Goal: Task Accomplishment & Management: Manage account settings

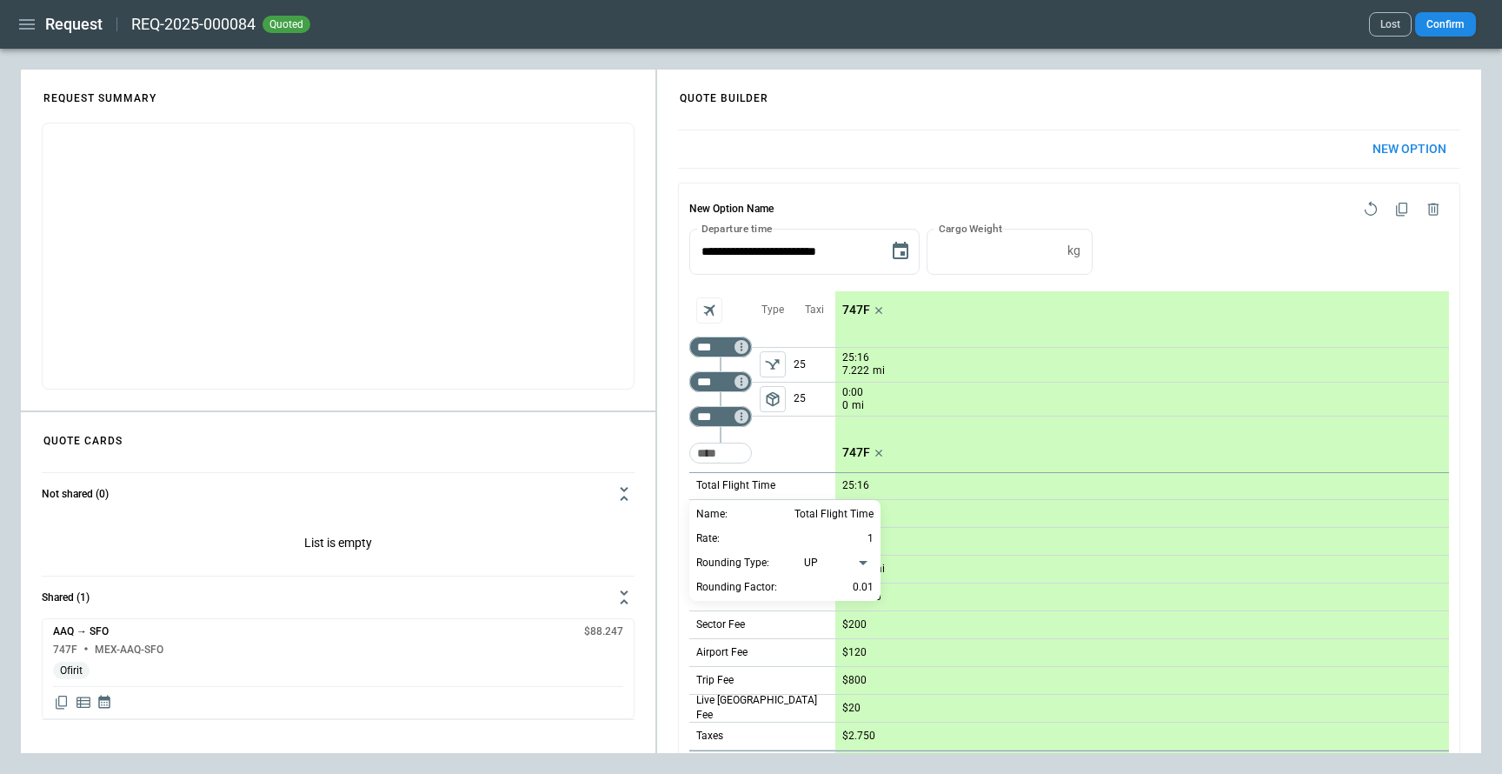
click at [25, 38] on div at bounding box center [751, 387] width 1502 height 774
click at [27, 30] on icon "button" at bounding box center [27, 24] width 21 height 21
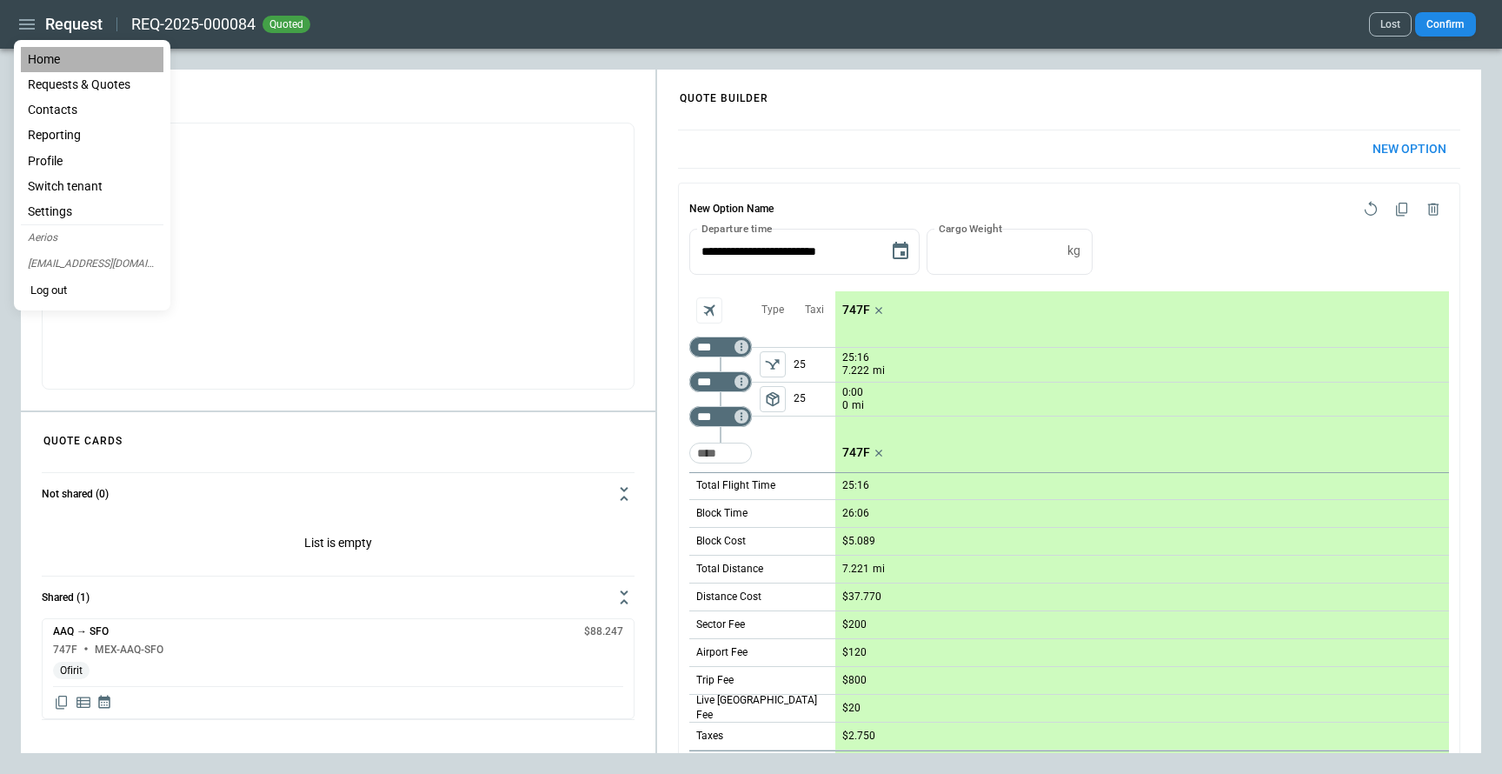
click at [68, 67] on li "Home" at bounding box center [92, 59] width 143 height 25
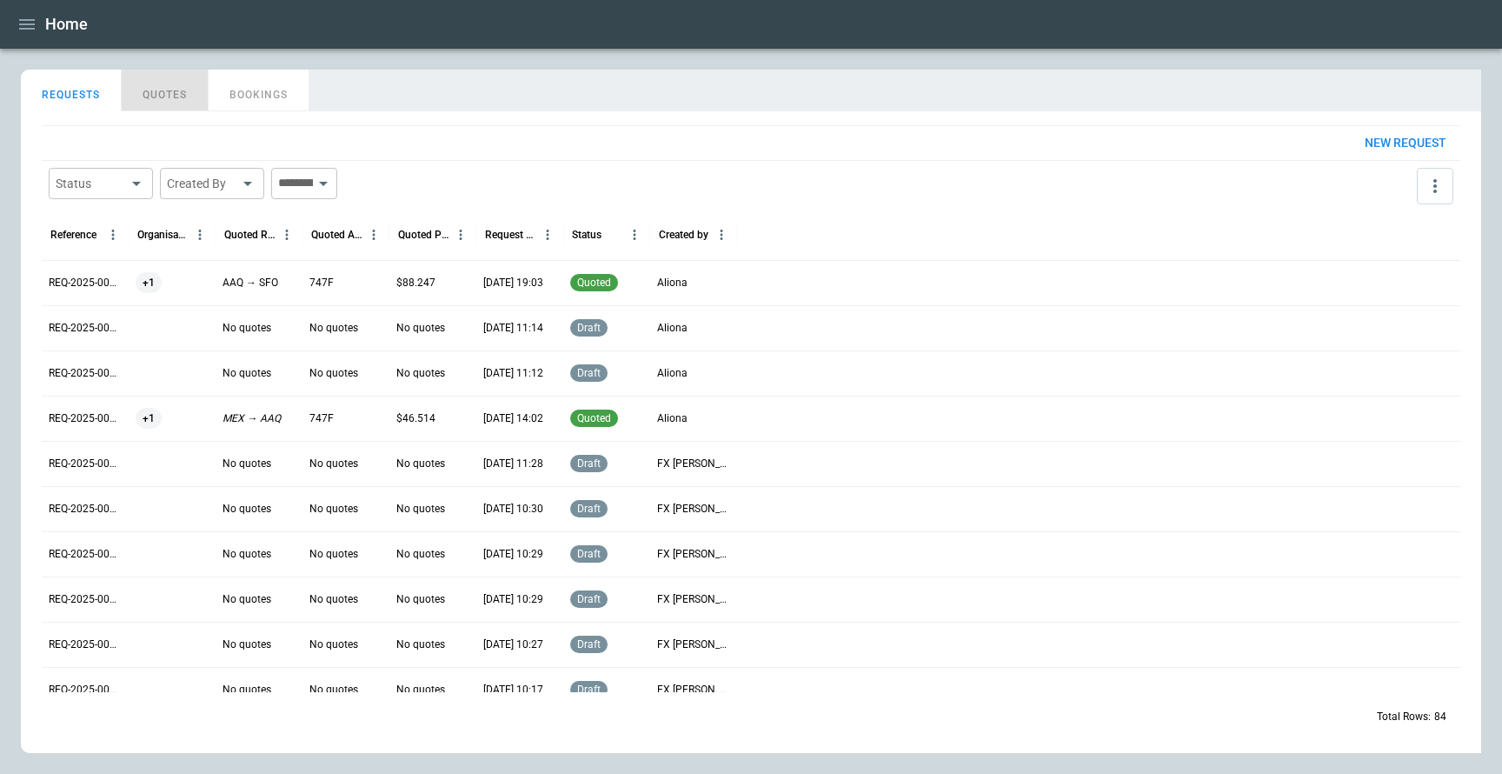
click at [173, 91] on button "QUOTES" at bounding box center [165, 91] width 87 height 42
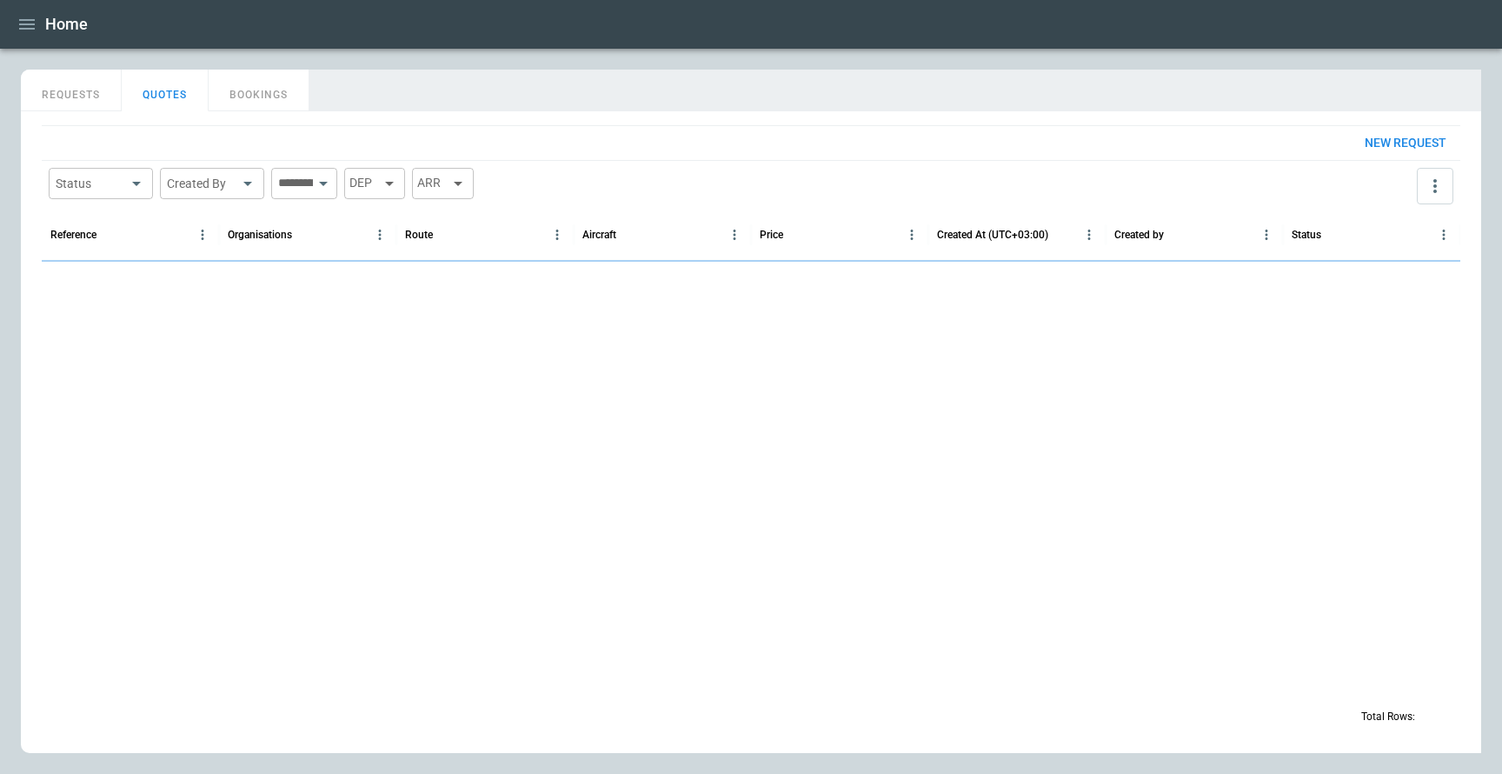
click at [25, 27] on icon "button" at bounding box center [27, 24] width 21 height 21
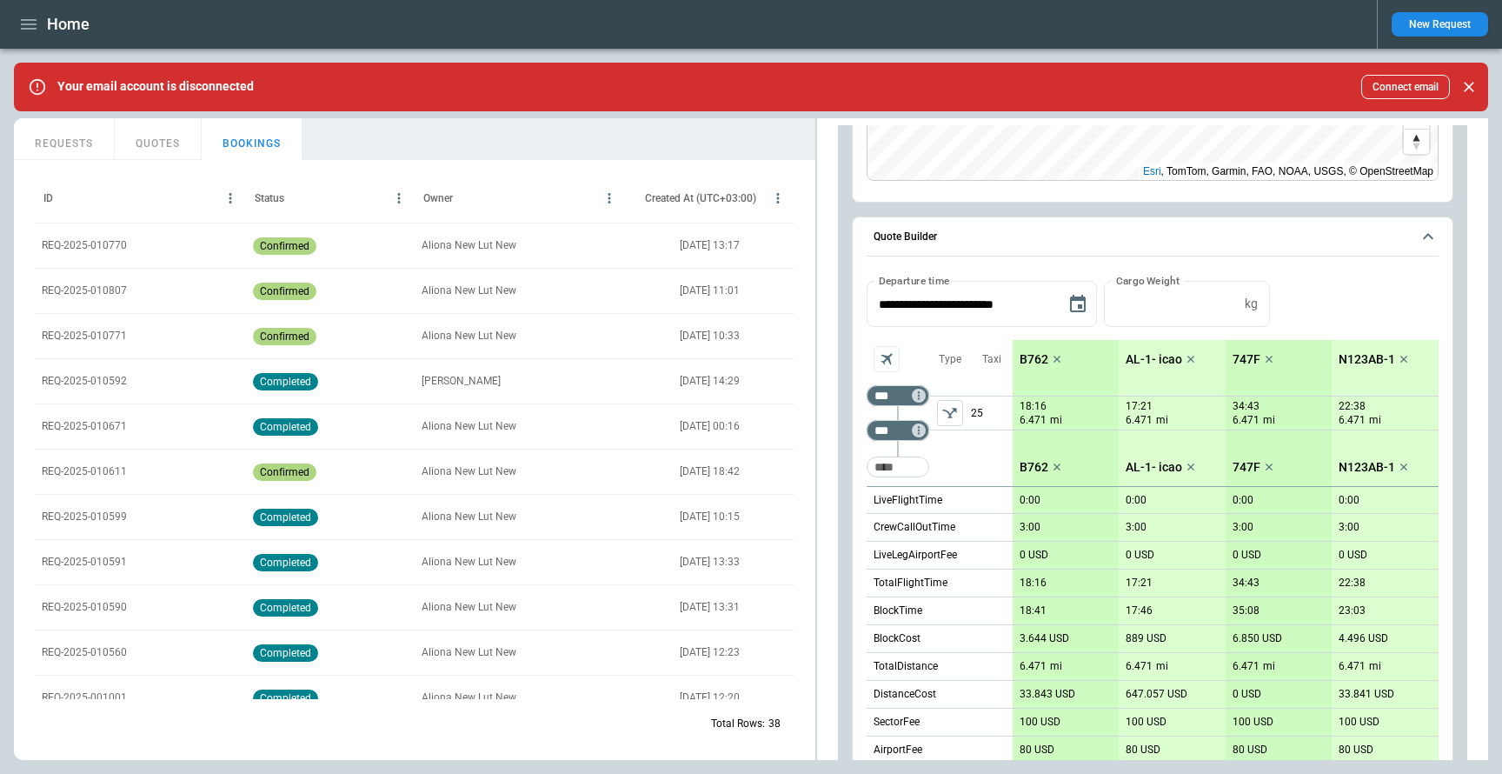
scroll to position [353, 0]
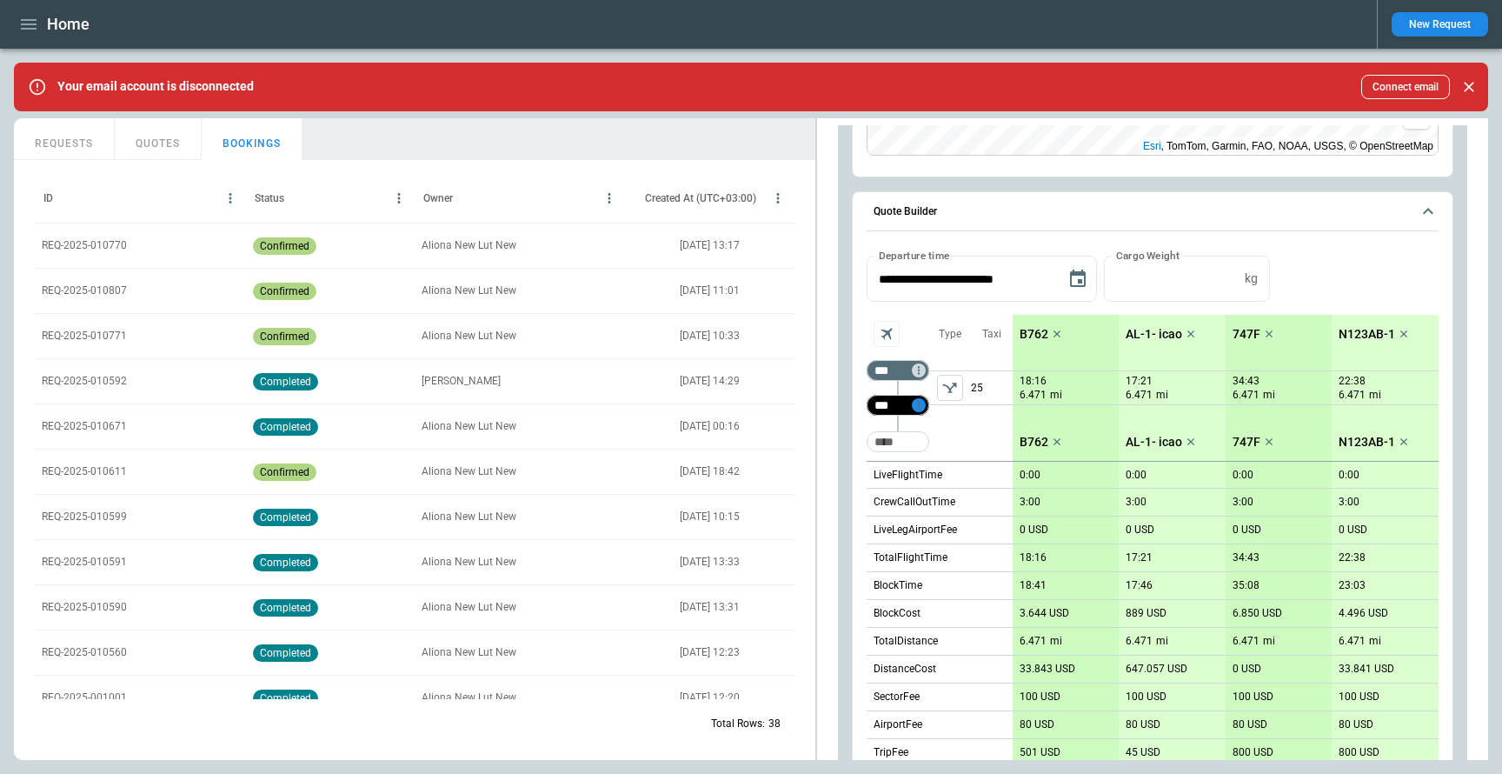
click at [918, 406] on icon "Too short" at bounding box center [918, 406] width 2 height 8
click at [930, 447] on p "Delete" at bounding box center [933, 450] width 29 height 15
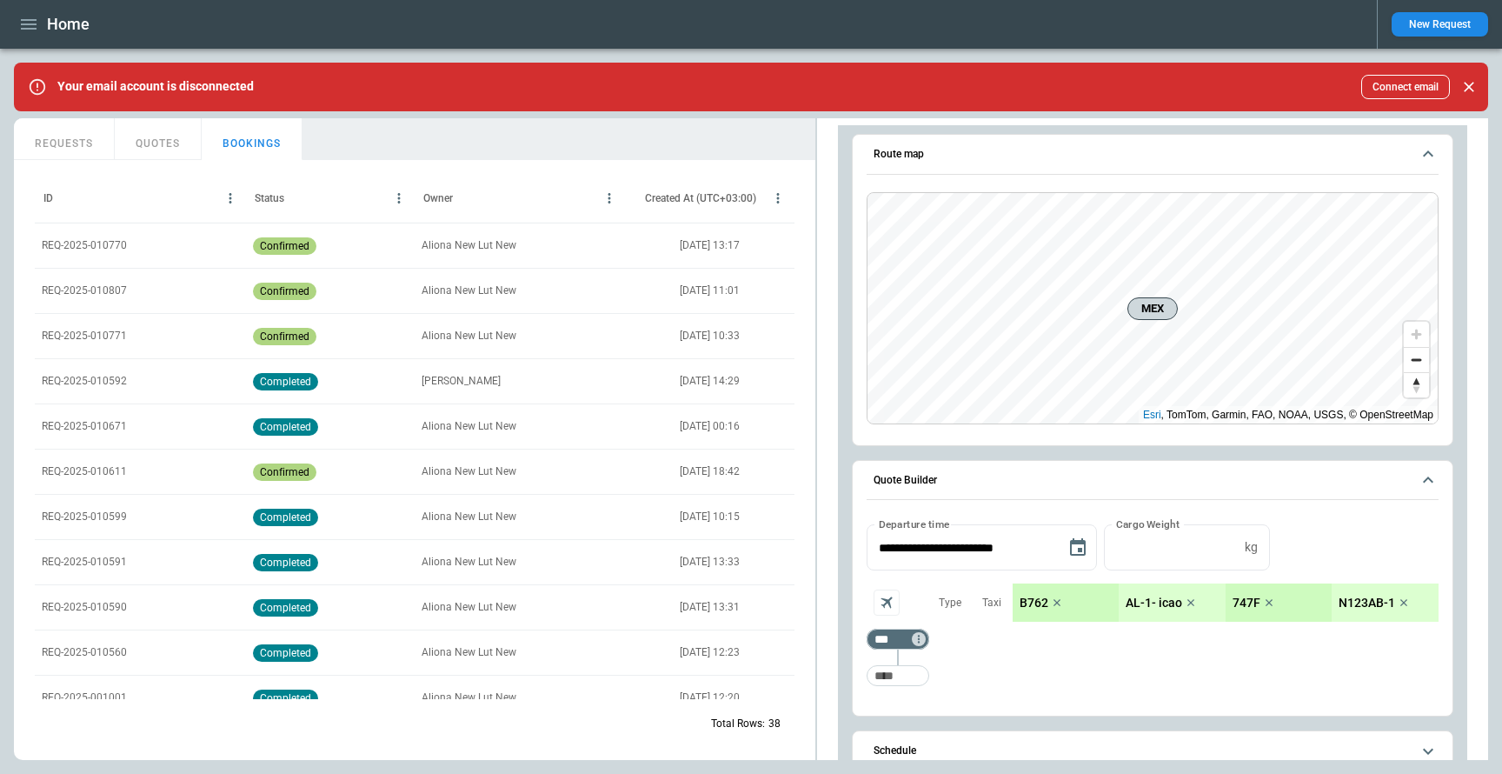
scroll to position [115, 0]
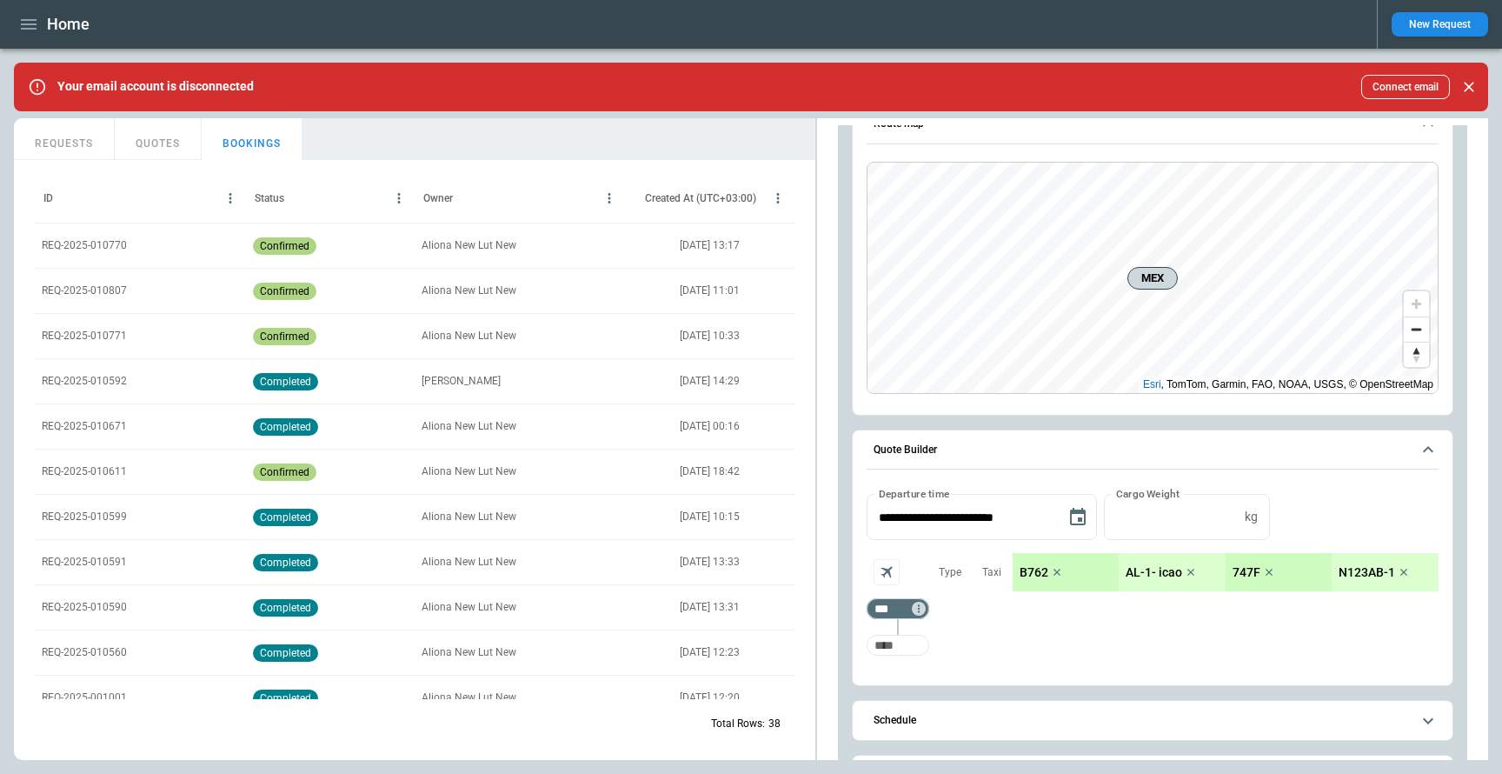
click at [905, 655] on input "Too short" at bounding box center [898, 644] width 56 height 31
type input "***"
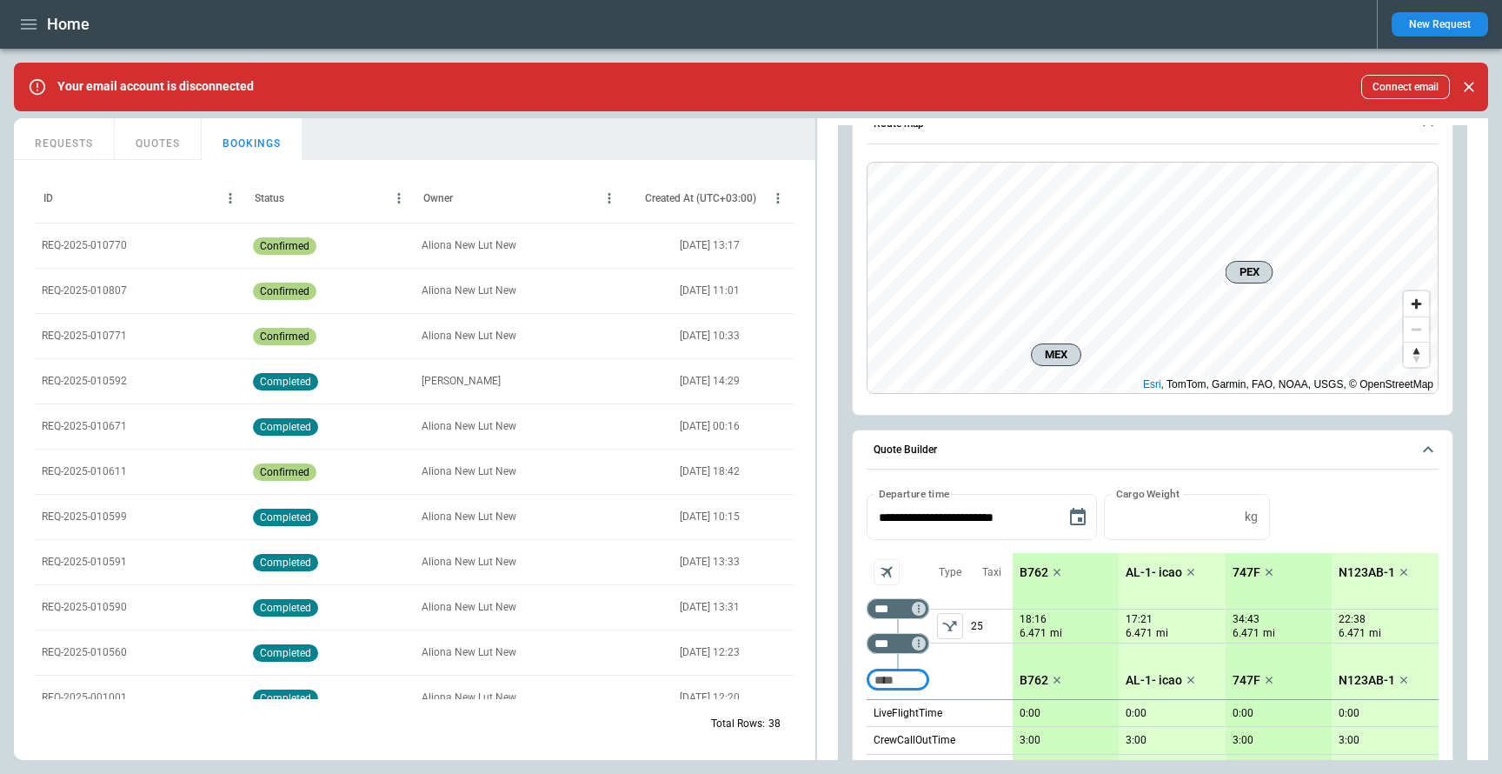
scroll to position [0, 0]
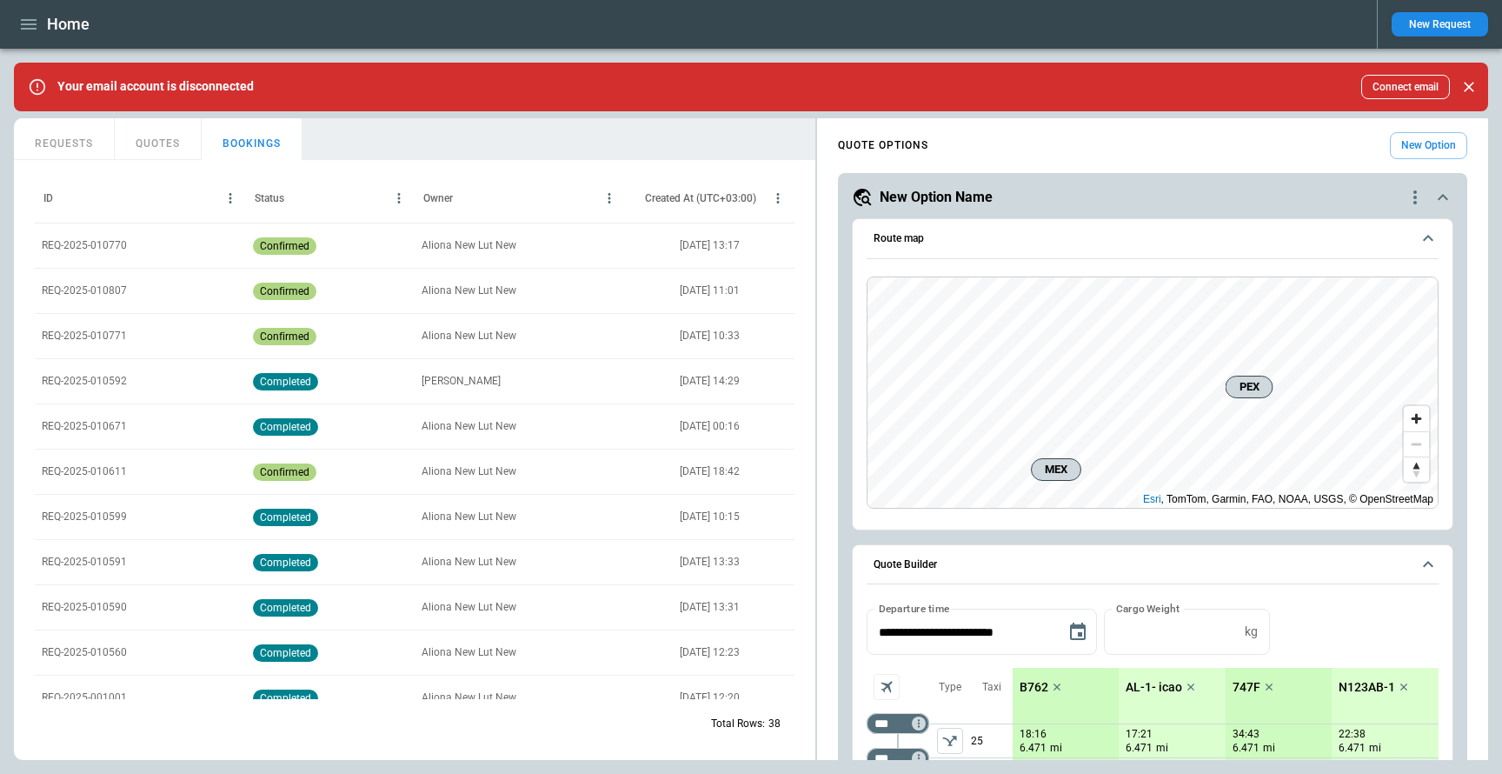
click at [1081, 236] on span "Route map" at bounding box center [1142, 238] width 537 height 11
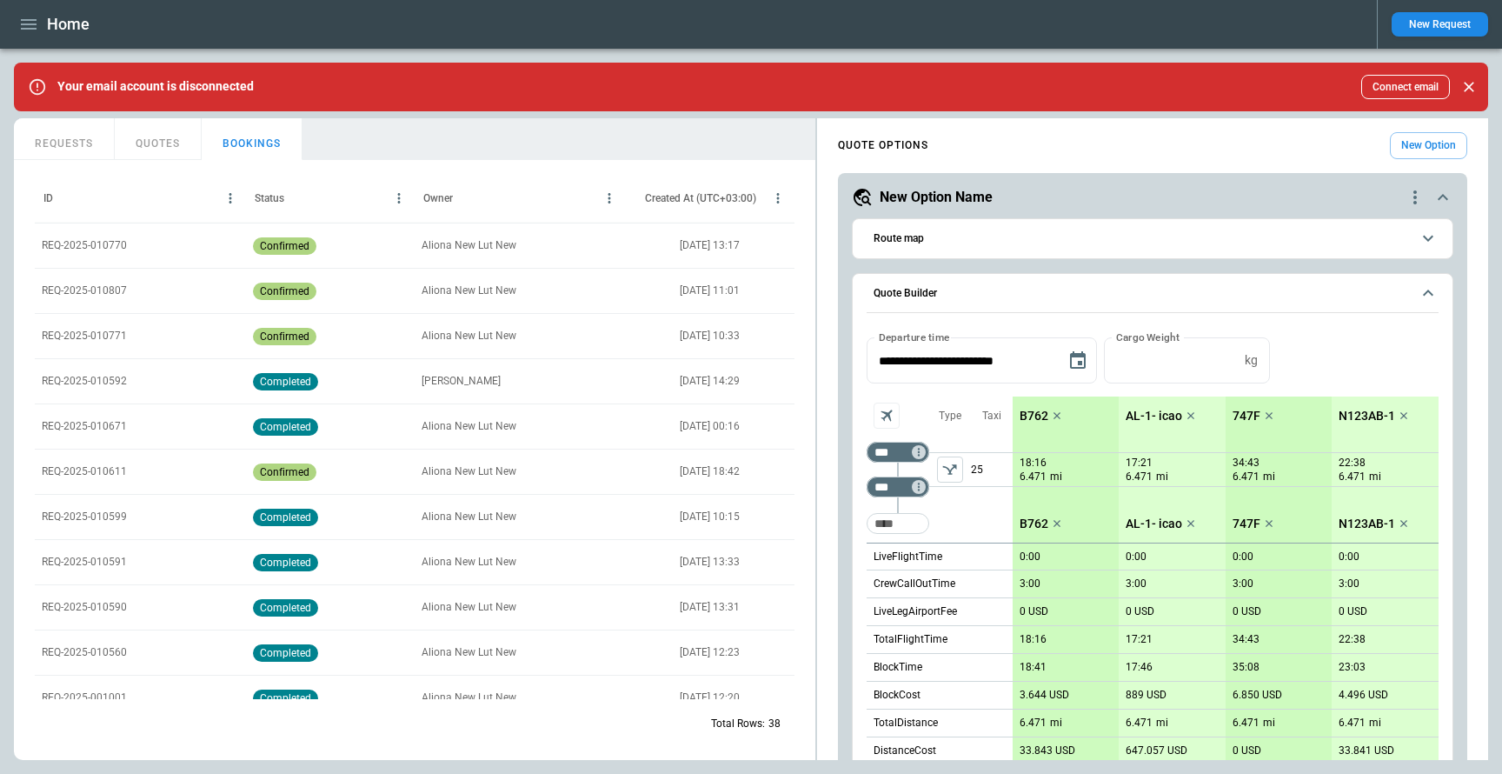
click at [1081, 237] on span "Route map" at bounding box center [1142, 238] width 537 height 11
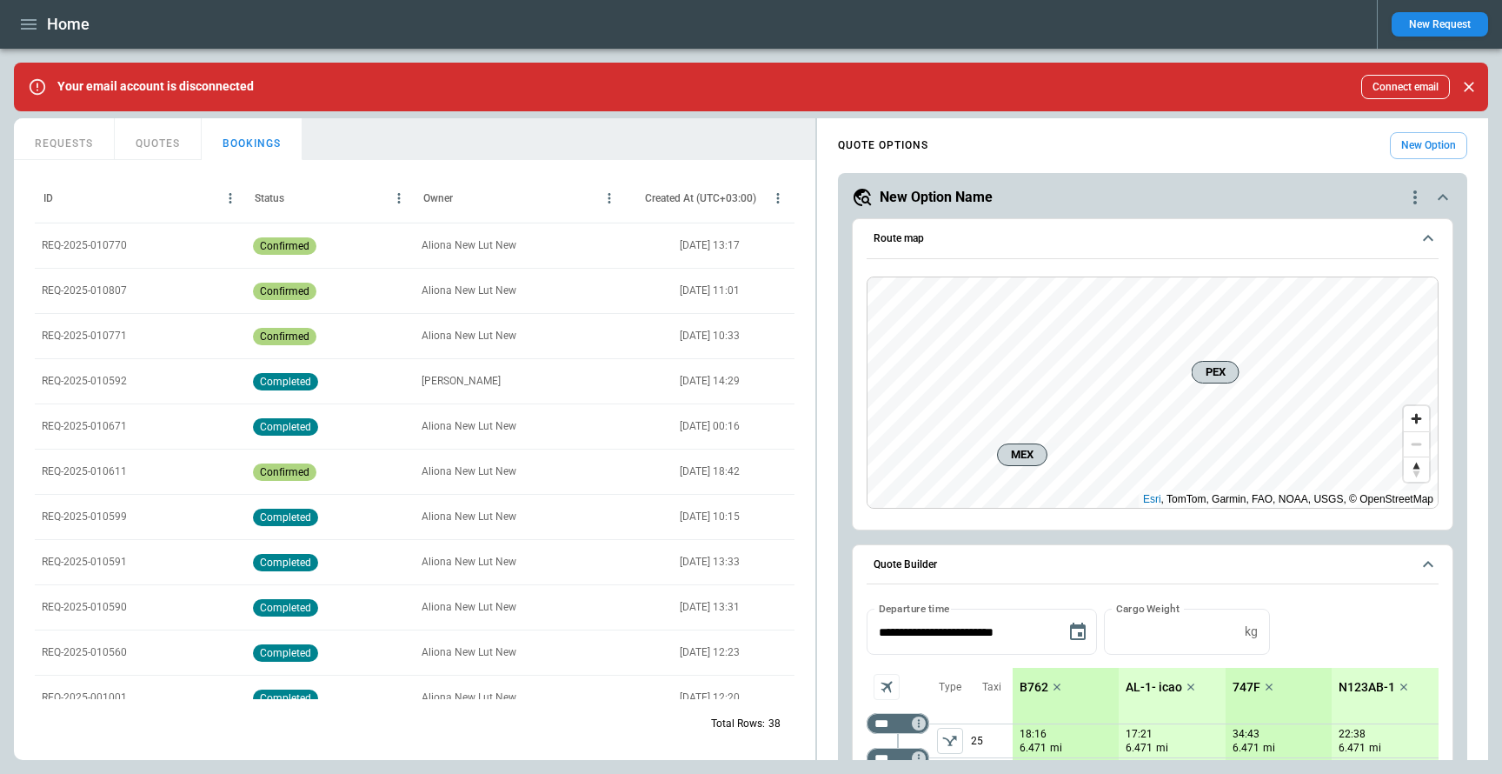
click at [30, 24] on icon "button" at bounding box center [29, 24] width 16 height 10
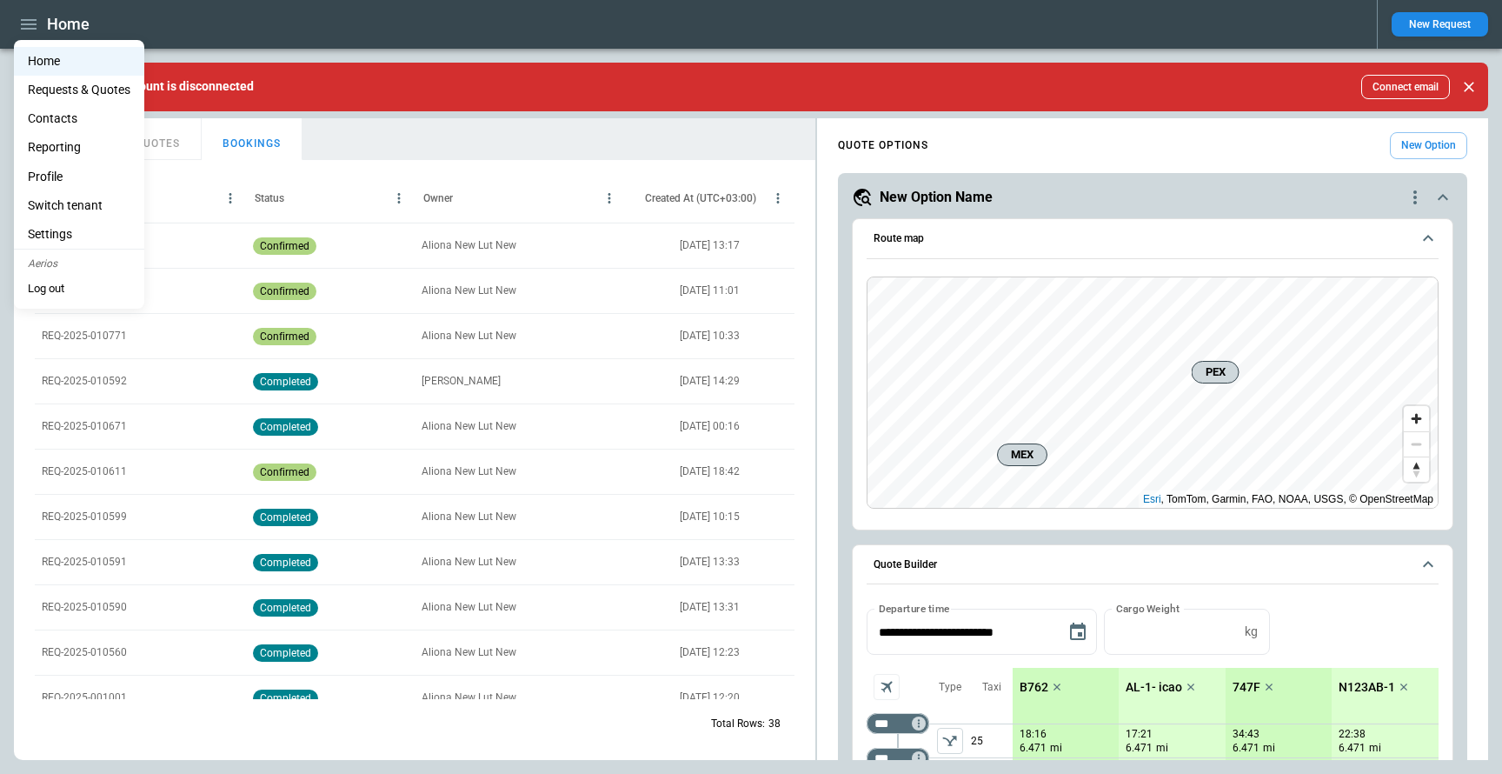
click at [70, 174] on li "Profile" at bounding box center [79, 177] width 130 height 29
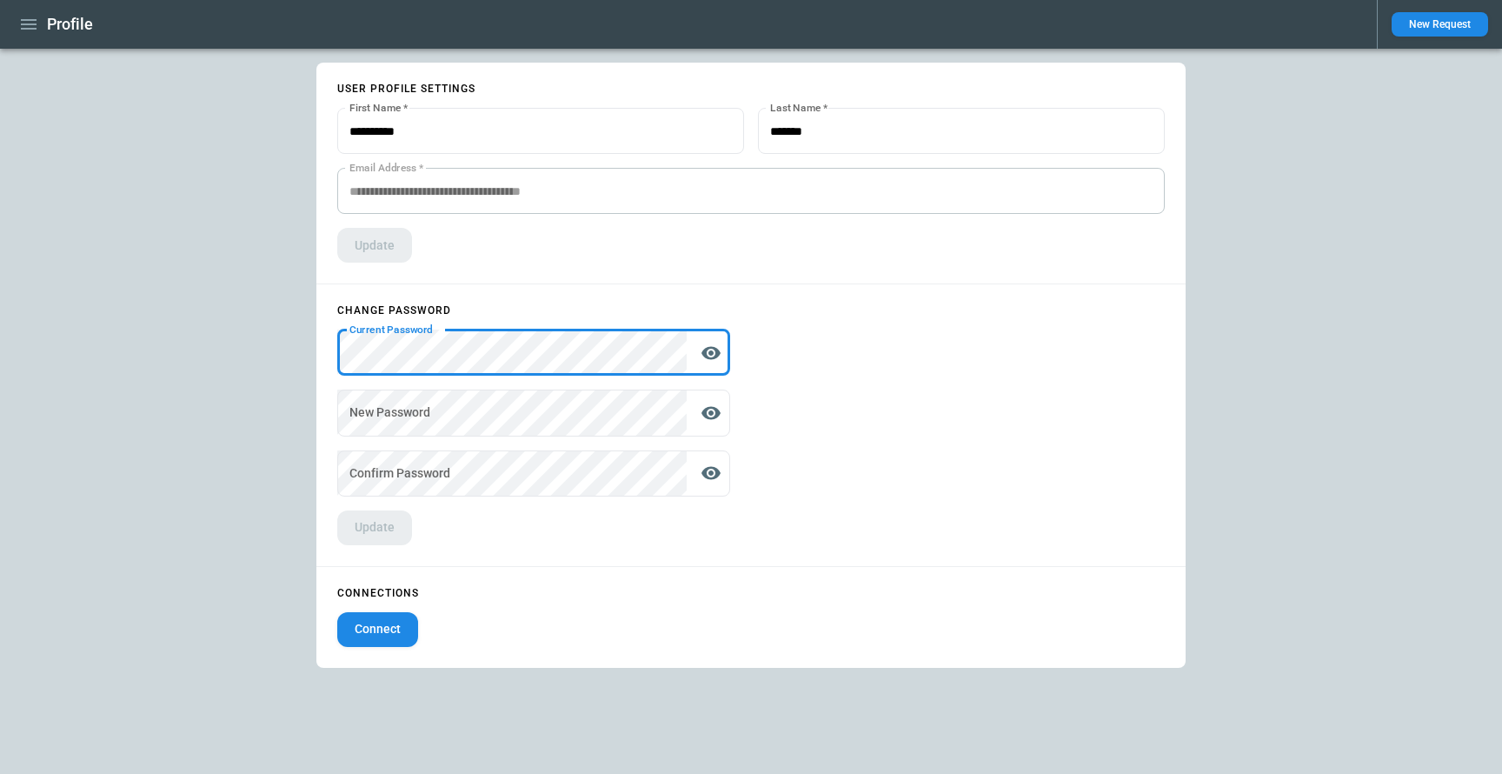
click at [715, 355] on icon "display the password" at bounding box center [711, 352] width 19 height 13
click at [318, 350] on form "Change password Current Password Current Password   * New Password New Password…" at bounding box center [533, 424] width 435 height 281
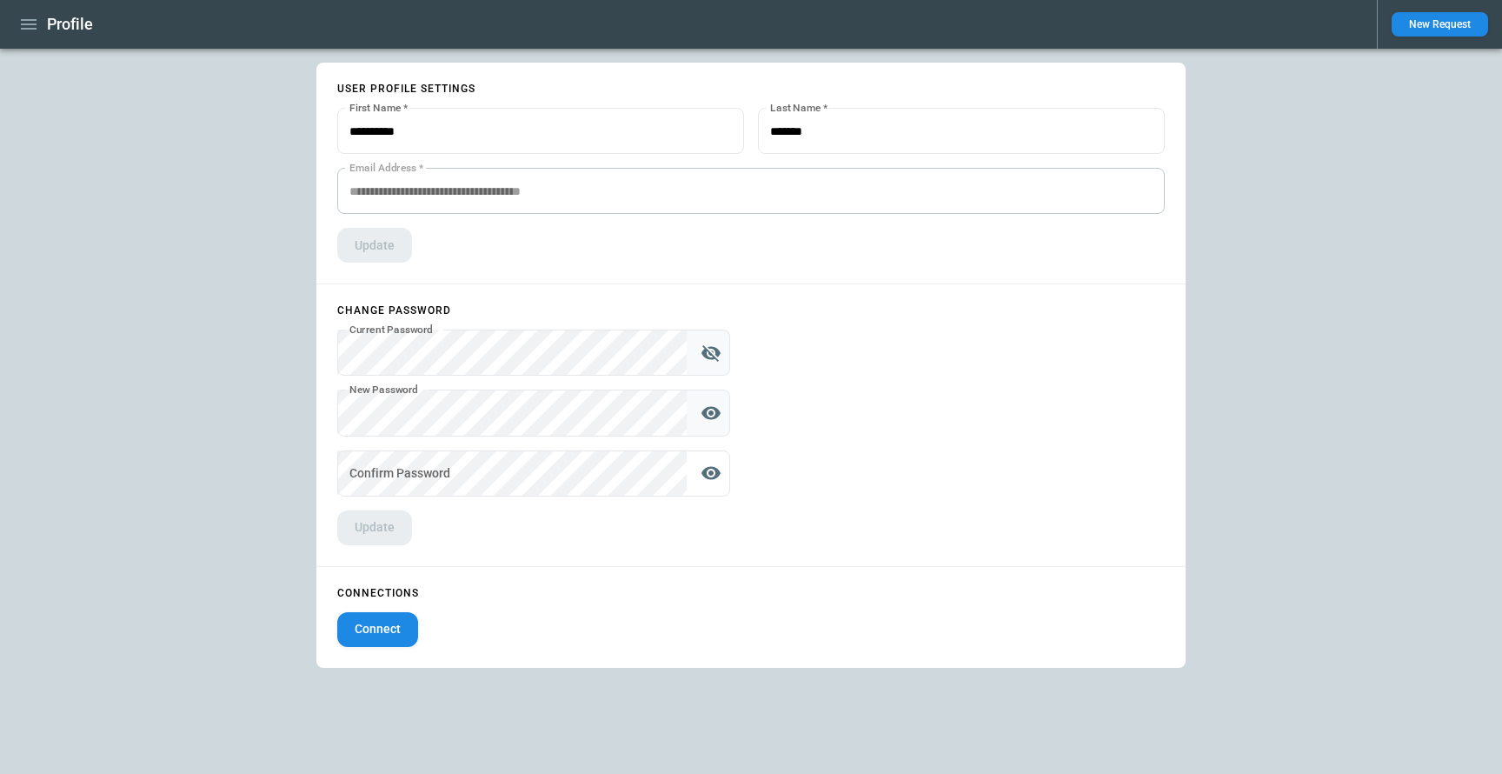
click at [728, 410] on div "New Password   *" at bounding box center [533, 412] width 393 height 46
click at [713, 411] on icon "display the password" at bounding box center [711, 412] width 21 height 21
click at [305, 409] on div "Profile New Request User profile settings First Name   * First Name   * Last Na…" at bounding box center [751, 387] width 1502 height 774
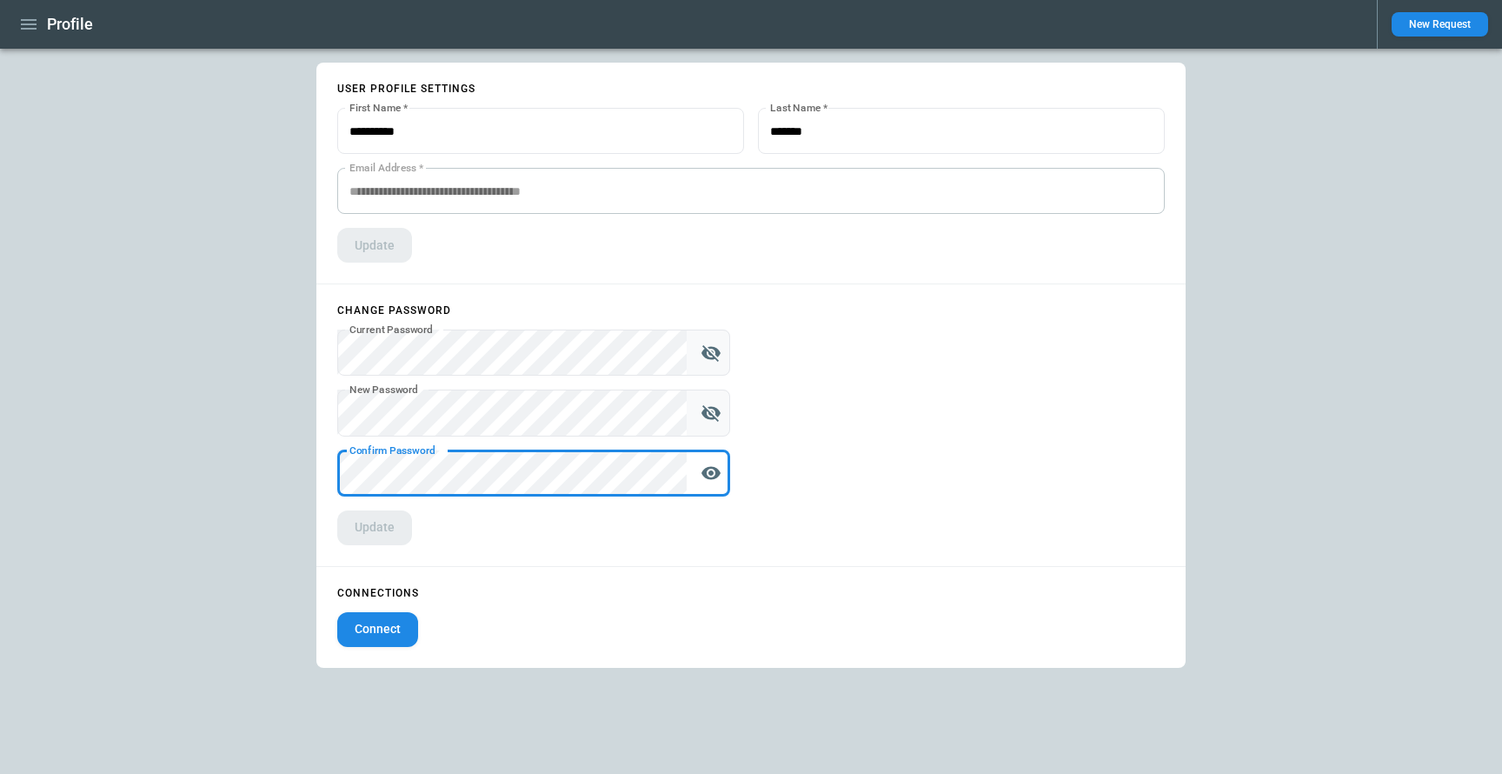
click at [515, 523] on form "Change password Current Password Current Password   * New Password New Password…" at bounding box center [533, 424] width 435 height 281
click at [379, 515] on form "Change password Current Password Current Password   * New Password New Password…" at bounding box center [533, 424] width 435 height 281
click at [382, 527] on form "Change password Current Password Current Password   * New Password New Password…" at bounding box center [533, 424] width 435 height 281
click at [480, 527] on form "Change password Current Password Current Password   * New Password New Password…" at bounding box center [533, 424] width 435 height 281
click at [744, 277] on div "User profile settings First Name   * First Name   * Last Name   * Last Name   *…" at bounding box center [750, 173] width 869 height 221
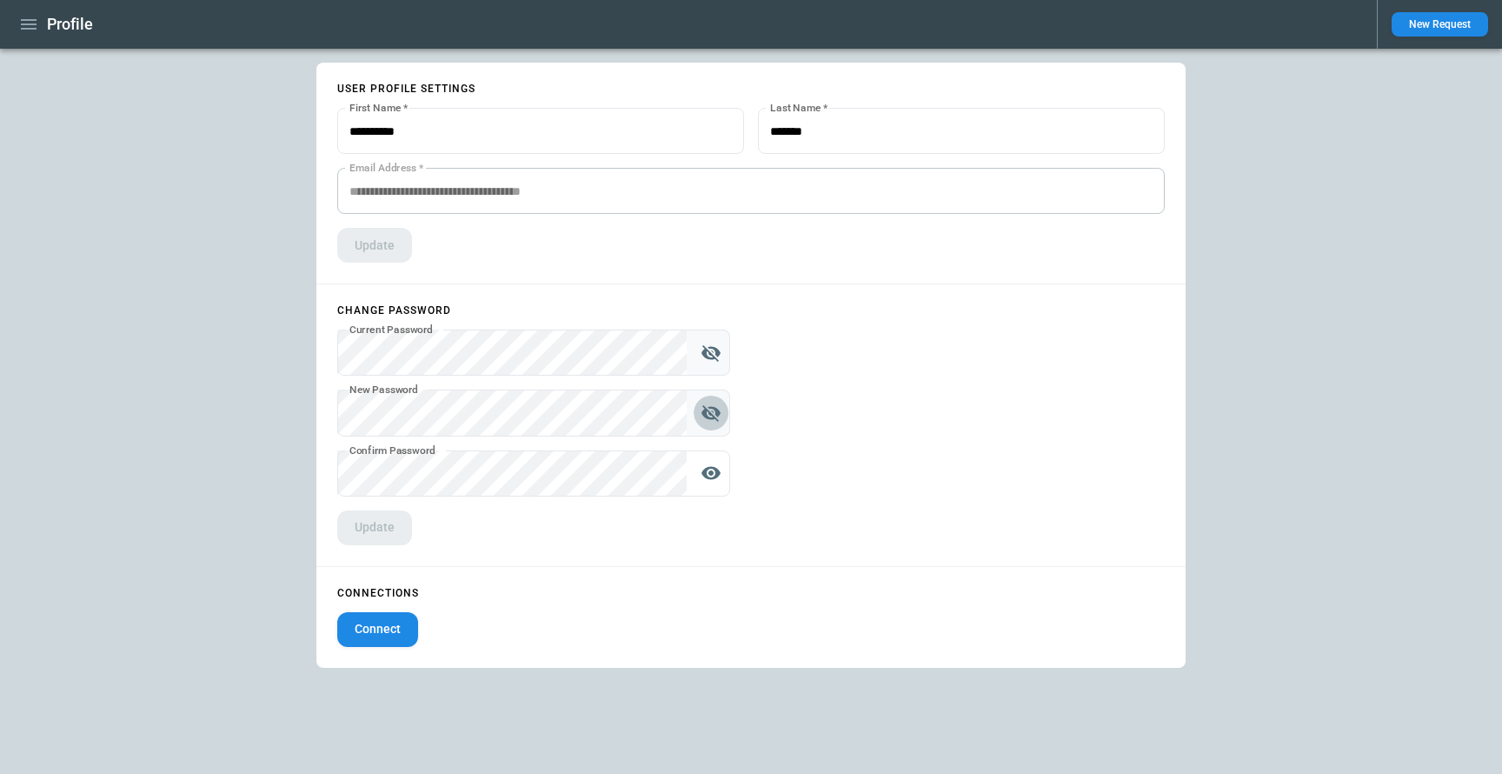
click at [702, 415] on icon "hide the password" at bounding box center [711, 413] width 19 height 17
click at [702, 415] on icon "display the password" at bounding box center [711, 412] width 19 height 13
click at [382, 631] on button "Connect" at bounding box center [377, 629] width 81 height 35
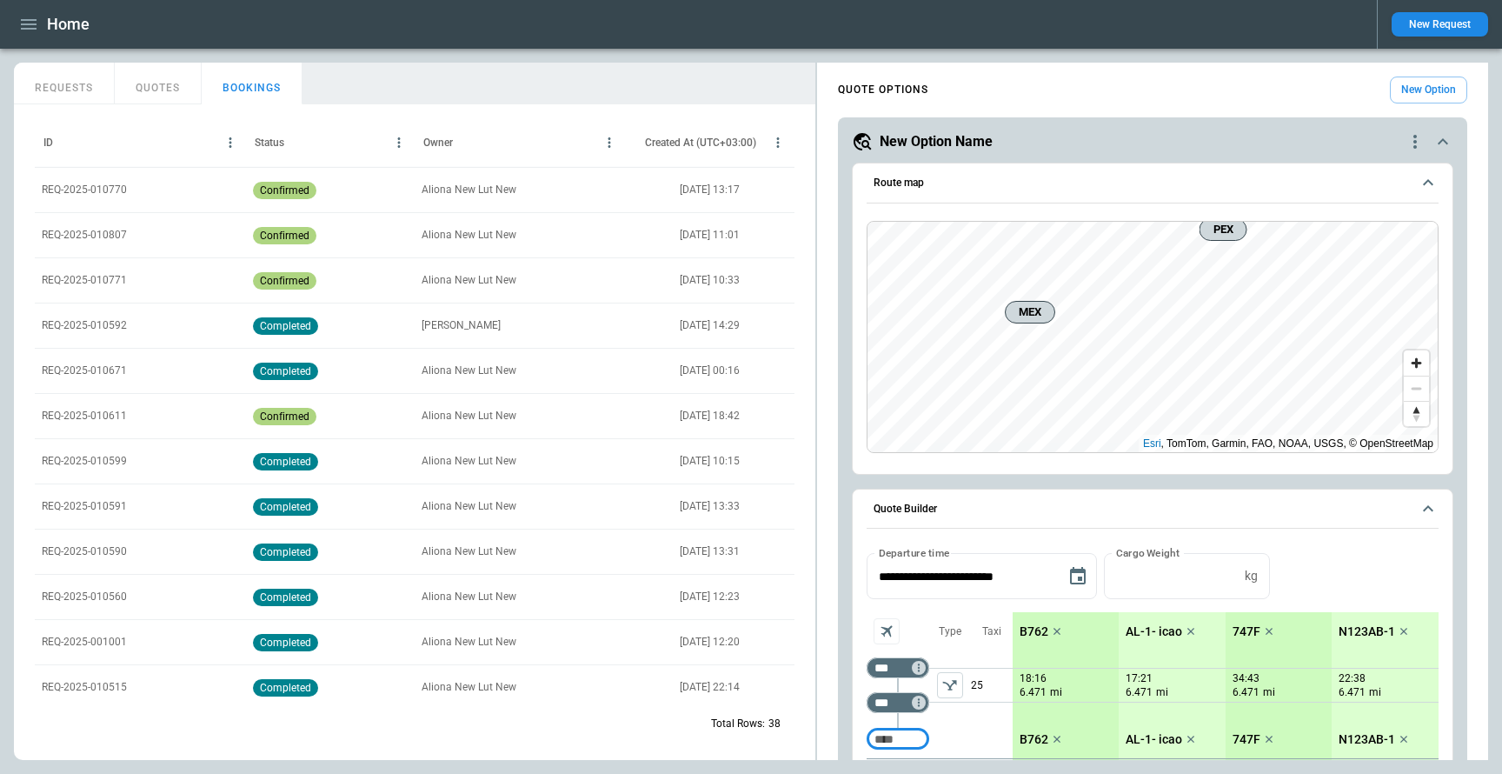
click at [33, 29] on icon "button" at bounding box center [29, 24] width 16 height 10
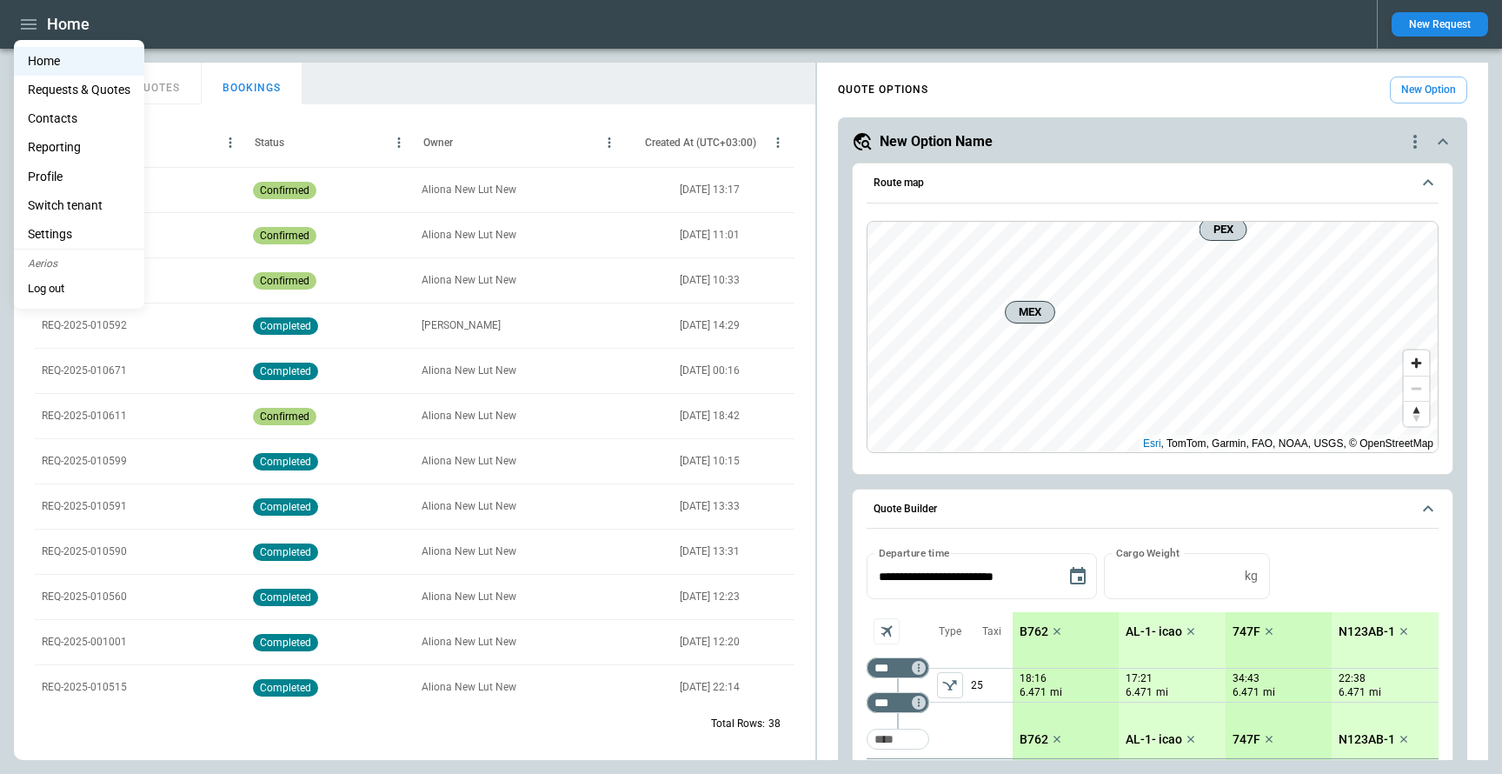
click at [62, 170] on li "Profile" at bounding box center [79, 177] width 130 height 29
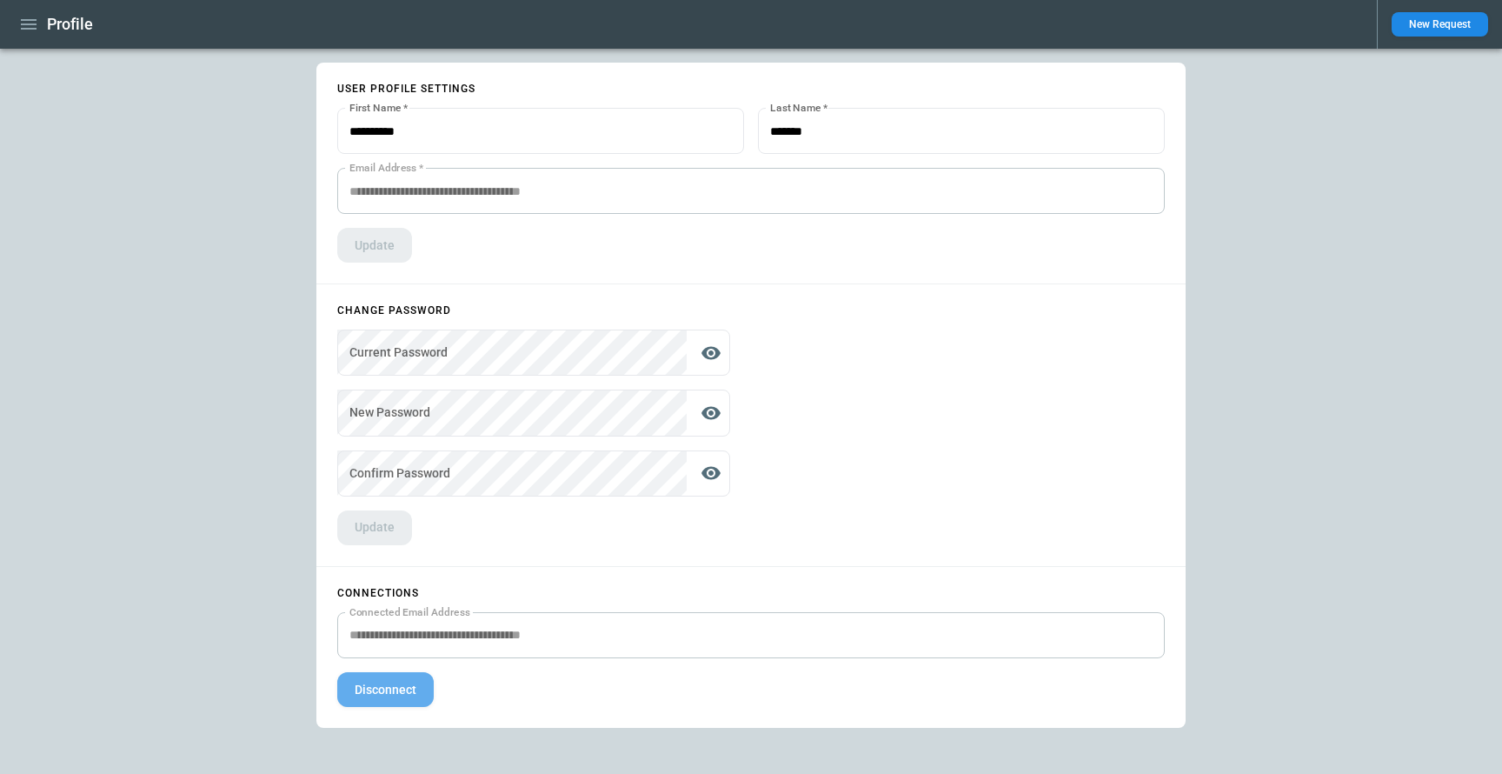
click at [376, 688] on button "Disconnect" at bounding box center [385, 689] width 96 height 35
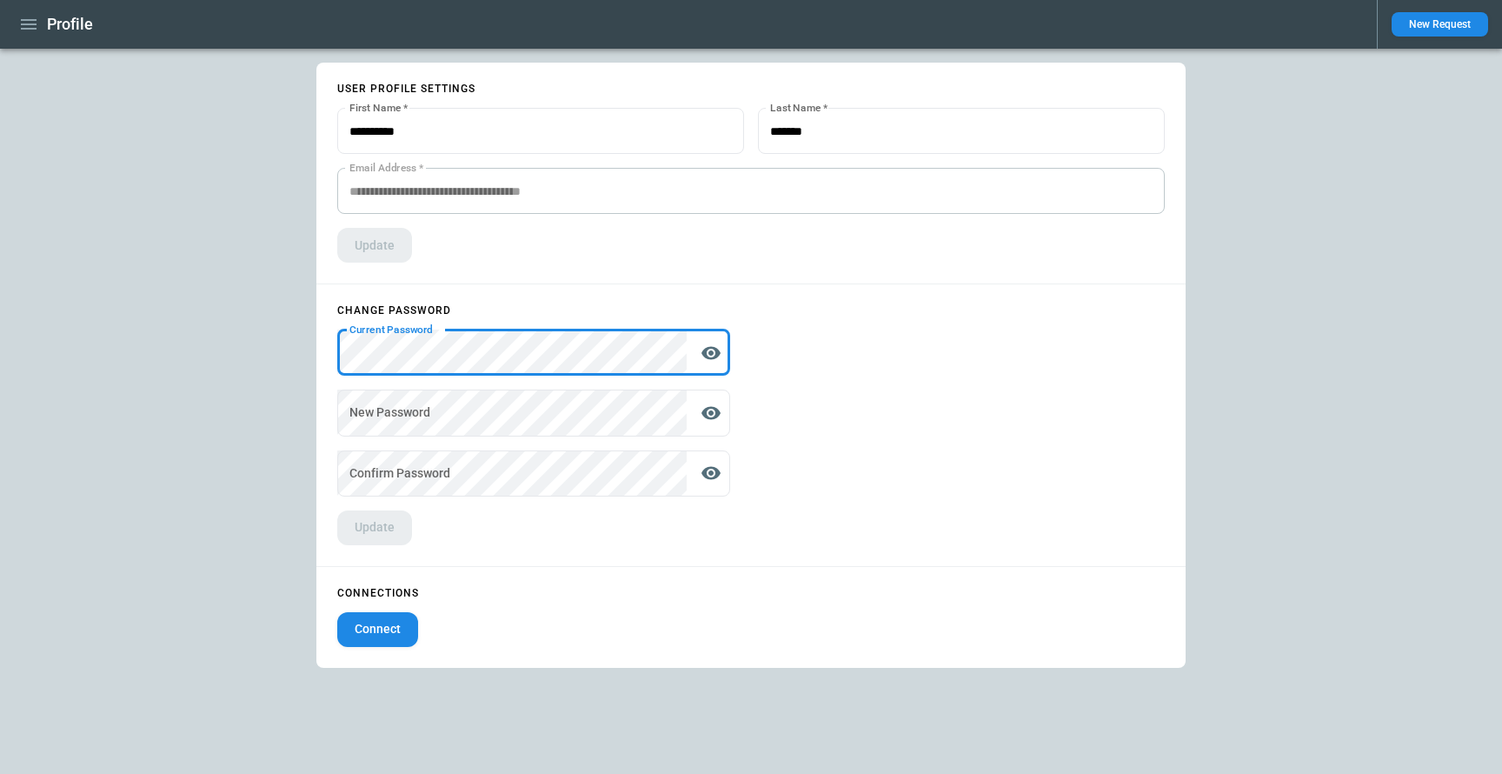
click at [495, 296] on form "Change password Current Password Current Password   * New Password New Password…" at bounding box center [533, 424] width 435 height 281
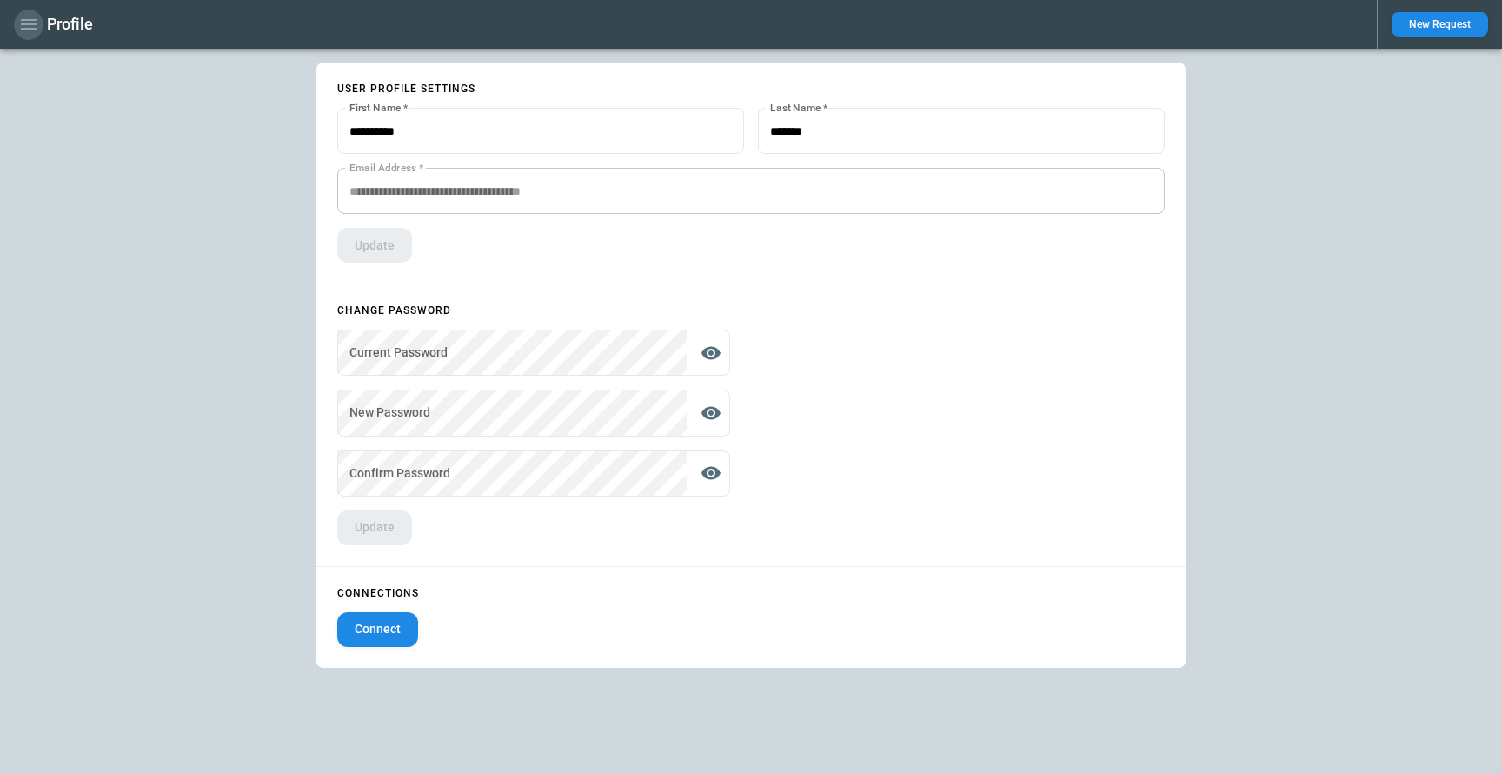
click at [23, 29] on icon "button" at bounding box center [29, 24] width 16 height 10
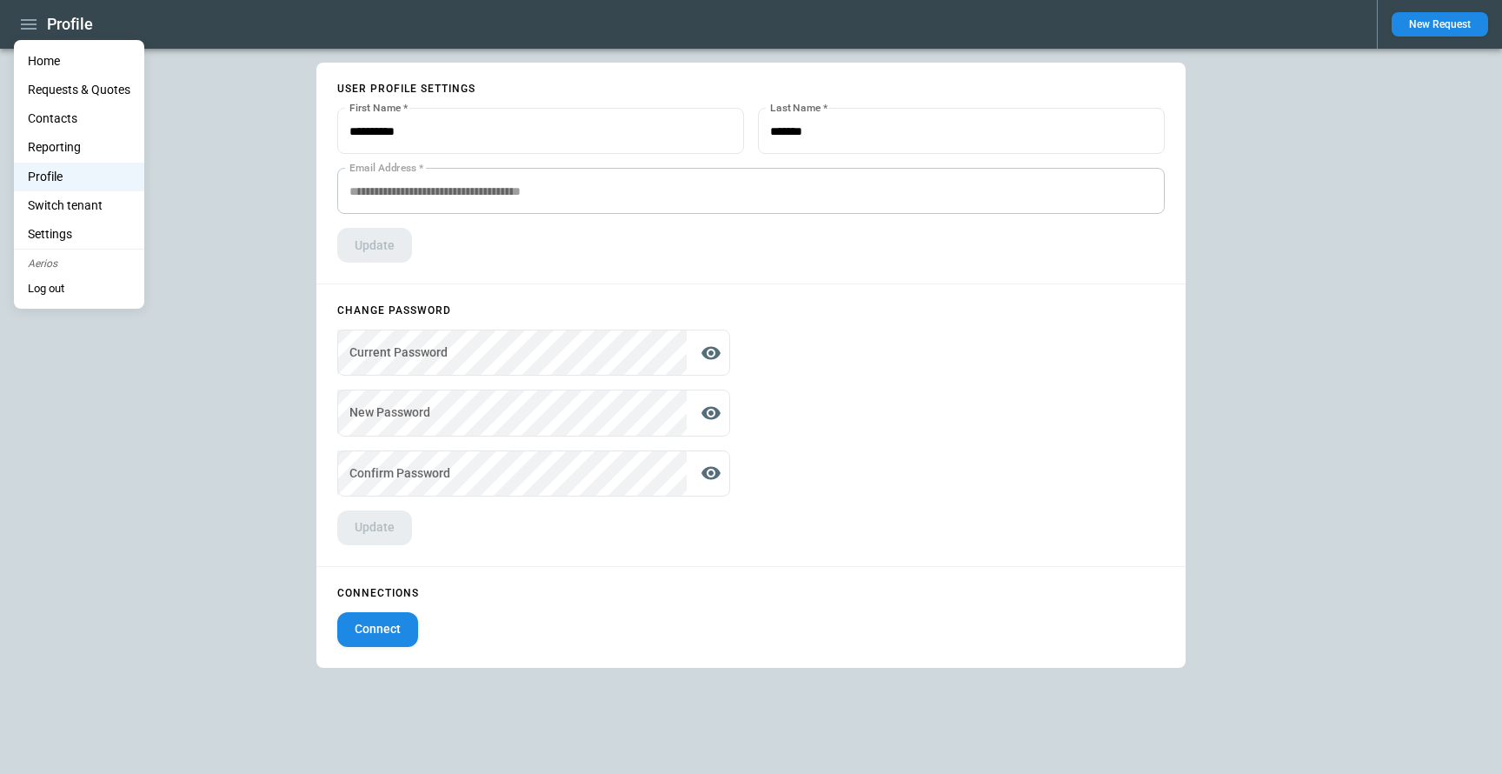
click at [33, 61] on li "Home" at bounding box center [79, 61] width 130 height 29
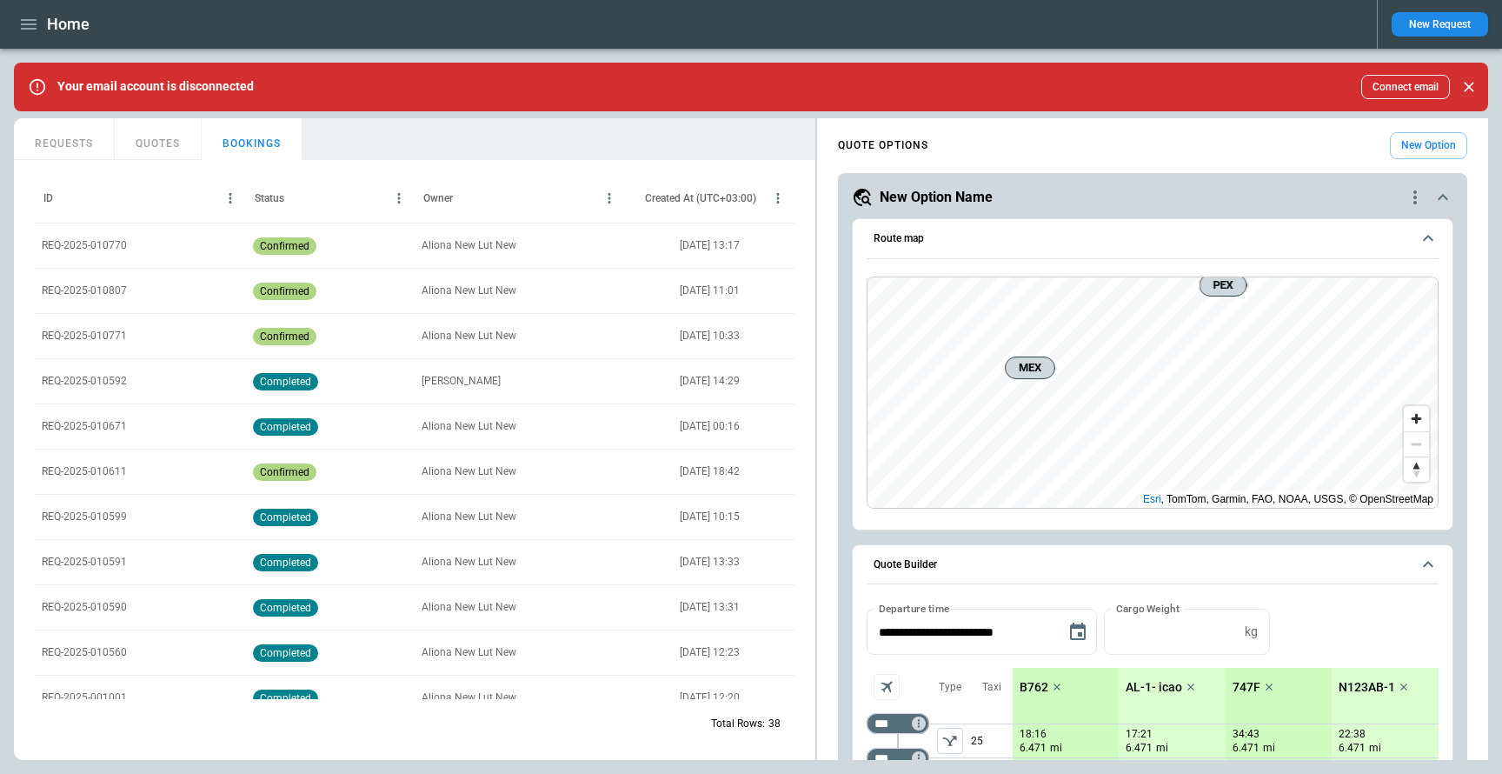
click at [20, 18] on icon "button" at bounding box center [28, 24] width 21 height 21
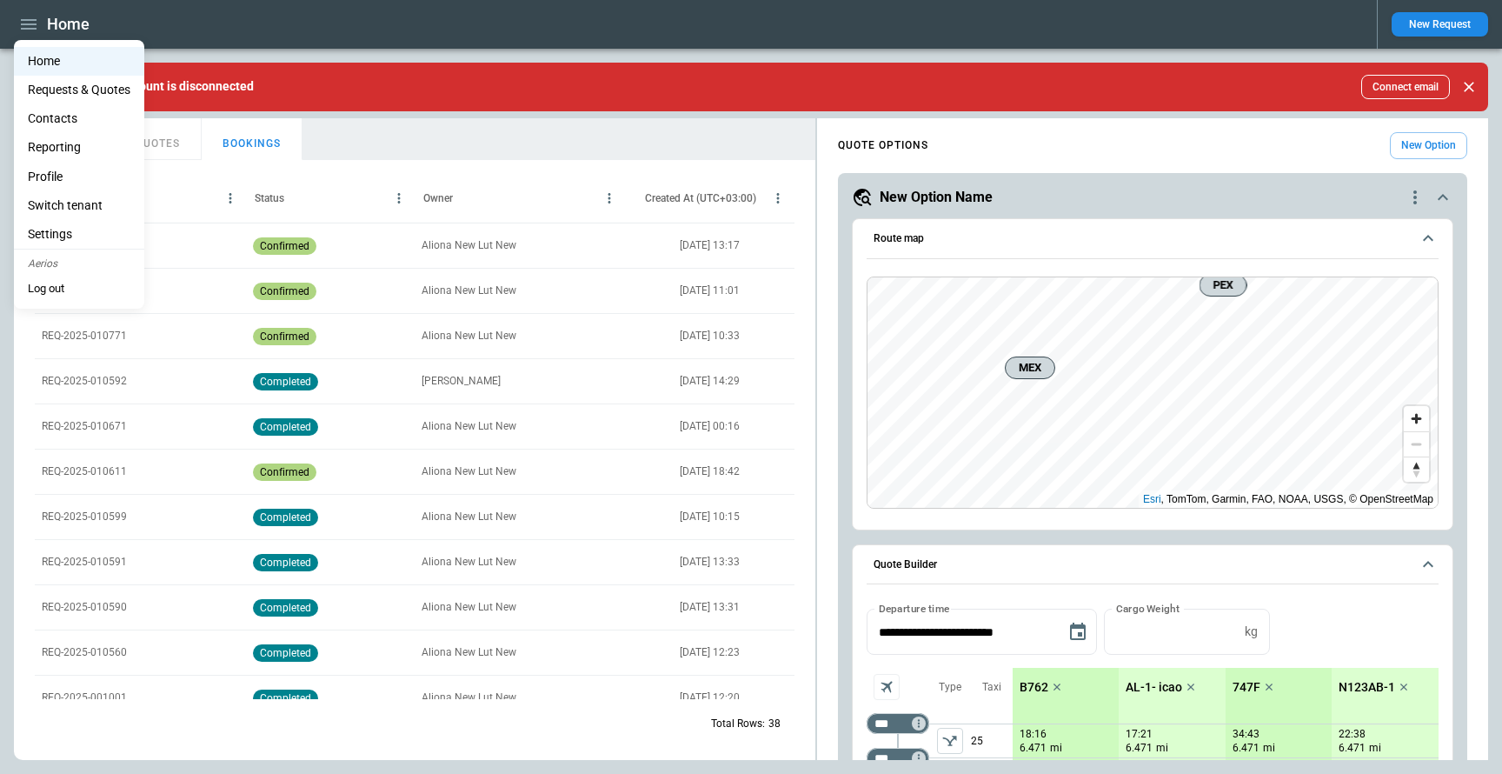
click at [44, 176] on li "Profile" at bounding box center [79, 177] width 130 height 29
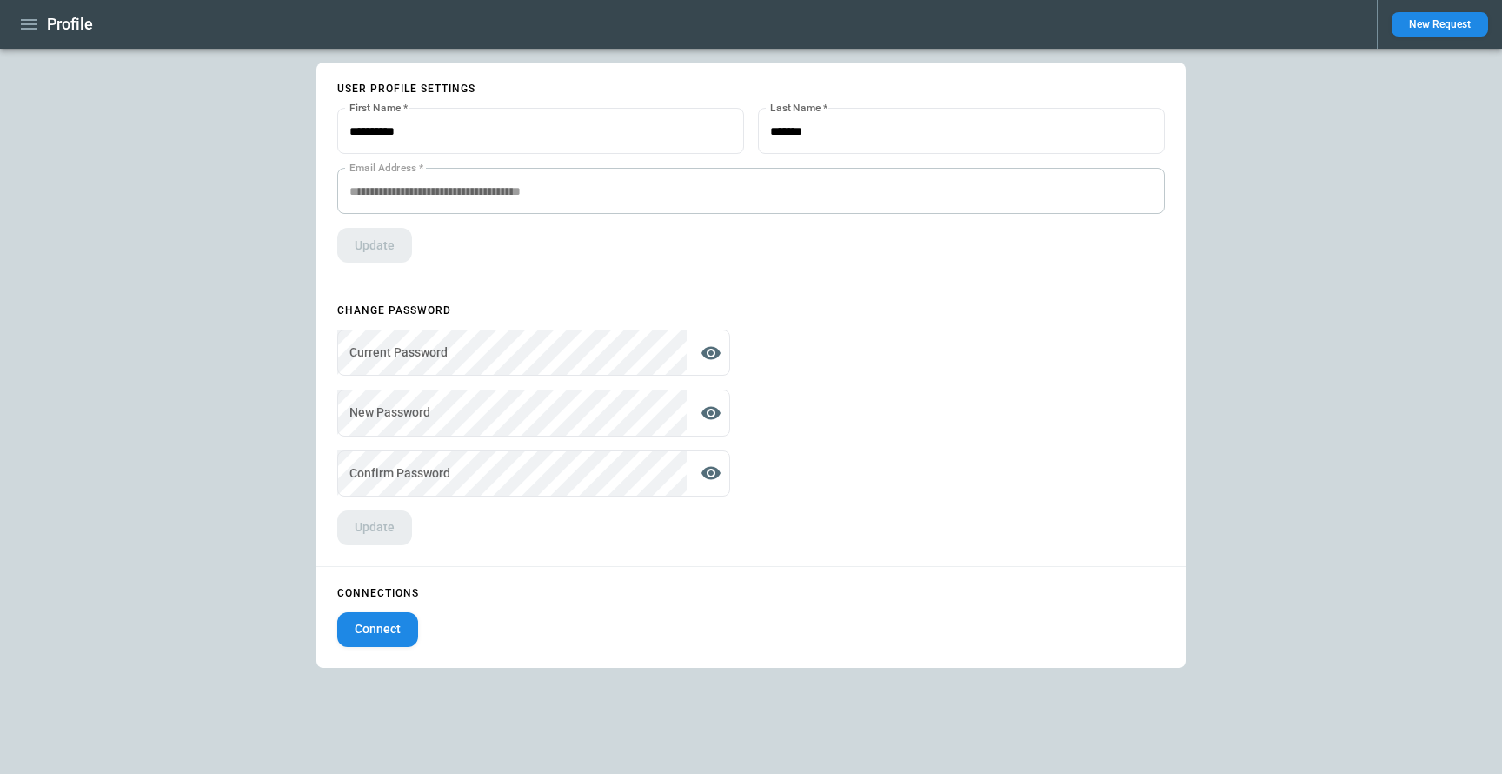
click at [28, 30] on icon "button" at bounding box center [28, 24] width 21 height 21
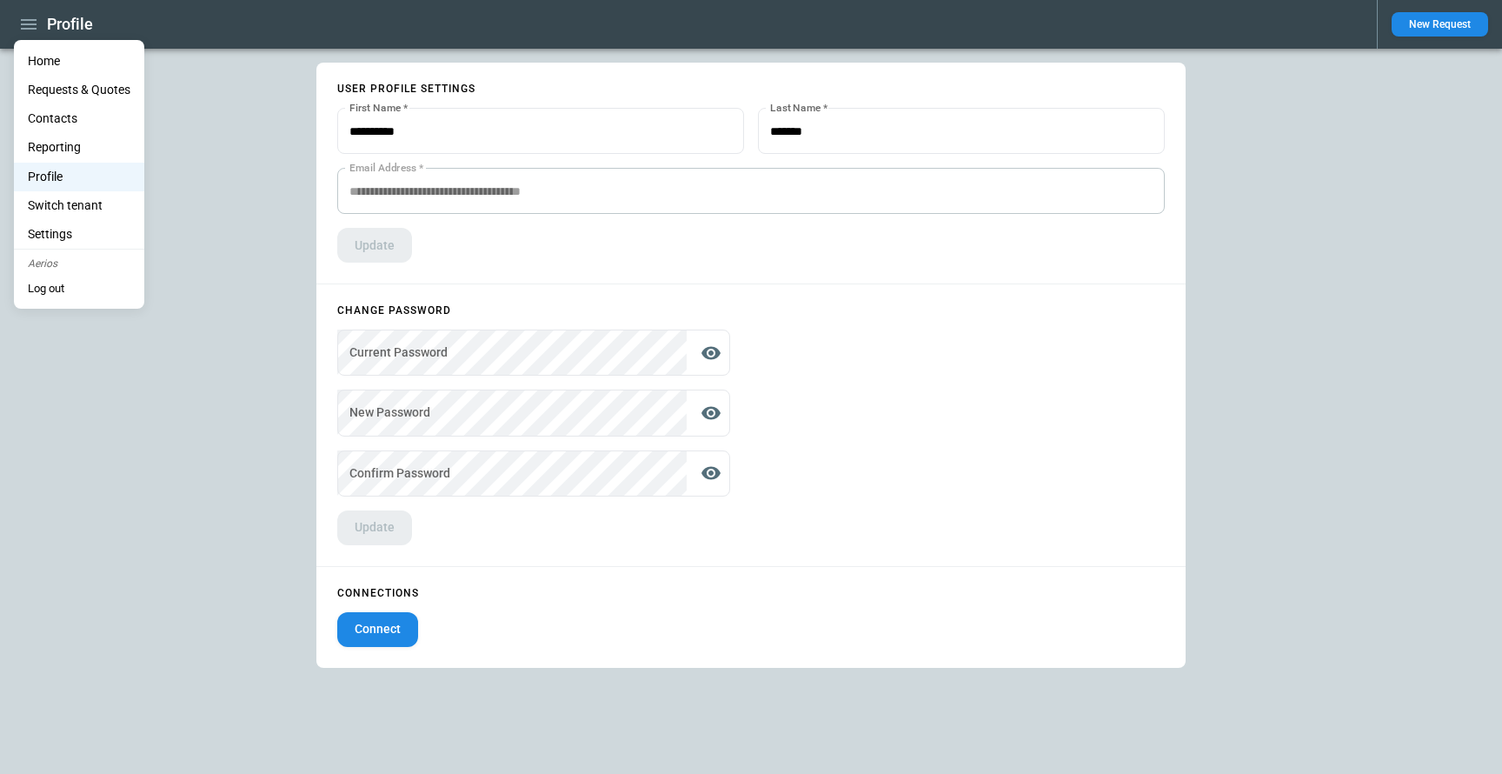
click at [132, 362] on div at bounding box center [751, 387] width 1502 height 774
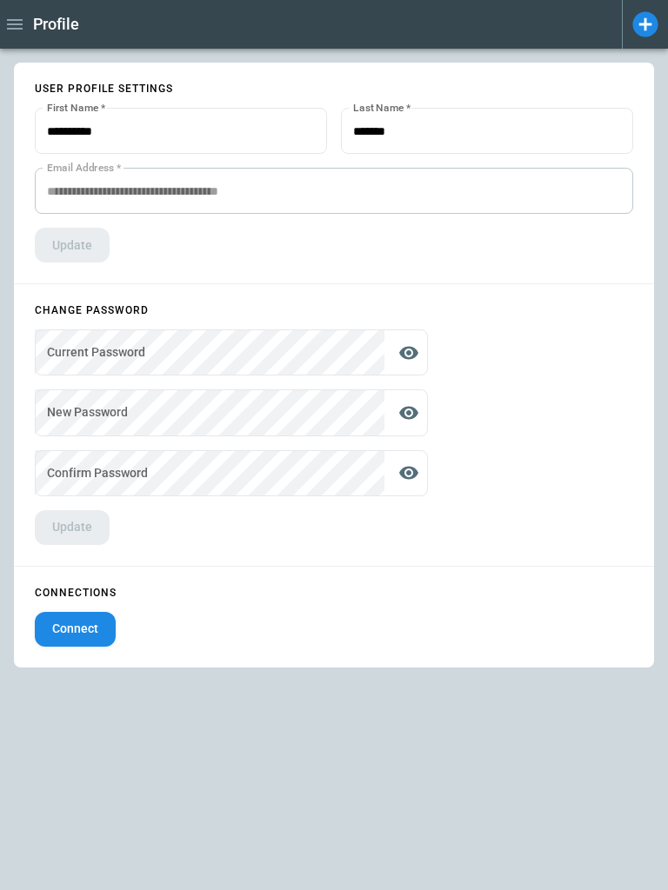
click at [15, 24] on icon "button" at bounding box center [15, 24] width 16 height 10
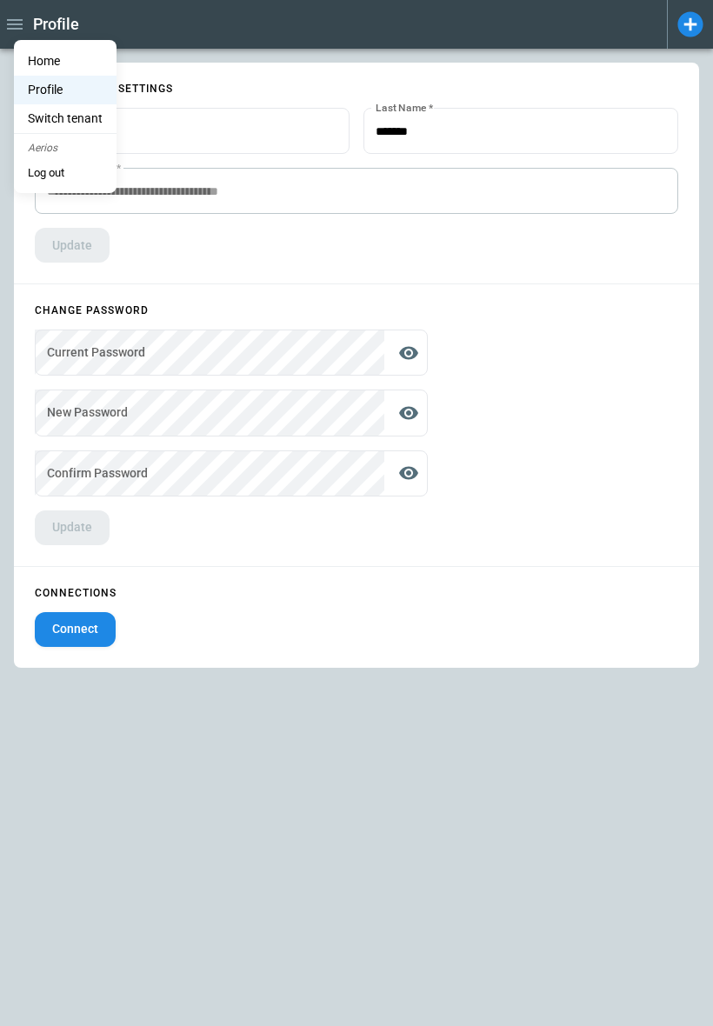
click at [19, 27] on div at bounding box center [356, 513] width 713 height 1026
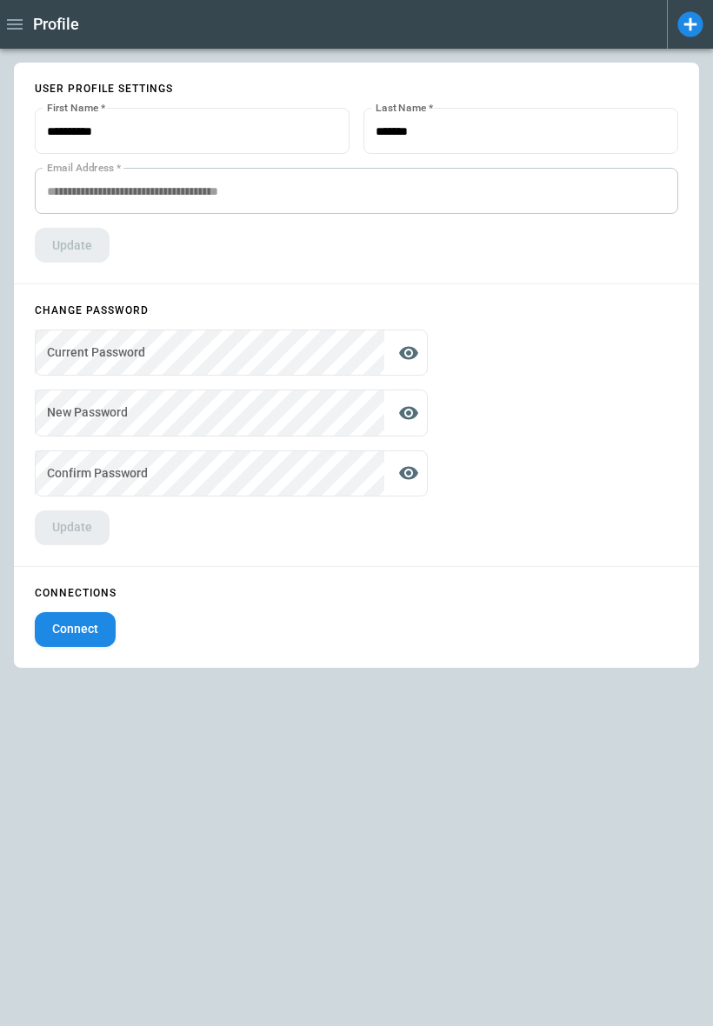
click at [19, 27] on icon "button" at bounding box center [14, 24] width 21 height 21
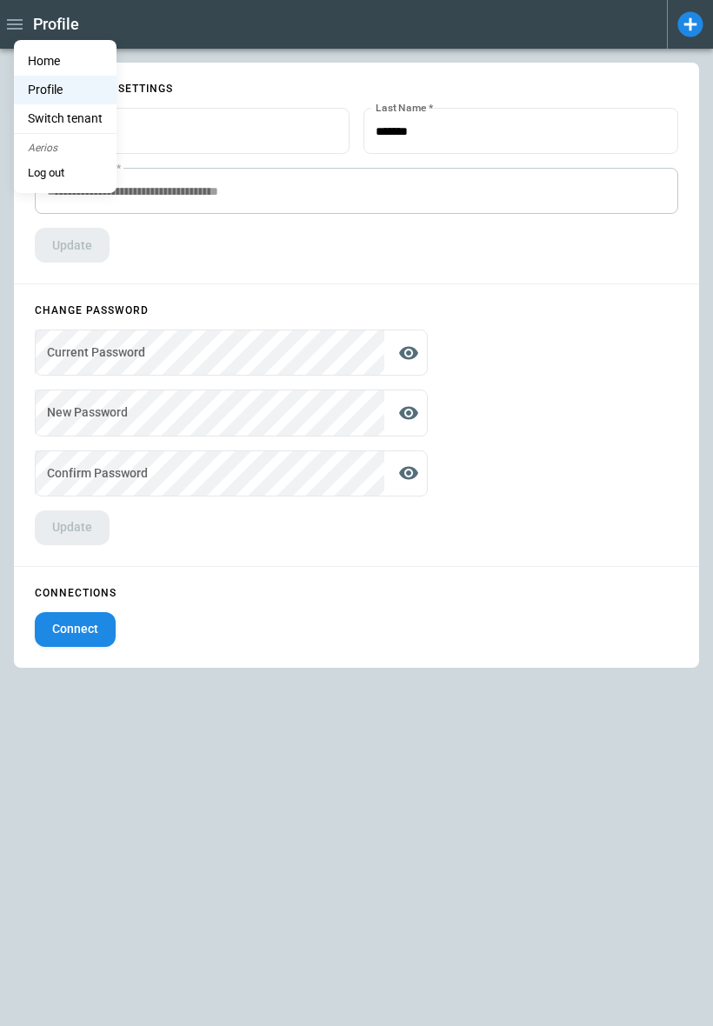
click at [191, 49] on div at bounding box center [356, 513] width 713 height 1026
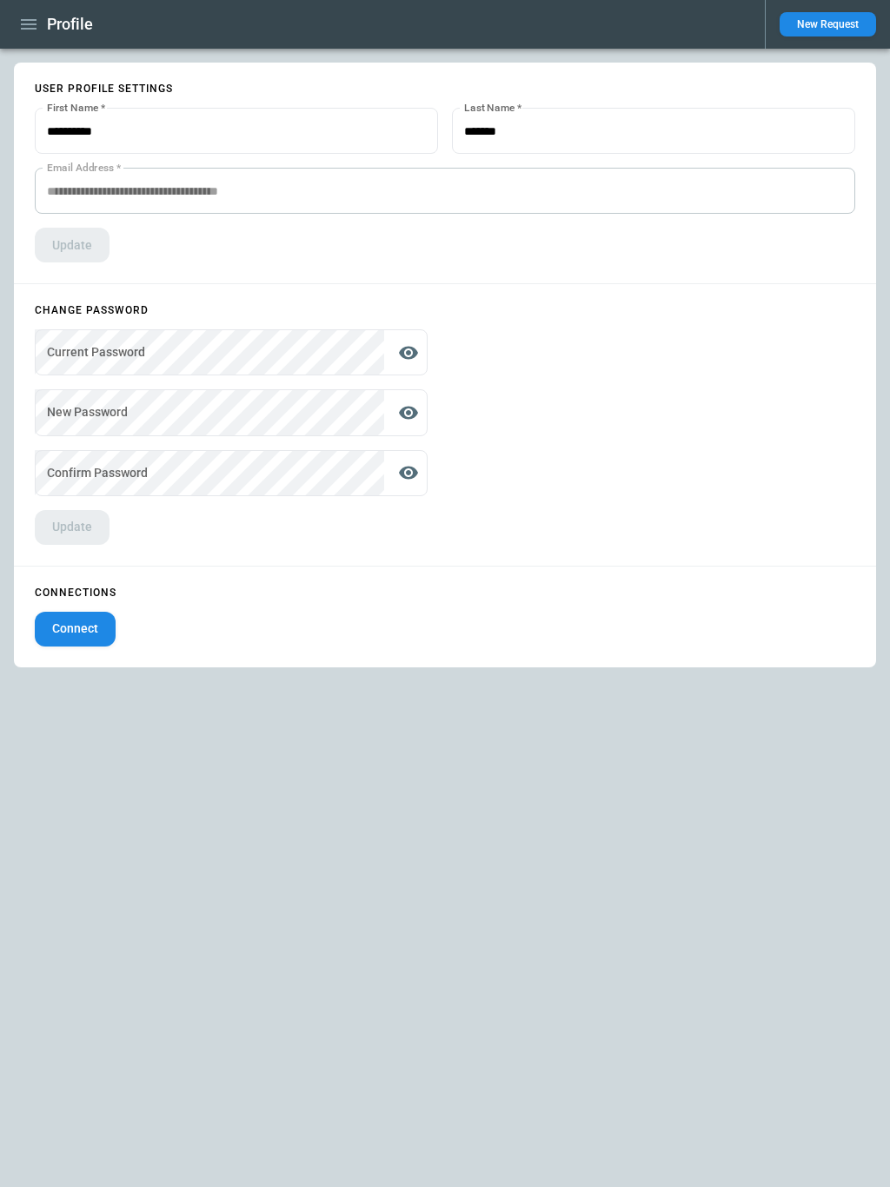
click at [29, 26] on icon "button" at bounding box center [28, 24] width 21 height 21
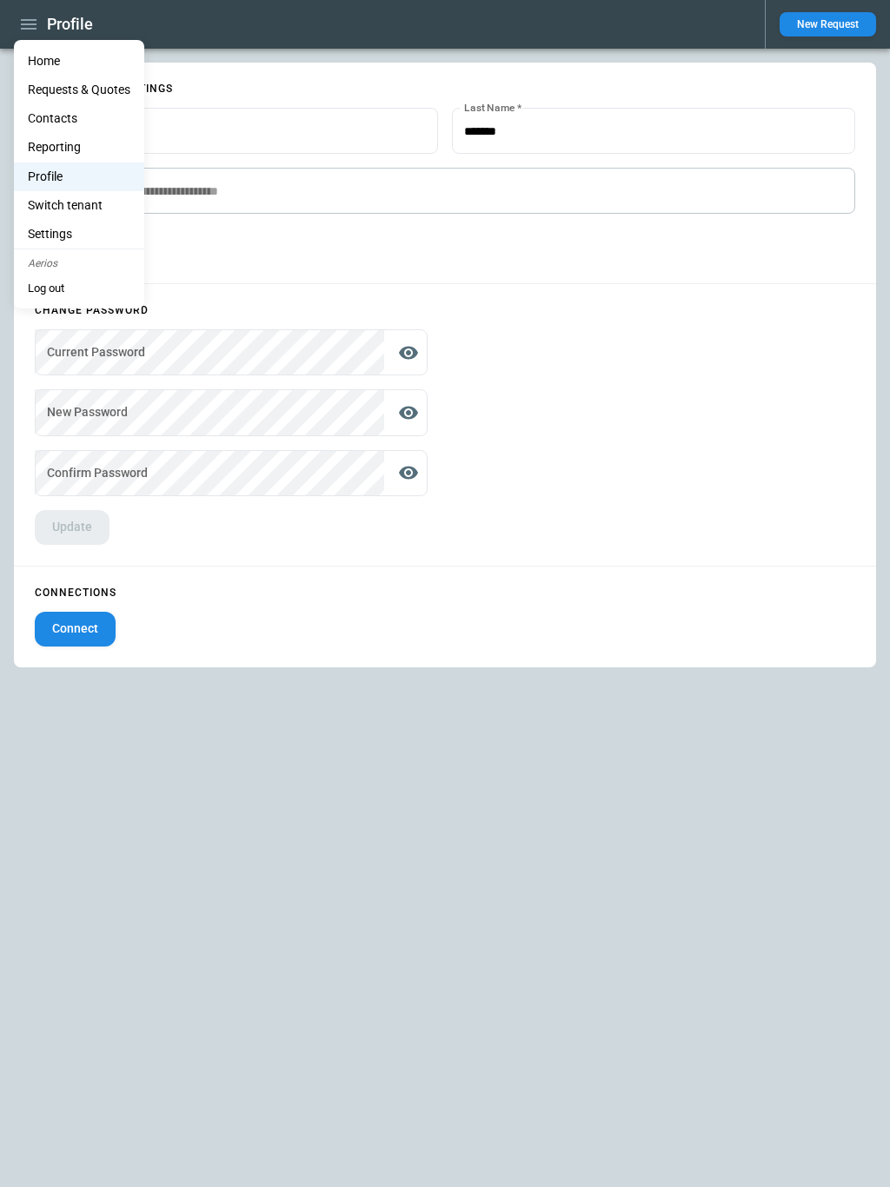
click at [222, 32] on div at bounding box center [445, 593] width 890 height 1187
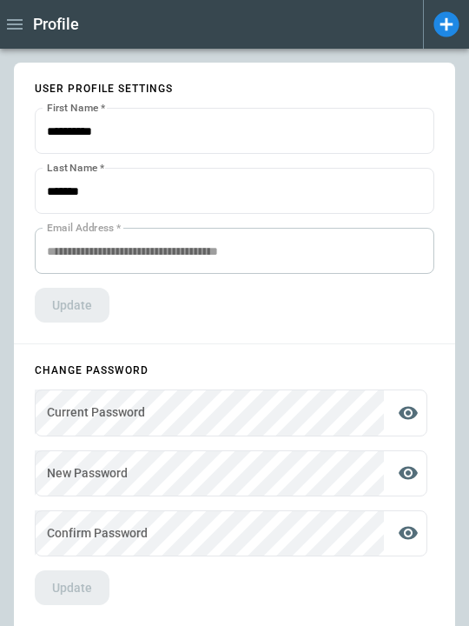
click at [19, 24] on icon "button" at bounding box center [15, 24] width 16 height 10
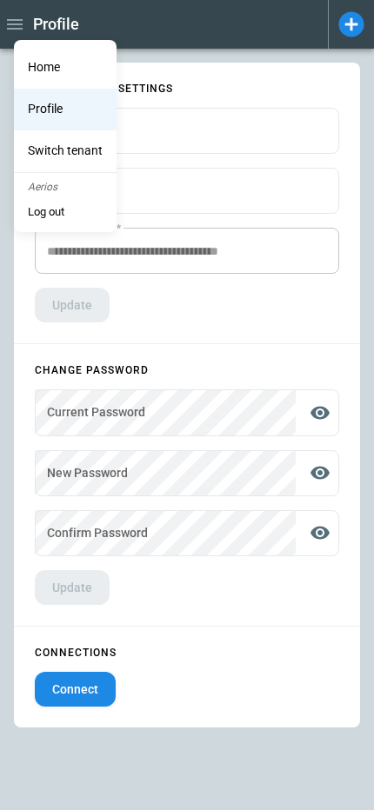
click at [22, 30] on div at bounding box center [187, 405] width 374 height 810
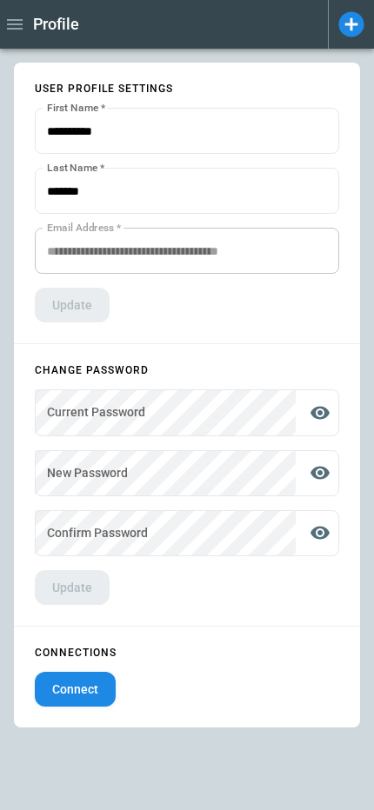
click at [21, 26] on icon "button" at bounding box center [14, 24] width 21 height 21
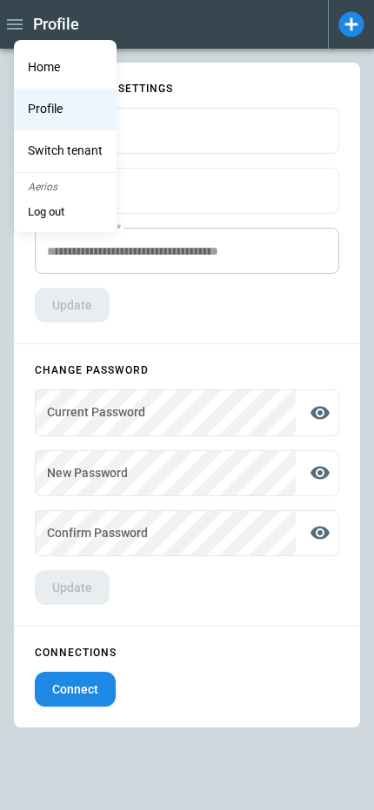
click at [189, 27] on div at bounding box center [187, 405] width 374 height 810
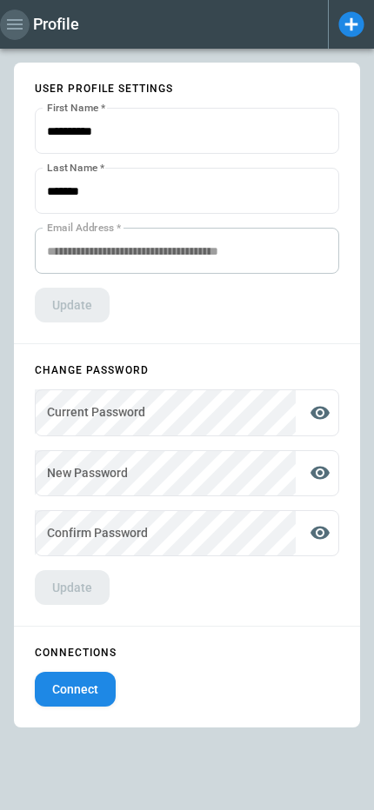
click at [17, 23] on icon "button" at bounding box center [15, 24] width 16 height 10
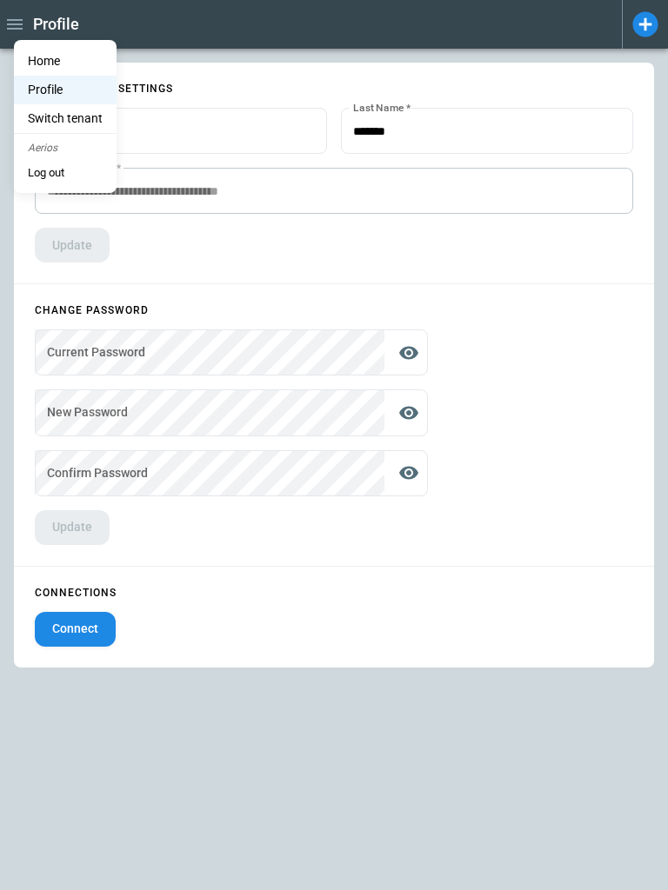
click at [255, 32] on div at bounding box center [334, 445] width 668 height 890
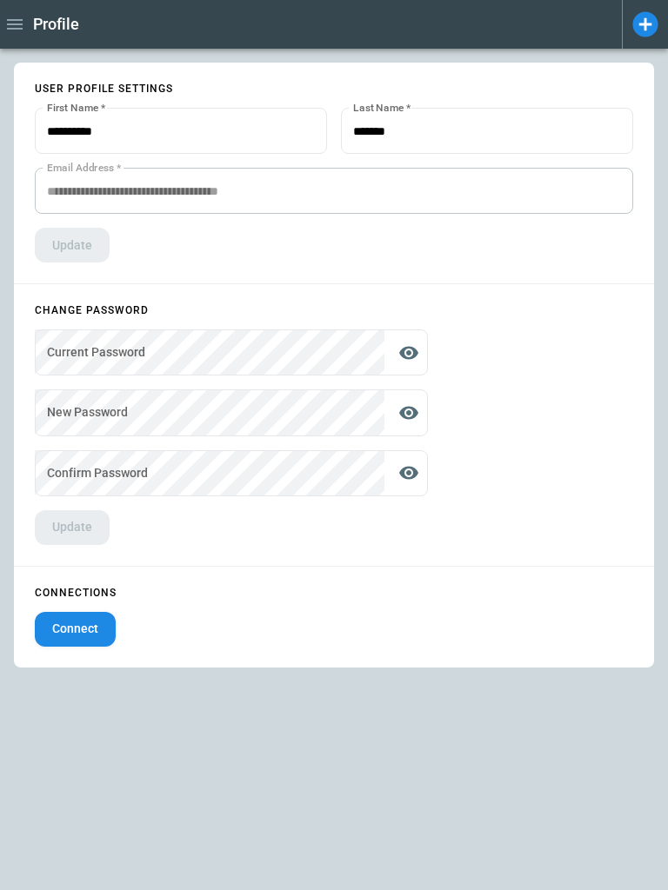
click at [21, 21] on icon "button" at bounding box center [15, 24] width 16 height 10
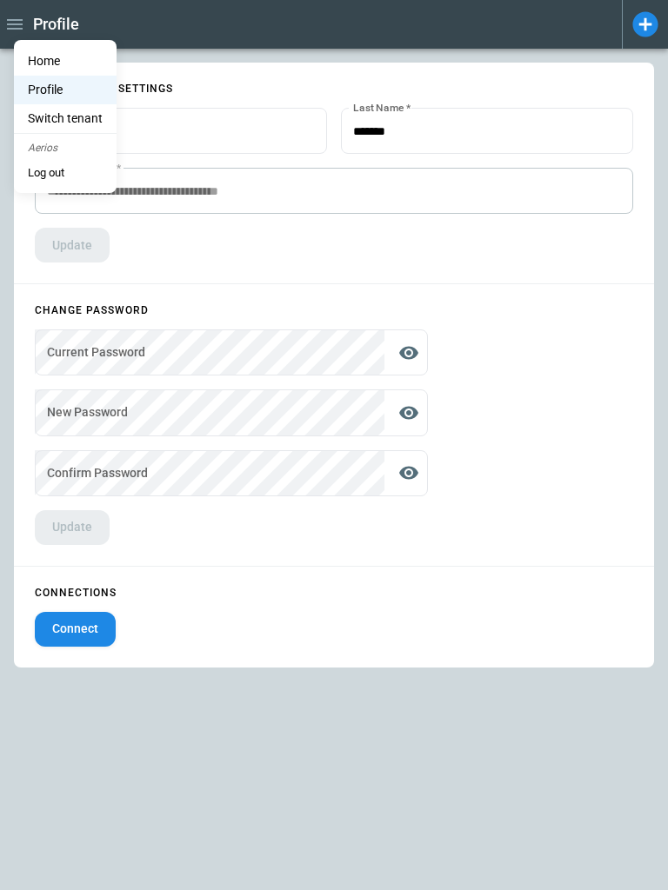
click at [436, 30] on div at bounding box center [334, 445] width 668 height 890
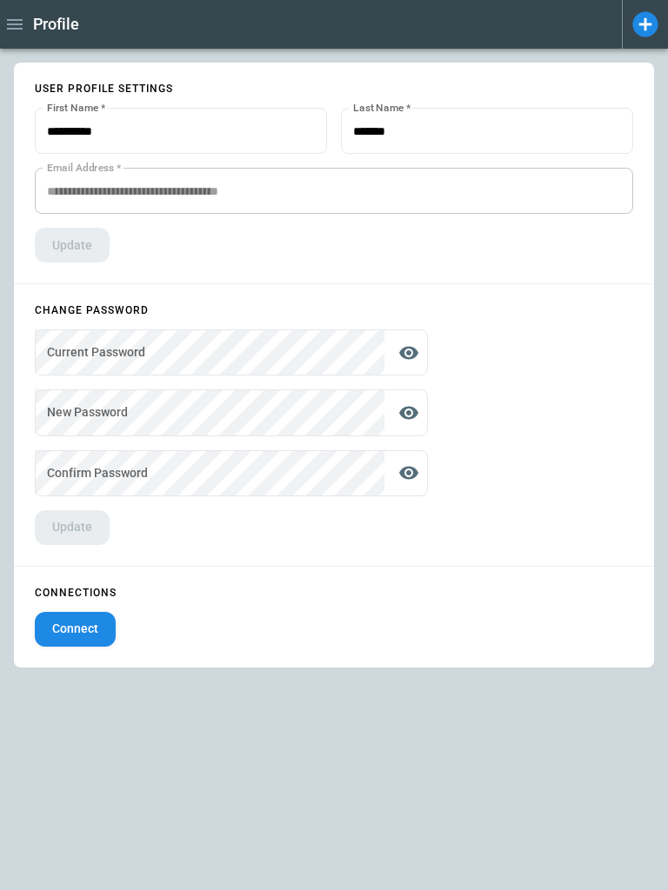
click at [145, 131] on input "First Name   *" at bounding box center [181, 131] width 292 height 46
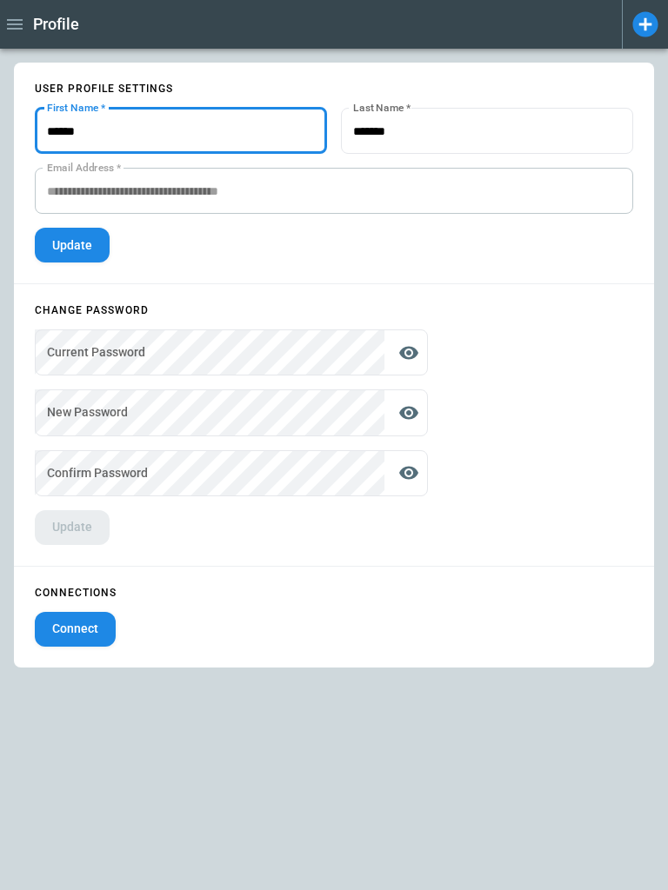
type input "******"
click at [69, 249] on button "Update" at bounding box center [72, 245] width 75 height 35
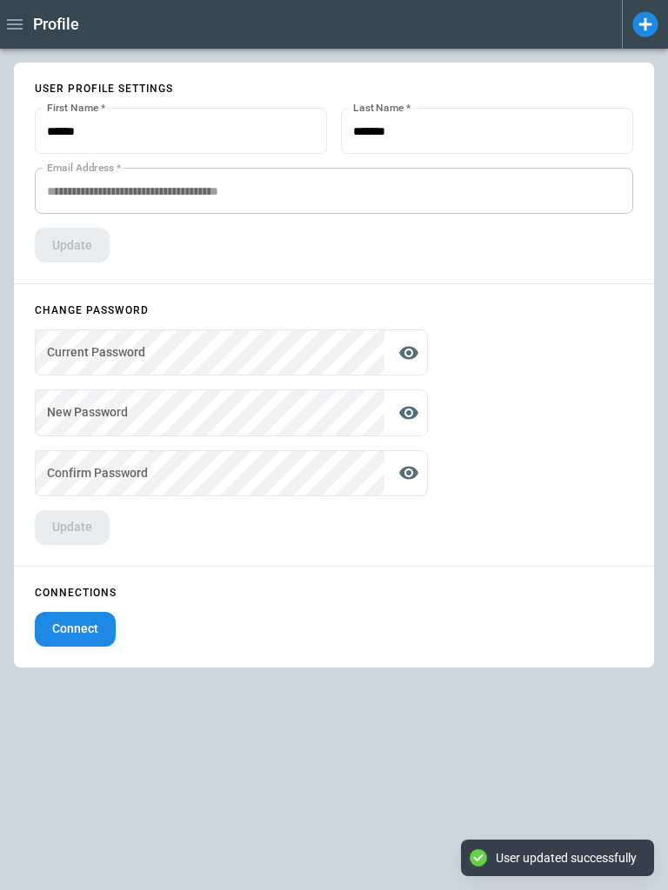
click at [445, 135] on input "Last Name   *" at bounding box center [487, 131] width 292 height 46
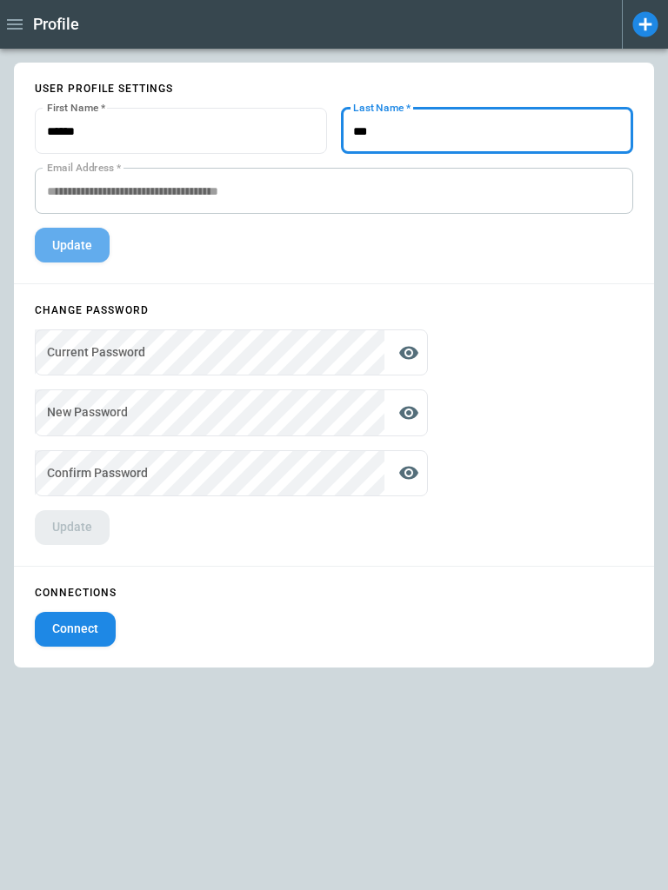
type input "***"
click at [67, 251] on button "Update" at bounding box center [72, 245] width 75 height 35
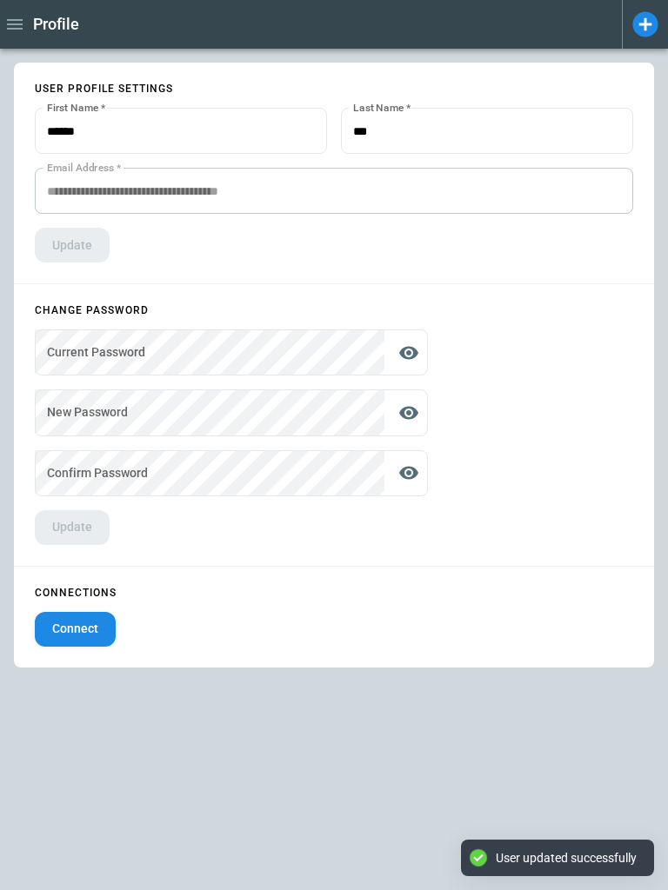
click at [136, 129] on input "First Name   *" at bounding box center [181, 131] width 292 height 46
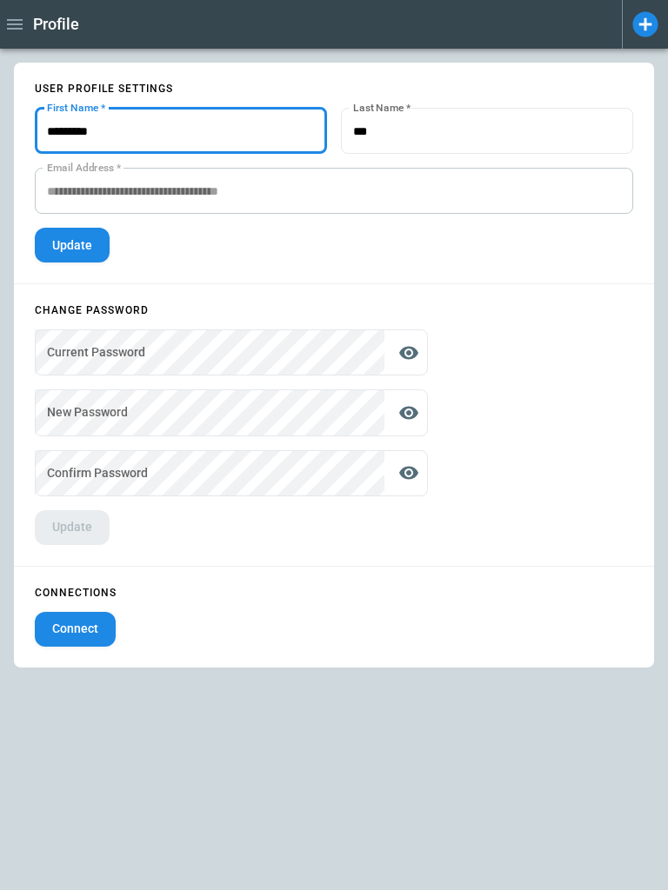
type input "*********"
click at [182, 257] on div "User profile settings First Name   * First Name   * Last Name   * Last Name   *…" at bounding box center [334, 173] width 640 height 221
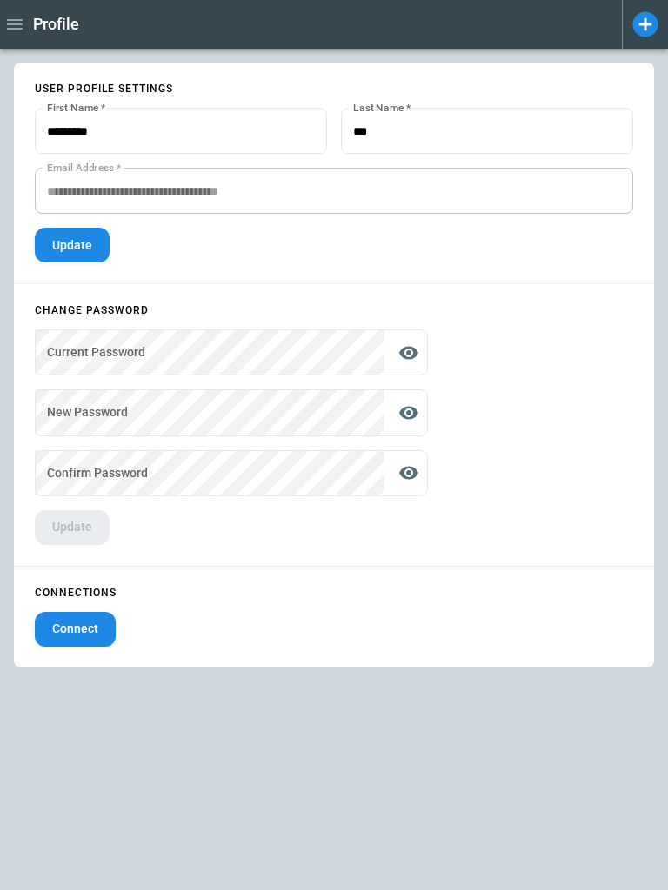
click at [83, 249] on button "Update" at bounding box center [72, 245] width 75 height 35
click at [444, 138] on input "Last Name   *" at bounding box center [487, 131] width 292 height 46
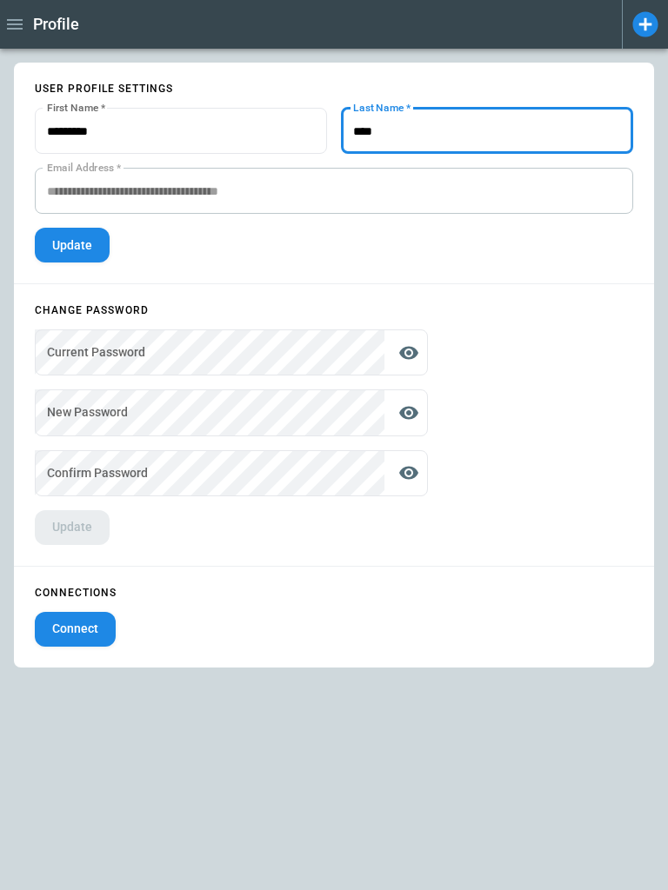
type input "****"
click at [87, 244] on button "Update" at bounding box center [72, 245] width 75 height 35
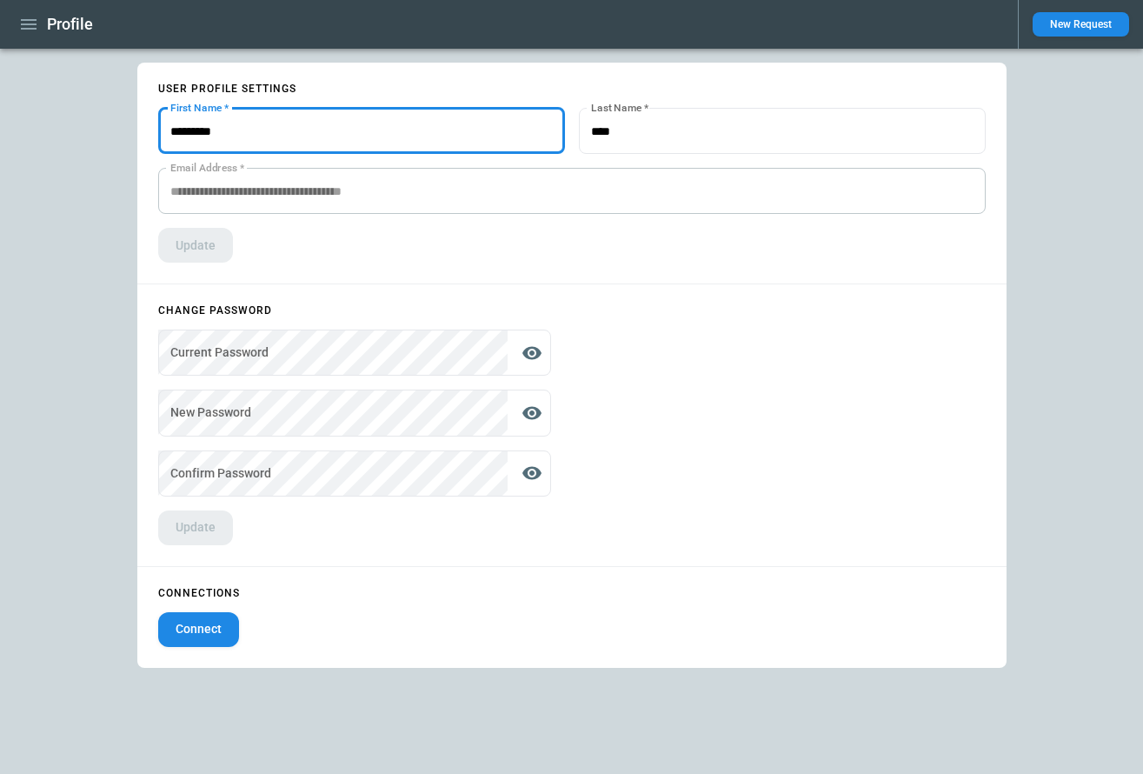
click at [290, 130] on input "First Name   *" at bounding box center [361, 131] width 407 height 46
click at [203, 243] on button "Update" at bounding box center [195, 245] width 75 height 35
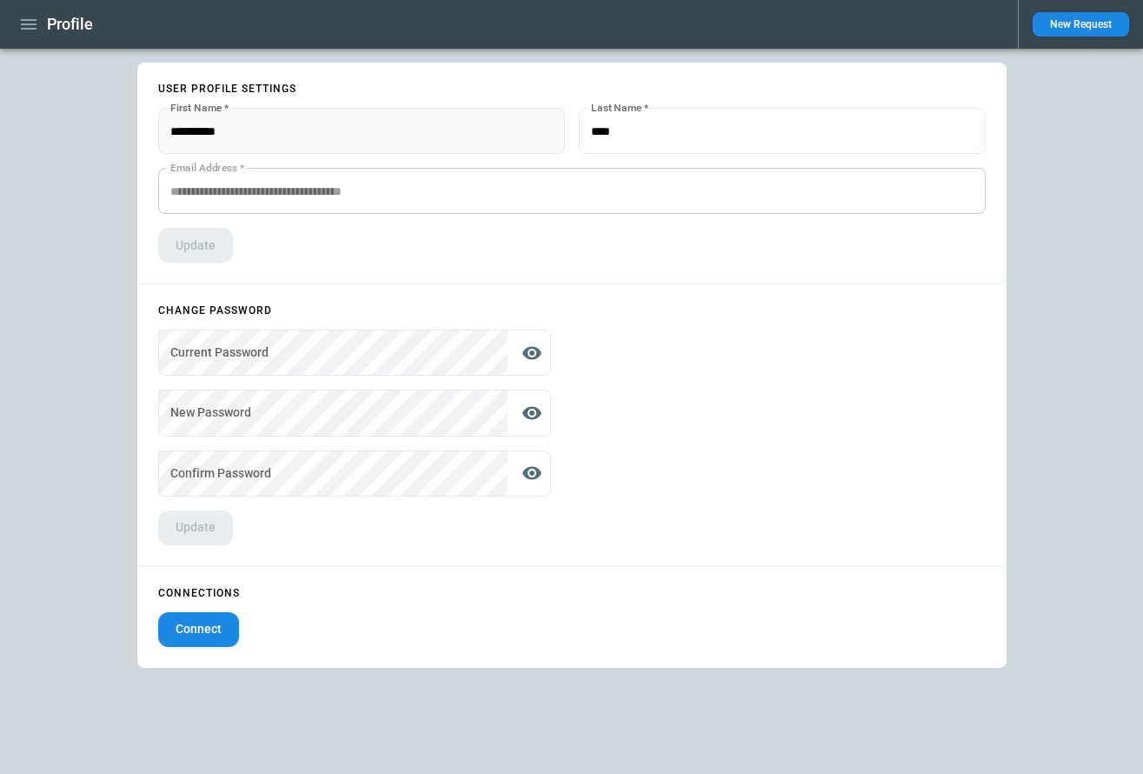
click at [316, 132] on input "First Name   *" at bounding box center [361, 131] width 407 height 46
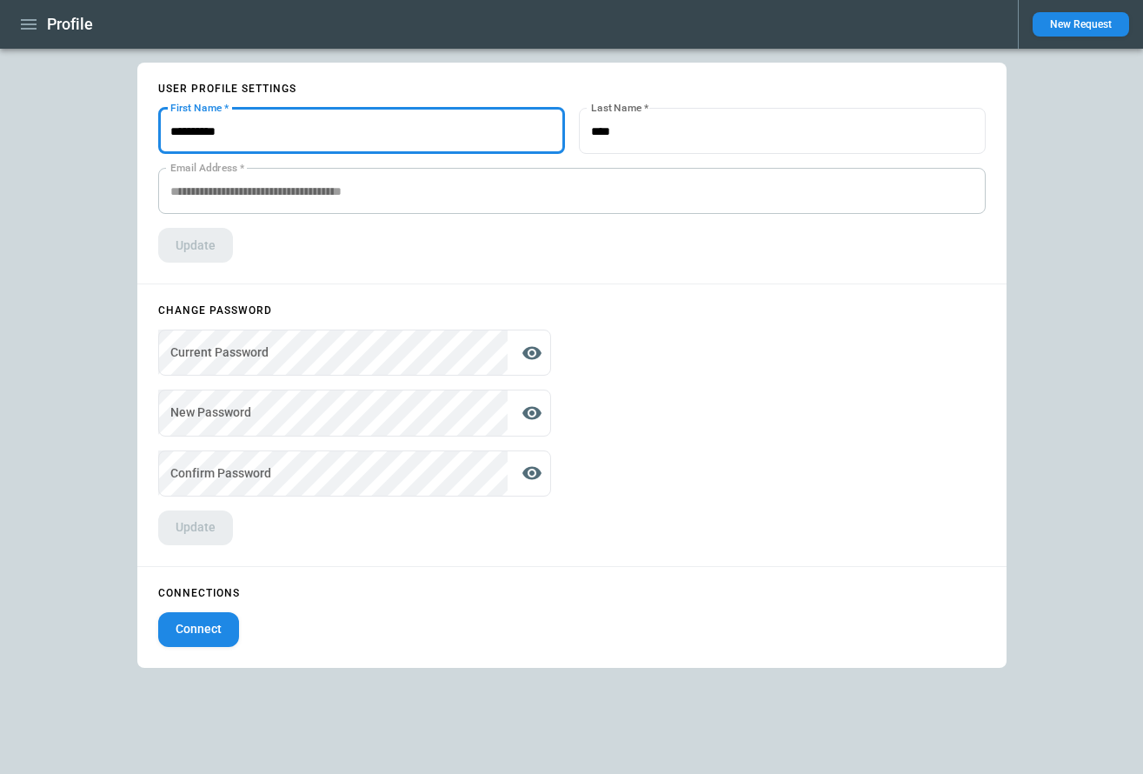
click at [316, 132] on input "First Name   *" at bounding box center [361, 131] width 407 height 46
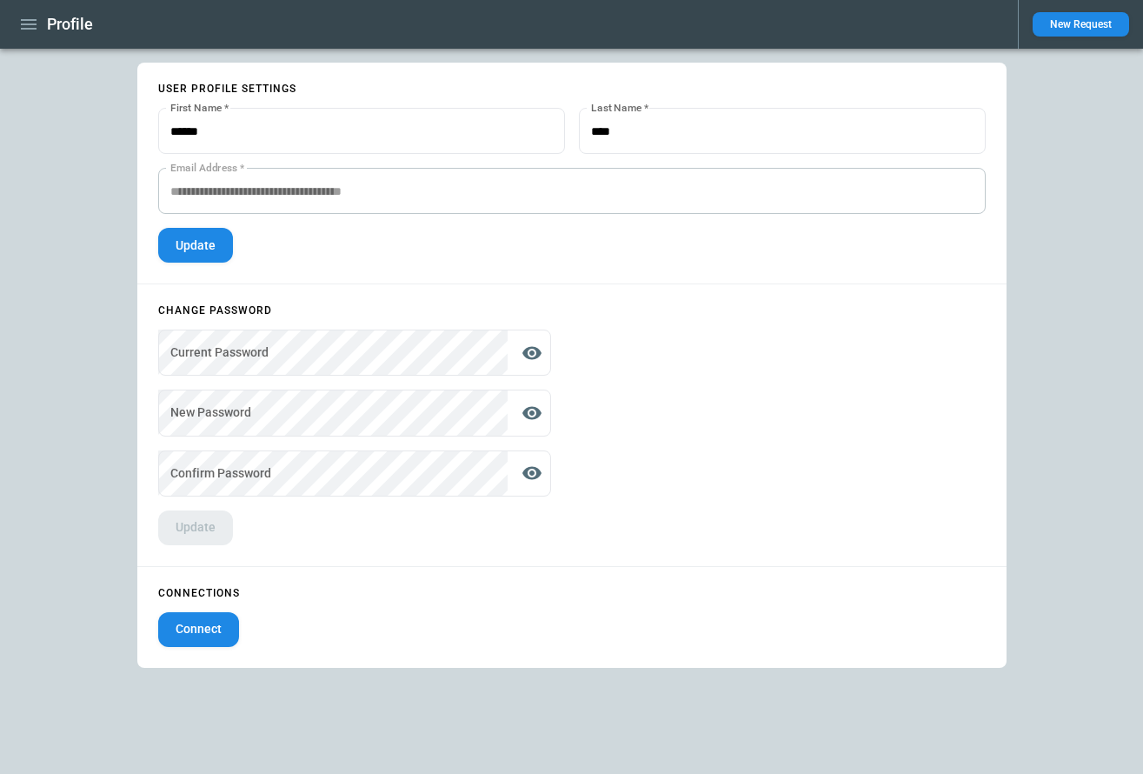
click at [190, 276] on div "User profile settings First Name   * First Name   * Last Name   * Last Name   *…" at bounding box center [571, 173] width 869 height 221
click at [196, 243] on button "Update" at bounding box center [195, 245] width 75 height 35
click at [33, 28] on icon "button" at bounding box center [29, 24] width 16 height 10
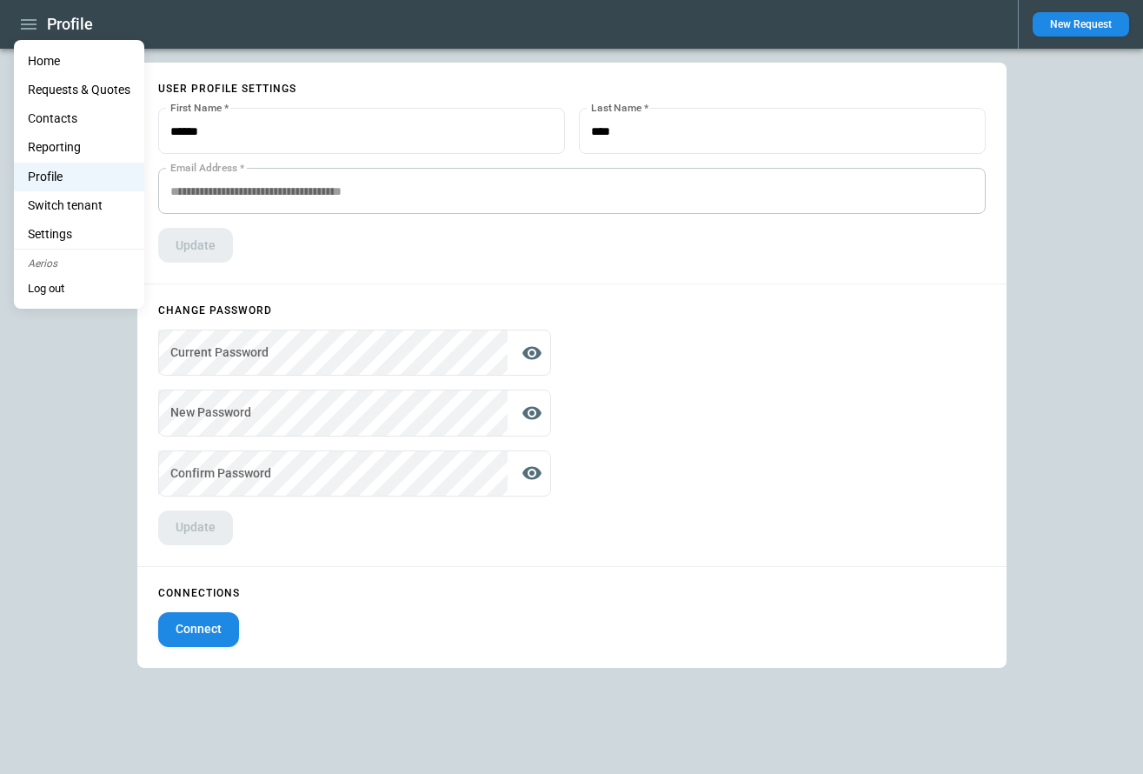
click at [54, 173] on li "Profile" at bounding box center [79, 177] width 130 height 29
click at [384, 252] on div at bounding box center [571, 387] width 1143 height 774
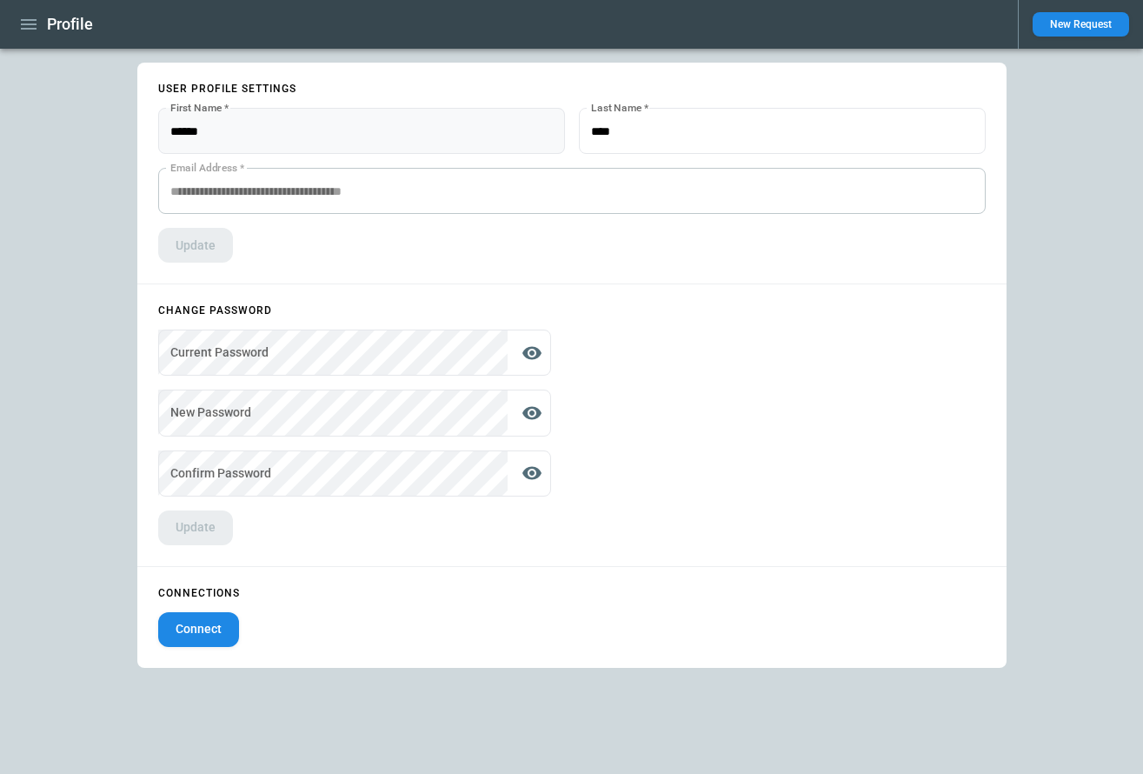
click at [265, 128] on input "First Name   *" at bounding box center [361, 131] width 407 height 46
click at [668, 271] on div "User profile settings First Name   * First Name   * Last Name   * Last Name   *…" at bounding box center [571, 173] width 869 height 221
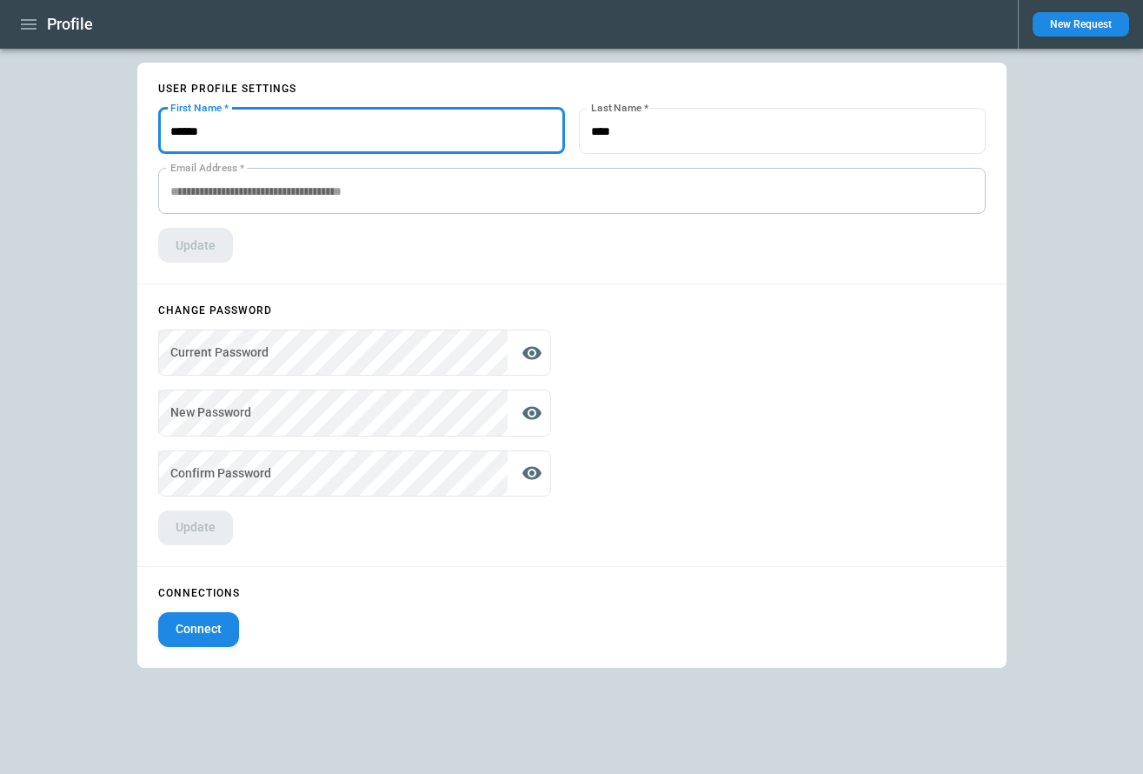
click at [300, 144] on input "First Name   *" at bounding box center [361, 131] width 407 height 46
type input "*********"
click at [215, 629] on button "Connect" at bounding box center [198, 629] width 81 height 35
click at [283, 137] on input "First Name   *" at bounding box center [361, 131] width 407 height 46
type input "*******"
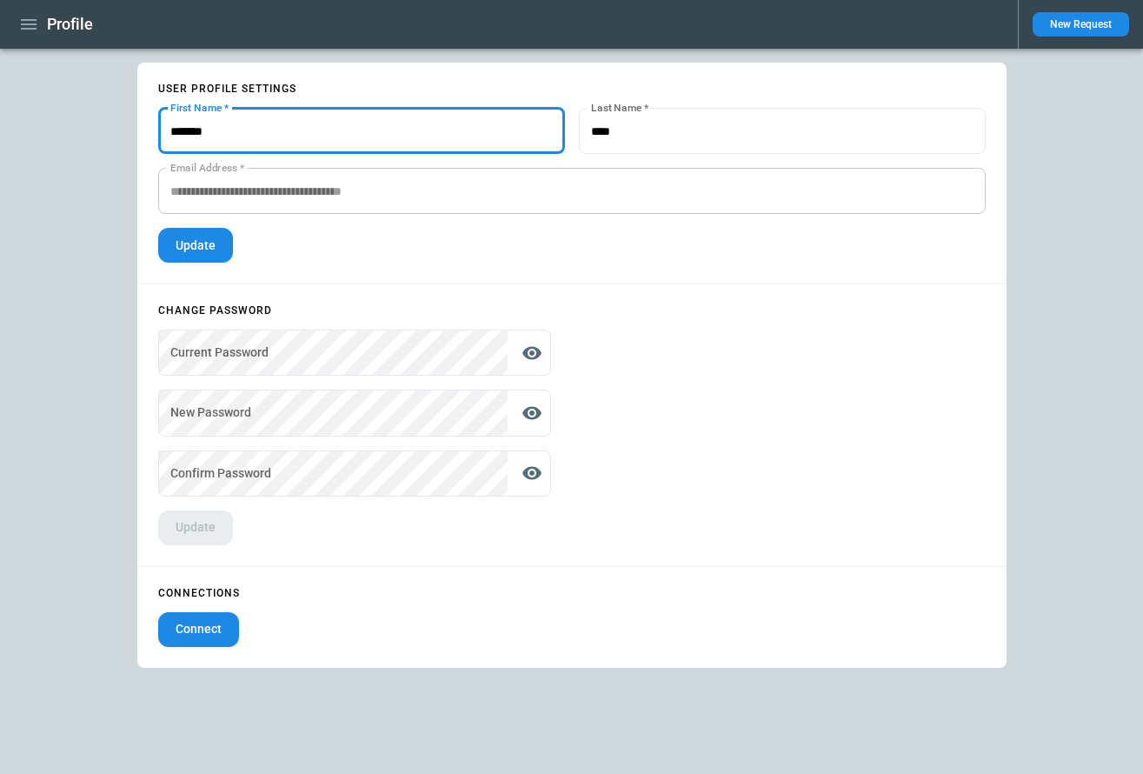
click at [209, 244] on button "Update" at bounding box center [195, 245] width 75 height 35
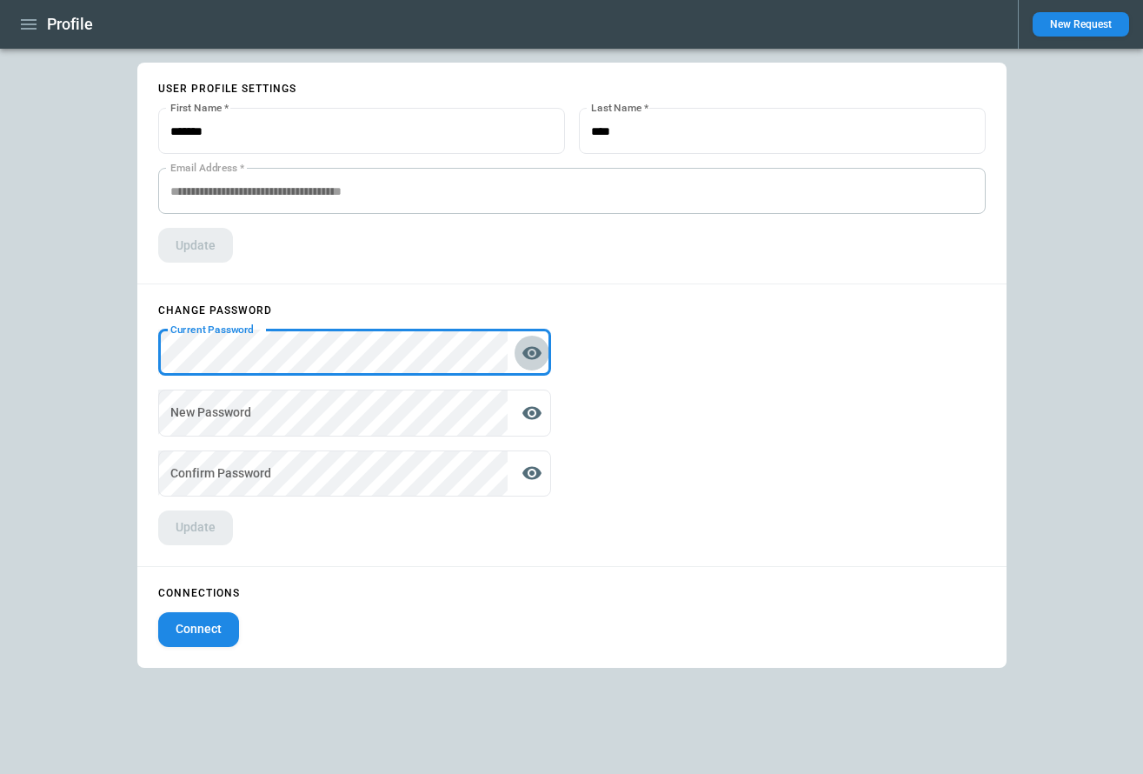
click at [540, 346] on icon "display the password" at bounding box center [532, 353] width 21 height 21
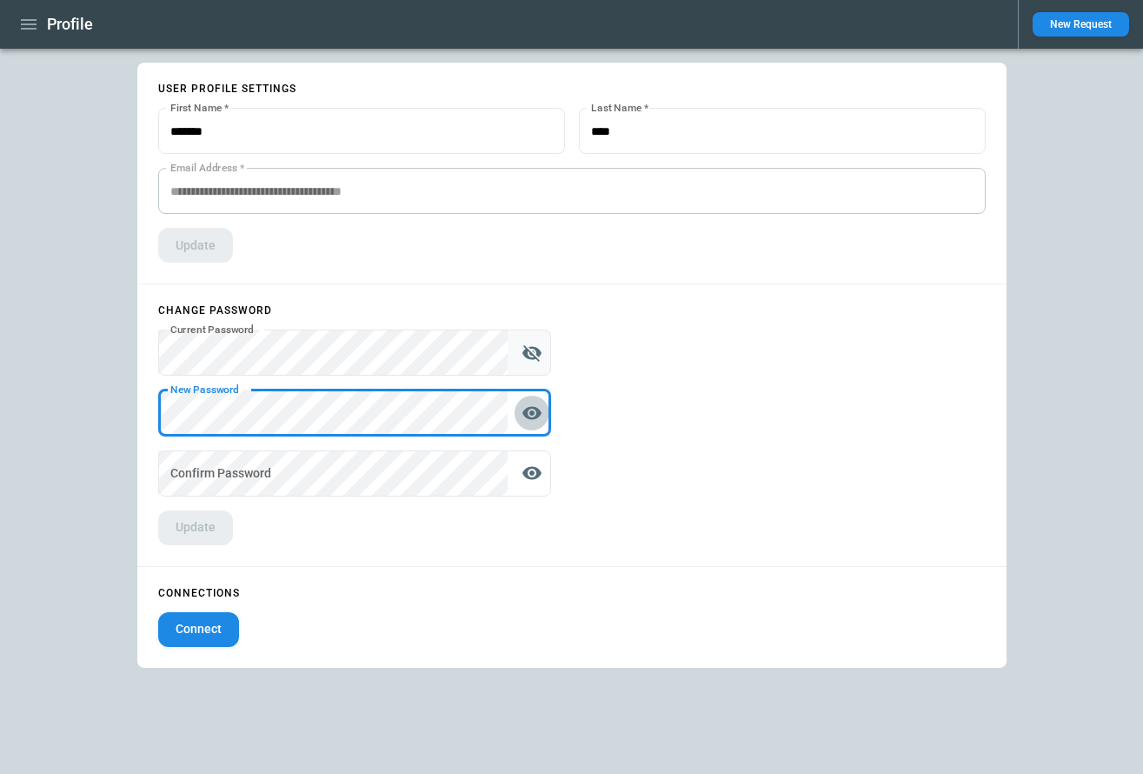
click at [528, 409] on icon "display the password" at bounding box center [532, 412] width 21 height 21
click at [535, 417] on icon "hide the password" at bounding box center [531, 413] width 19 height 17
click at [535, 417] on icon "display the password" at bounding box center [531, 412] width 19 height 13
click at [63, 417] on div "Profile New Request User profile settings First Name   * First Name   * Last Na…" at bounding box center [571, 387] width 1143 height 774
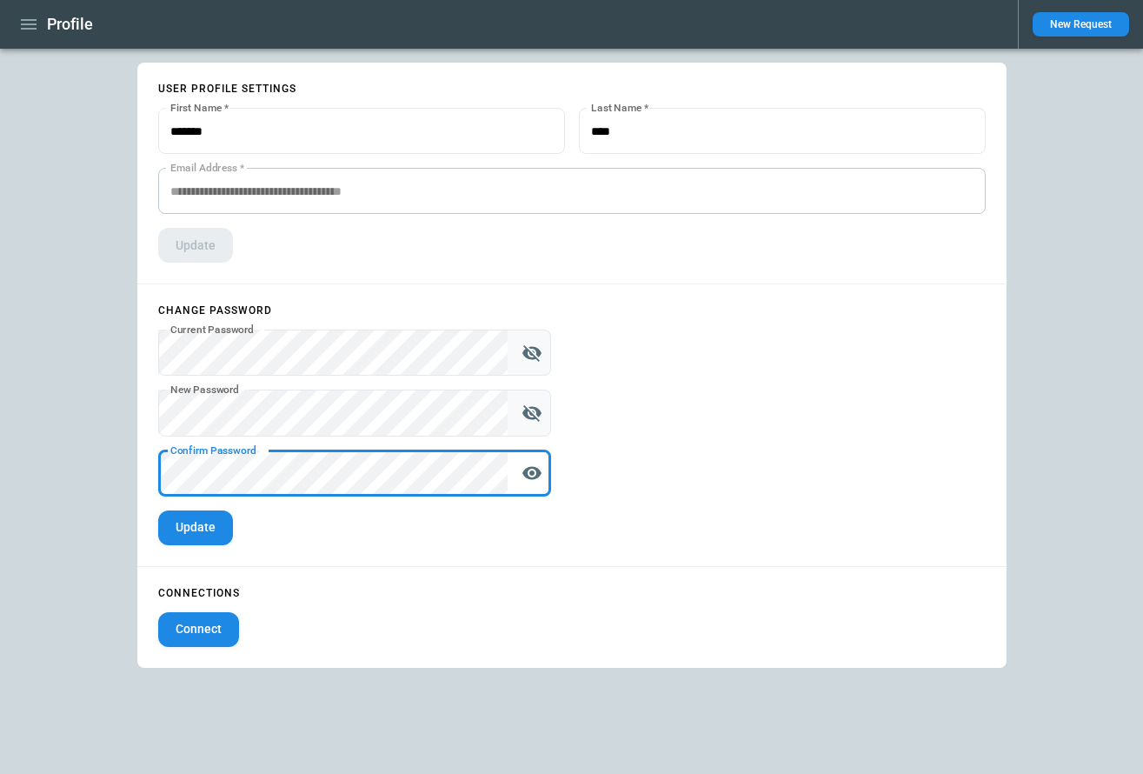
click at [532, 472] on icon "display the password" at bounding box center [531, 473] width 19 height 13
click at [628, 482] on div "User profile settings First Name   * First Name   * Last Name   * Last Name   *…" at bounding box center [571, 365] width 869 height 605
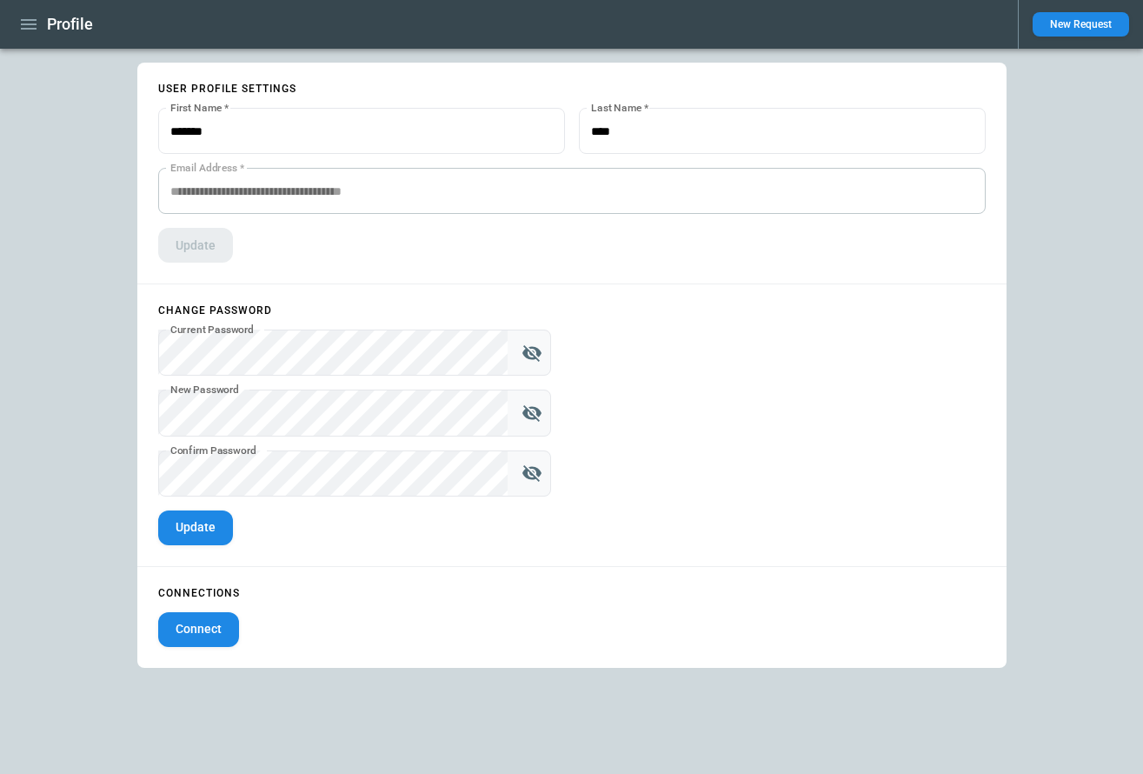
click at [193, 525] on button "Update" at bounding box center [195, 527] width 75 height 35
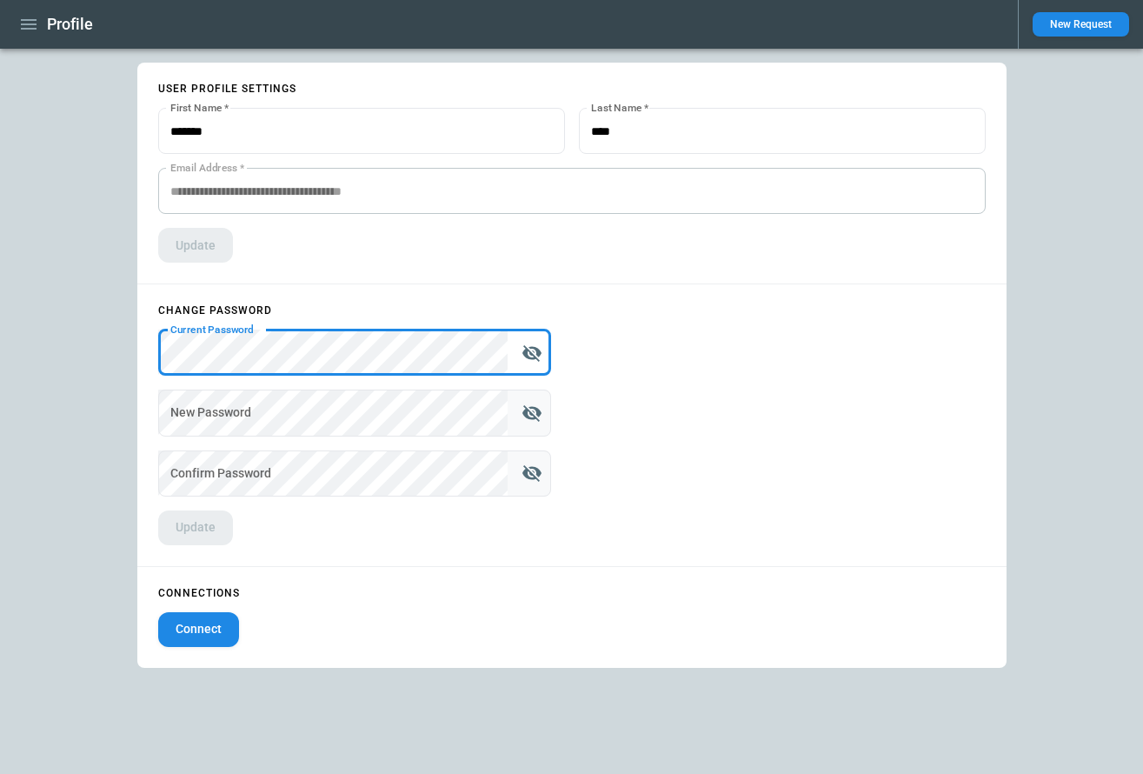
click at [543, 353] on button "hide the password" at bounding box center [532, 353] width 35 height 35
click at [529, 354] on icon "display the password" at bounding box center [532, 353] width 21 height 21
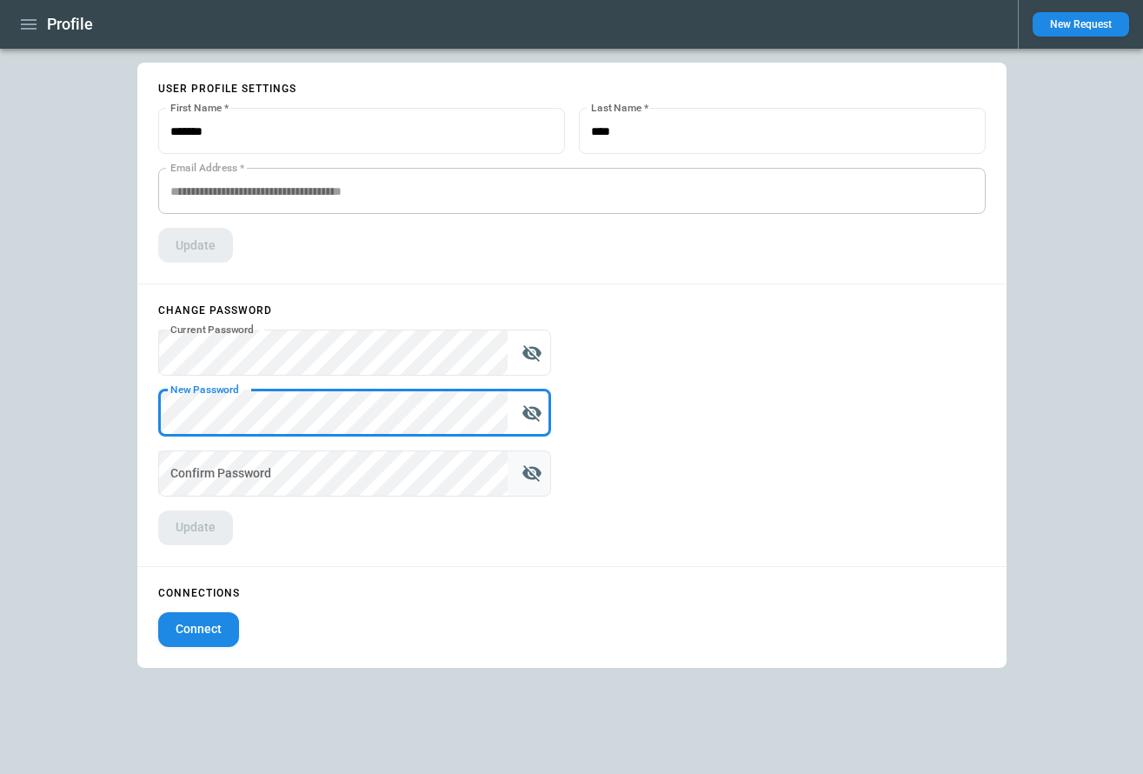
click at [256, 467] on div "Confirm Password Confirm Password   *" at bounding box center [354, 473] width 393 height 46
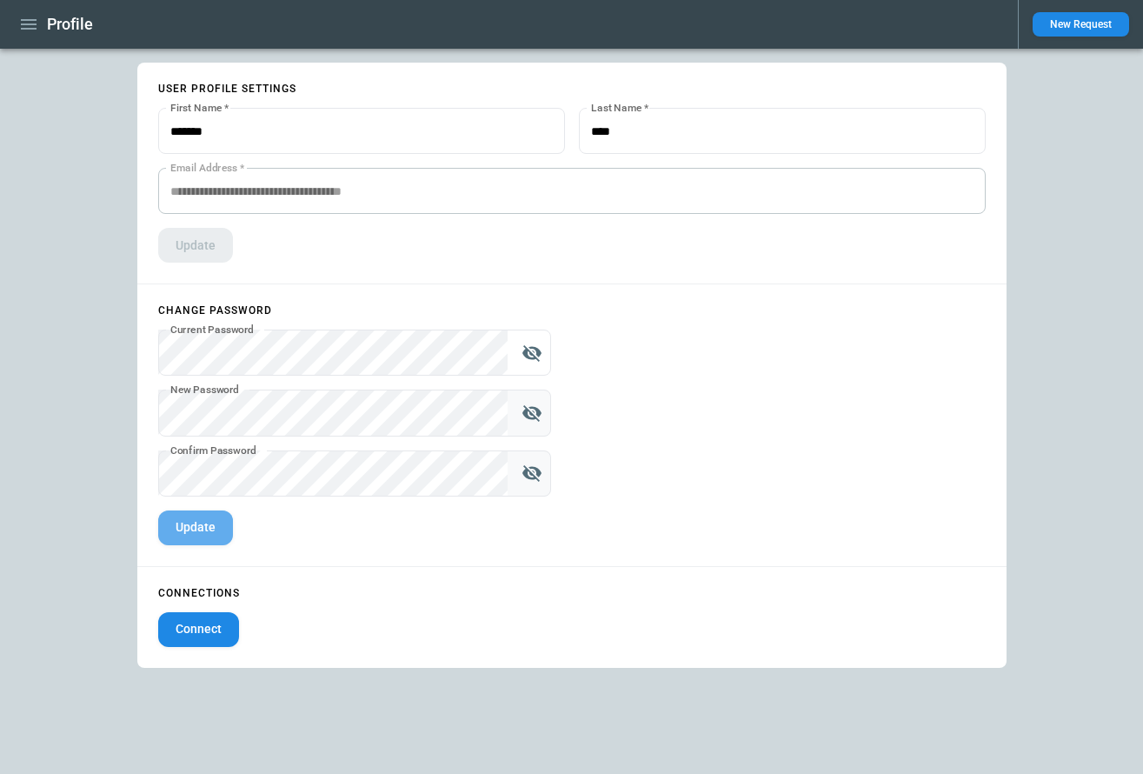
click at [210, 526] on button "Update" at bounding box center [195, 527] width 75 height 35
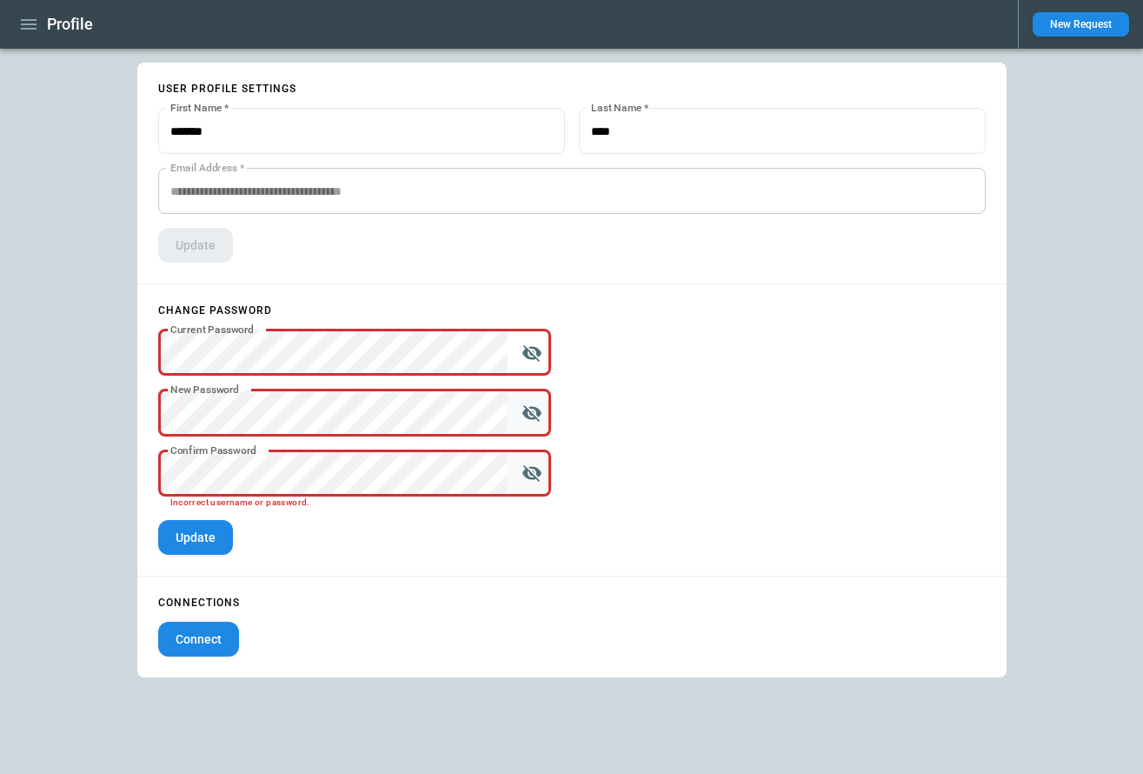
click at [730, 445] on div "User profile settings First Name   * First Name   * Last Name   * Last Name   *…" at bounding box center [571, 370] width 869 height 615
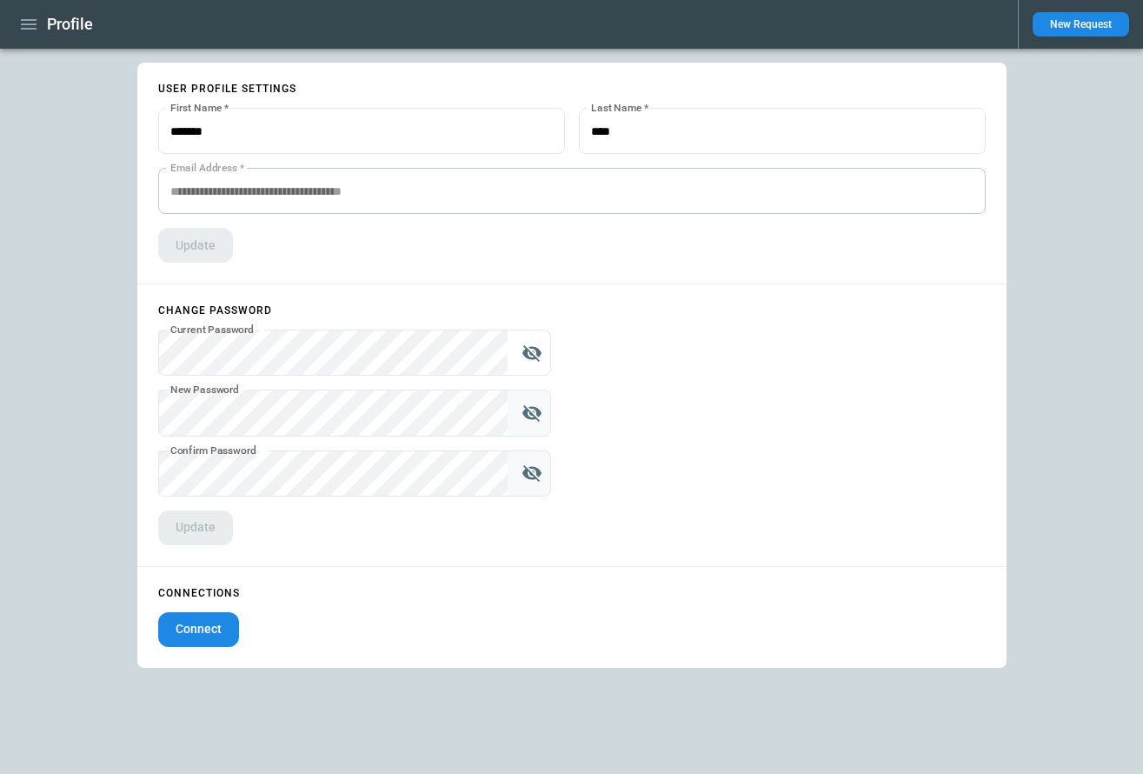
click at [349, 538] on form "Change password Current Password Current Password   * New Password New Password…" at bounding box center [354, 424] width 435 height 281
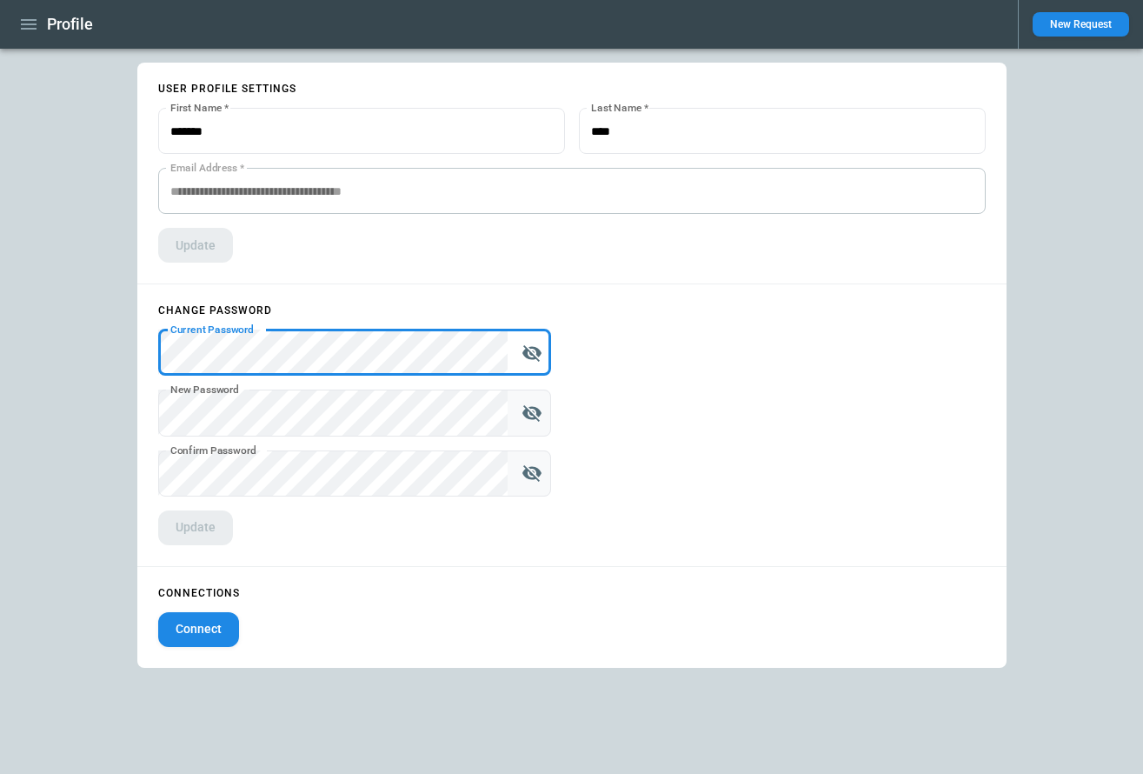
click at [145, 337] on form "Change password Current Password Current Password   * New Password New Password…" at bounding box center [354, 424] width 435 height 281
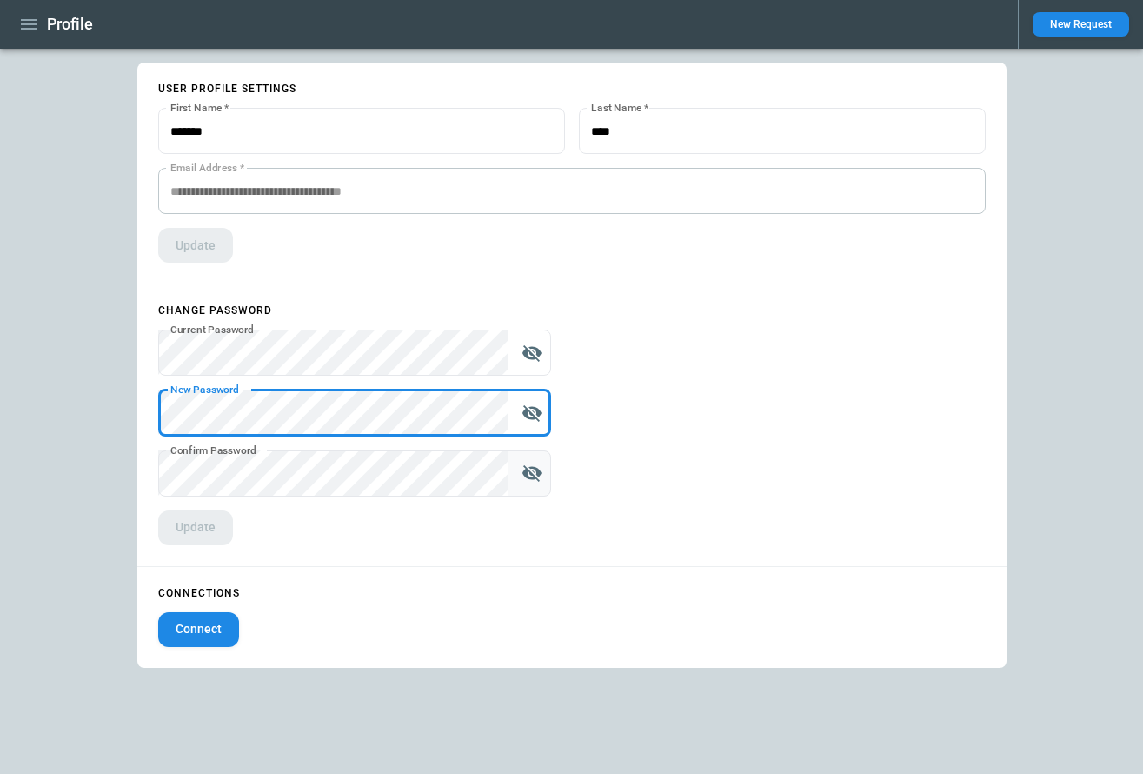
click at [149, 408] on form "Change password Current Password Current Password   * New Password New Password…" at bounding box center [354, 424] width 435 height 281
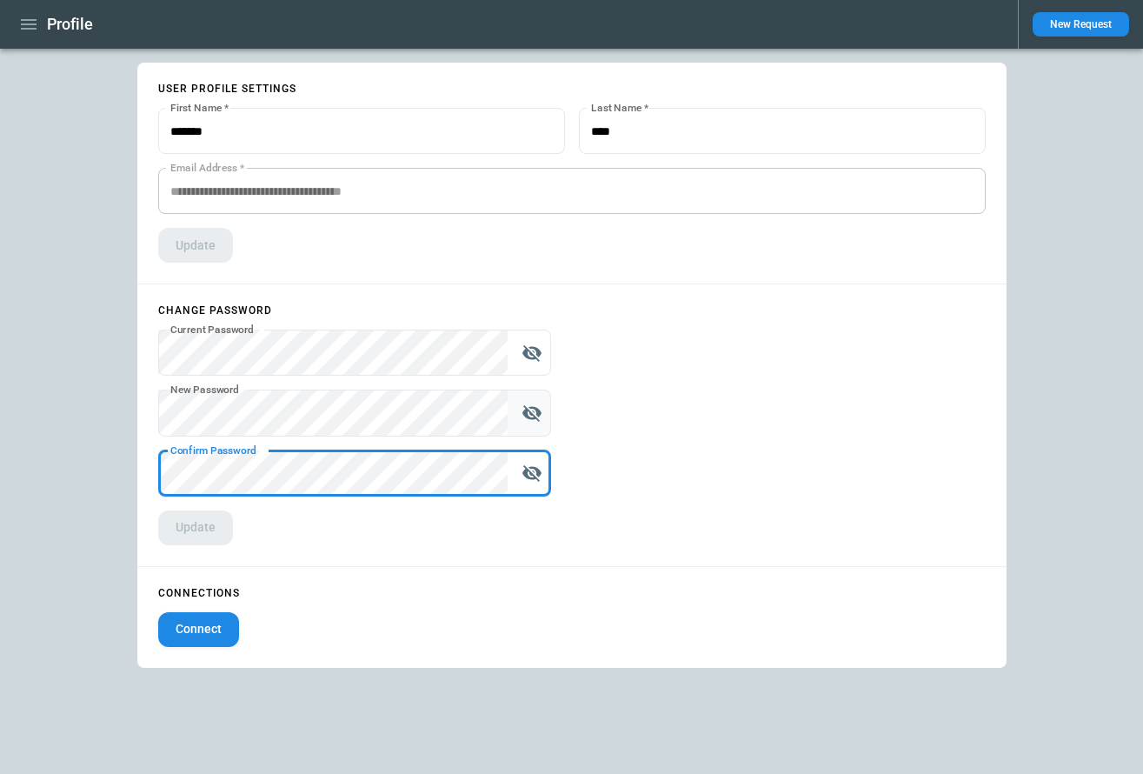
click at [156, 465] on form "Change password Current Password Current Password   * New Password New Password…" at bounding box center [354, 424] width 435 height 281
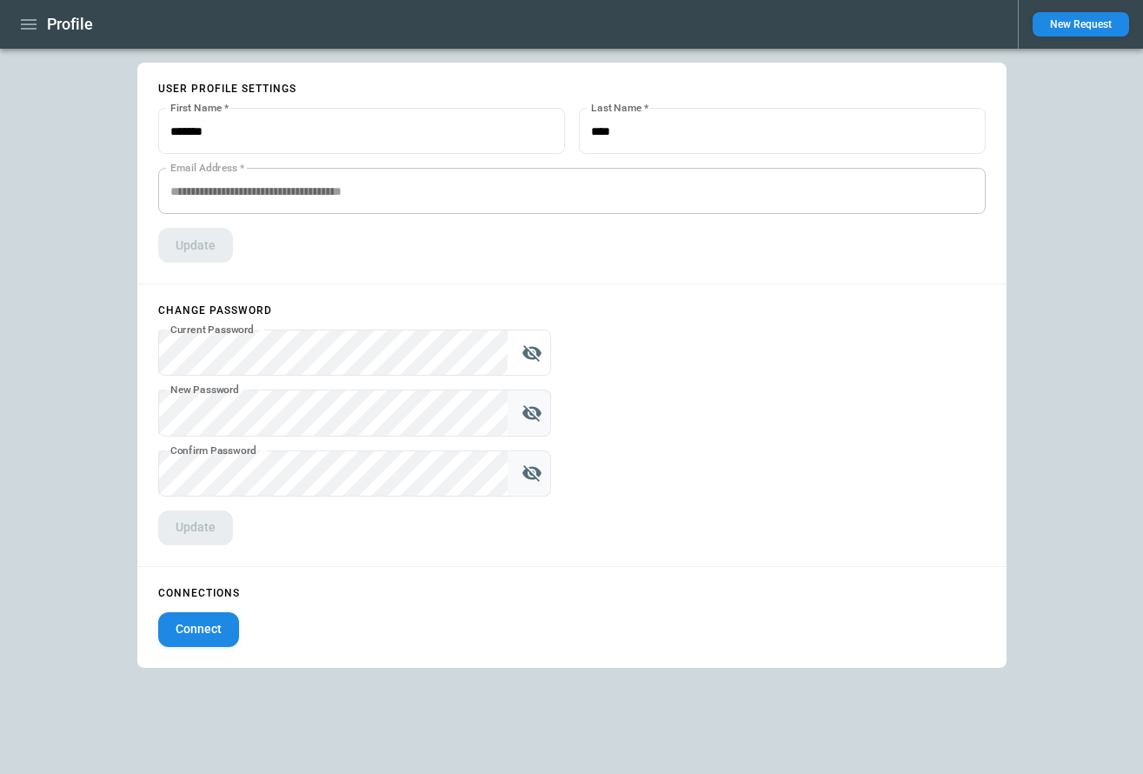
click at [322, 533] on form "Change password Current Password Current Password   * New Password New Password…" at bounding box center [354, 424] width 435 height 281
click at [322, 537] on form "Change password Current Password Current Password   * New Password New Password…" at bounding box center [354, 424] width 435 height 281
click at [383, 548] on form "Change password Current Password Current Password   * New Password New Password…" at bounding box center [354, 424] width 435 height 281
click at [274, 533] on form "Change password Current Password Current Password   * New Password New Password…" at bounding box center [354, 424] width 435 height 281
click at [203, 524] on button "Update" at bounding box center [195, 527] width 75 height 35
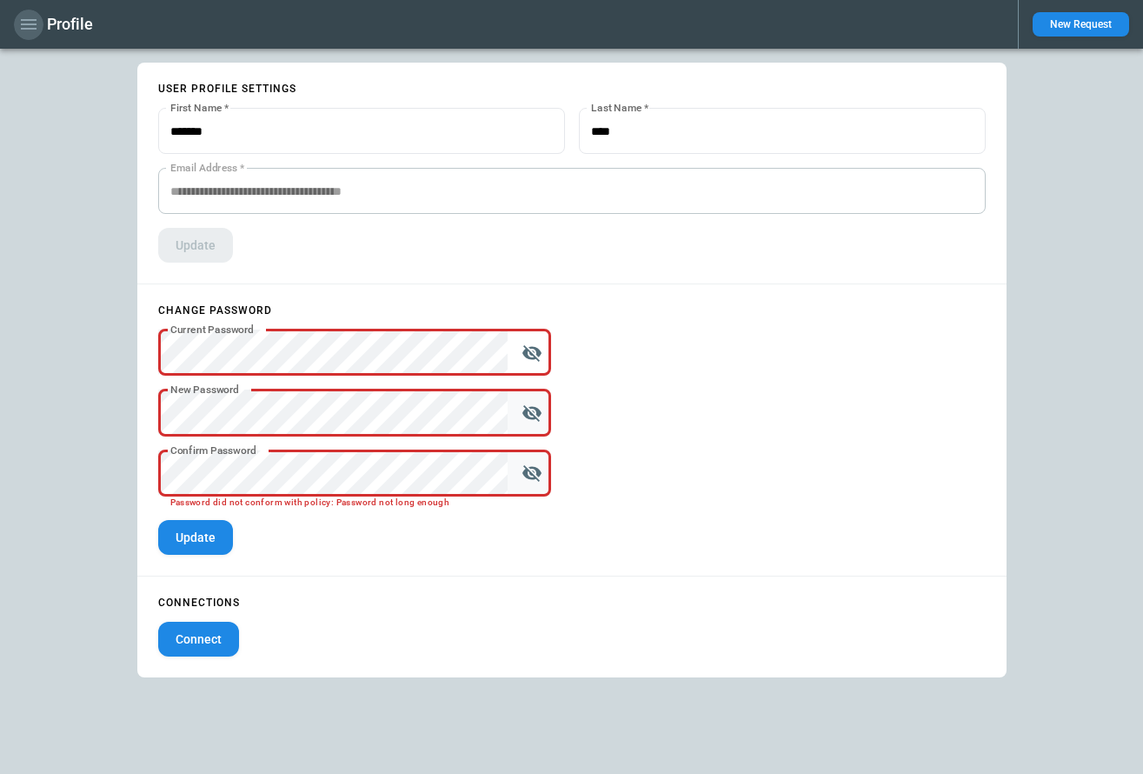
click at [27, 26] on icon "button" at bounding box center [28, 24] width 21 height 21
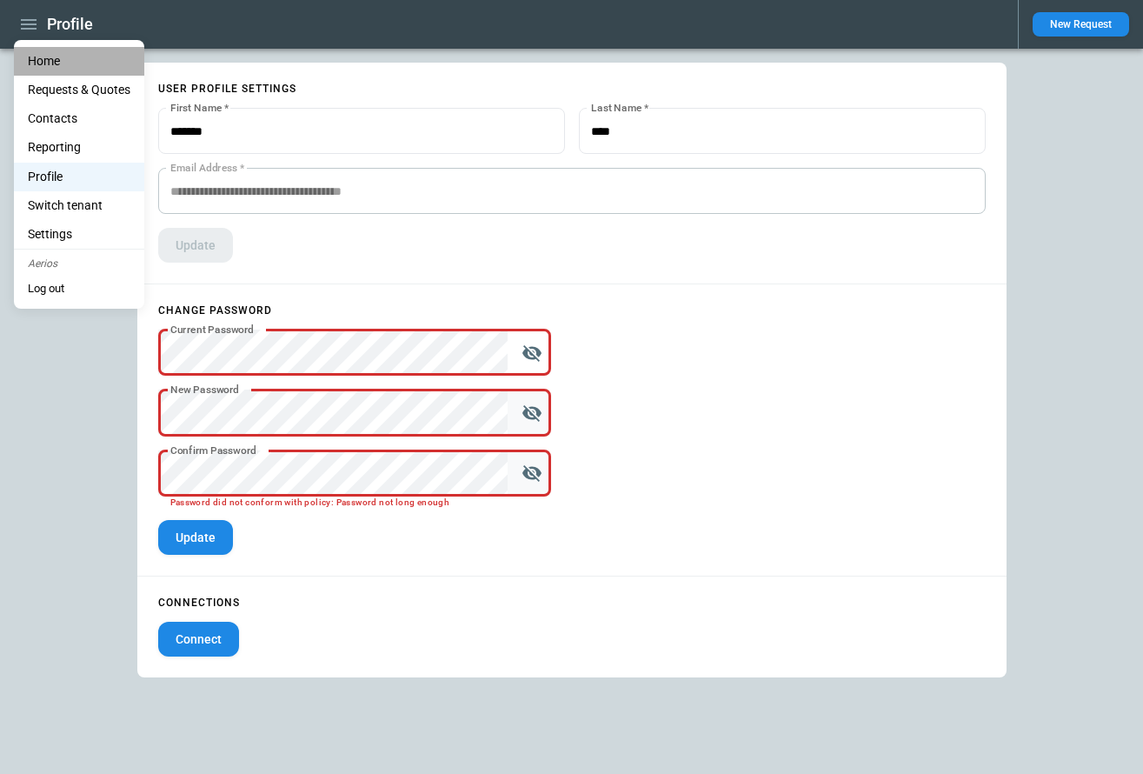
click at [56, 57] on li "Home" at bounding box center [79, 61] width 130 height 29
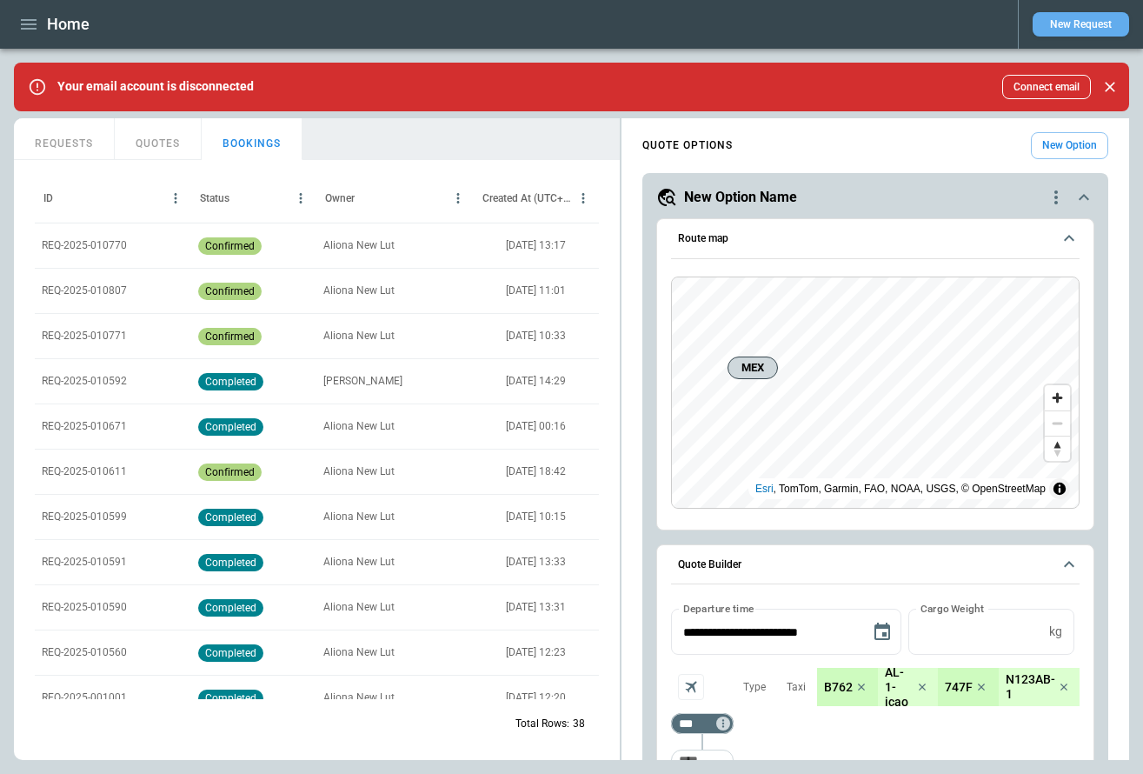
click at [1088, 22] on button "New Request" at bounding box center [1081, 24] width 96 height 24
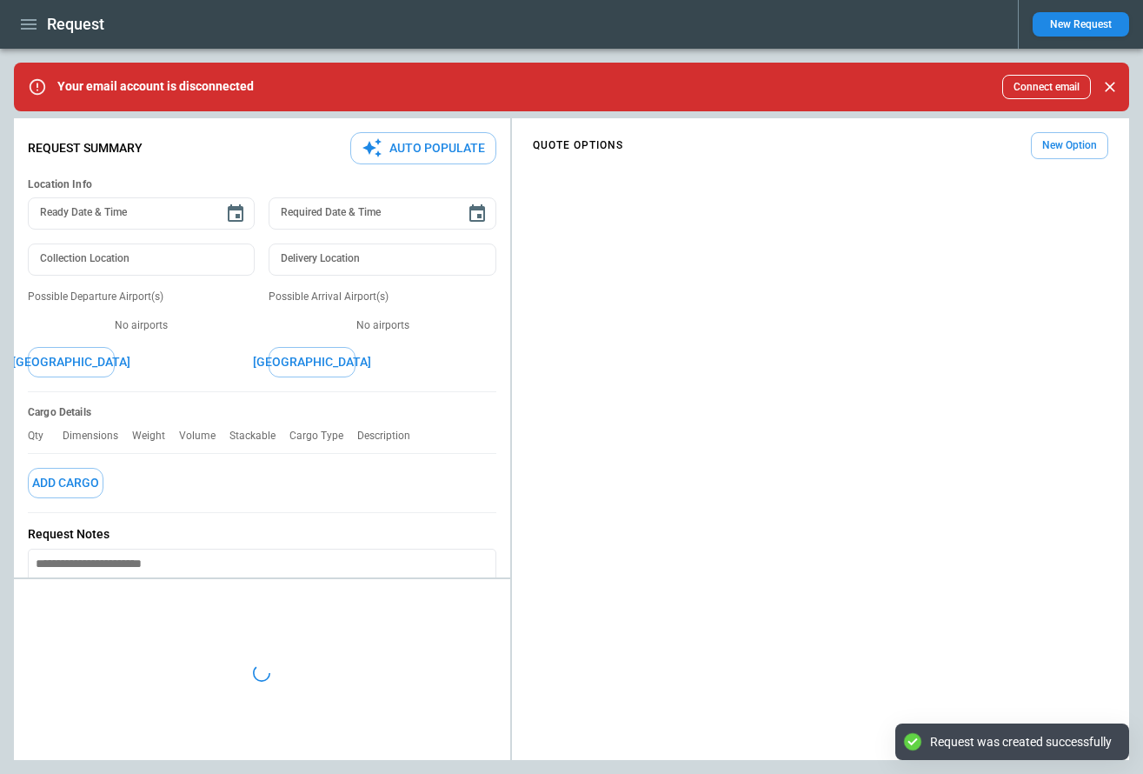
type textarea "*"
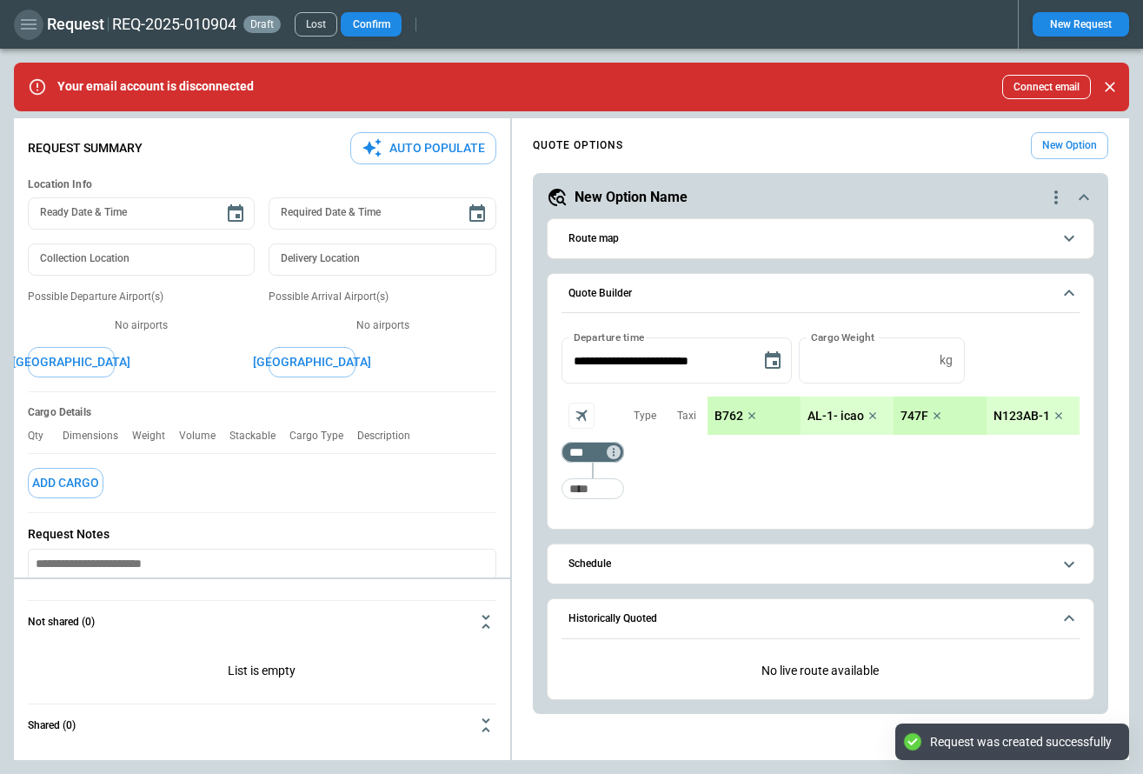
click at [32, 24] on icon "button" at bounding box center [29, 24] width 16 height 10
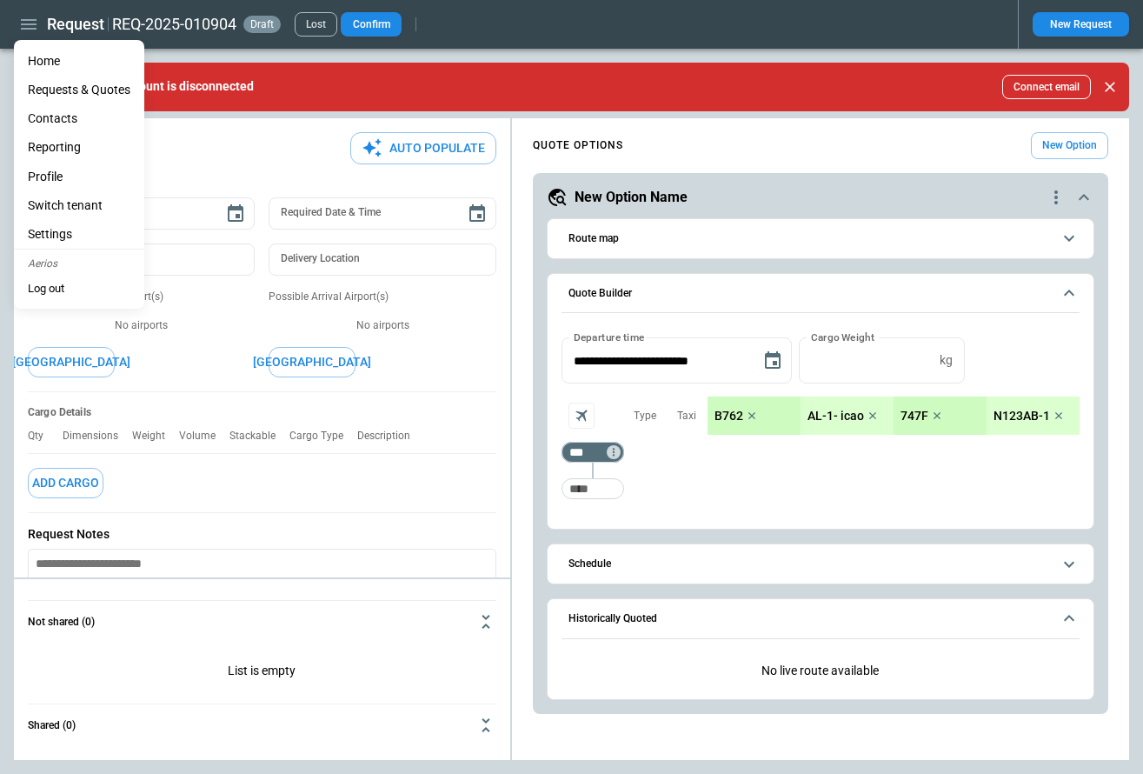
click at [472, 58] on div at bounding box center [571, 387] width 1143 height 774
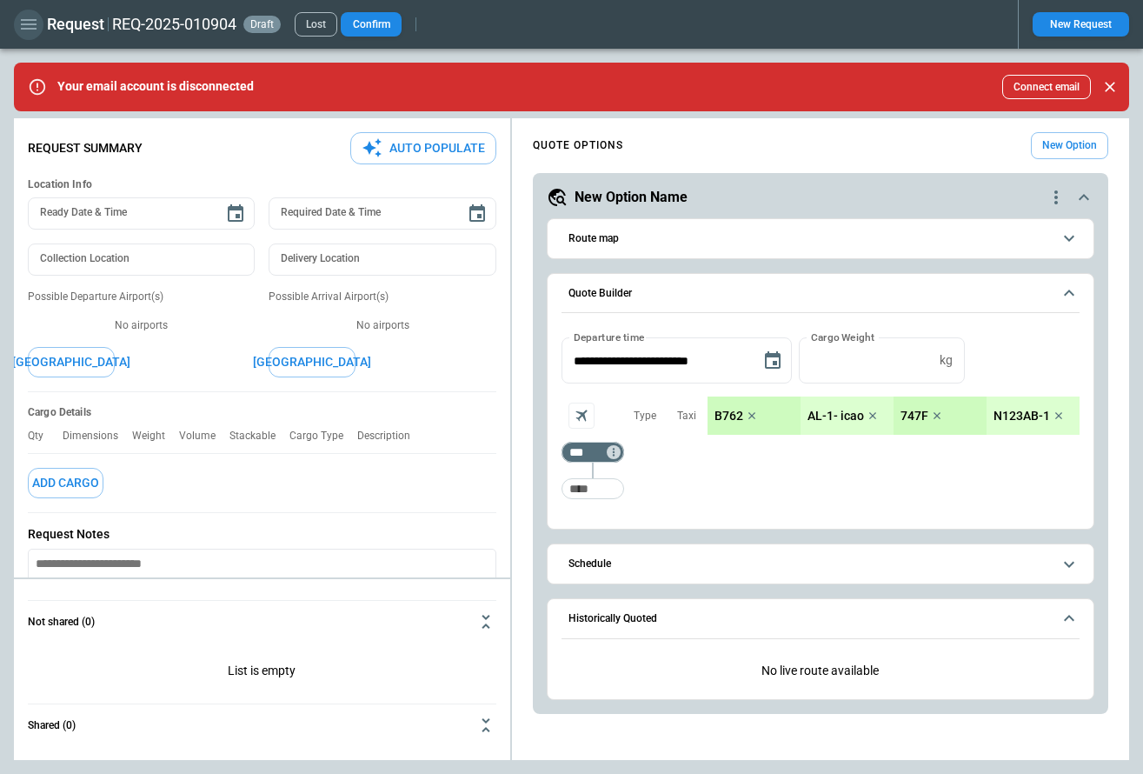
click at [34, 35] on button "button" at bounding box center [29, 25] width 30 height 30
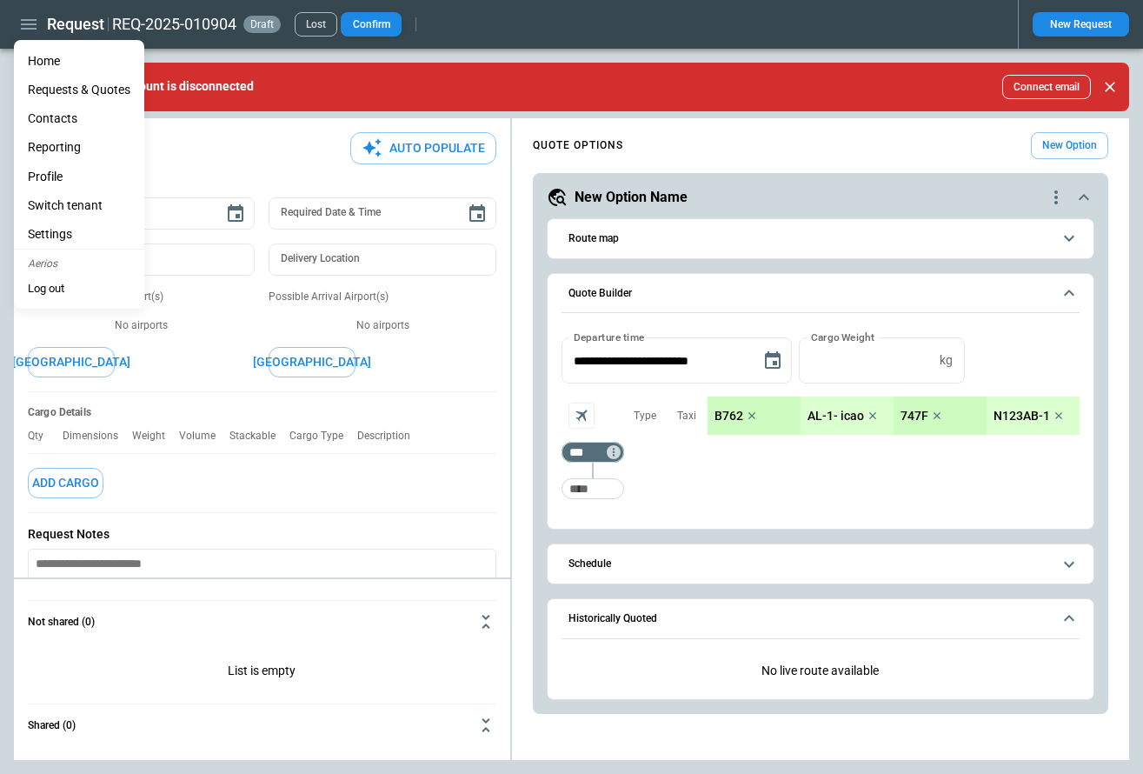
click at [47, 64] on li "Home" at bounding box center [79, 61] width 130 height 29
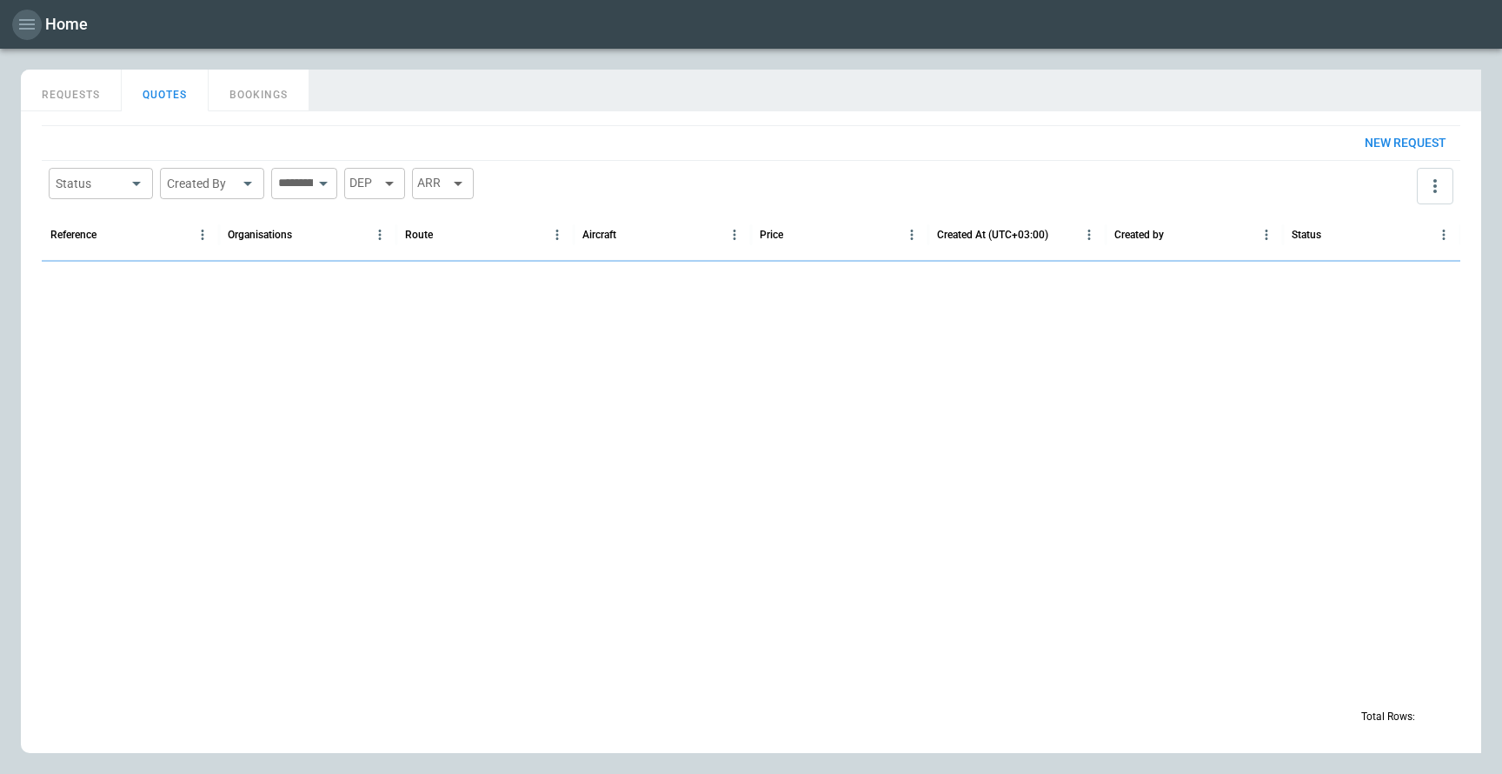
click at [20, 14] on icon "button" at bounding box center [27, 24] width 21 height 21
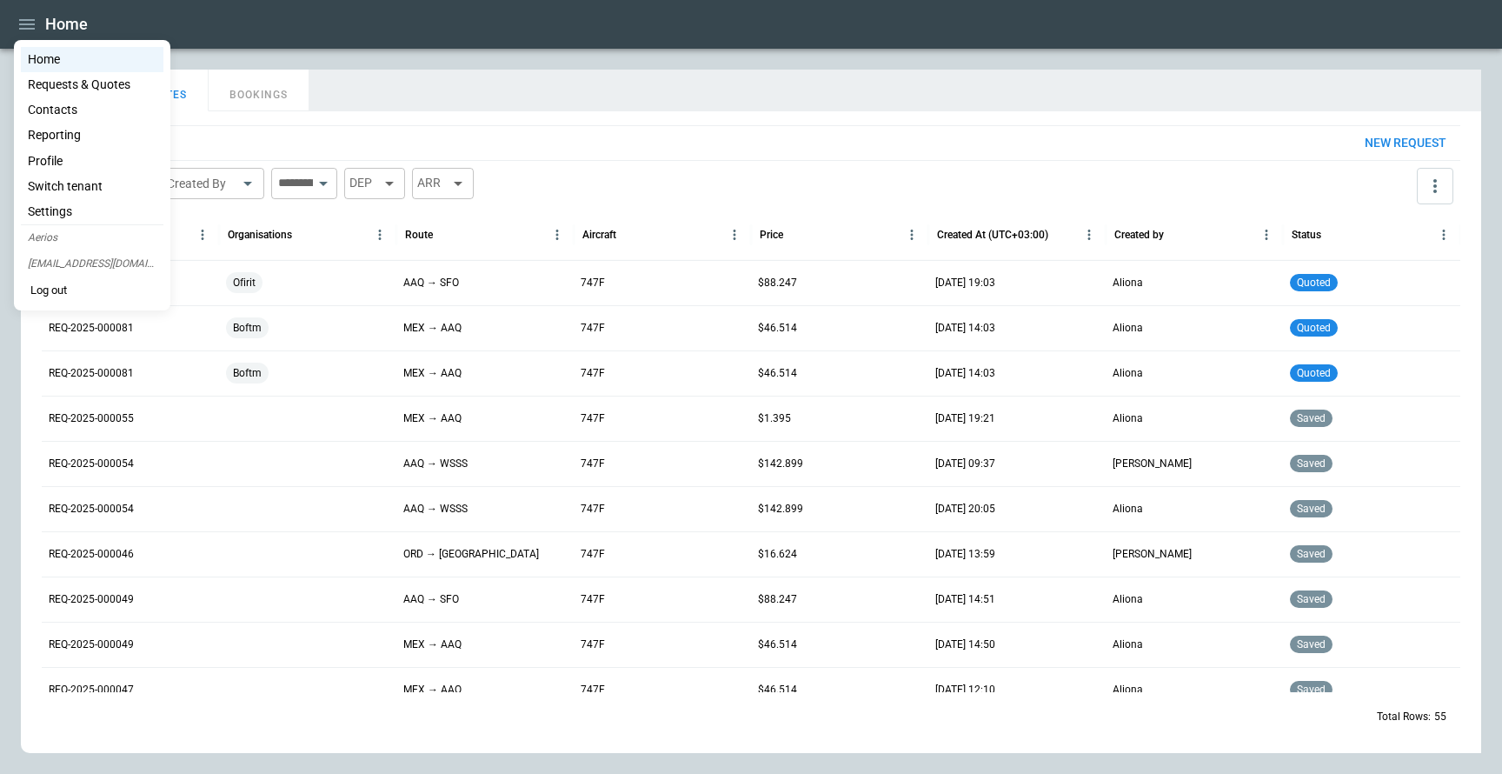
click at [63, 157] on li "Profile" at bounding box center [92, 161] width 143 height 25
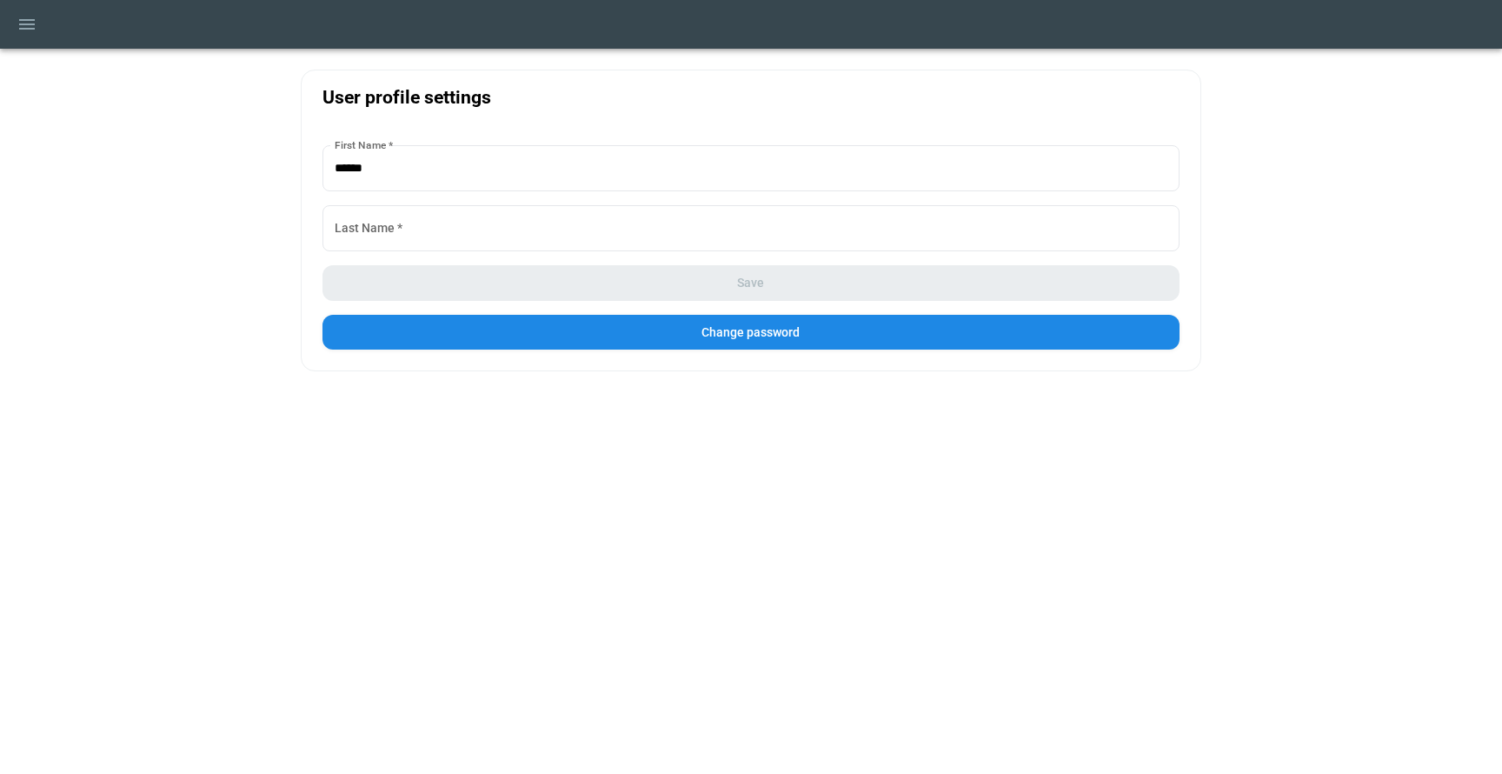
click at [449, 336] on button "Change password" at bounding box center [752, 333] width 858 height 36
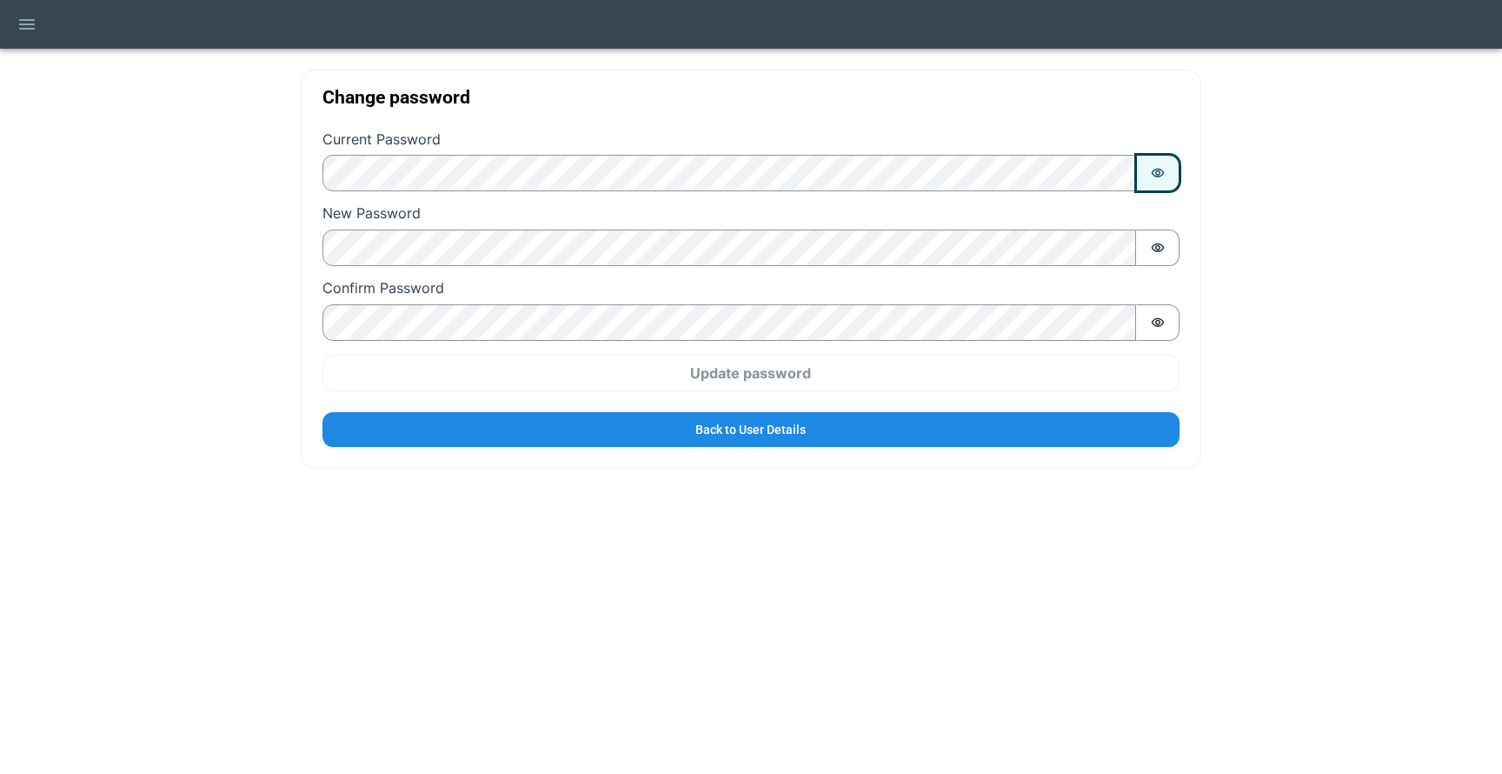
click at [1161, 171] on icon "Show password" at bounding box center [1158, 173] width 14 height 14
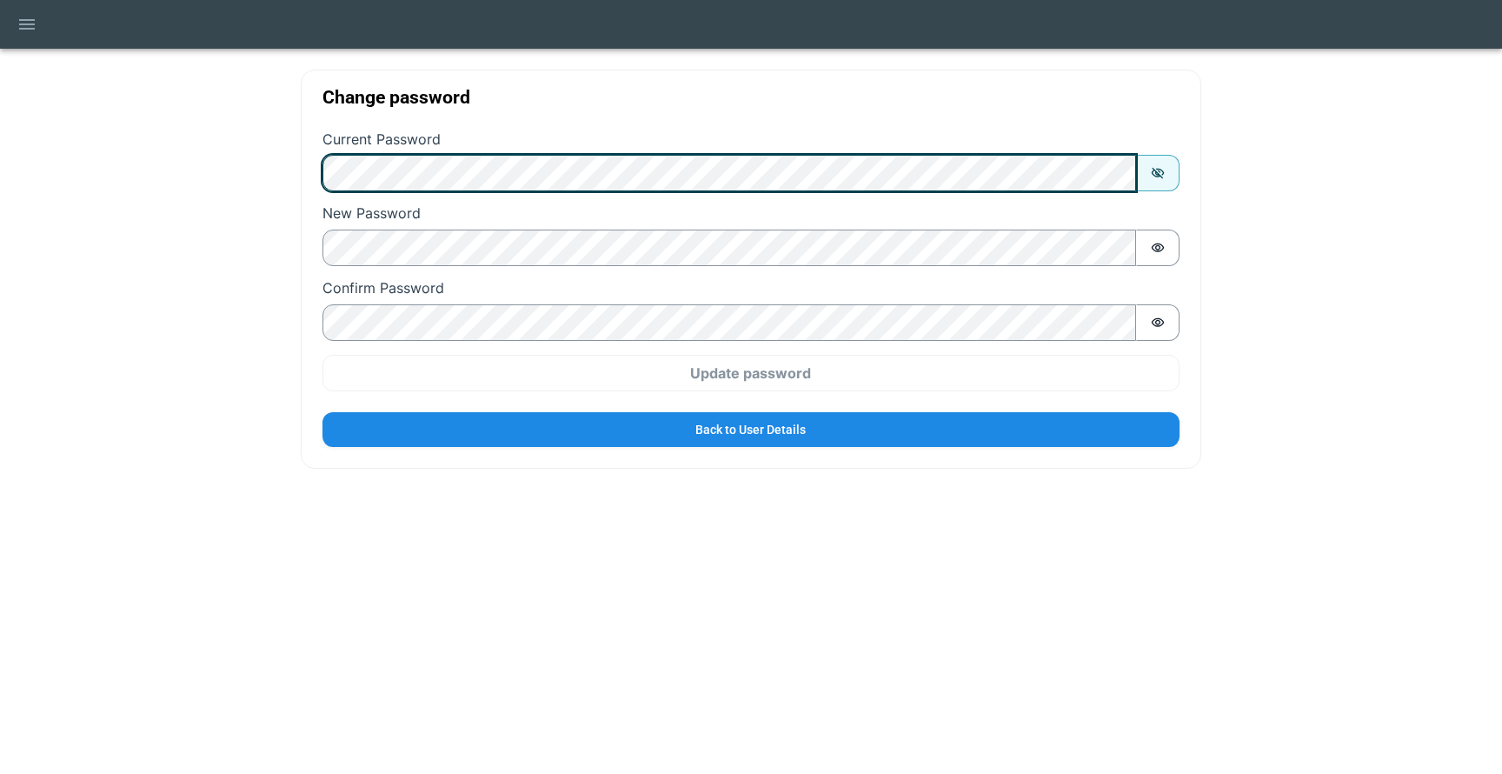
click at [303, 170] on div "Change password Current Password Password is shown New Password Password is hid…" at bounding box center [751, 269] width 901 height 399
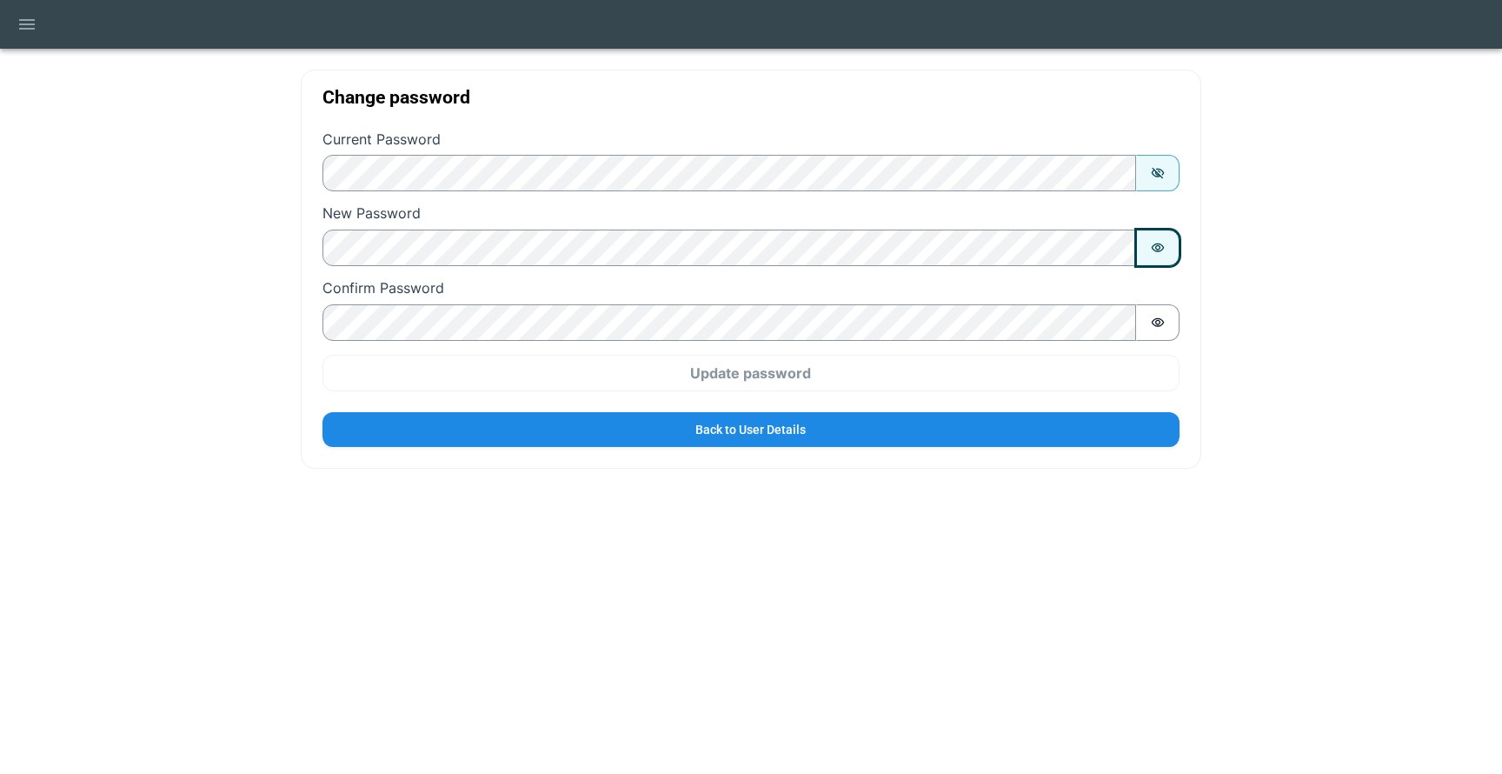
click at [1160, 243] on icon "Show password" at bounding box center [1158, 247] width 13 height 9
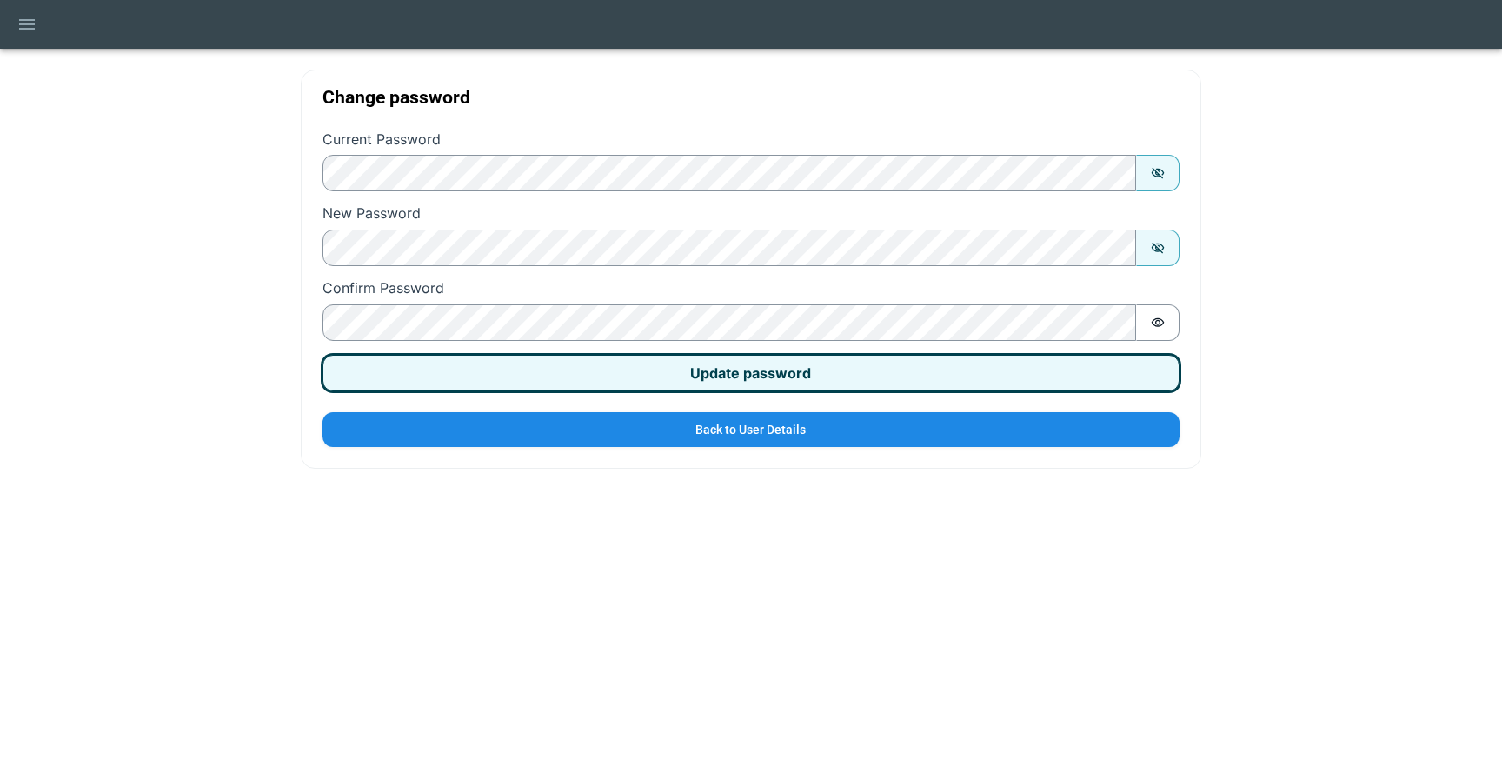
click at [629, 376] on button "Update password" at bounding box center [752, 373] width 858 height 37
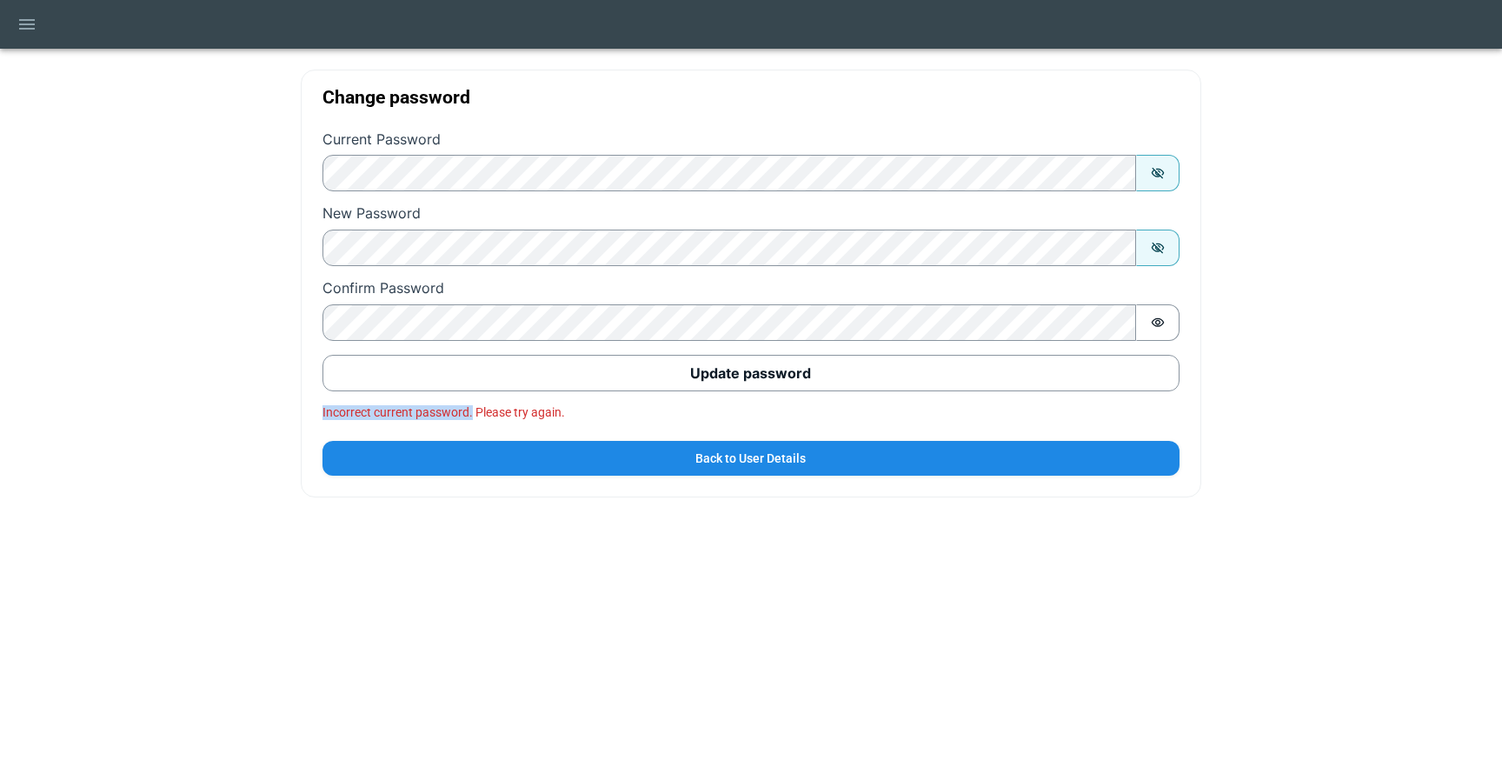
drag, startPoint x: 318, startPoint y: 415, endPoint x: 470, endPoint y: 408, distance: 152.3
click at [470, 408] on div "Change password Current Password Password is shown New Password Password is sho…" at bounding box center [751, 284] width 901 height 428
click at [600, 543] on div "Change password Current Password Password is shown New Password Password is sho…" at bounding box center [751, 387] width 1502 height 774
click at [1158, 319] on icon "Show password" at bounding box center [1158, 321] width 13 height 9
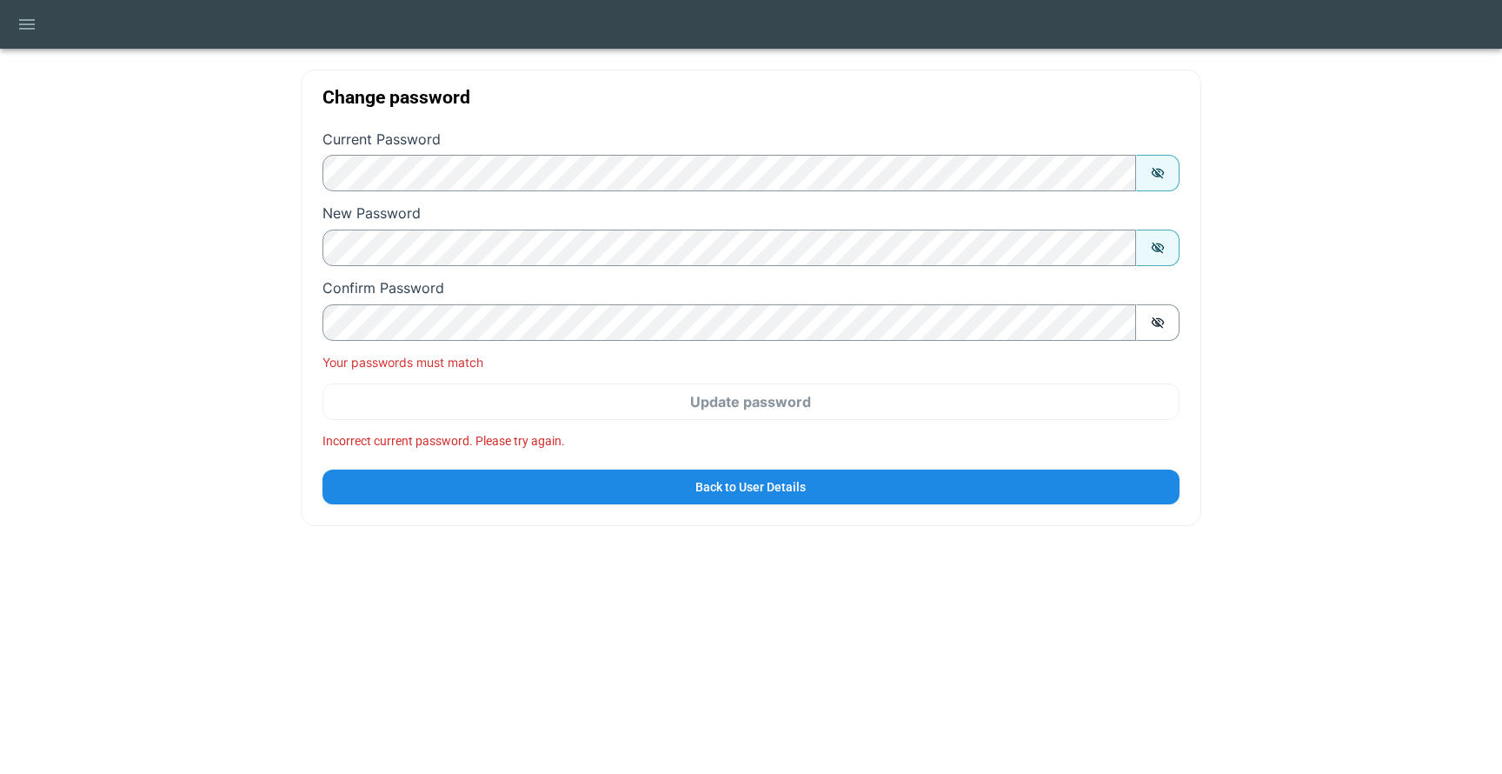
click at [628, 637] on div "Change password Current Password Password is shown New Password Password is sho…" at bounding box center [751, 387] width 1502 height 774
click at [501, 355] on p "Your passwords must match" at bounding box center [752, 362] width 858 height 15
click at [528, 440] on p "Incorrect current password. Please try again." at bounding box center [752, 441] width 858 height 15
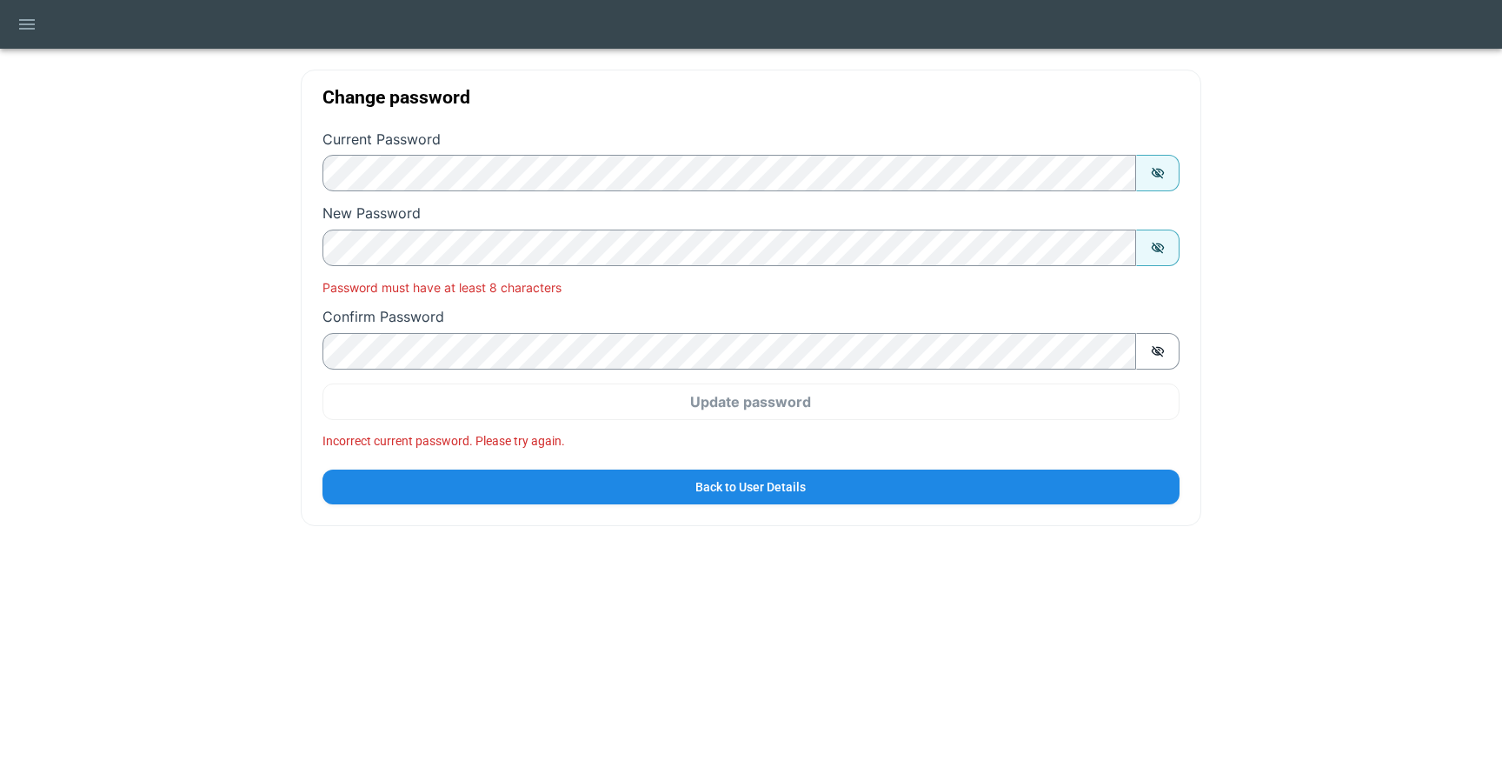
click at [396, 617] on div "Change password Current Password Password is shown New Password Password is sho…" at bounding box center [751, 387] width 1502 height 774
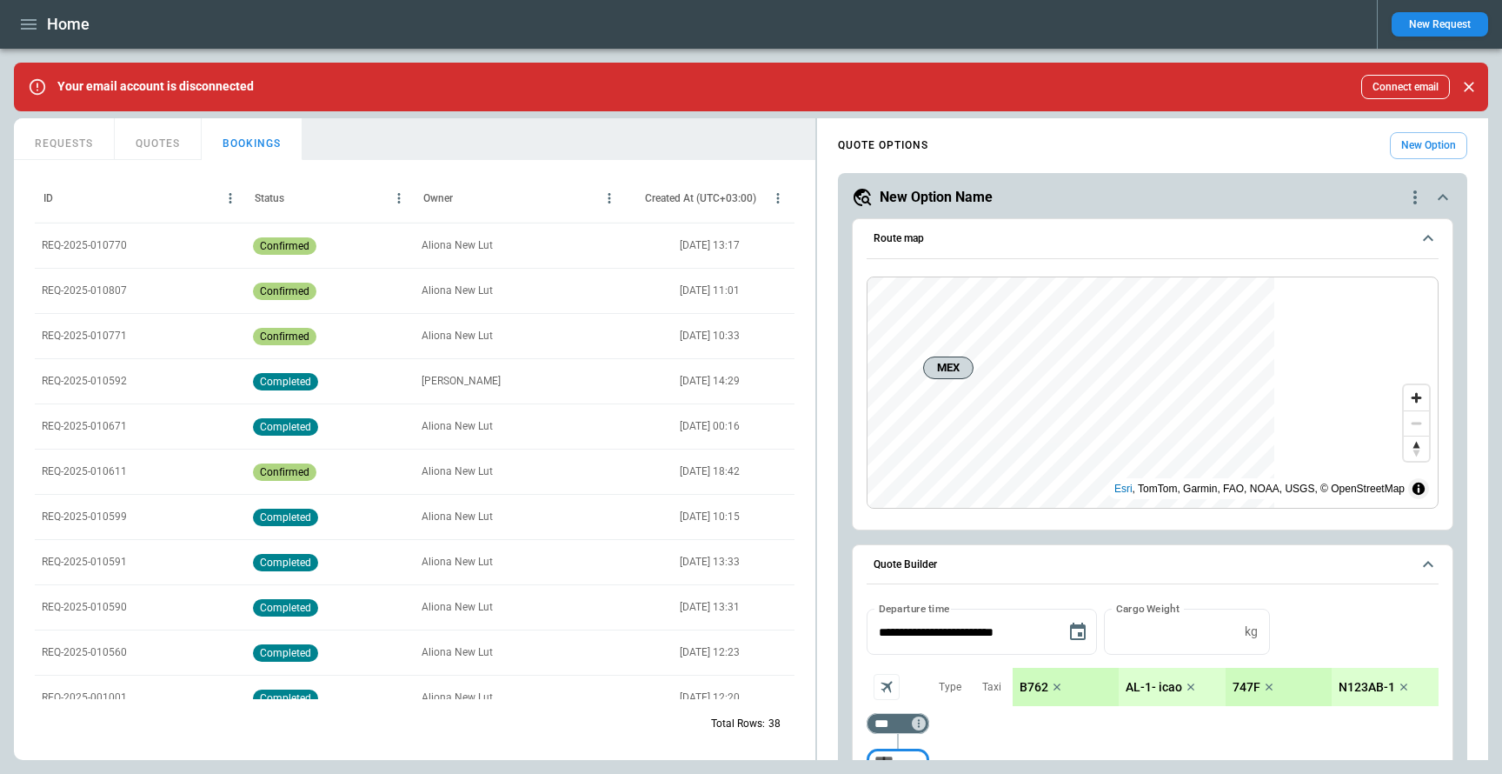
click at [1142, 25] on button "New Request" at bounding box center [1440, 24] width 96 height 24
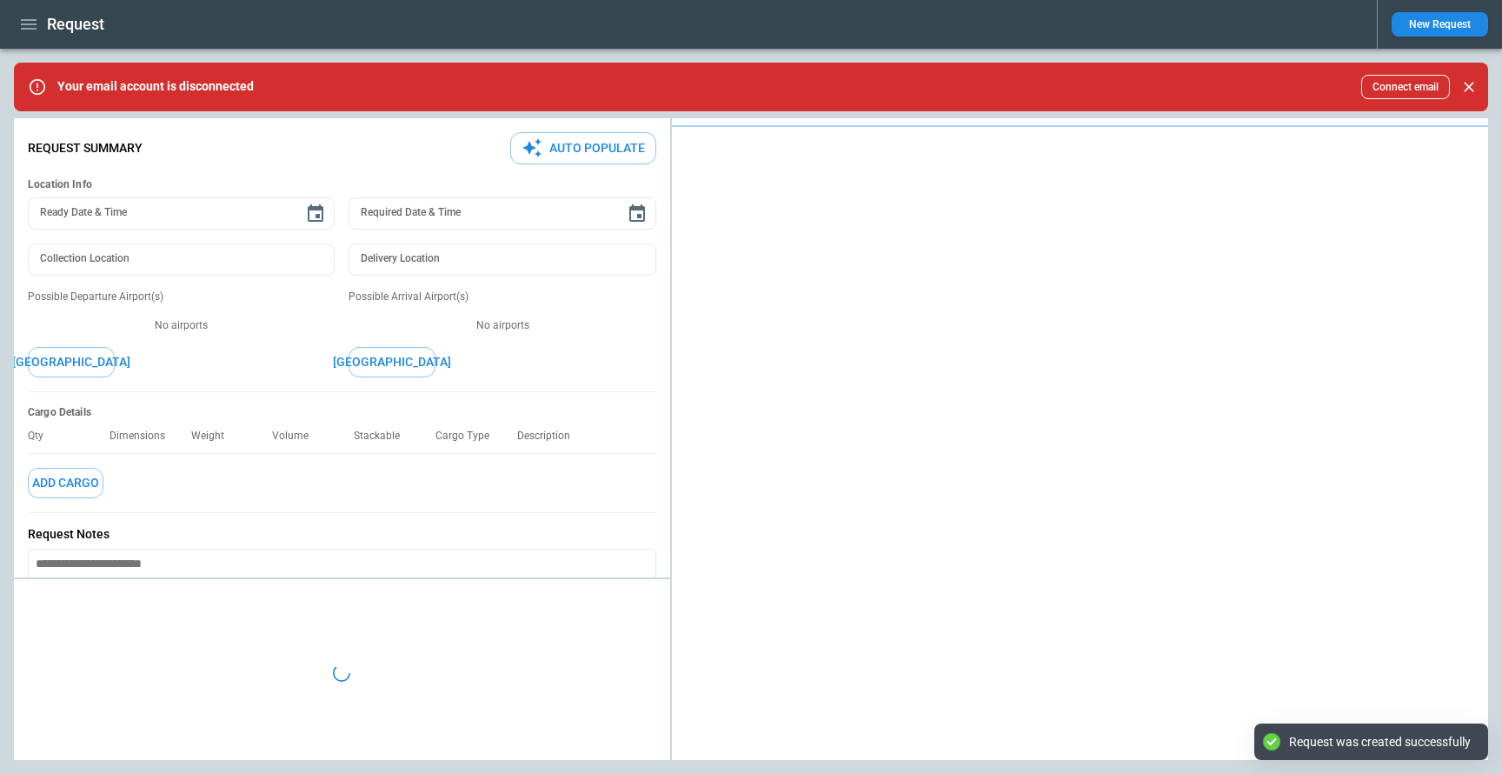
type textarea "*"
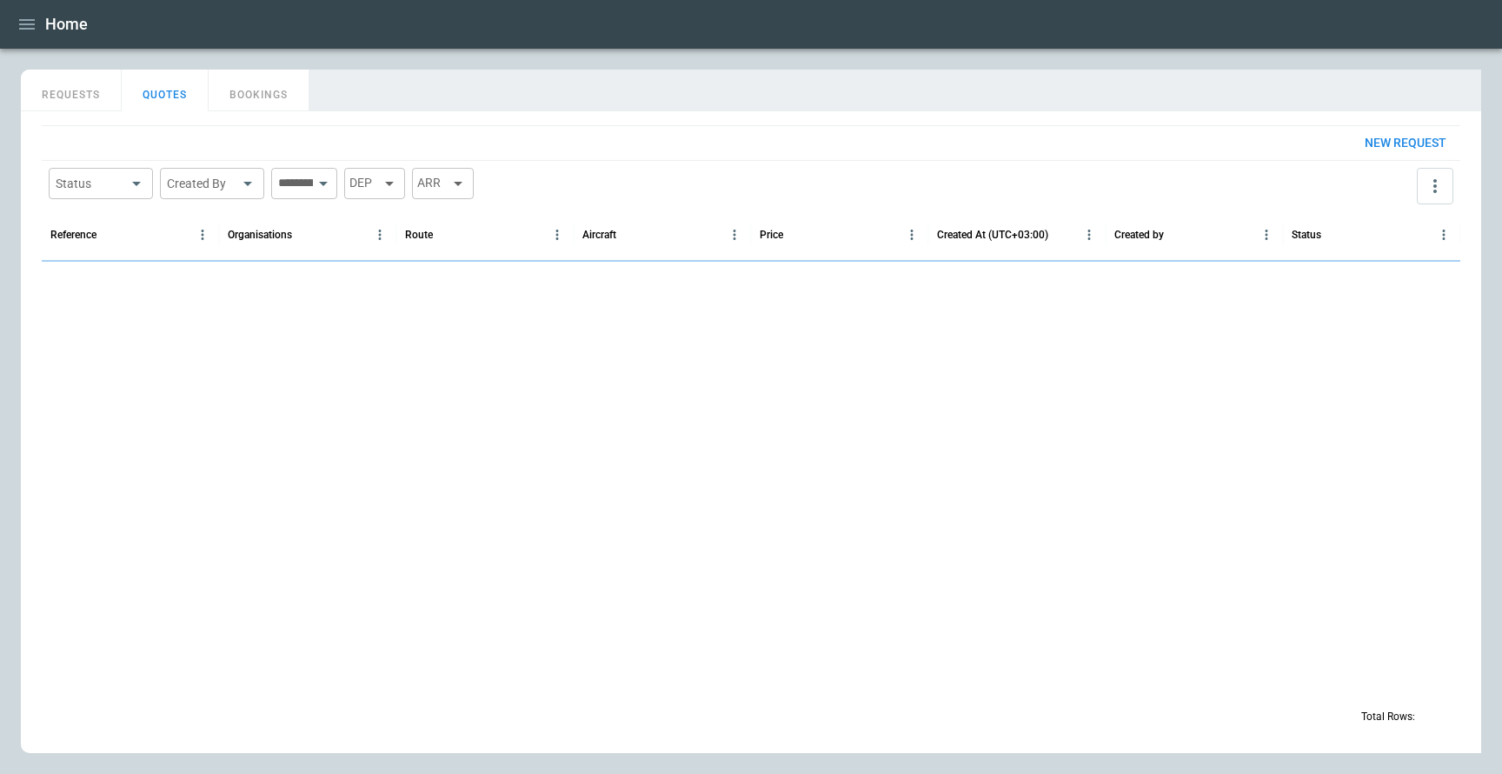
click at [65, 99] on button "REQUESTS" at bounding box center [71, 91] width 101 height 42
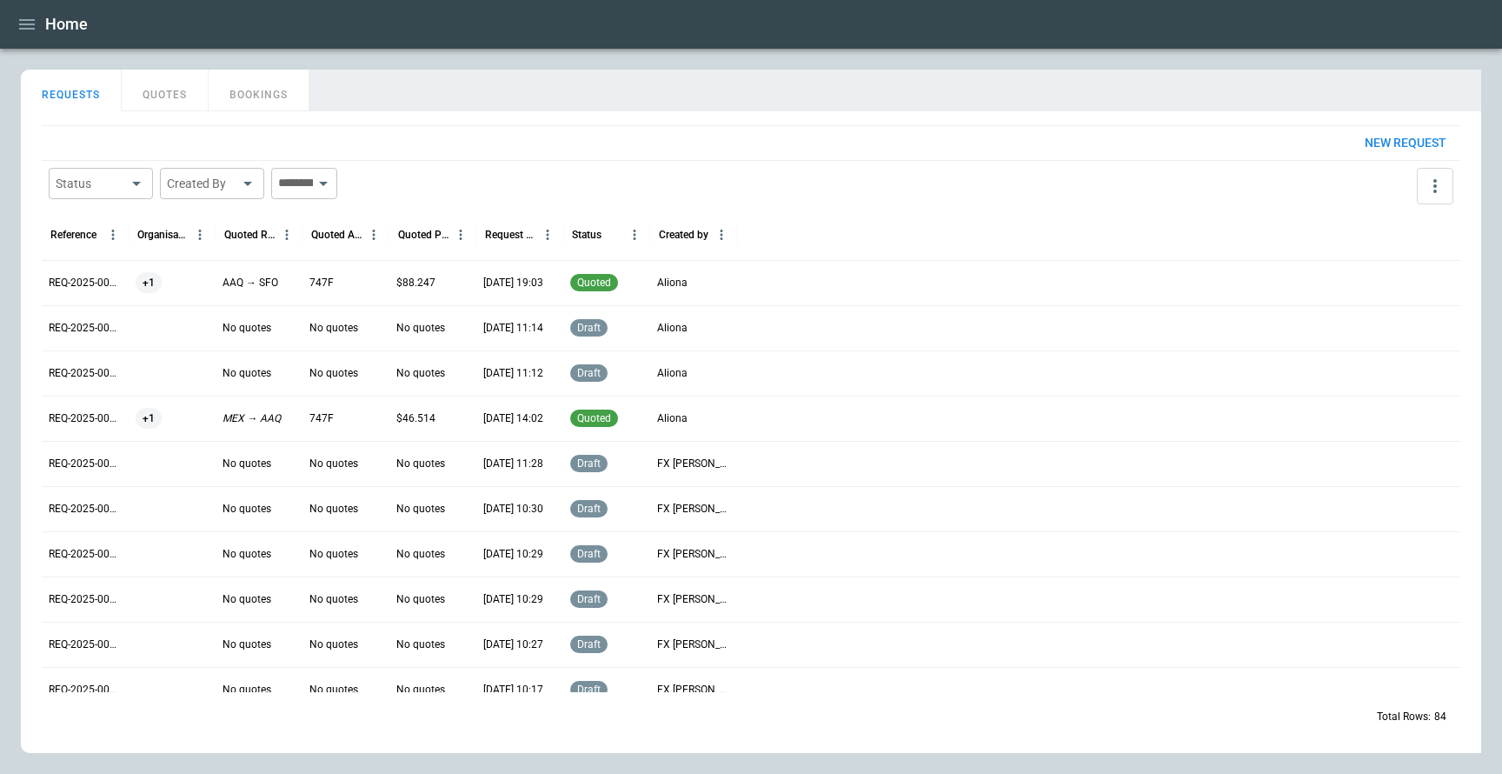
click at [96, 284] on p "REQ-2025-000084" at bounding box center [85, 283] width 73 height 15
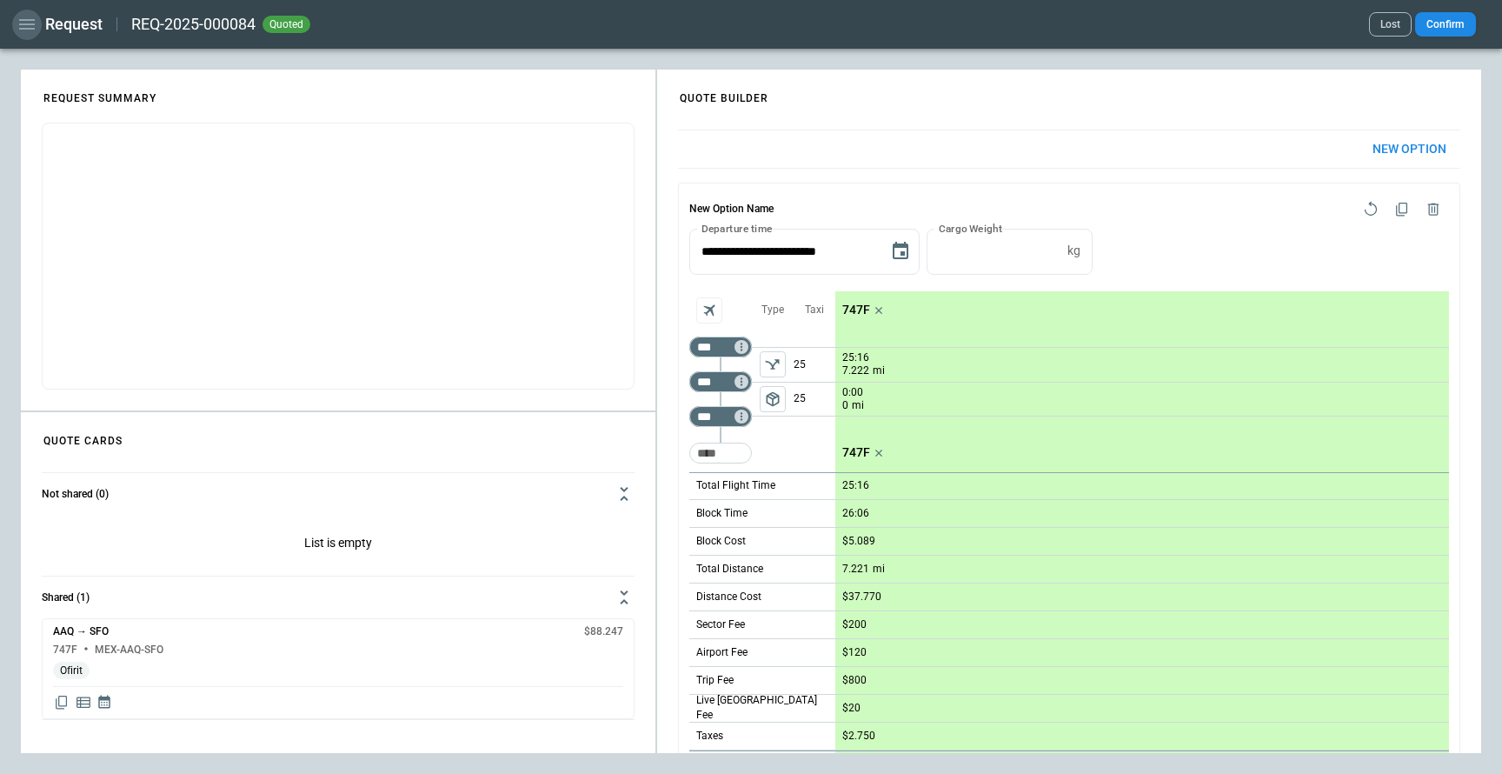
click at [23, 24] on icon "button" at bounding box center [27, 24] width 16 height 10
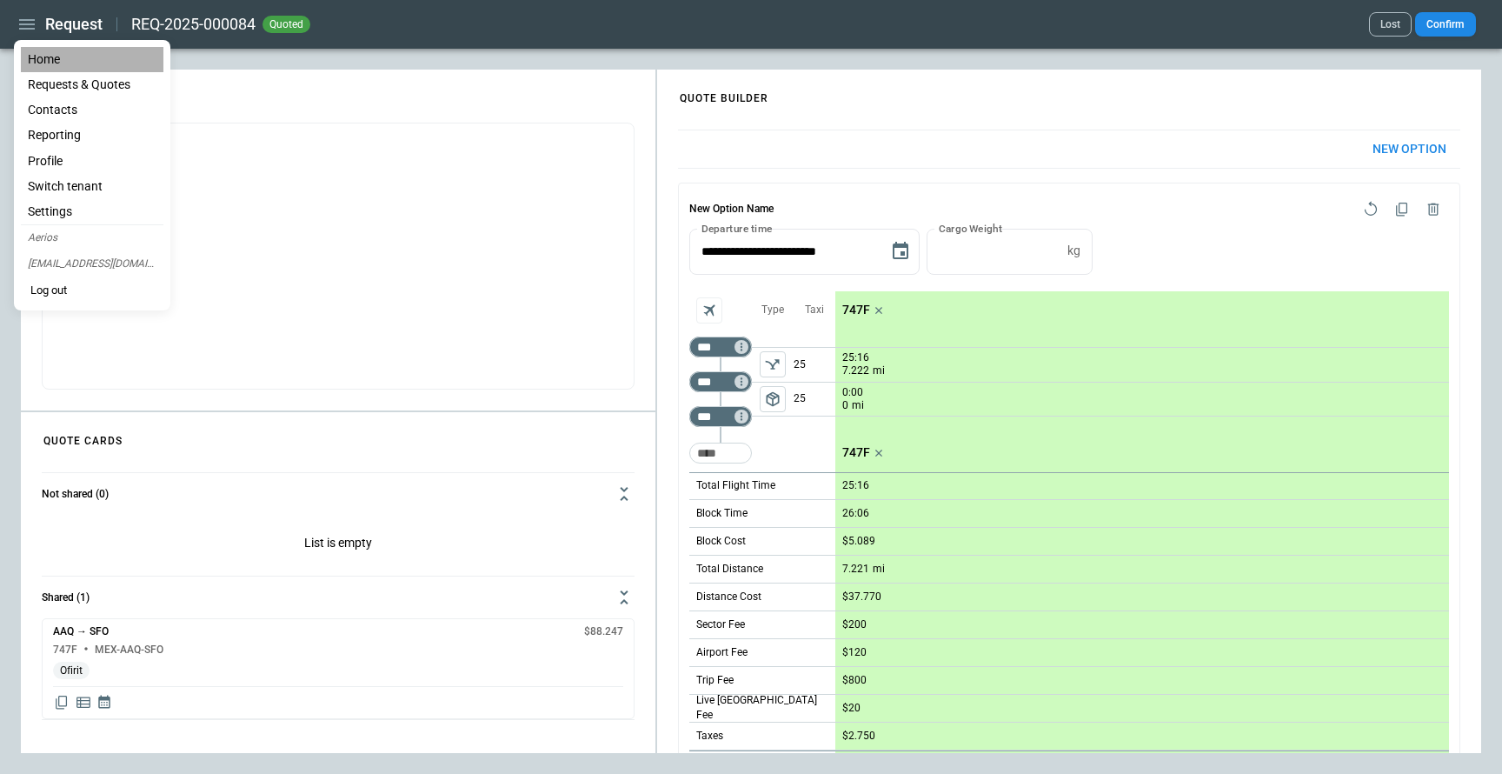
click at [33, 57] on li "Home" at bounding box center [92, 59] width 143 height 25
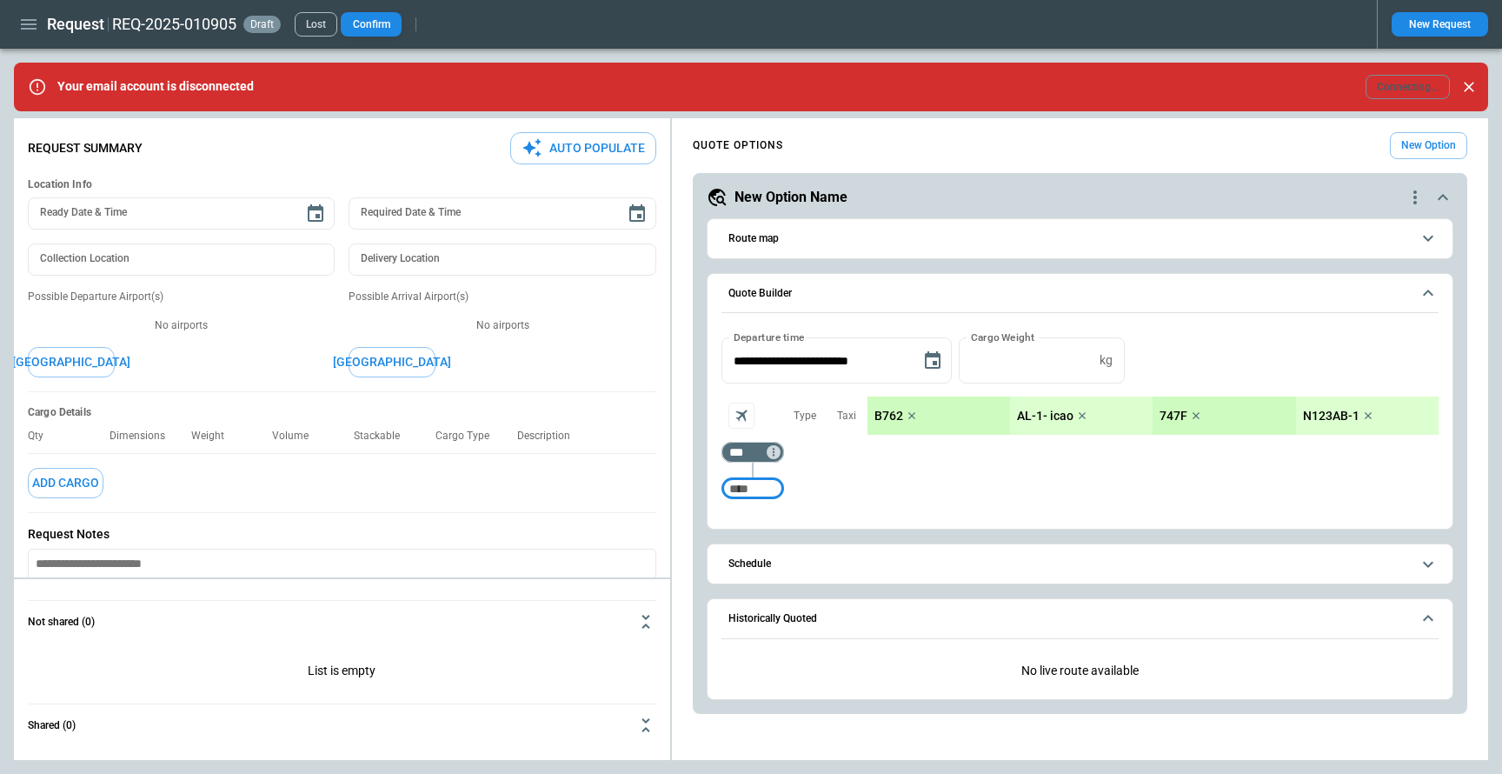
type textarea "*"
click at [24, 28] on icon "button" at bounding box center [29, 24] width 16 height 10
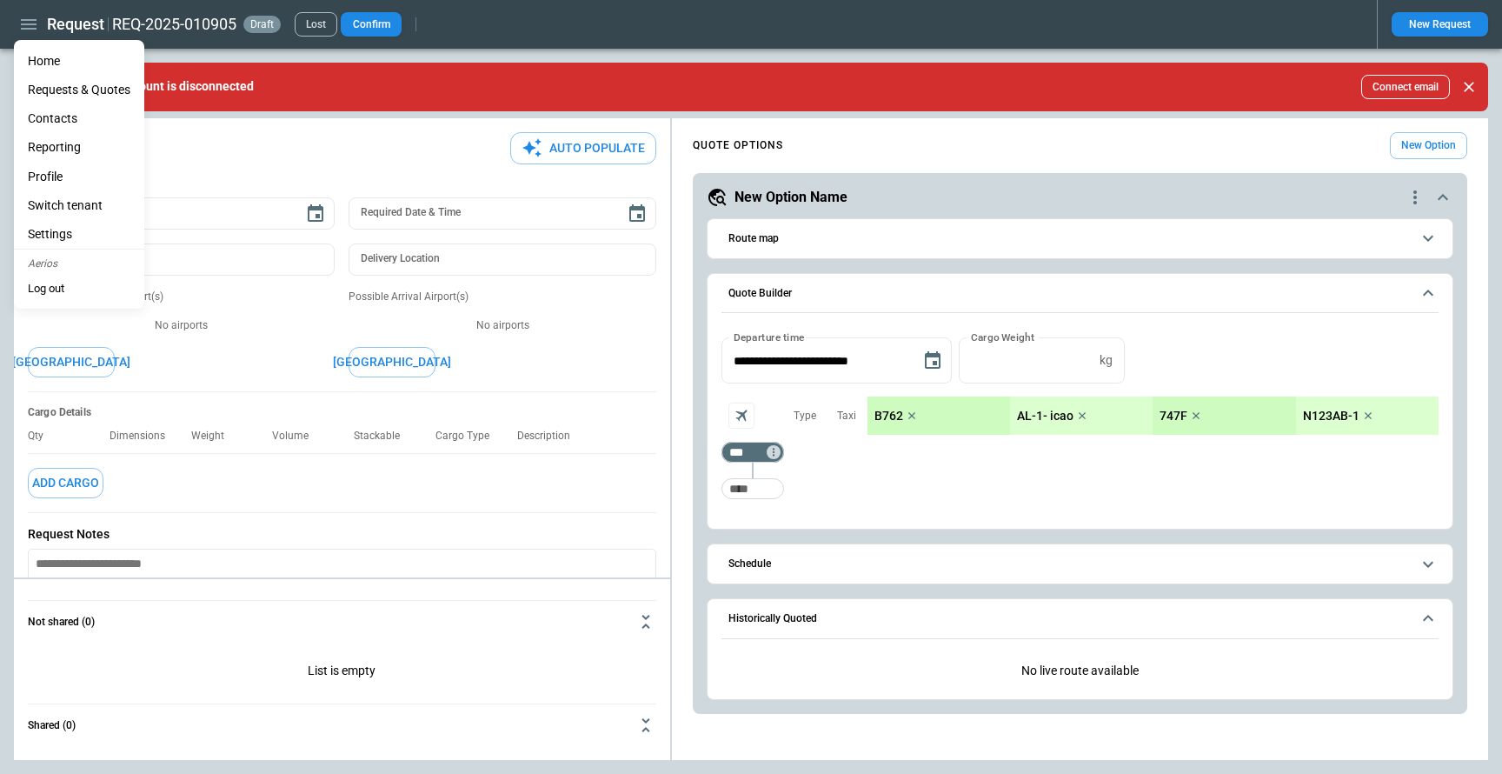
click at [43, 63] on li "Home" at bounding box center [79, 61] width 130 height 29
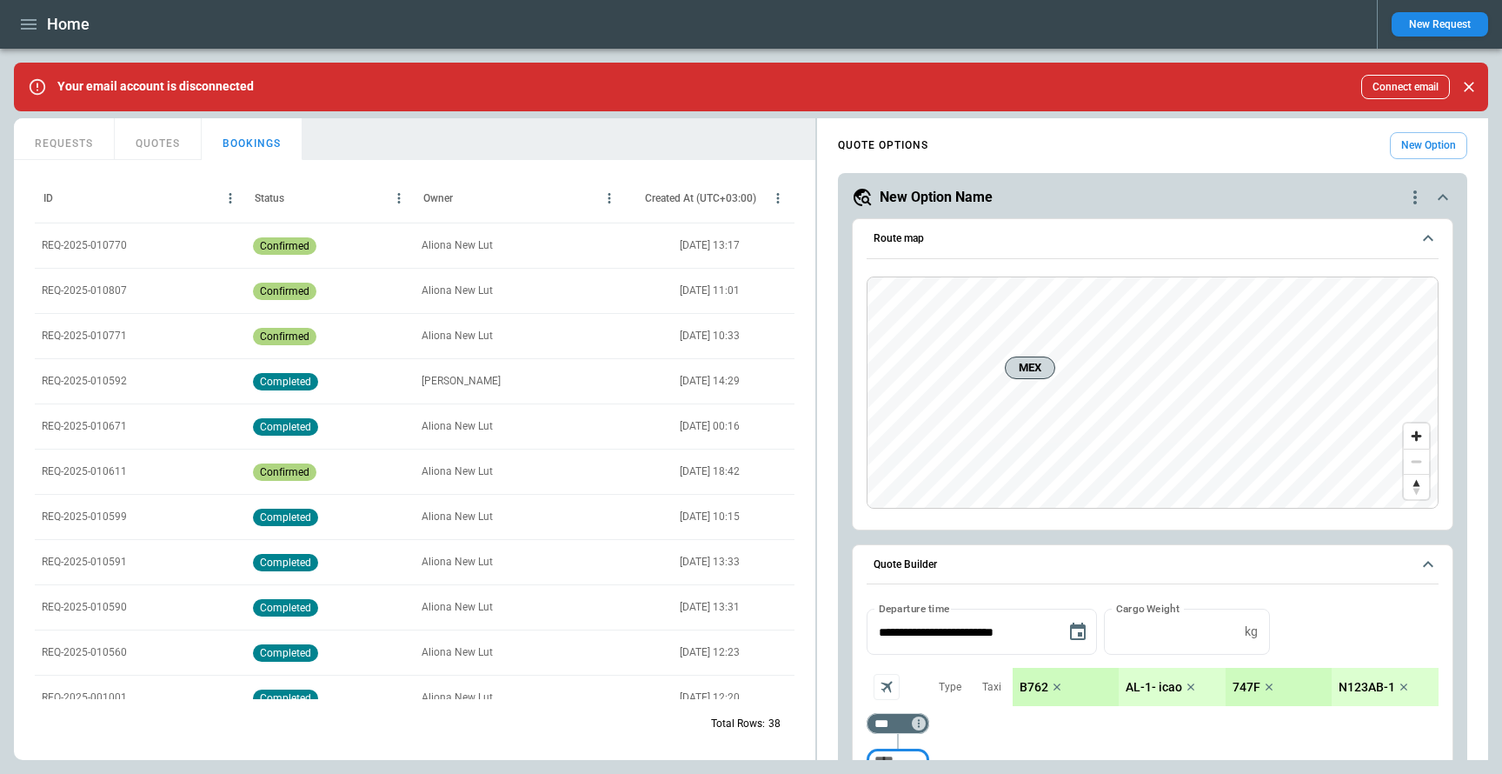
click at [171, 143] on button "QUOTES" at bounding box center [158, 139] width 87 height 42
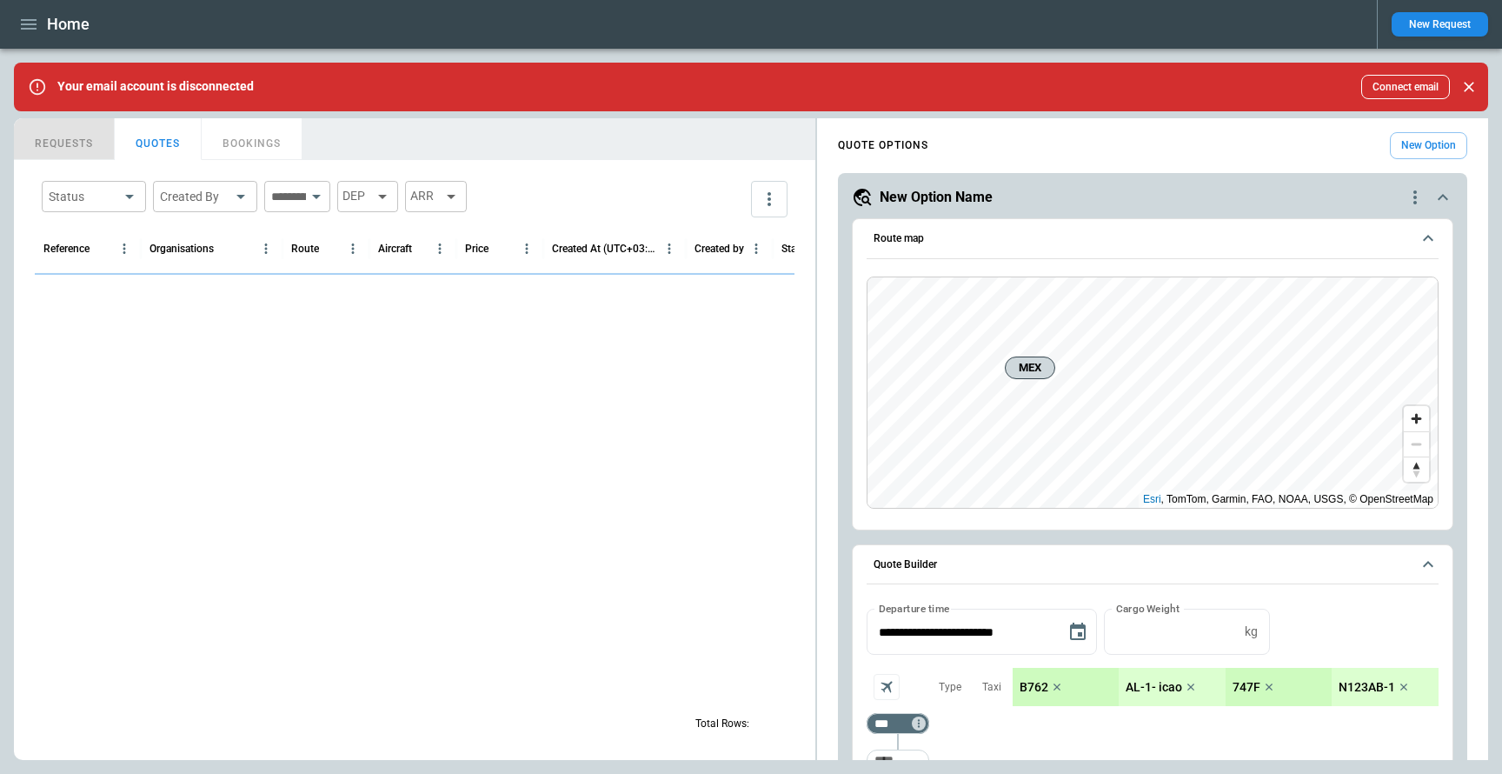
click at [76, 136] on button "REQUESTS" at bounding box center [64, 139] width 101 height 42
click at [768, 197] on icon "more" at bounding box center [769, 199] width 3 height 14
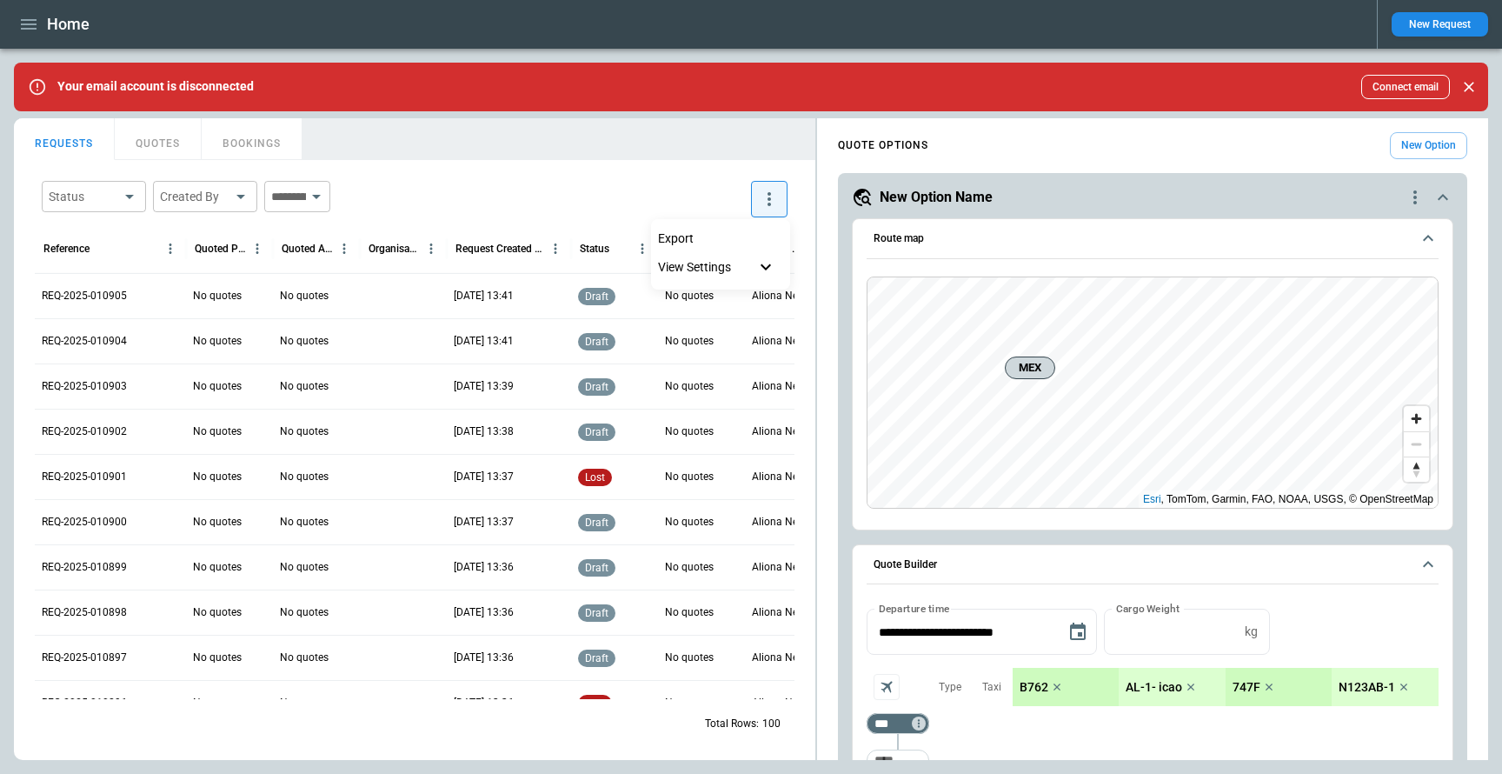
click at [632, 166] on div at bounding box center [751, 387] width 1502 height 774
click at [1425, 17] on button "New Request" at bounding box center [1440, 24] width 96 height 24
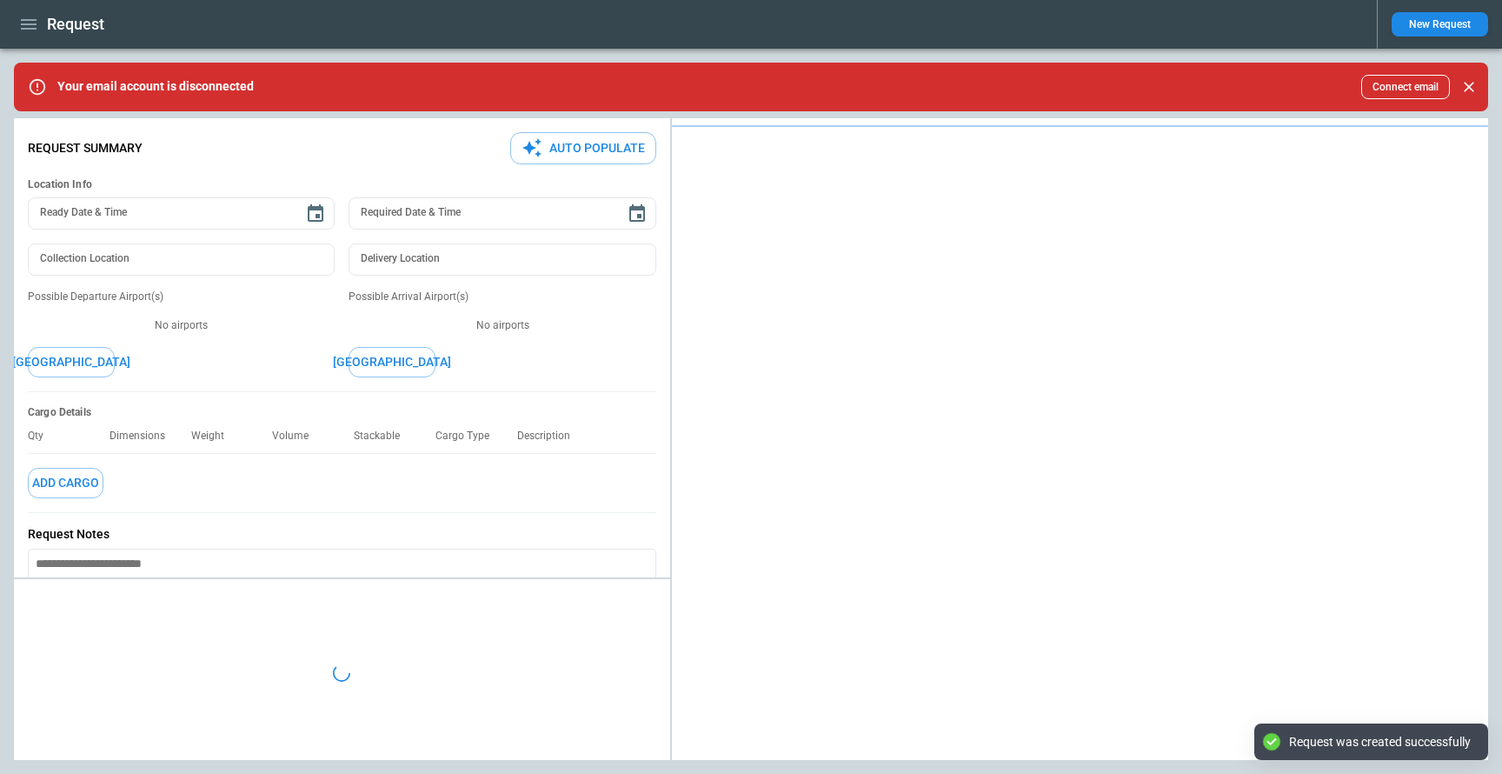
type textarea "*"
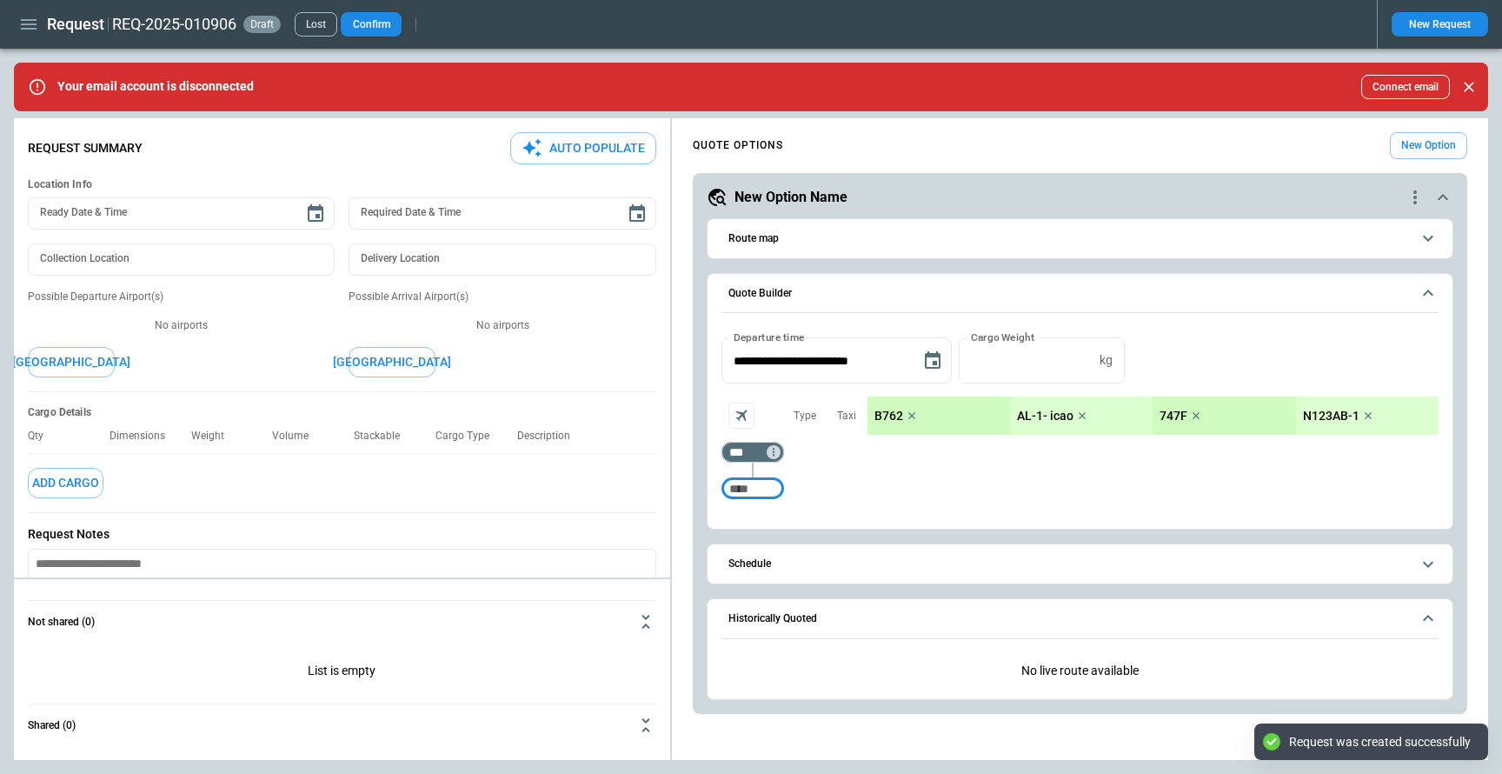
click at [24, 25] on icon "button" at bounding box center [28, 24] width 21 height 21
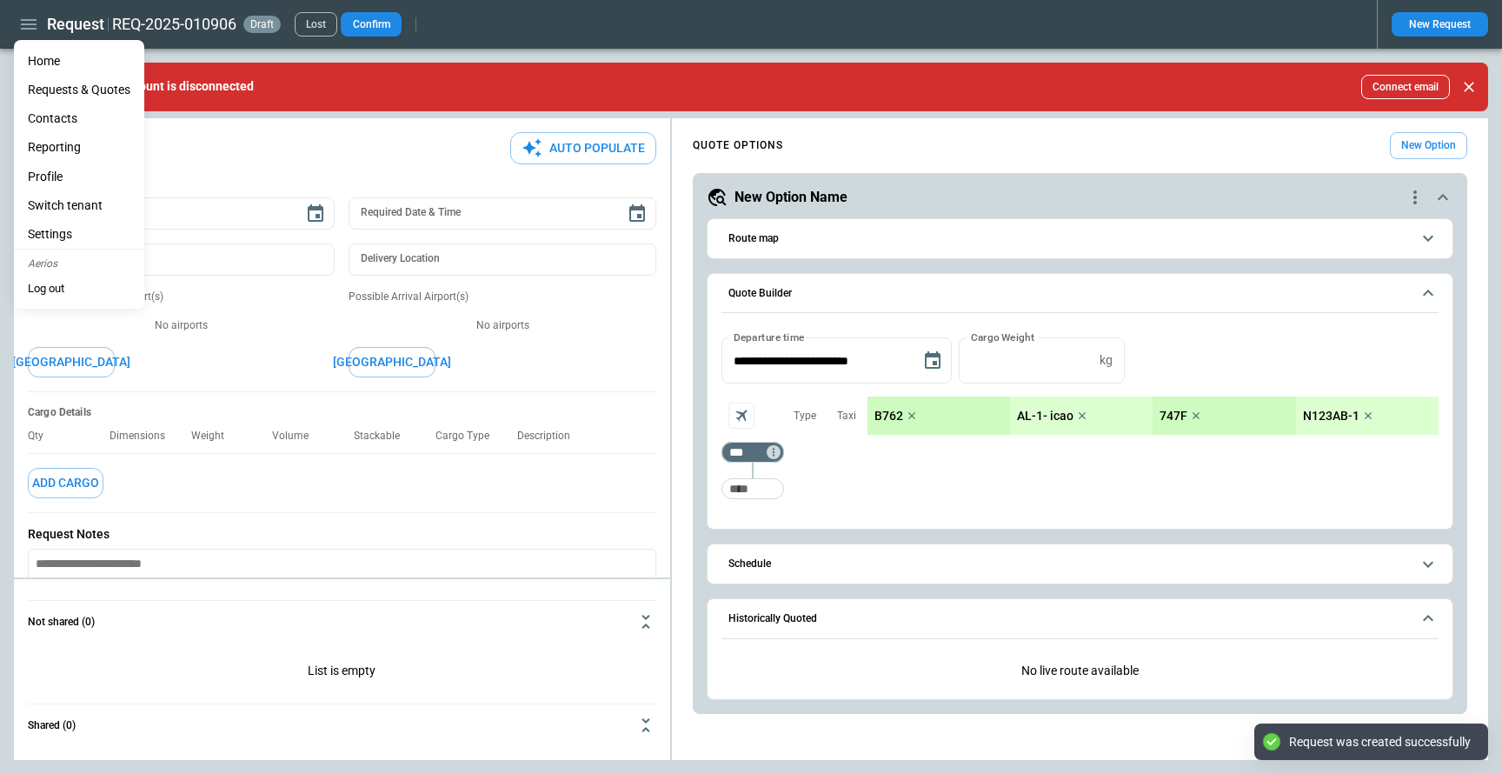
click at [44, 94] on Quotes "Requests & Quotes" at bounding box center [79, 90] width 130 height 29
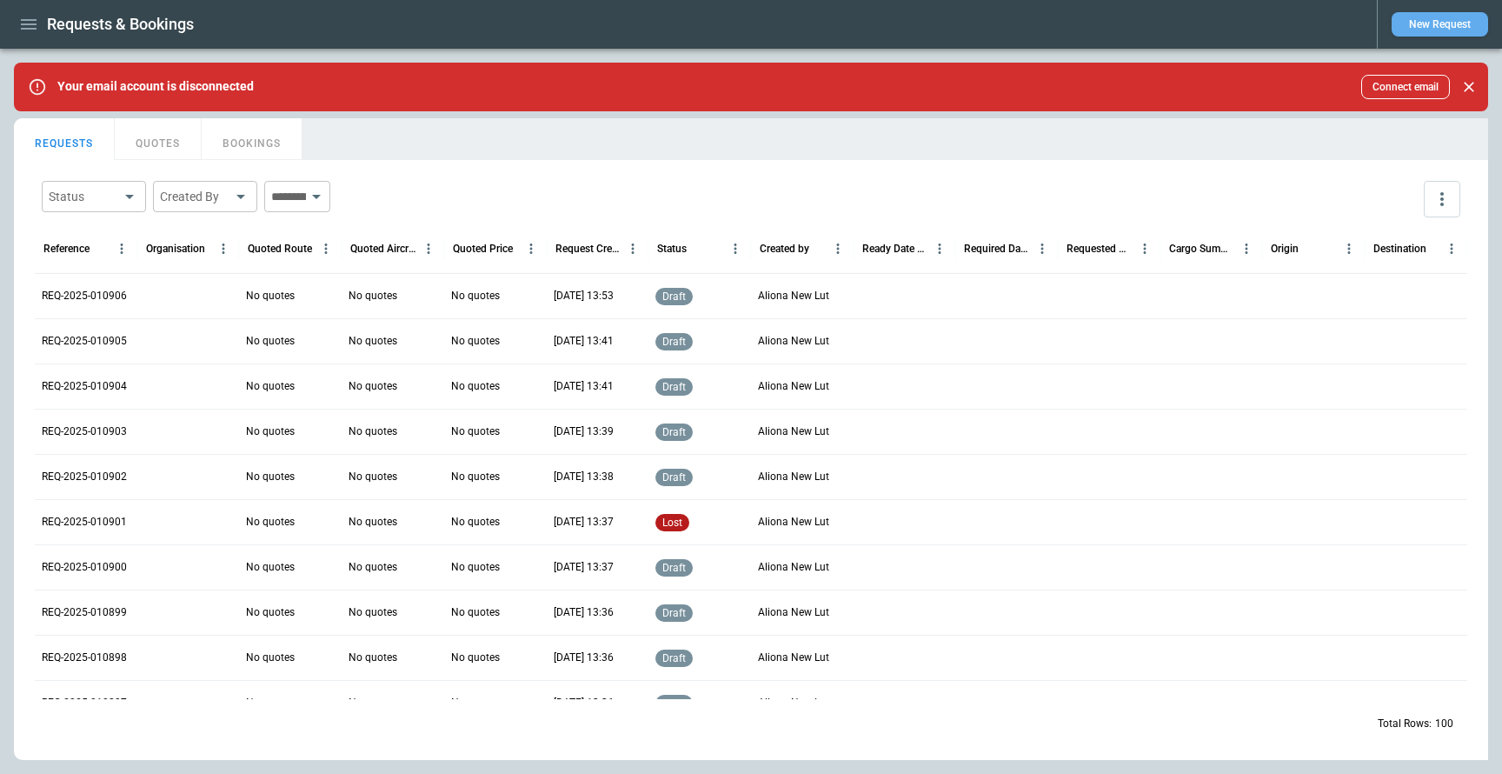
click at [1413, 19] on button "New Request" at bounding box center [1440, 24] width 96 height 24
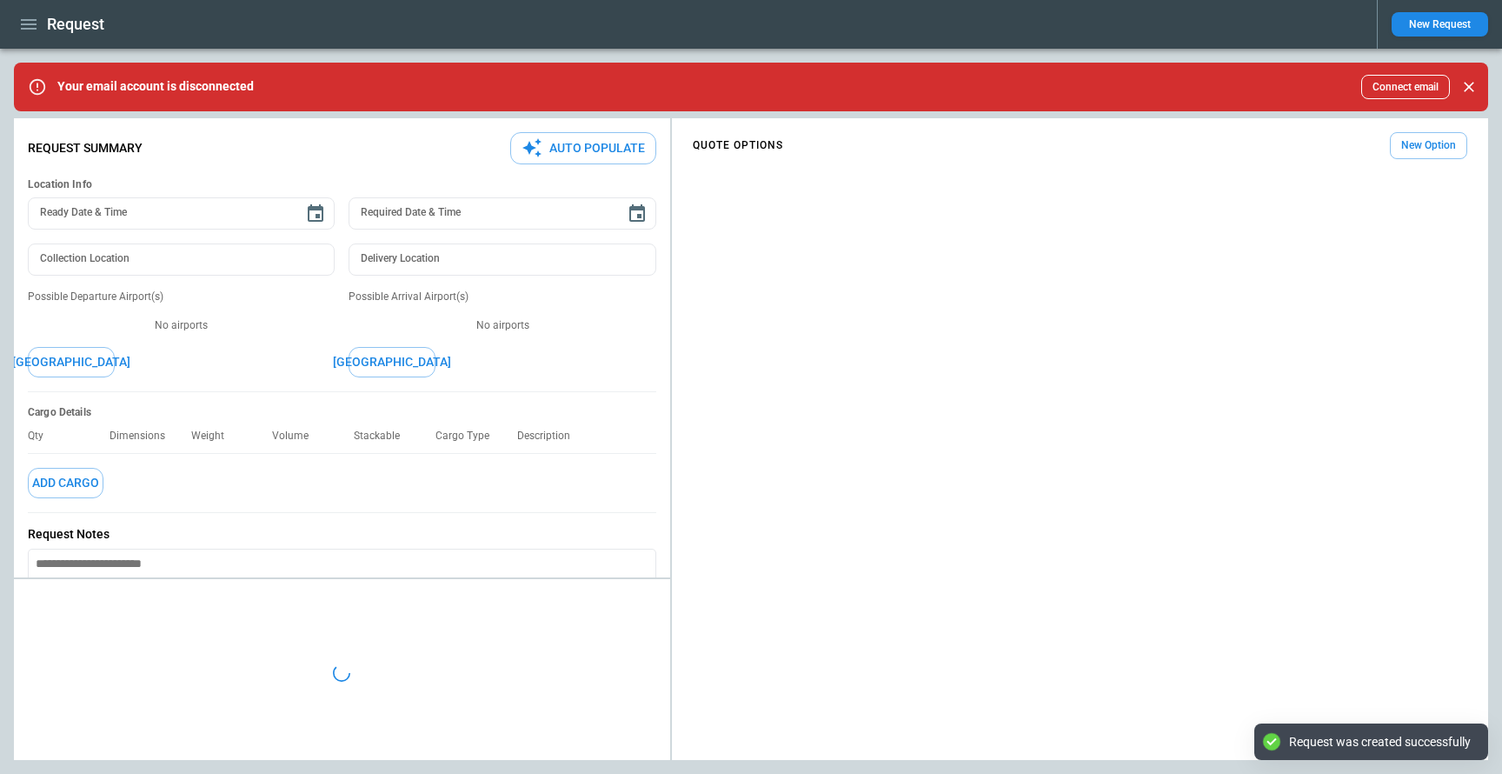
type textarea "*"
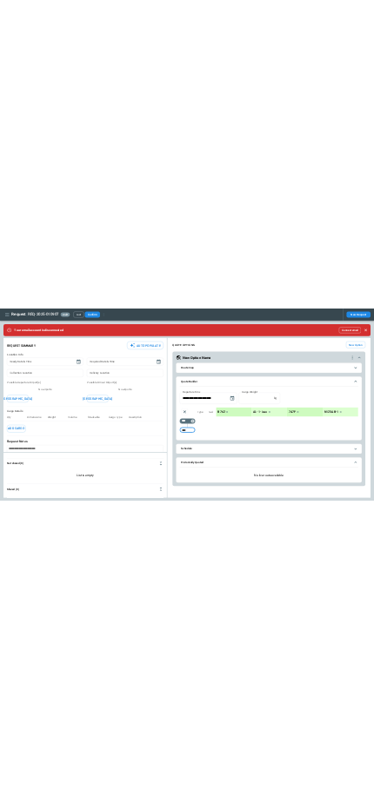
scroll to position [153, 0]
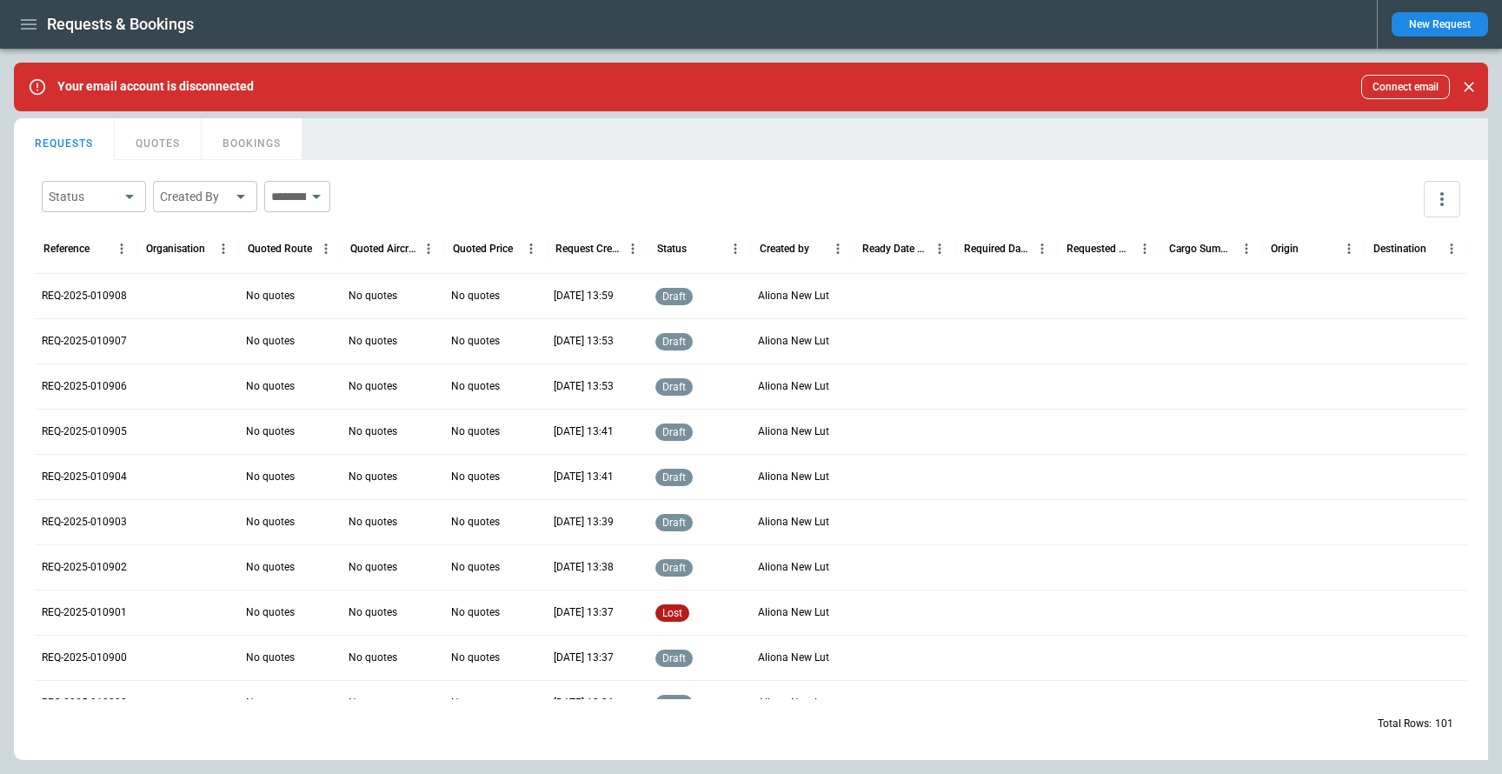
click at [26, 25] on icon "button" at bounding box center [28, 24] width 21 height 21
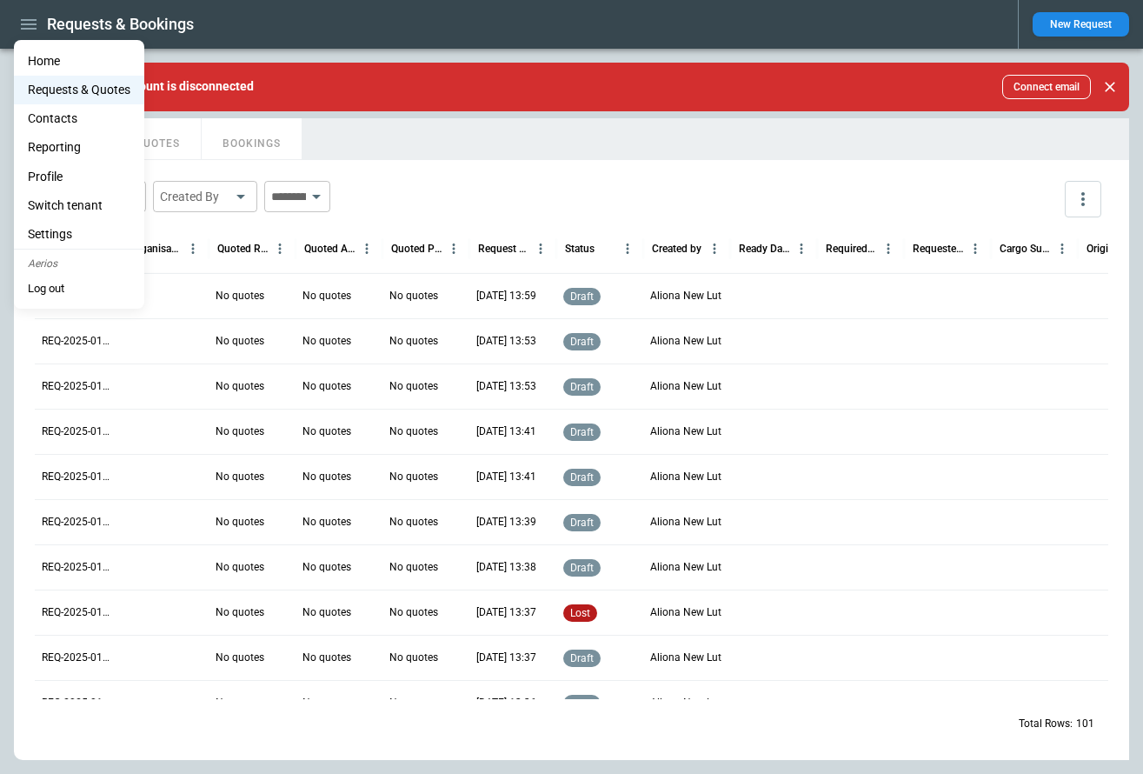
click at [535, 127] on div at bounding box center [571, 387] width 1143 height 774
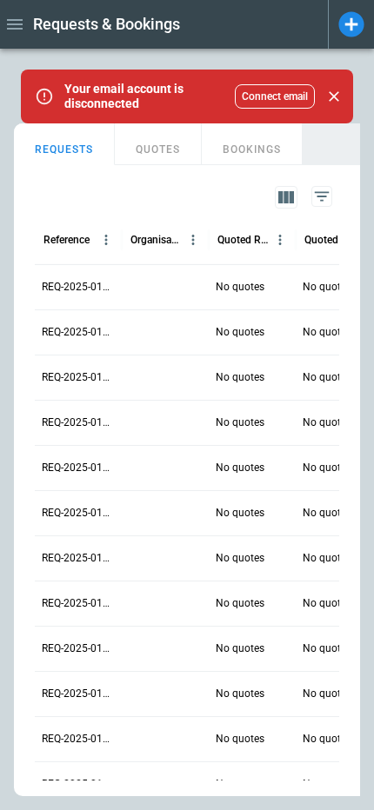
click at [72, 292] on p "REQ-2025-010908" at bounding box center [78, 287] width 73 height 15
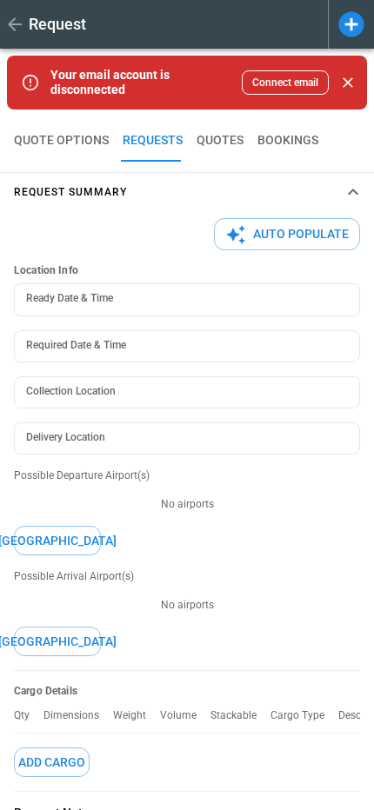
type textarea "*"
click at [235, 24] on icon at bounding box center [234, 24] width 3 height 14
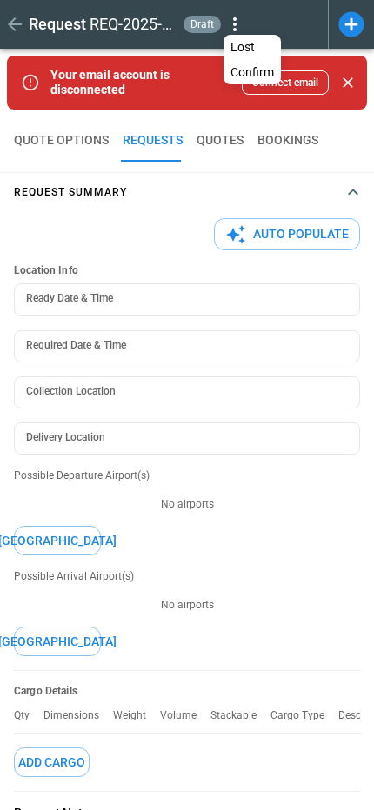
click at [256, 22] on div at bounding box center [187, 405] width 374 height 810
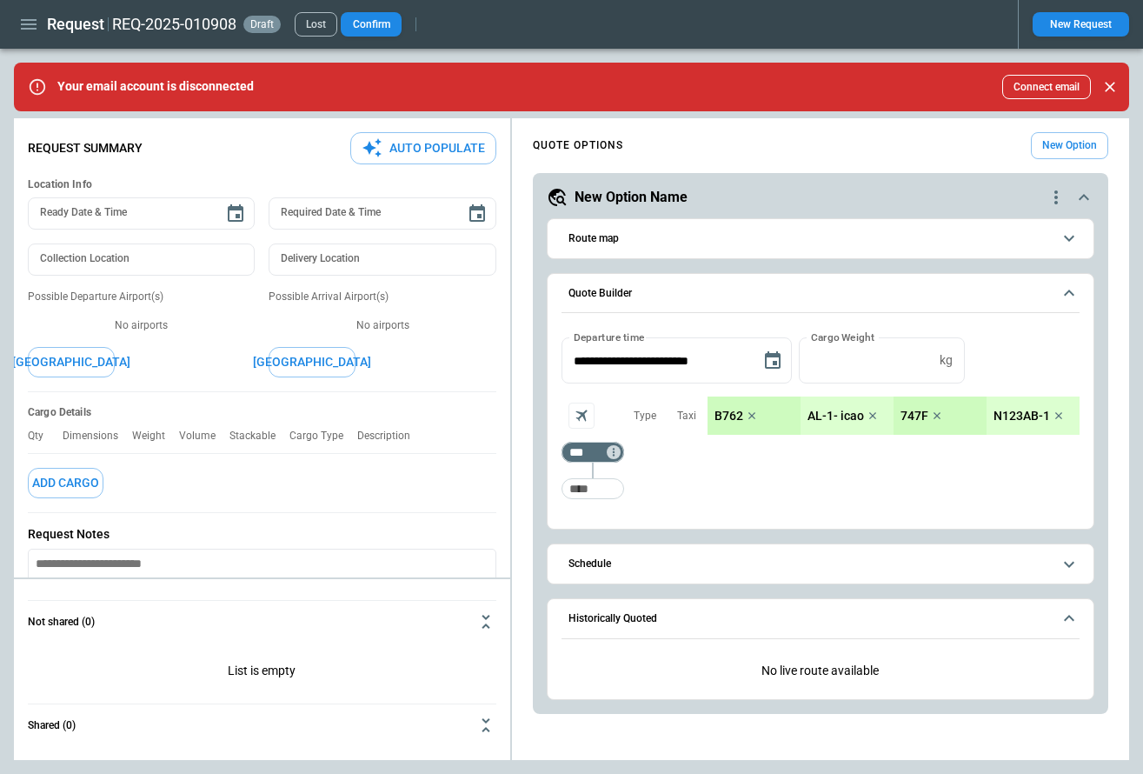
click at [734, 415] on p "B762" at bounding box center [729, 416] width 29 height 15
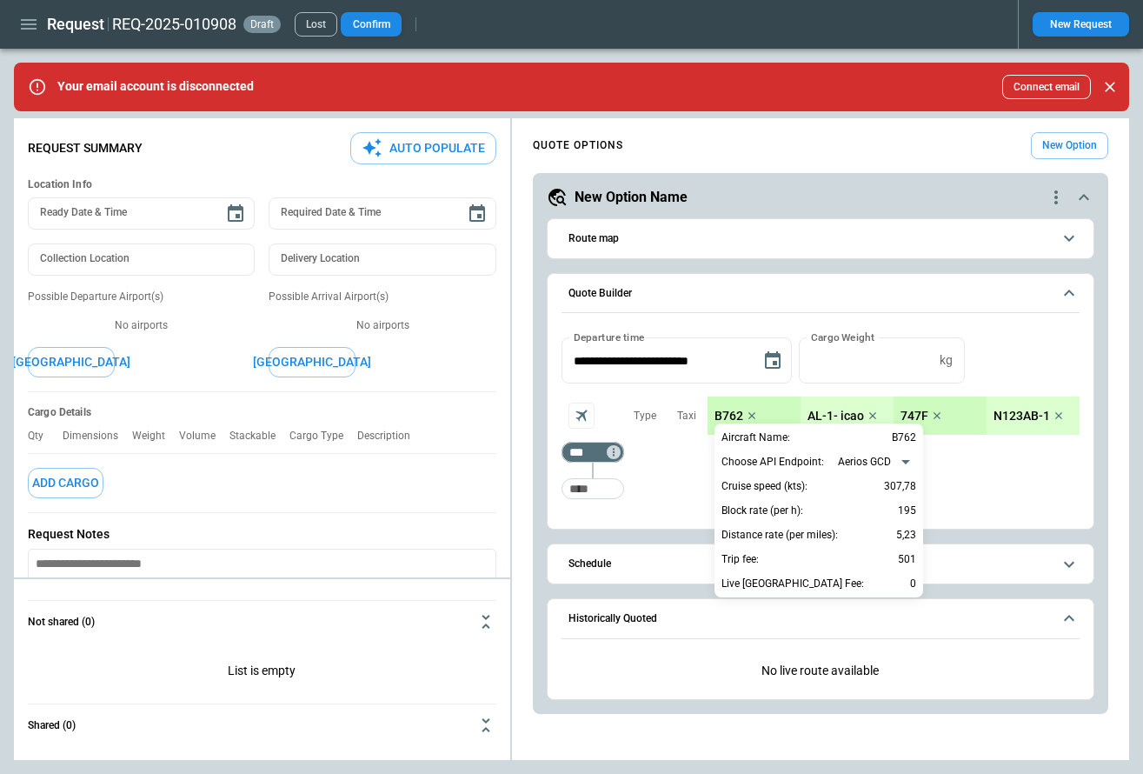
click at [868, 464] on body "**********" at bounding box center [571, 387] width 1143 height 774
click at [877, 393] on div at bounding box center [571, 387] width 1143 height 774
click at [836, 413] on div at bounding box center [571, 387] width 1143 height 774
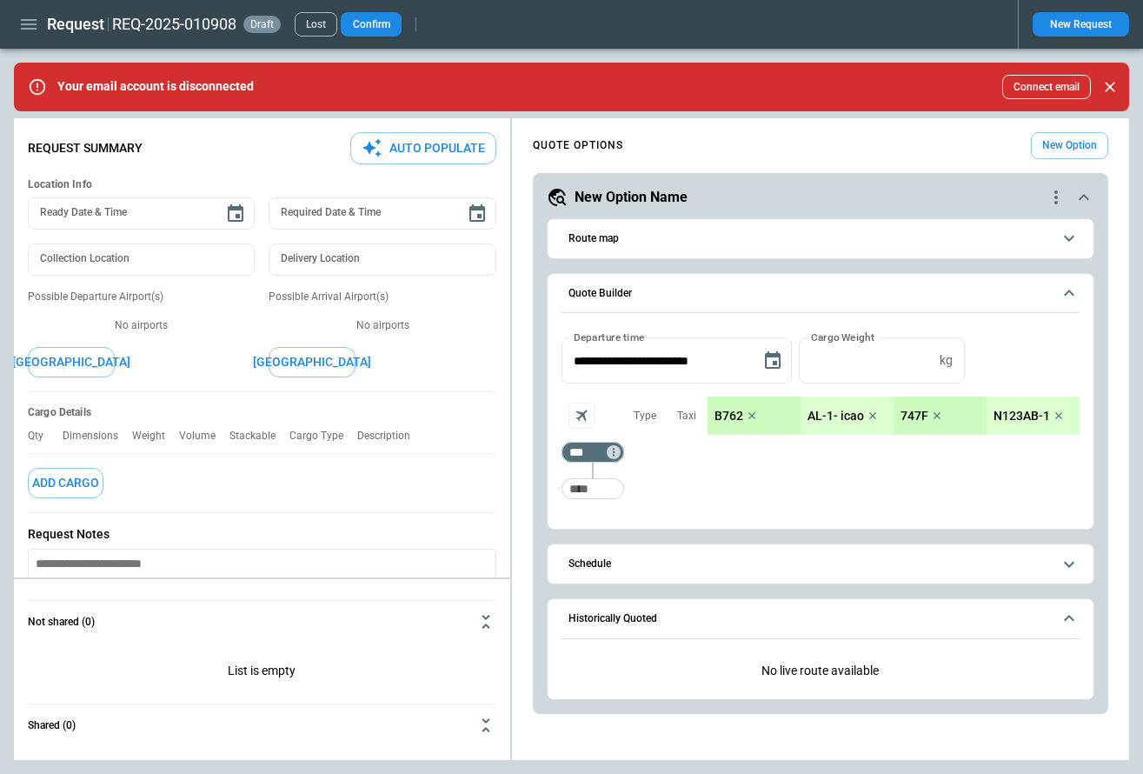
click at [842, 411] on p "AL-1- icao" at bounding box center [836, 416] width 57 height 15
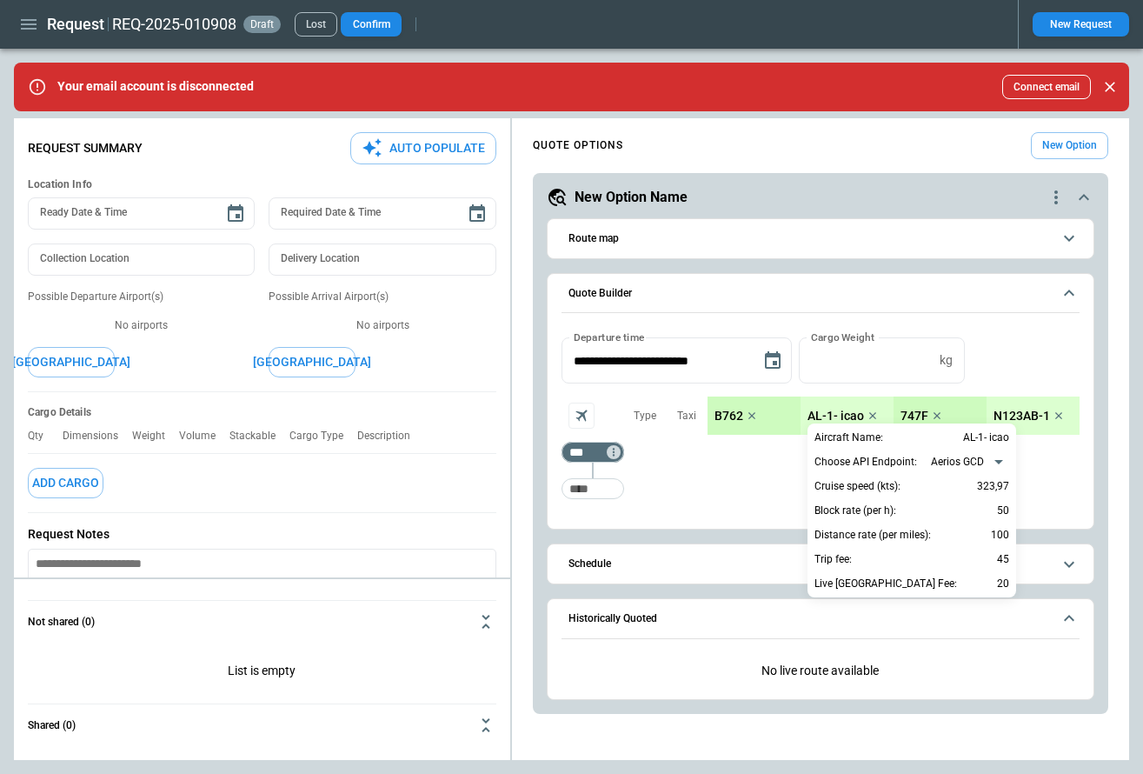
click at [927, 382] on div at bounding box center [571, 387] width 1143 height 774
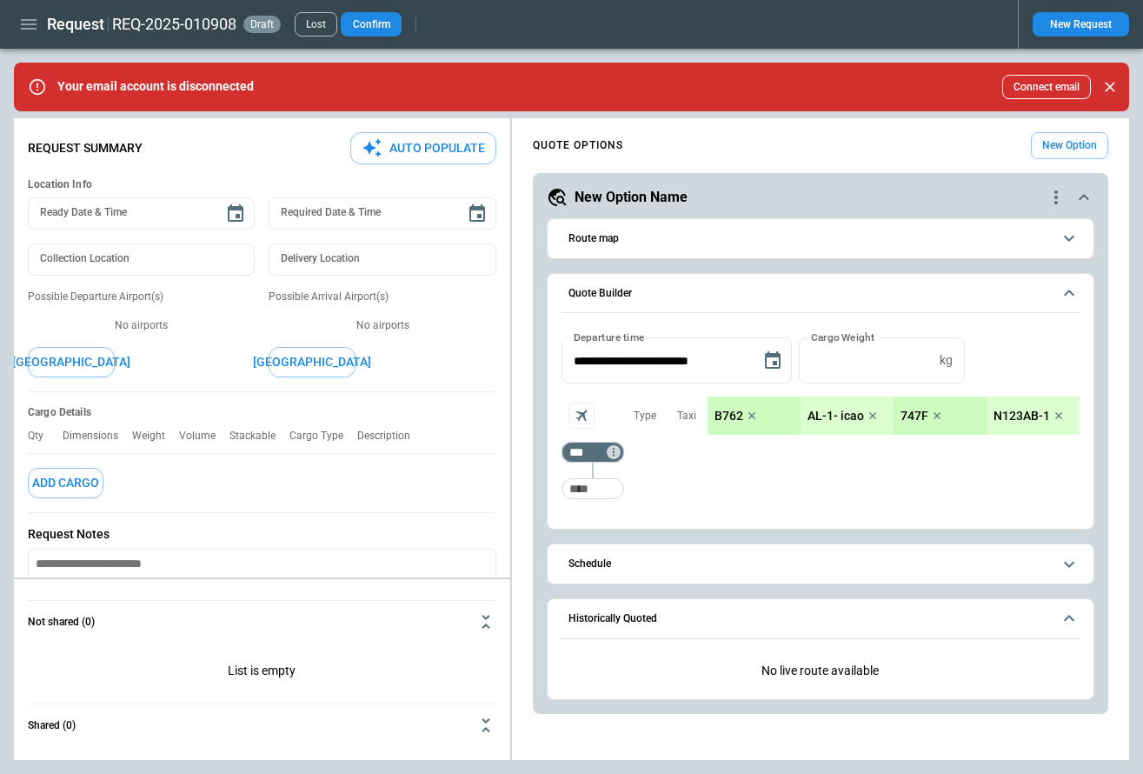
click at [853, 417] on p "AL-1- icao" at bounding box center [836, 416] width 57 height 15
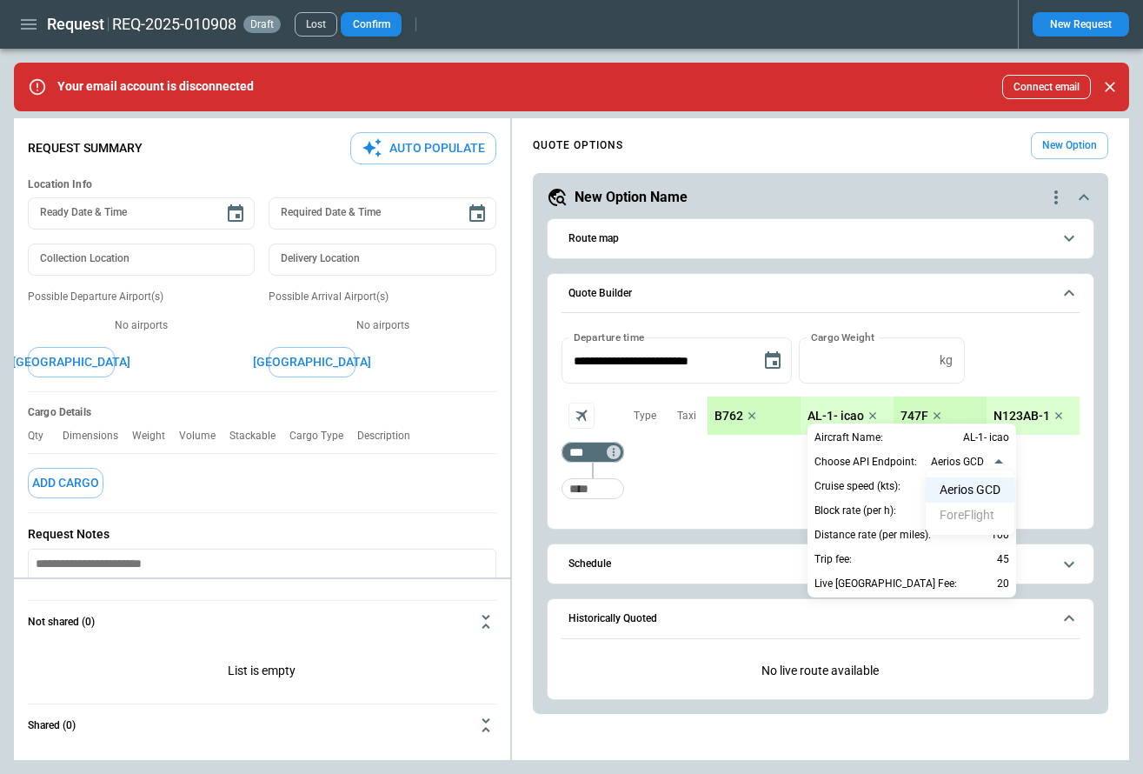
click at [980, 455] on body "**********" at bounding box center [571, 387] width 1143 height 774
click at [960, 390] on div at bounding box center [571, 387] width 1143 height 774
click at [923, 409] on div at bounding box center [571, 387] width 1143 height 774
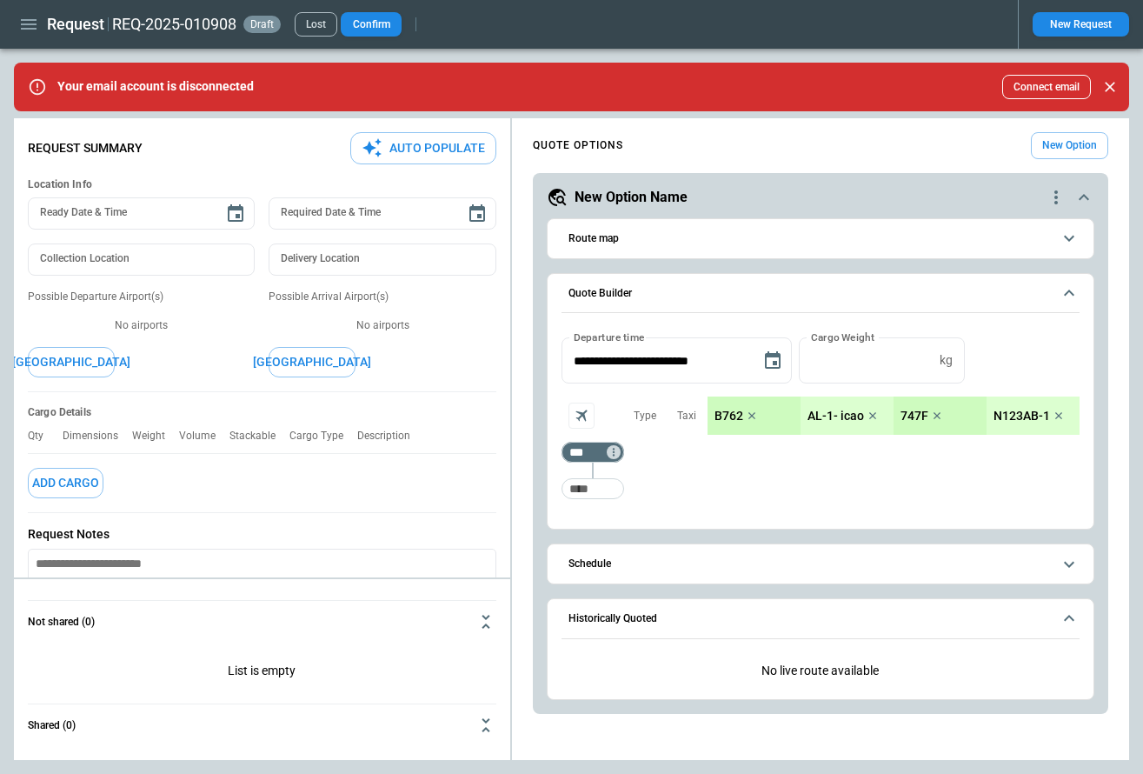
click at [920, 411] on p "747F" at bounding box center [915, 416] width 28 height 15
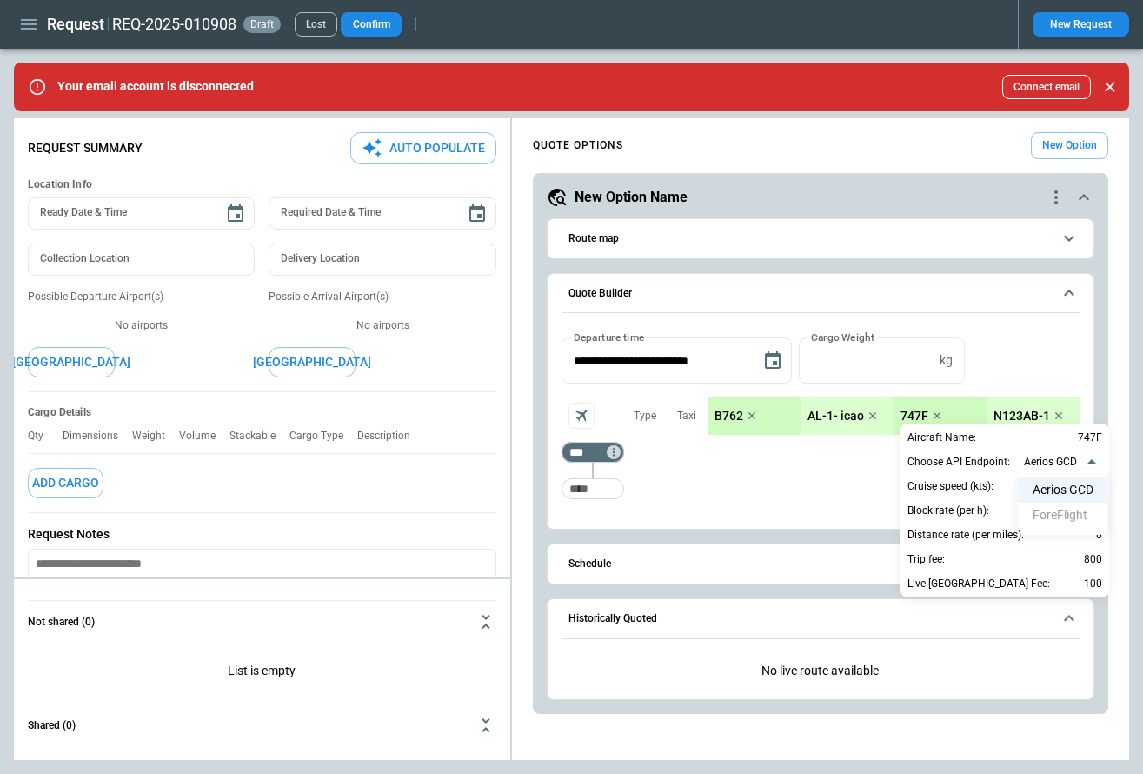
click at [1040, 464] on body "**********" at bounding box center [571, 387] width 1143 height 774
click at [1052, 367] on div at bounding box center [571, 387] width 1143 height 774
click at [1036, 412] on div at bounding box center [571, 387] width 1143 height 774
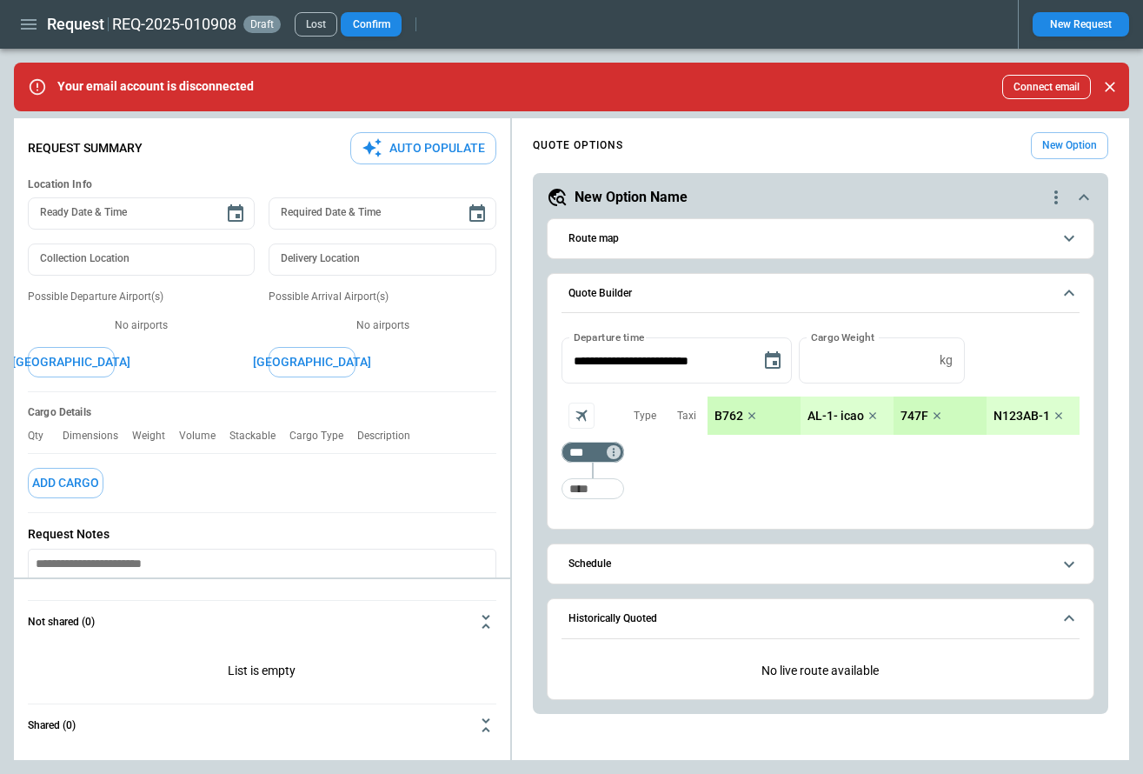
click at [1028, 411] on p "N123AB-1" at bounding box center [1022, 416] width 57 height 15
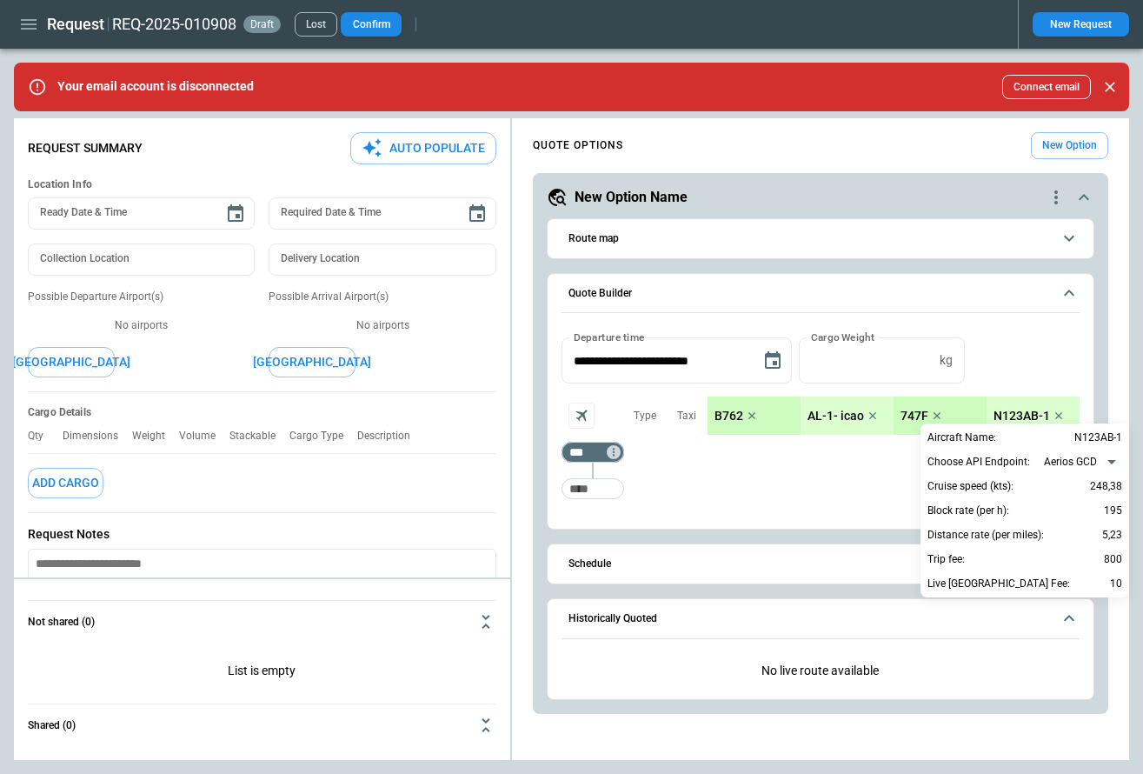
click at [1078, 457] on body "**********" at bounding box center [571, 387] width 1143 height 774
click at [1073, 513] on li "ForeFlight" at bounding box center [1083, 514] width 89 height 25
type input "**********"
click at [1008, 346] on div at bounding box center [571, 387] width 1143 height 774
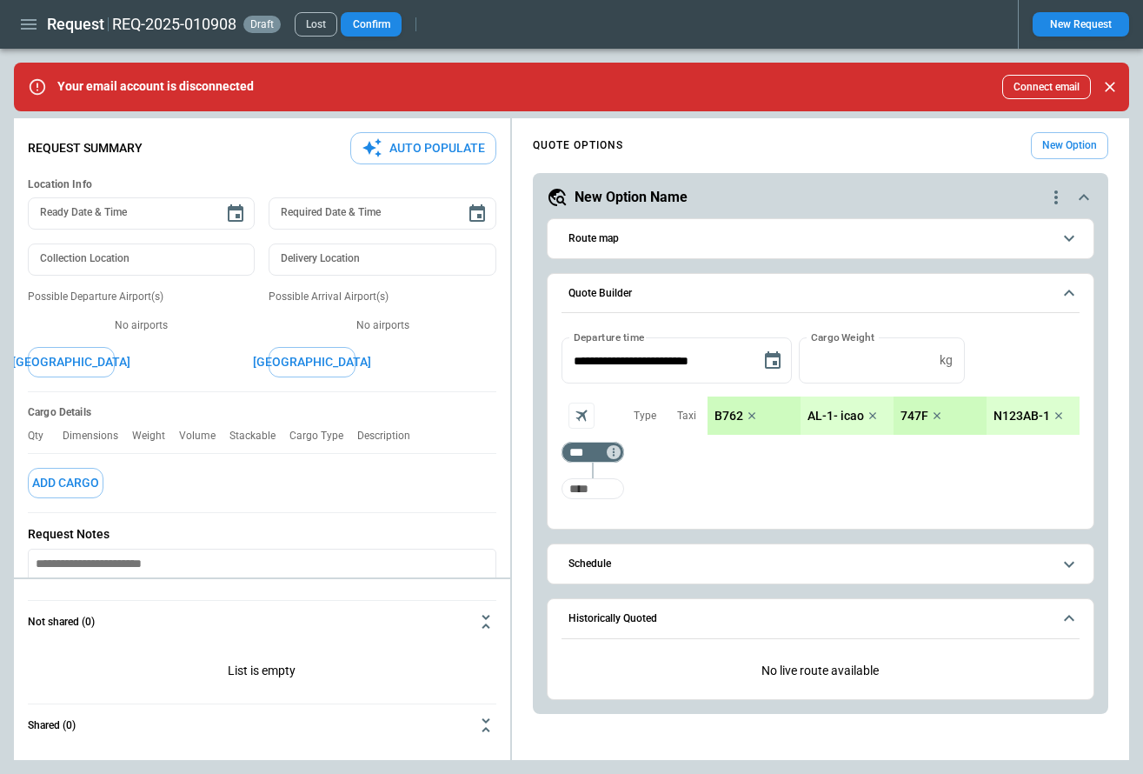
click at [596, 488] on input "Too short" at bounding box center [593, 488] width 56 height 31
type input "***"
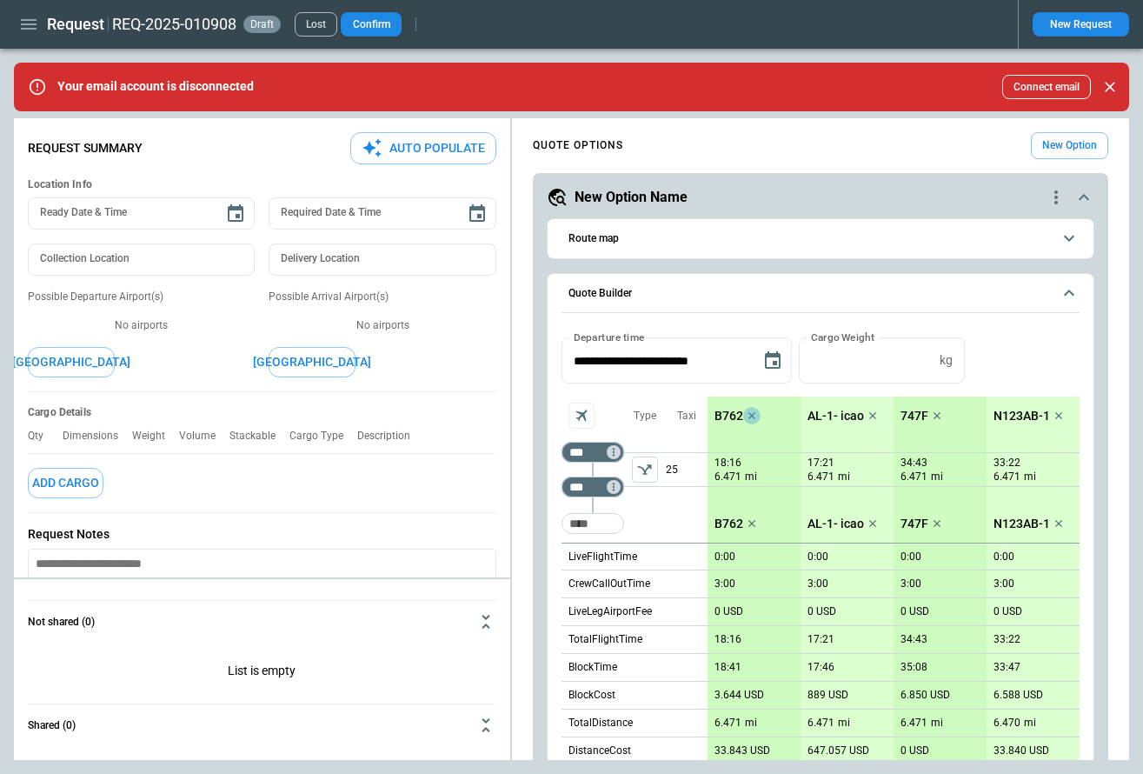
click at [753, 414] on icon "scrollable content" at bounding box center [751, 415] width 7 height 7
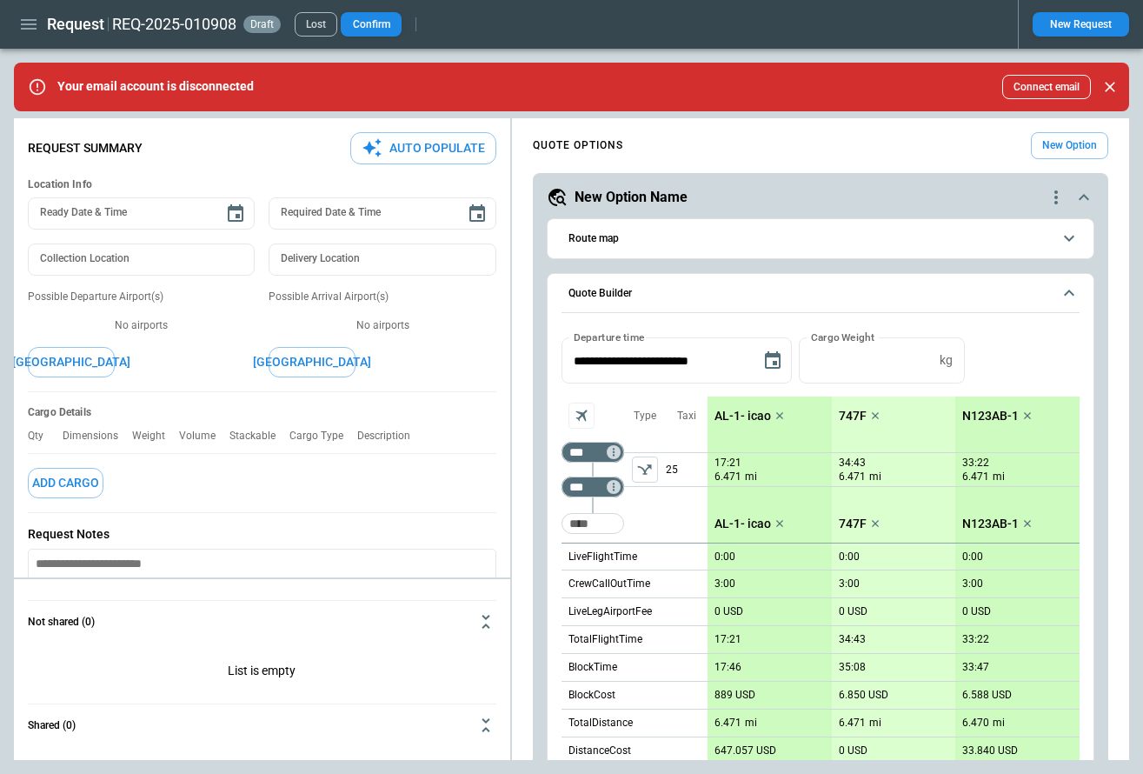
click at [794, 414] on div "AL-1- icao" at bounding box center [752, 415] width 88 height 38
click at [781, 413] on icon "scrollable content" at bounding box center [779, 415] width 7 height 7
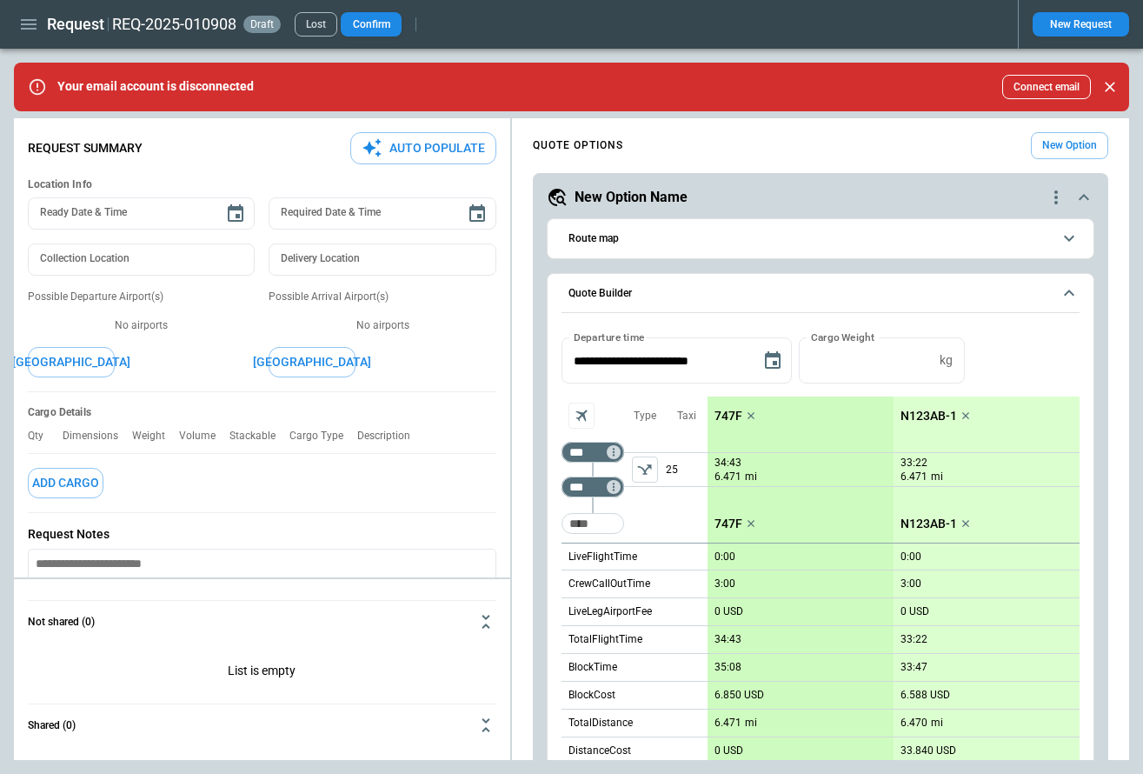
click at [750, 415] on icon "scrollable content" at bounding box center [750, 415] width 17 height 17
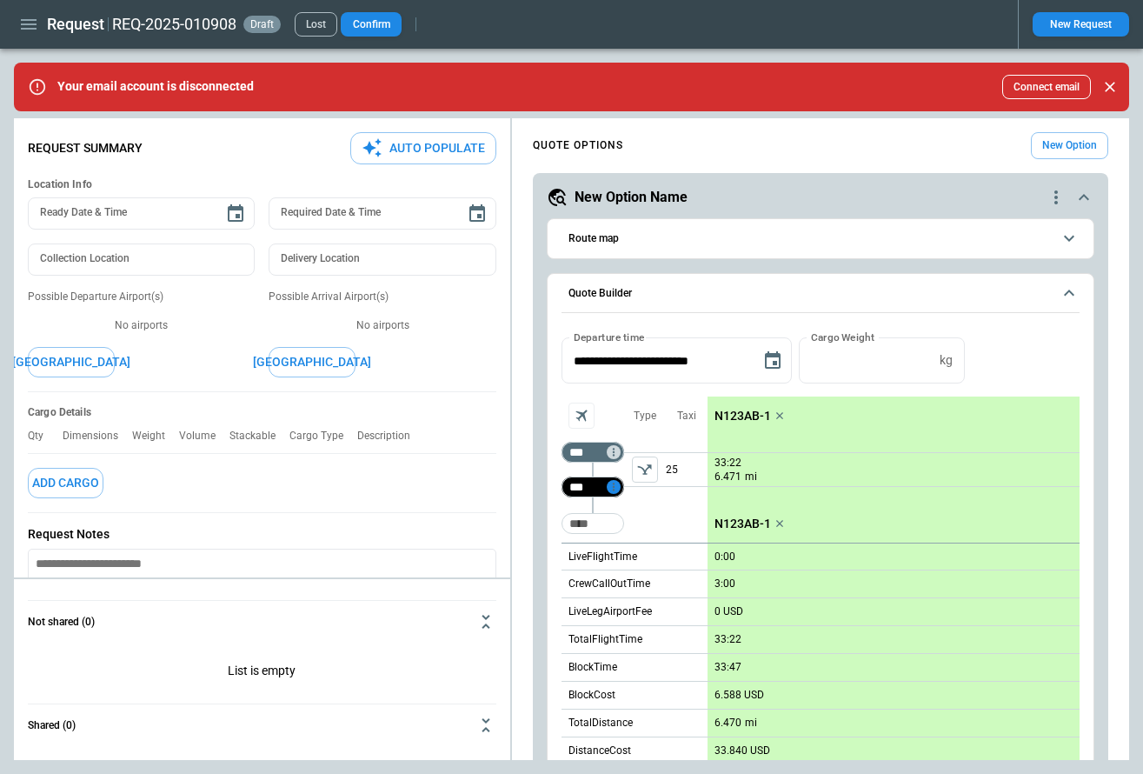
click at [615, 482] on icon "Too short" at bounding box center [614, 487] width 12 height 12
click at [630, 528] on p "Delete" at bounding box center [628, 532] width 29 height 15
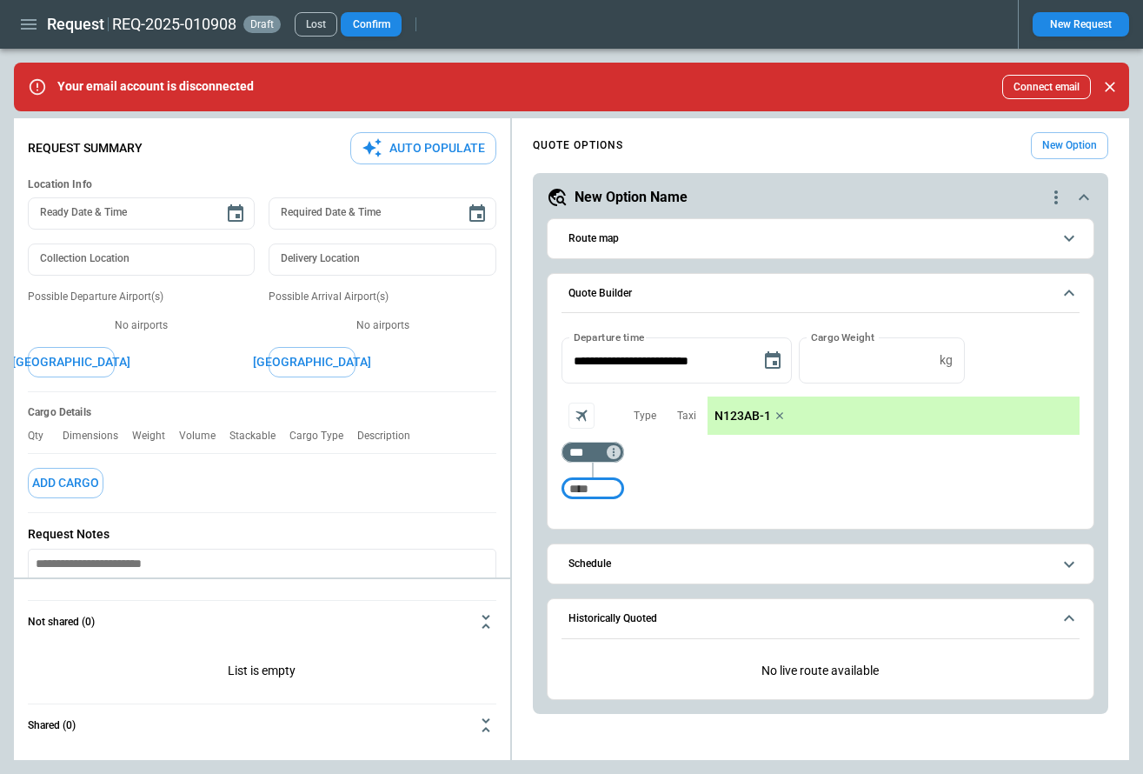
click at [590, 488] on input "Too short" at bounding box center [593, 488] width 56 height 31
click at [26, 24] on icon "button" at bounding box center [29, 24] width 16 height 10
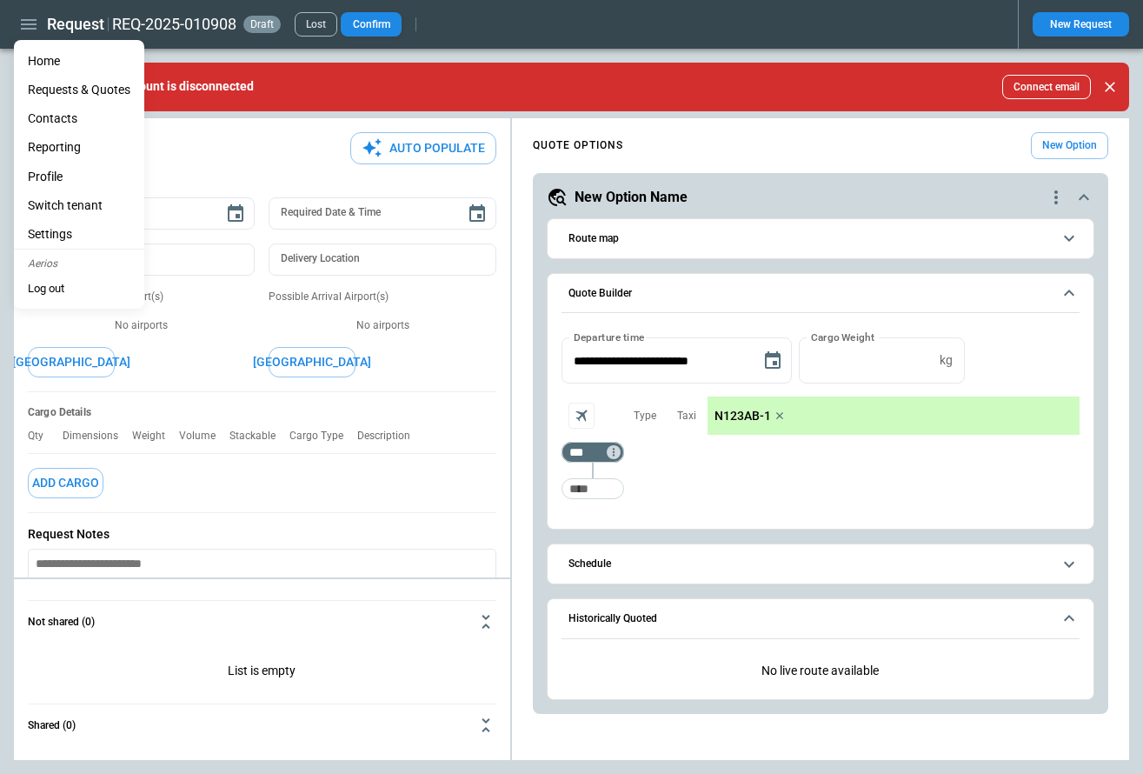
click at [75, 233] on li "Settings" at bounding box center [79, 234] width 130 height 29
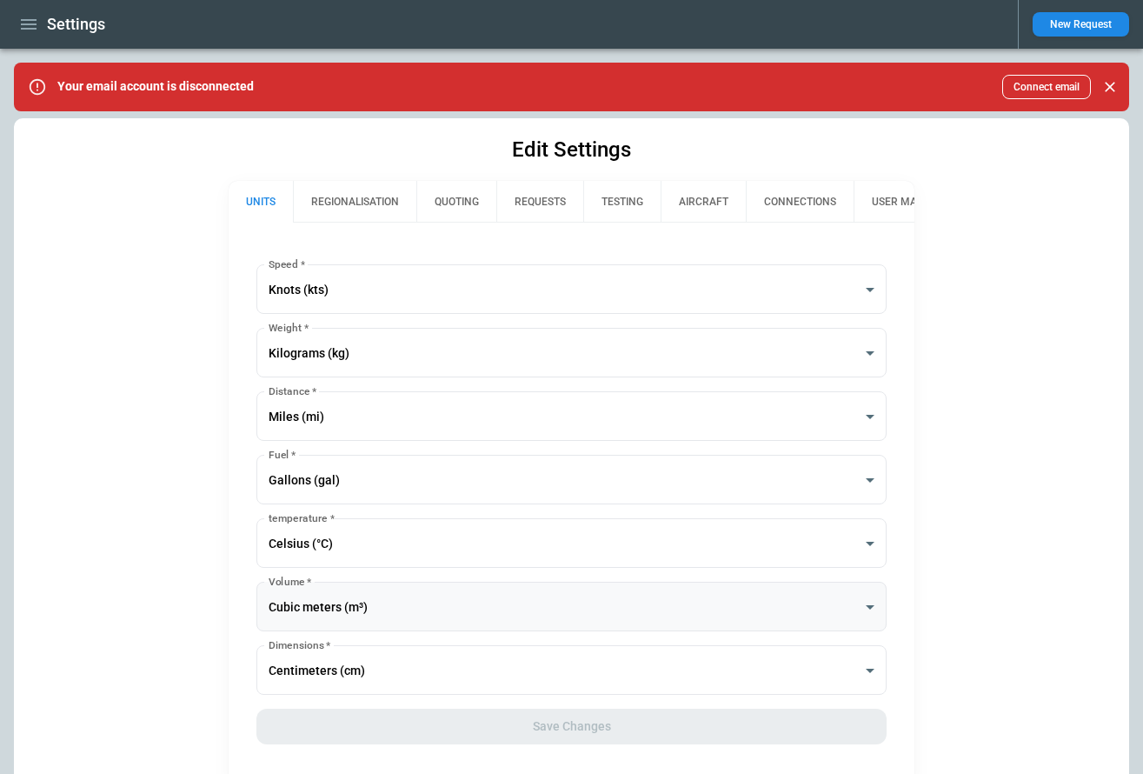
scroll to position [26, 0]
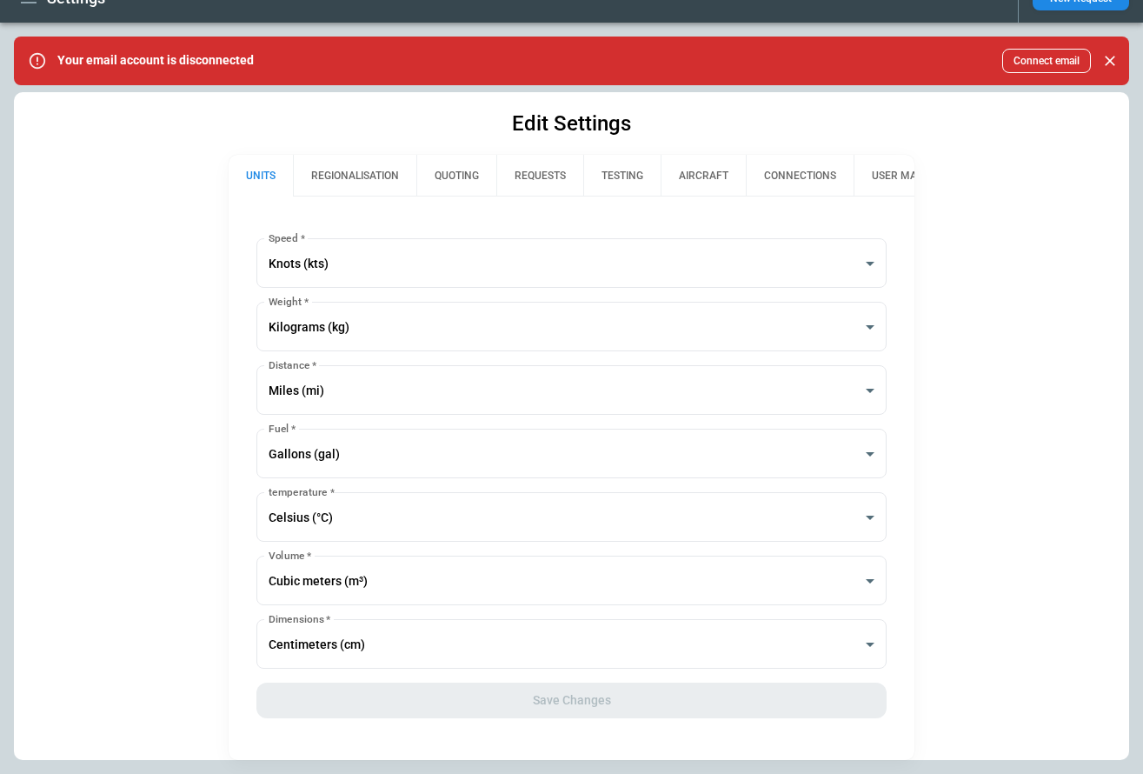
click at [366, 181] on button "REGIONALISATION" at bounding box center [354, 176] width 123 height 42
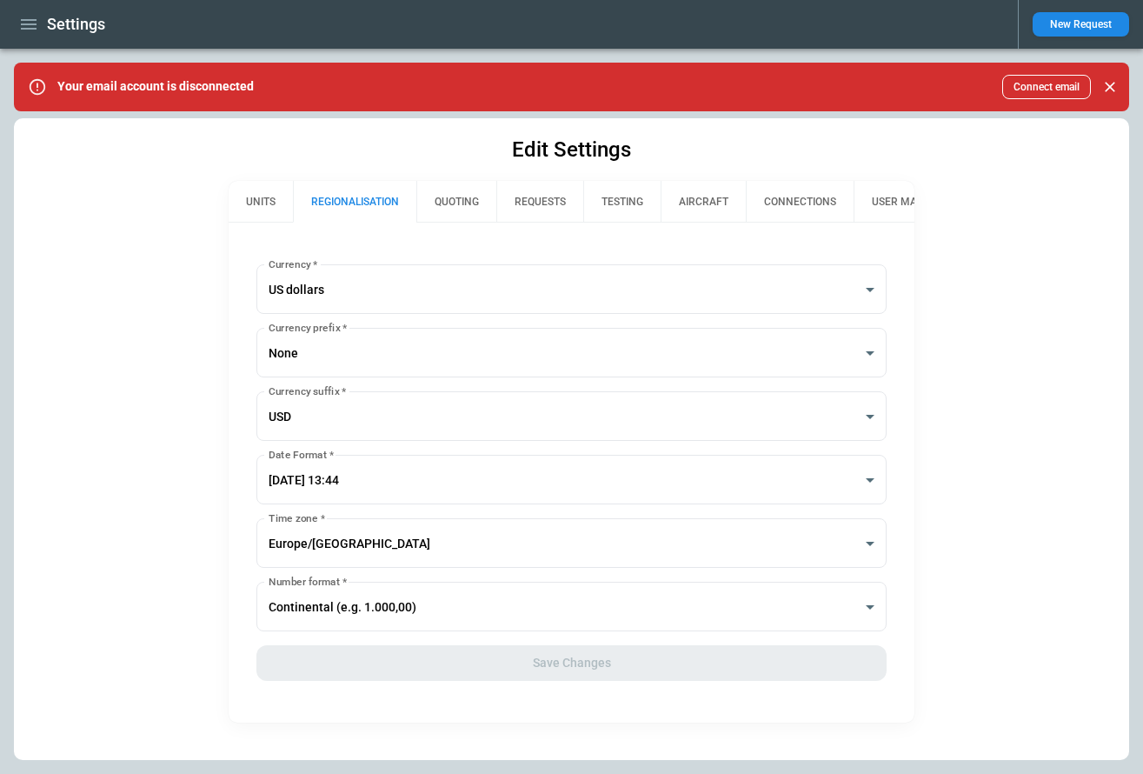
scroll to position [0, 0]
click at [443, 200] on button "QUOTING" at bounding box center [456, 202] width 80 height 42
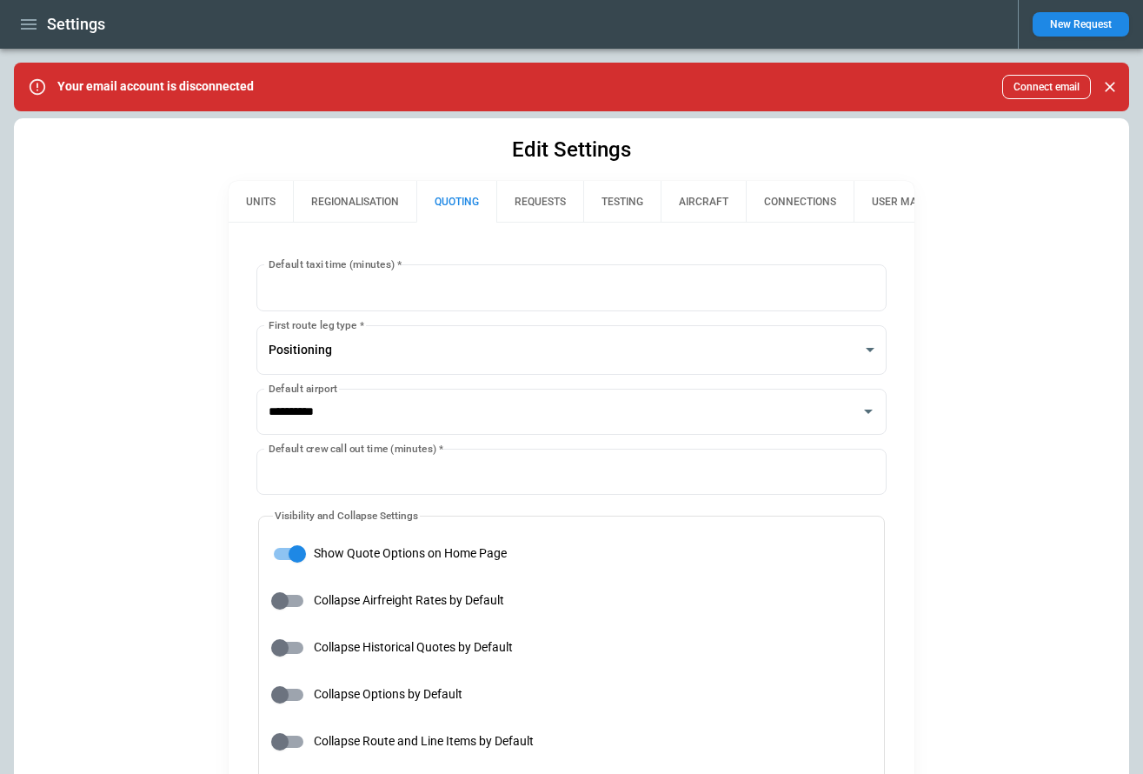
type input "**********"
click at [367, 198] on button "REGIONALISATION" at bounding box center [354, 202] width 123 height 42
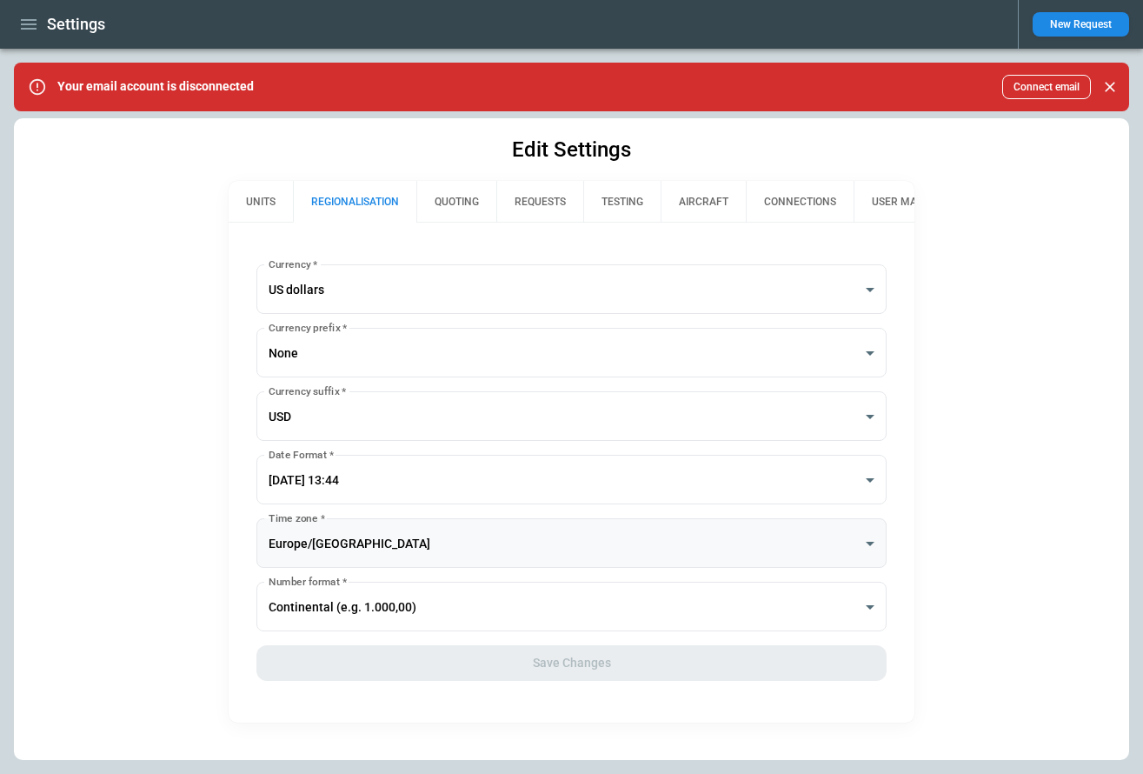
click at [325, 537] on body "**********" at bounding box center [571, 387] width 1143 height 774
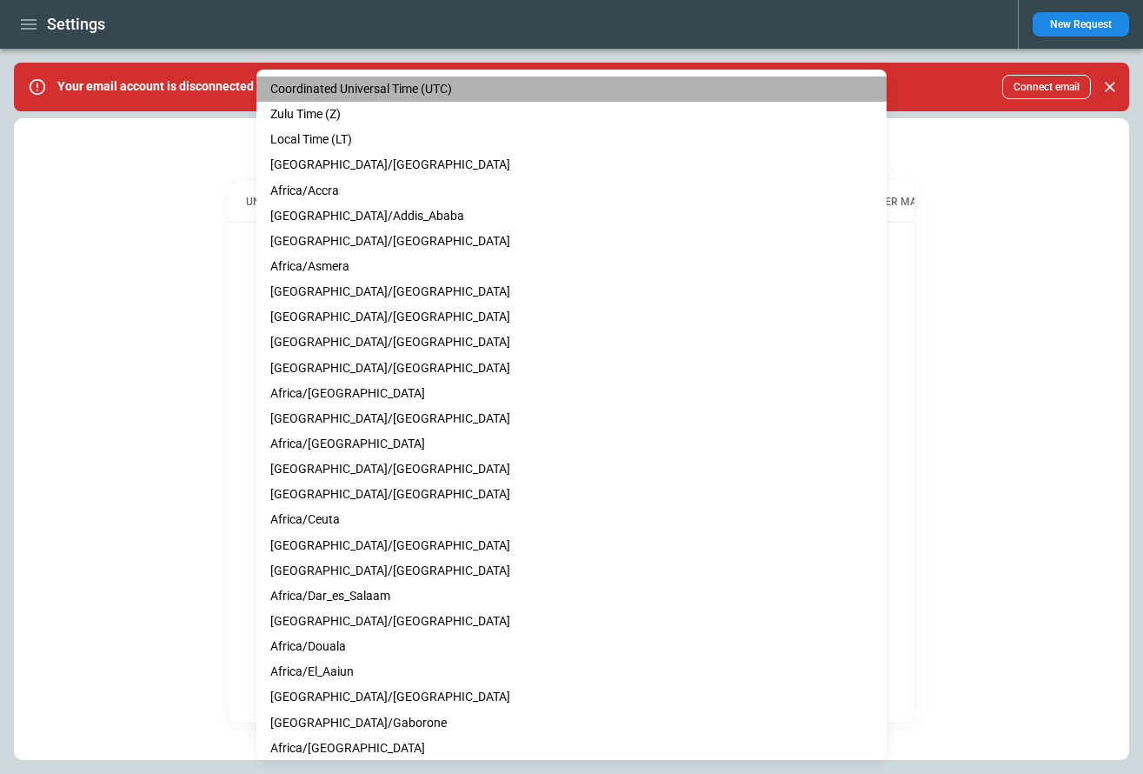
click at [353, 88] on li "Coordinated Universal Time (UTC)" at bounding box center [571, 88] width 630 height 25
type input "***"
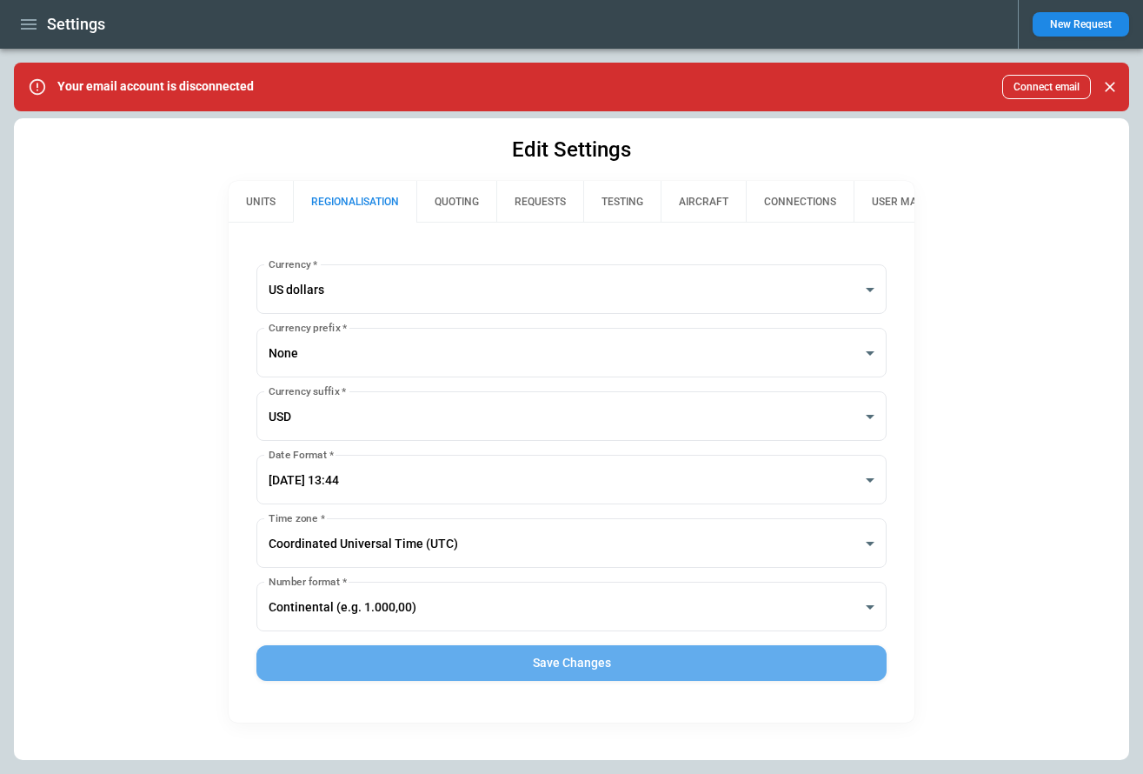
click at [574, 657] on button "Save Changes" at bounding box center [571, 663] width 630 height 36
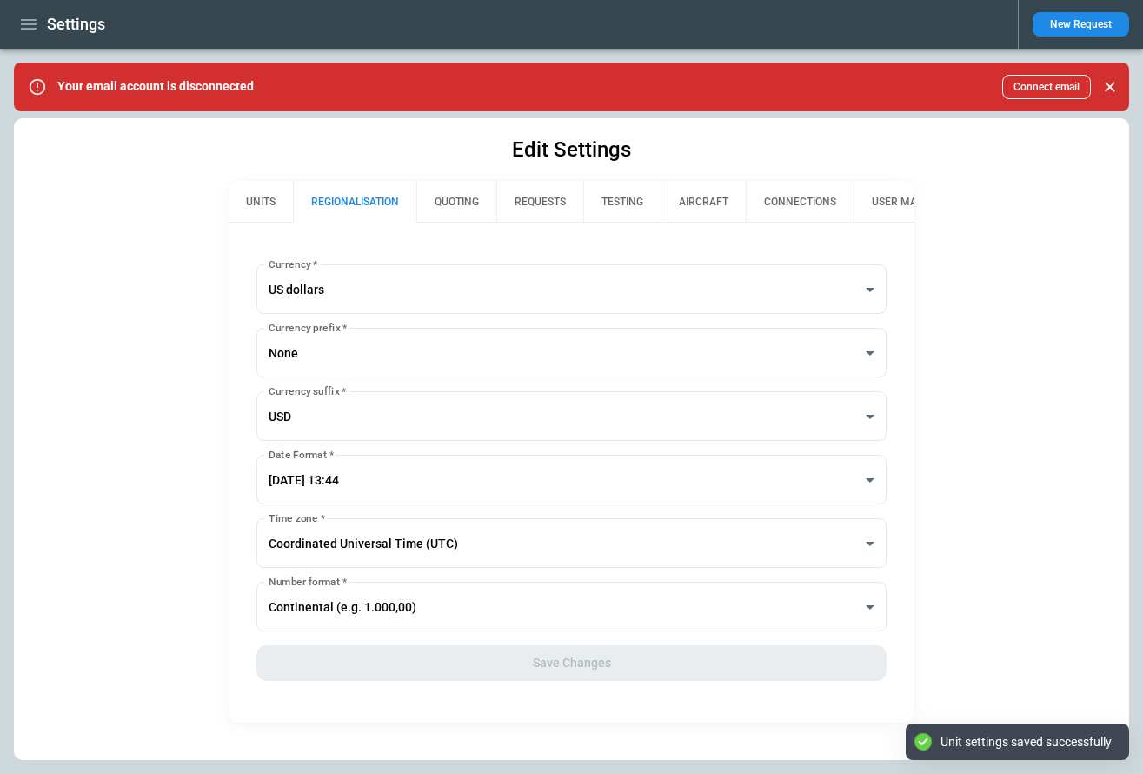
click at [29, 24] on icon "button" at bounding box center [29, 24] width 16 height 10
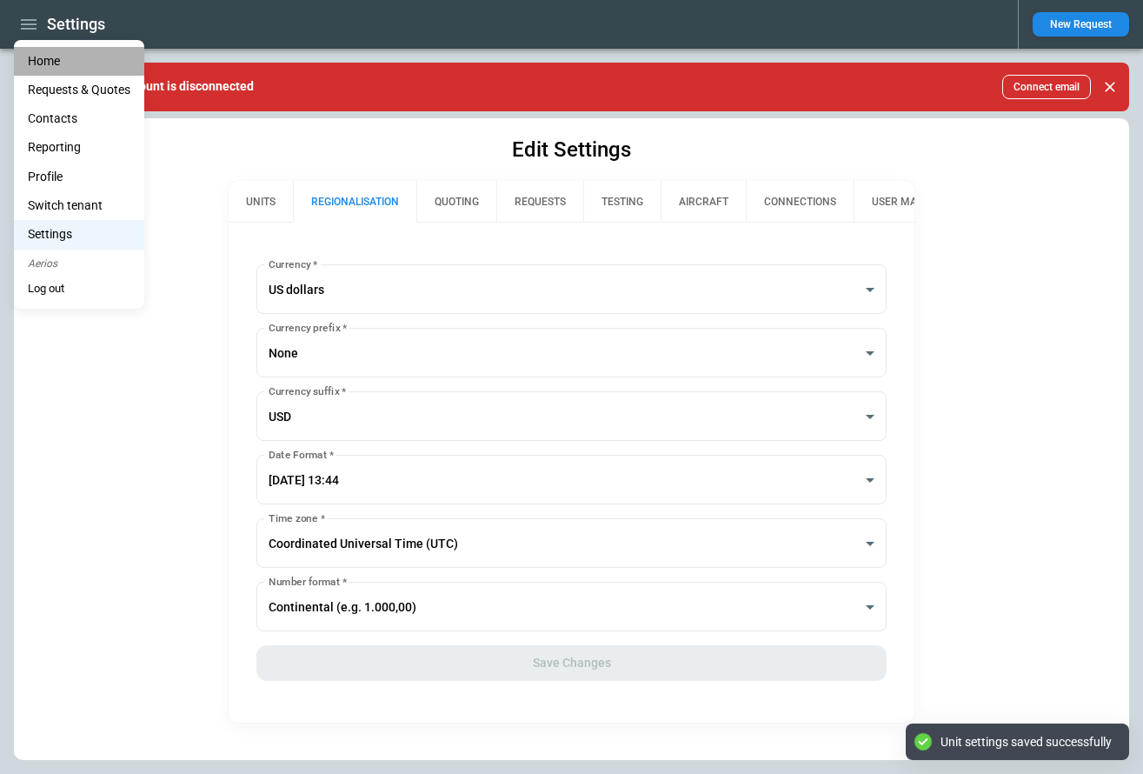
click at [39, 55] on li "Home" at bounding box center [79, 61] width 130 height 29
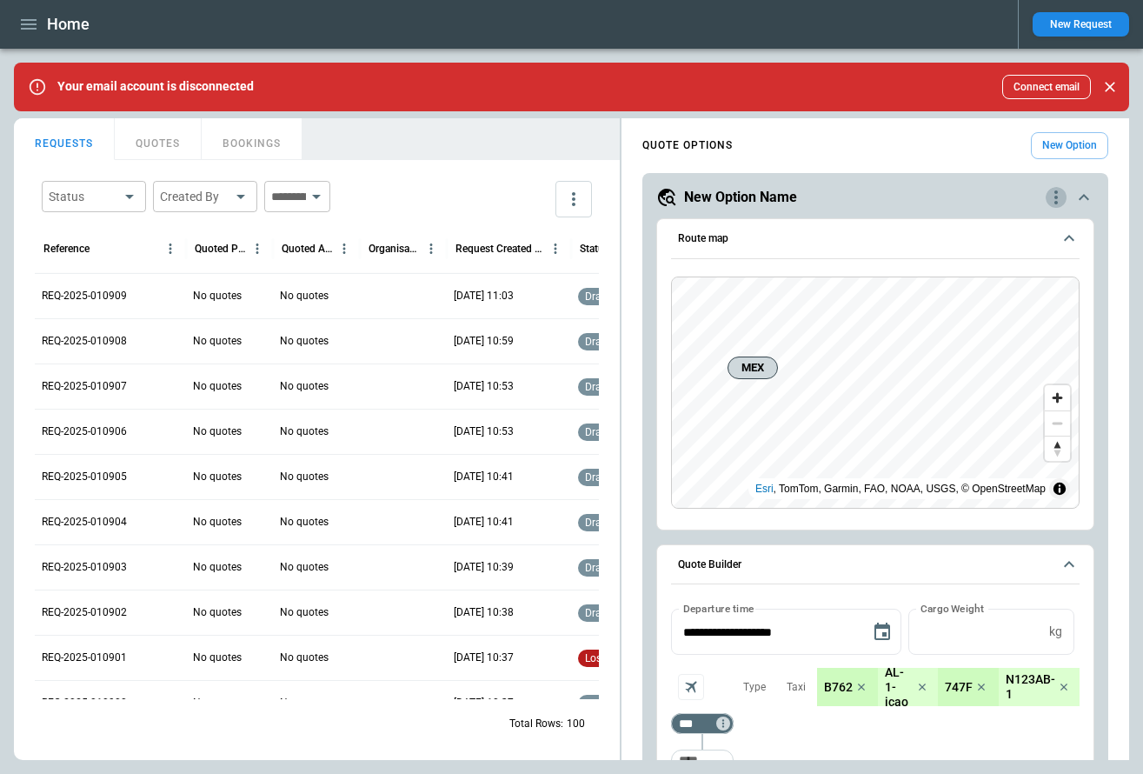
click at [1059, 191] on icon "quote-option-actions" at bounding box center [1056, 197] width 21 height 21
click at [1003, 297] on li "Delete Quote Option" at bounding box center [990, 302] width 153 height 25
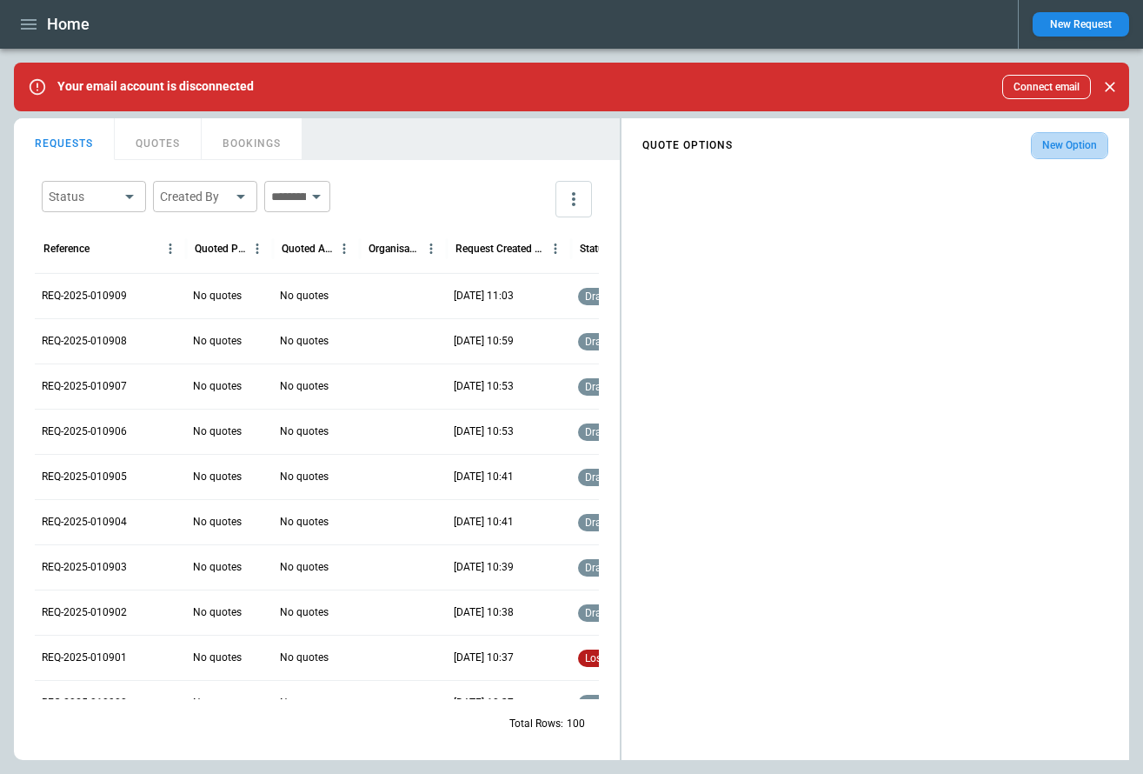
click at [1066, 150] on button "New Option" at bounding box center [1069, 145] width 77 height 27
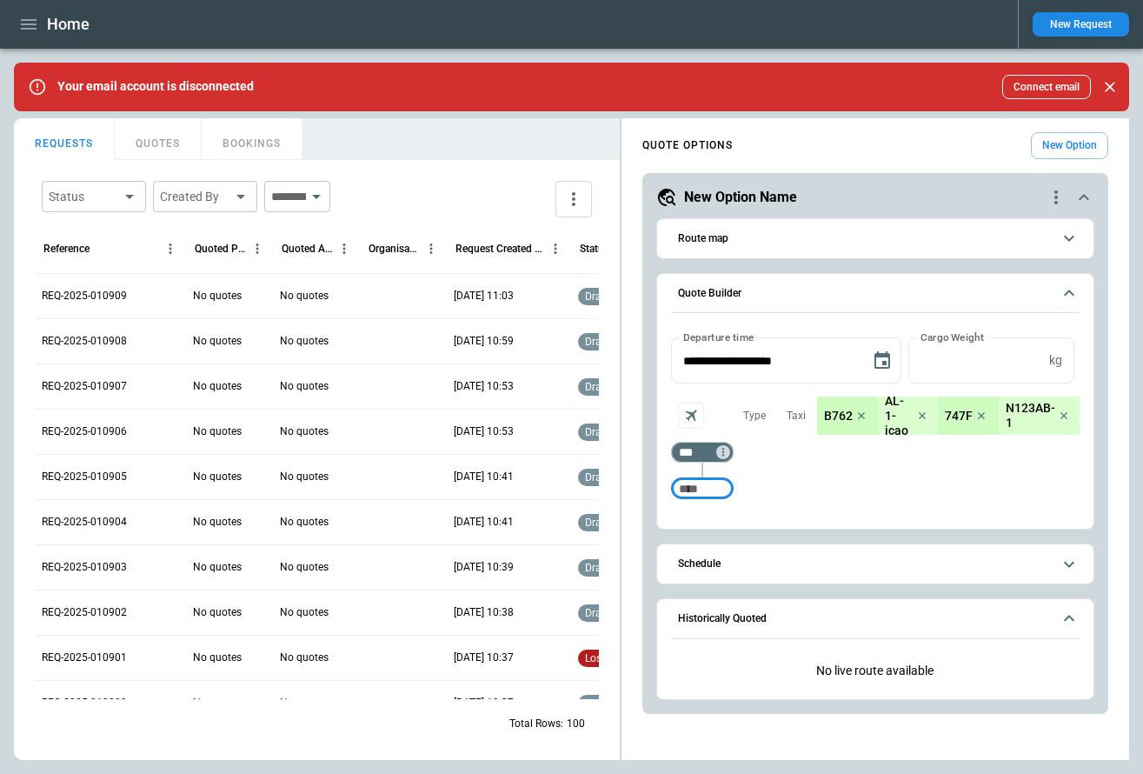
click at [859, 416] on icon "scrollable content" at bounding box center [861, 415] width 17 height 17
click at [893, 419] on icon "scrollable content" at bounding box center [889, 415] width 17 height 17
click at [861, 416] on icon "scrollable content" at bounding box center [860, 415] width 7 height 7
click at [695, 495] on input "Too short" at bounding box center [703, 488] width 56 height 31
type input "***"
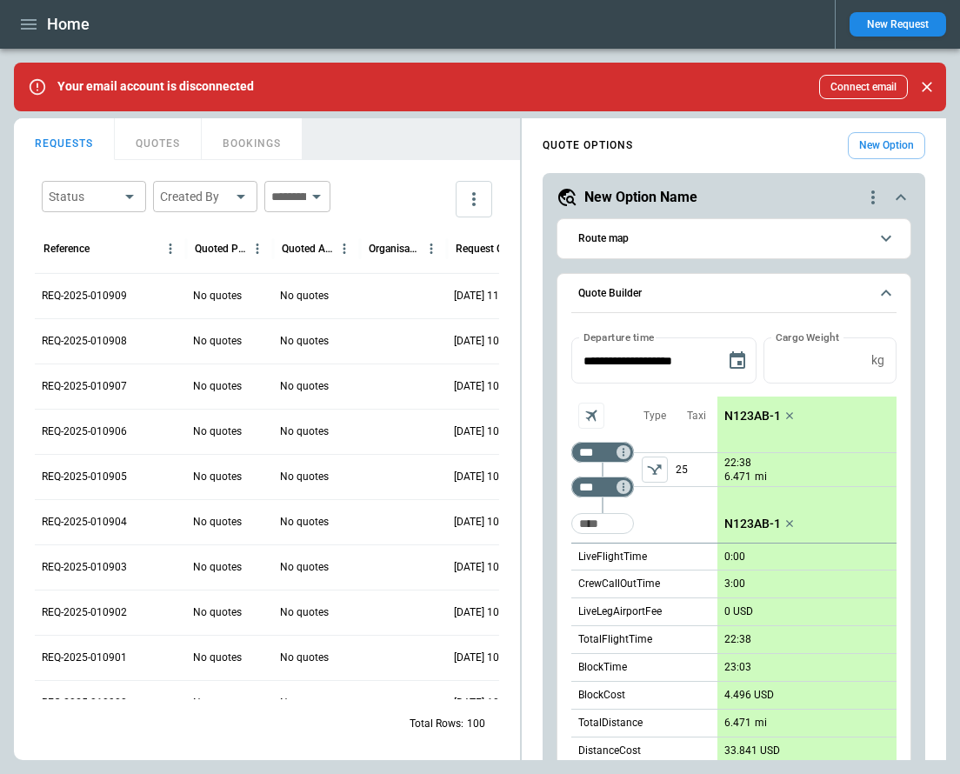
click at [735, 417] on p "N123AB-1" at bounding box center [752, 416] width 57 height 15
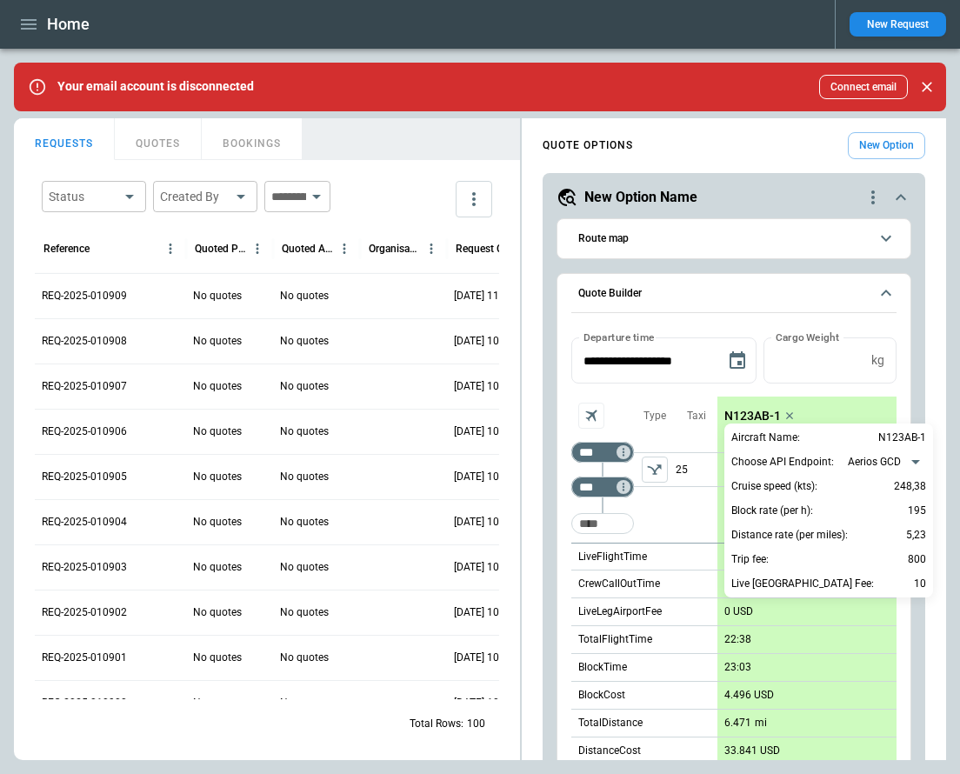
click at [875, 463] on body "Home New Request Your email account is disconnected Connect email FindBorderBar…" at bounding box center [480, 387] width 960 height 774
click at [881, 511] on li "ForeFlight" at bounding box center [886, 514] width 89 height 25
type input "**********"
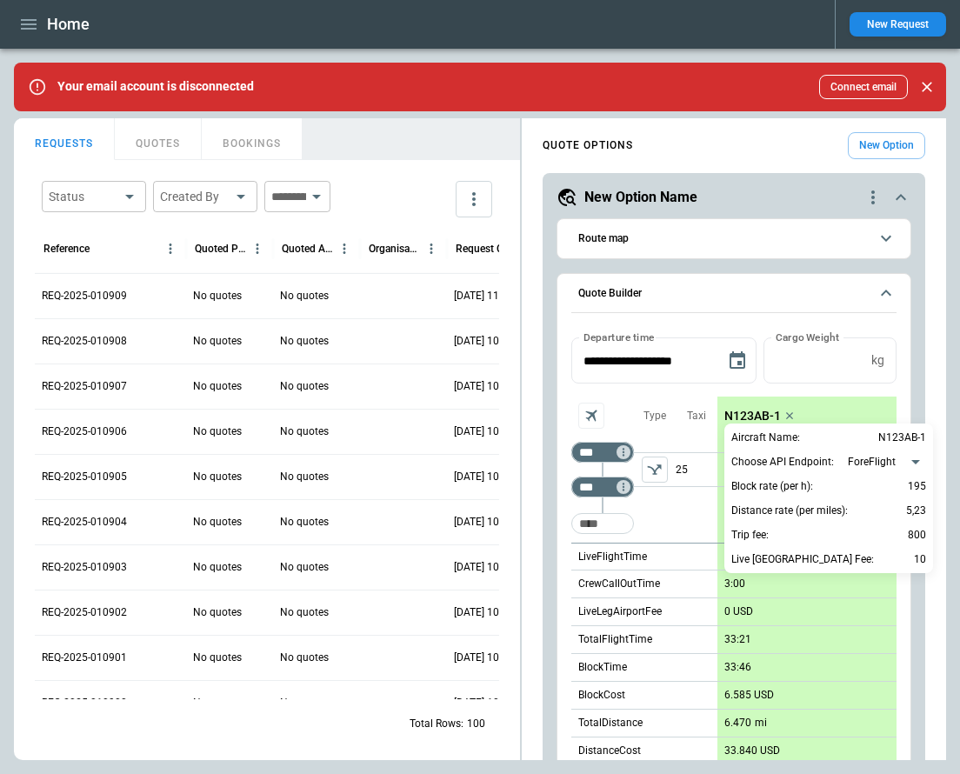
click at [913, 376] on div at bounding box center [480, 387] width 960 height 774
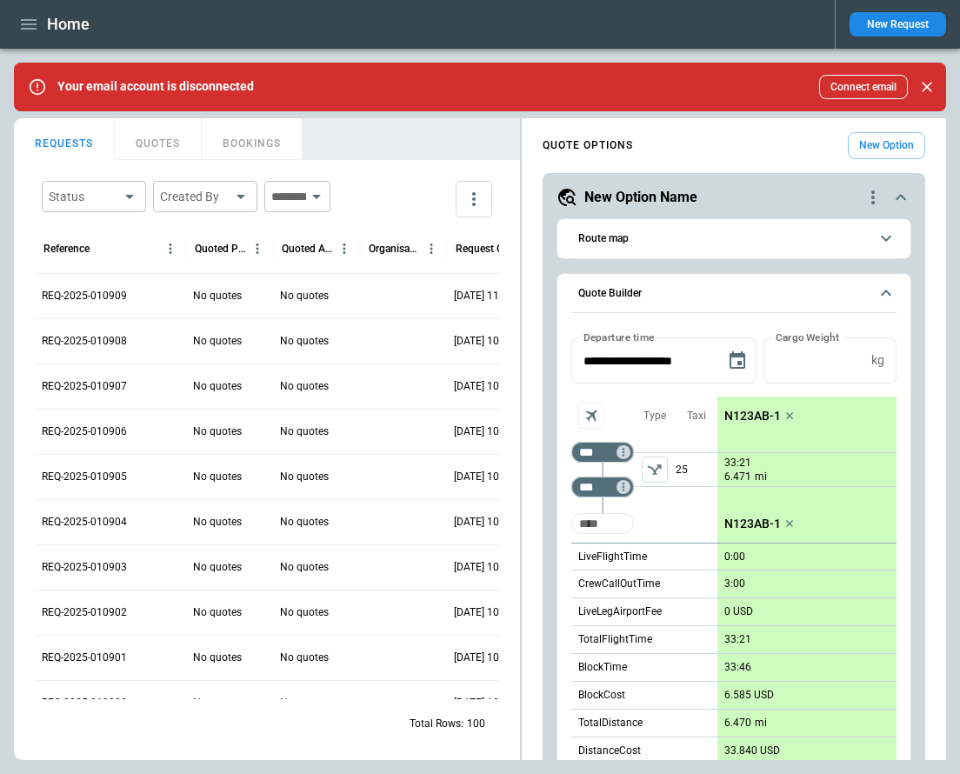
click at [602, 518] on input "Too short" at bounding box center [603, 523] width 56 height 31
type input "***"
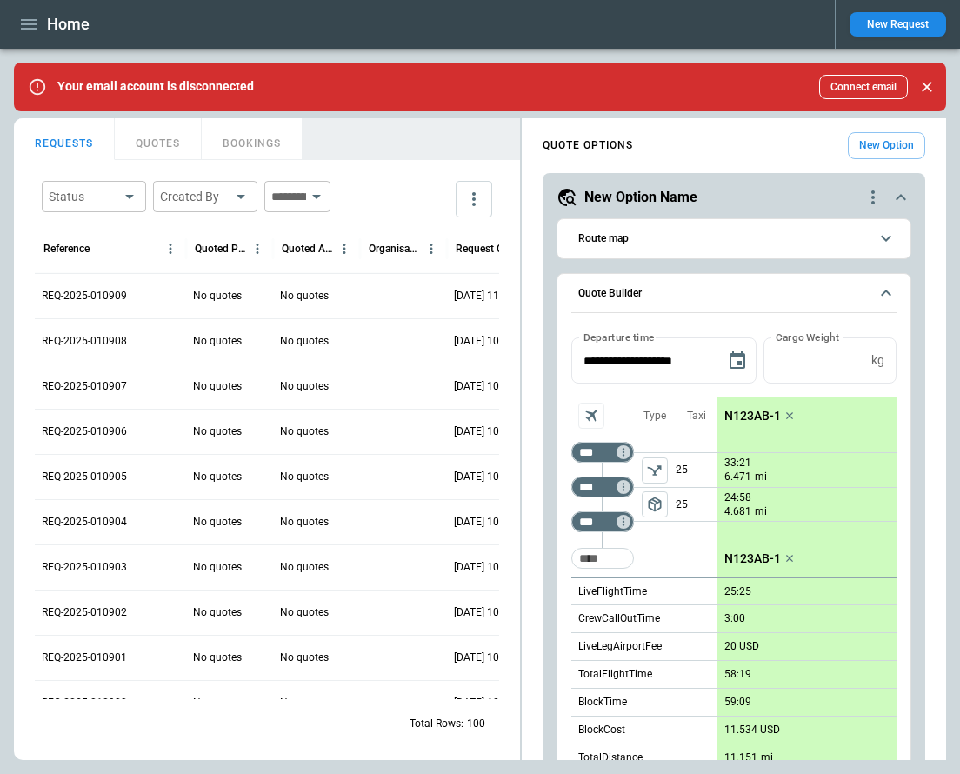
click at [768, 416] on p "N123AB-1" at bounding box center [752, 416] width 57 height 15
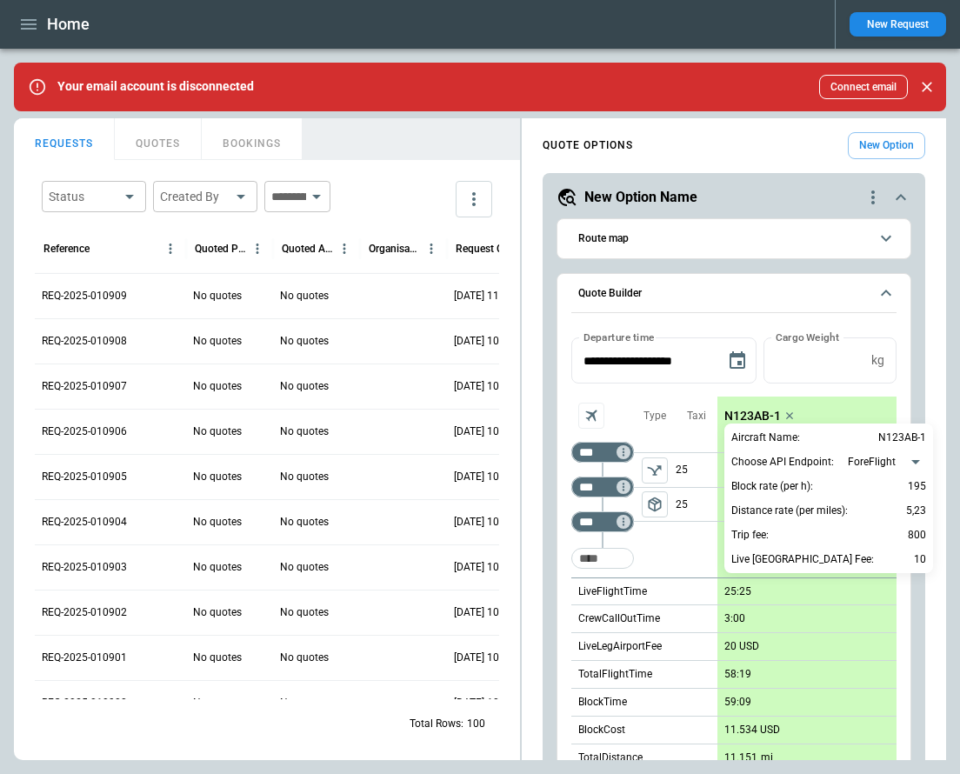
click at [918, 357] on div at bounding box center [480, 387] width 960 height 774
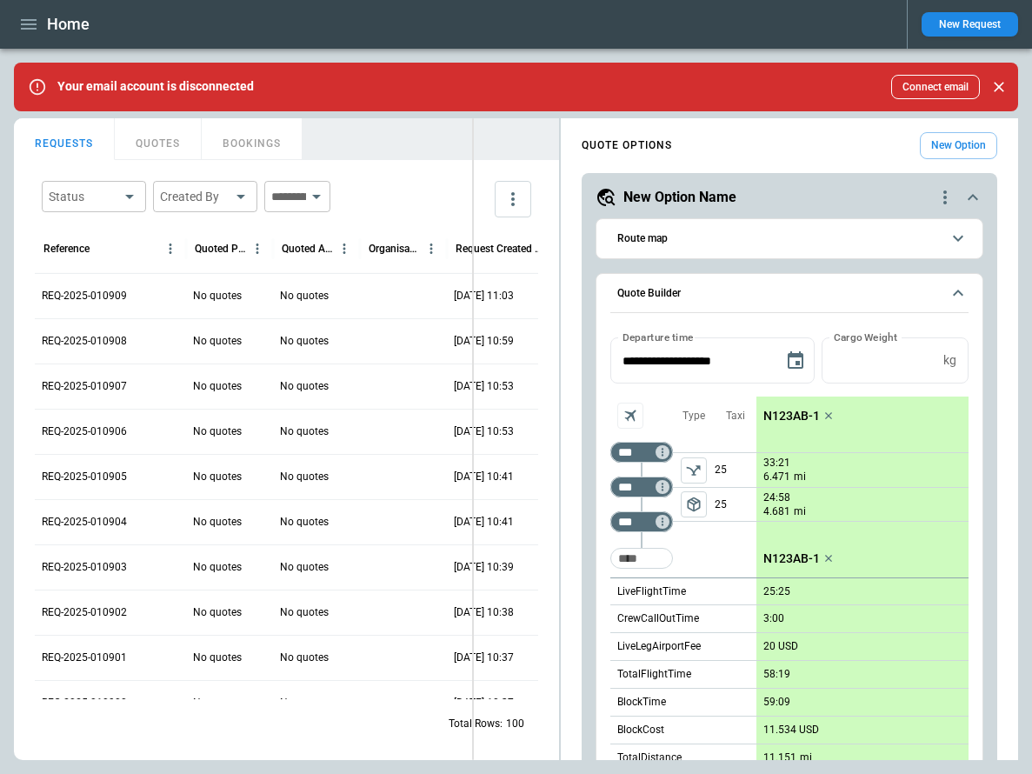
click at [471, 253] on div "FindBorderBarSize REQUESTS QUOTES BOOKINGS Status ​ Created By ​ ​ Reference Qu…" at bounding box center [516, 439] width 1004 height 642
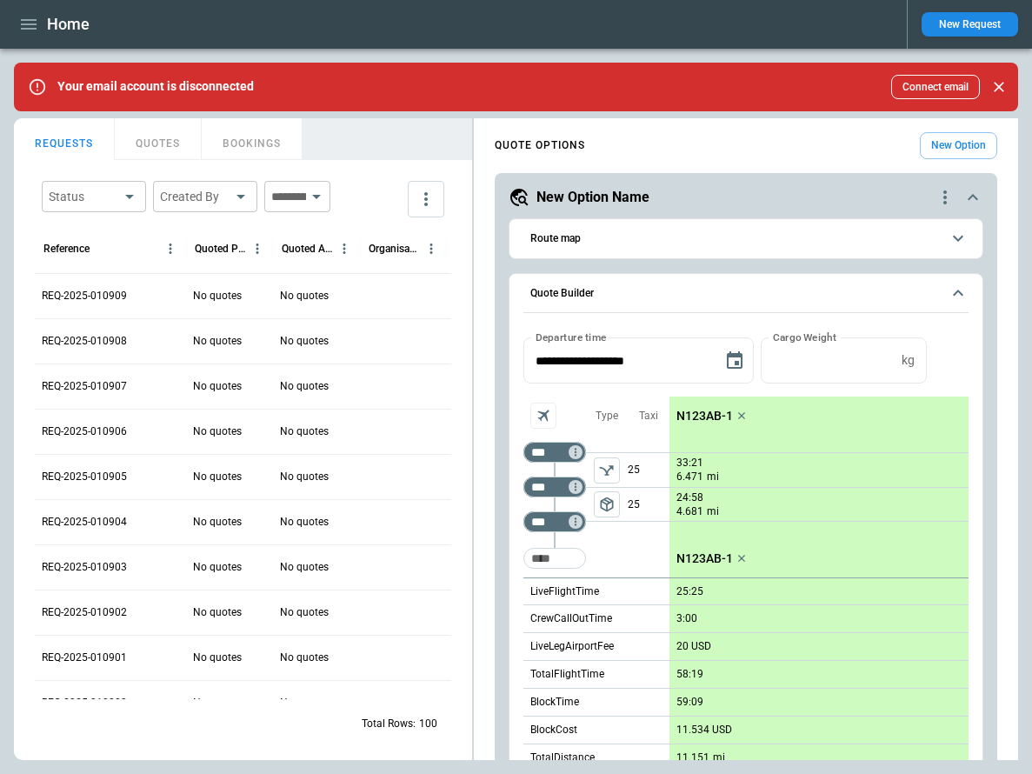
click at [708, 413] on p "N123AB-1" at bounding box center [704, 416] width 57 height 15
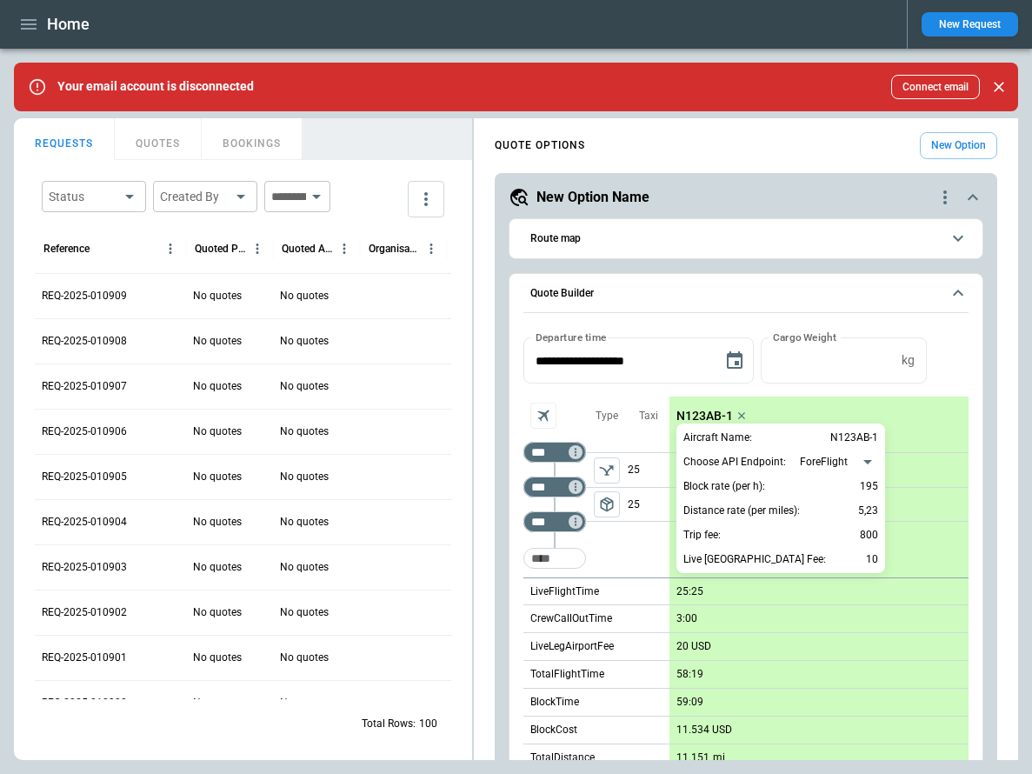
click at [961, 365] on div at bounding box center [516, 387] width 1032 height 774
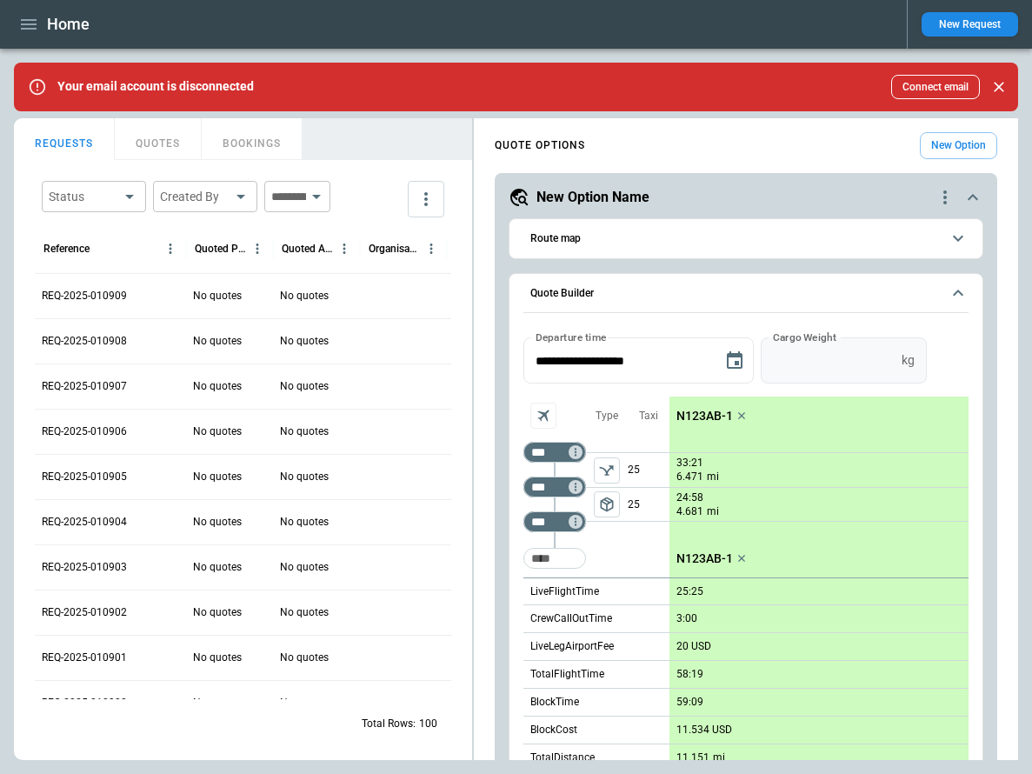
click at [861, 349] on input "*" at bounding box center [828, 360] width 134 height 46
type input "*"
click at [895, 355] on input "*" at bounding box center [828, 360] width 134 height 46
click at [895, 355] on div "* kg Cargo Weight" at bounding box center [826, 360] width 157 height 46
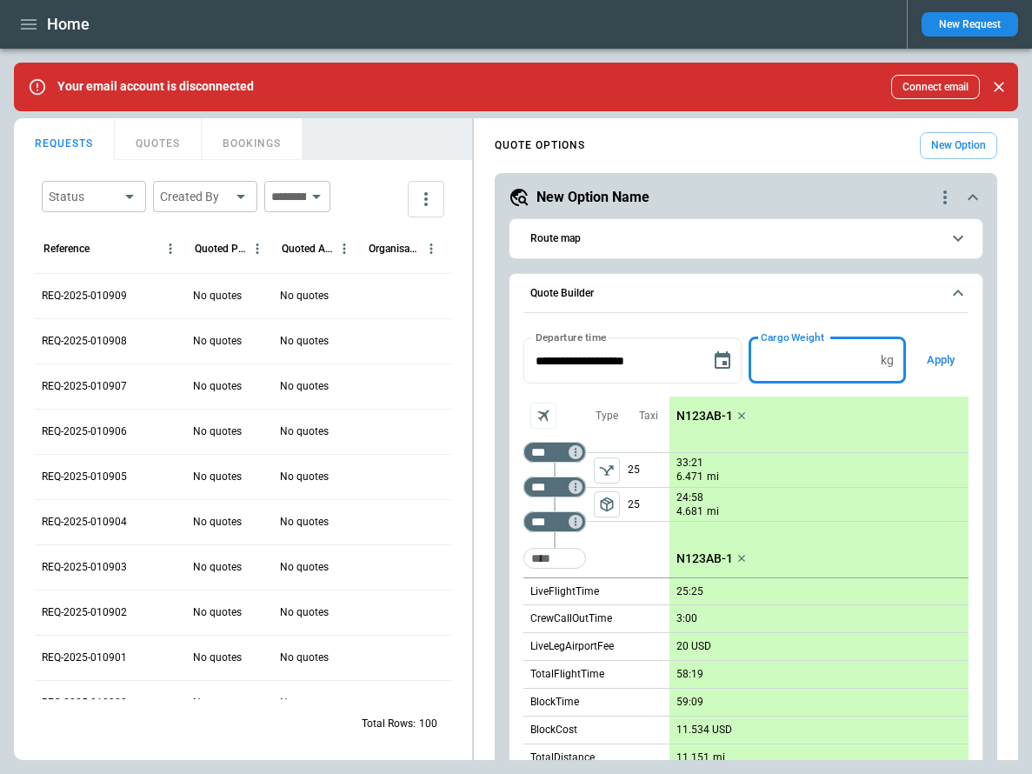
click at [932, 359] on button "Apply" at bounding box center [941, 360] width 56 height 46
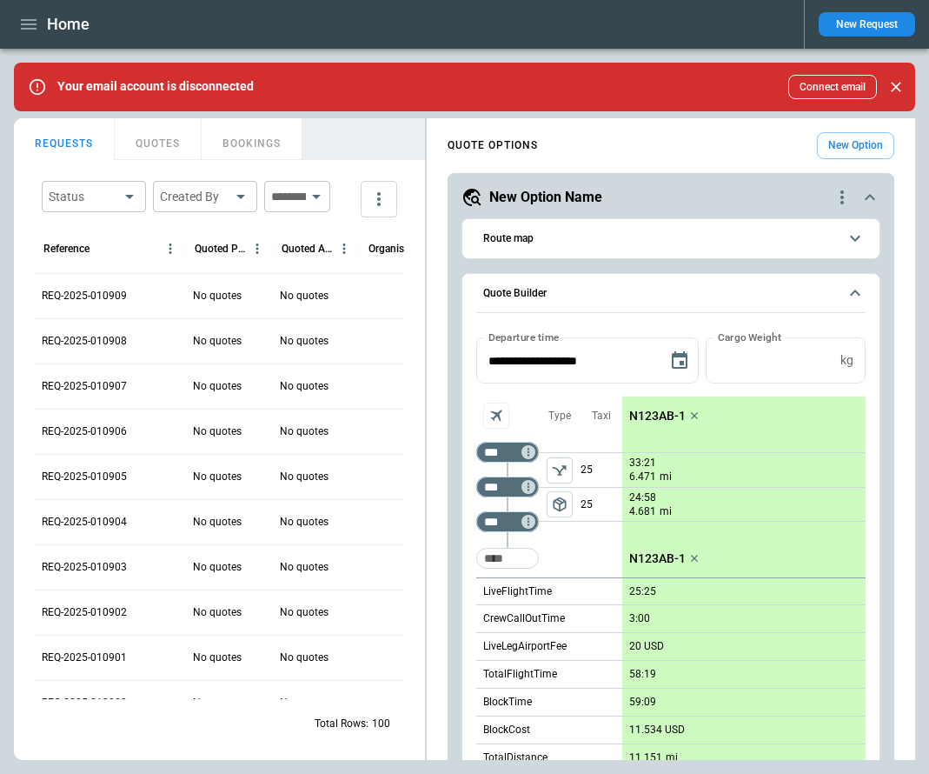
click at [660, 416] on p "N123AB-1" at bounding box center [657, 416] width 57 height 15
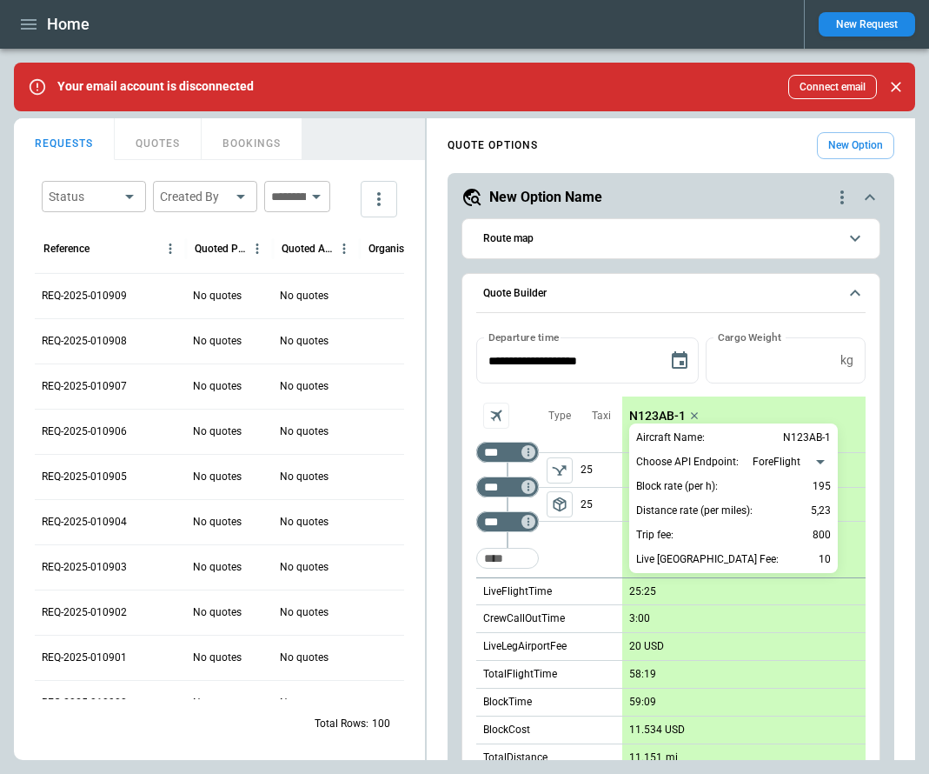
click at [772, 391] on div at bounding box center [464, 387] width 929 height 774
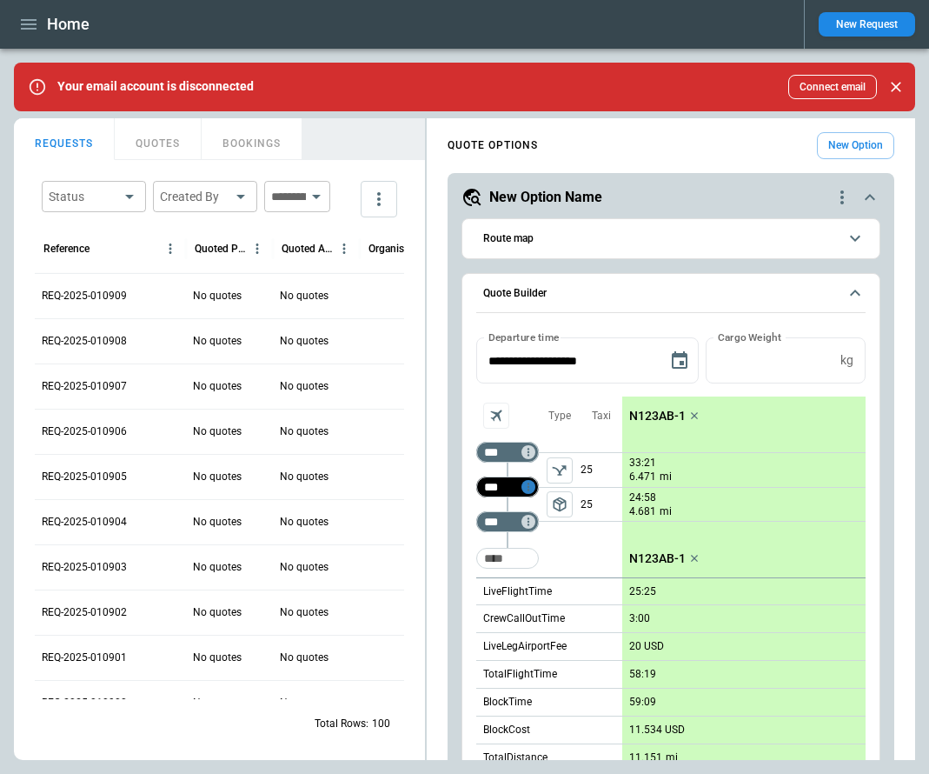
click at [528, 488] on icon "Too short" at bounding box center [528, 487] width 12 height 12
click at [541, 530] on p "Delete" at bounding box center [543, 532] width 29 height 15
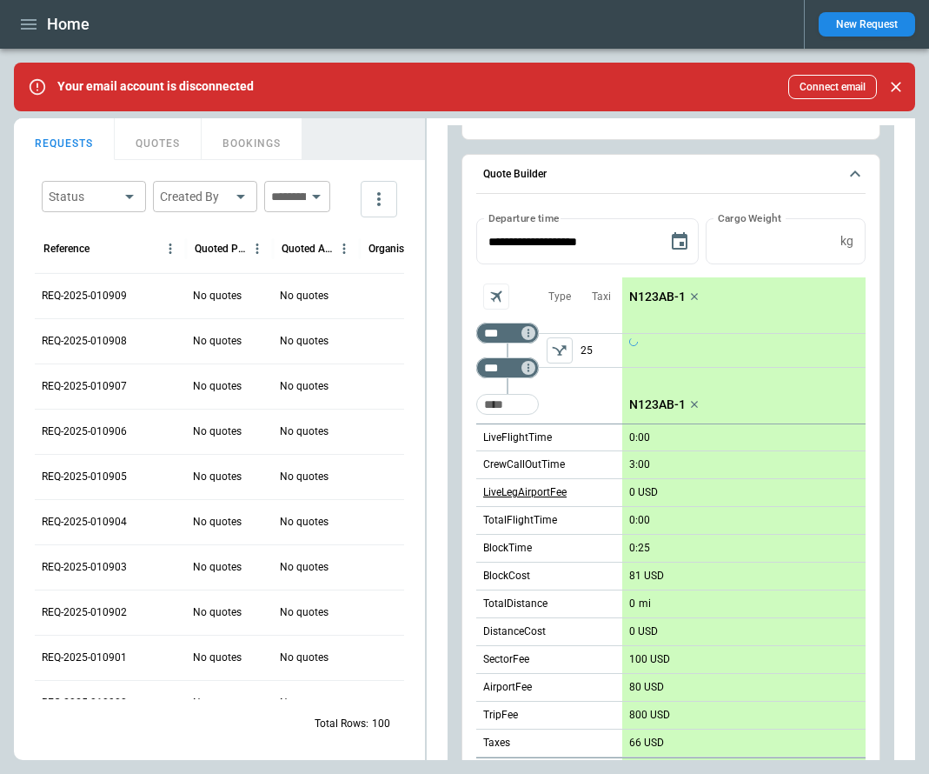
scroll to position [114, 0]
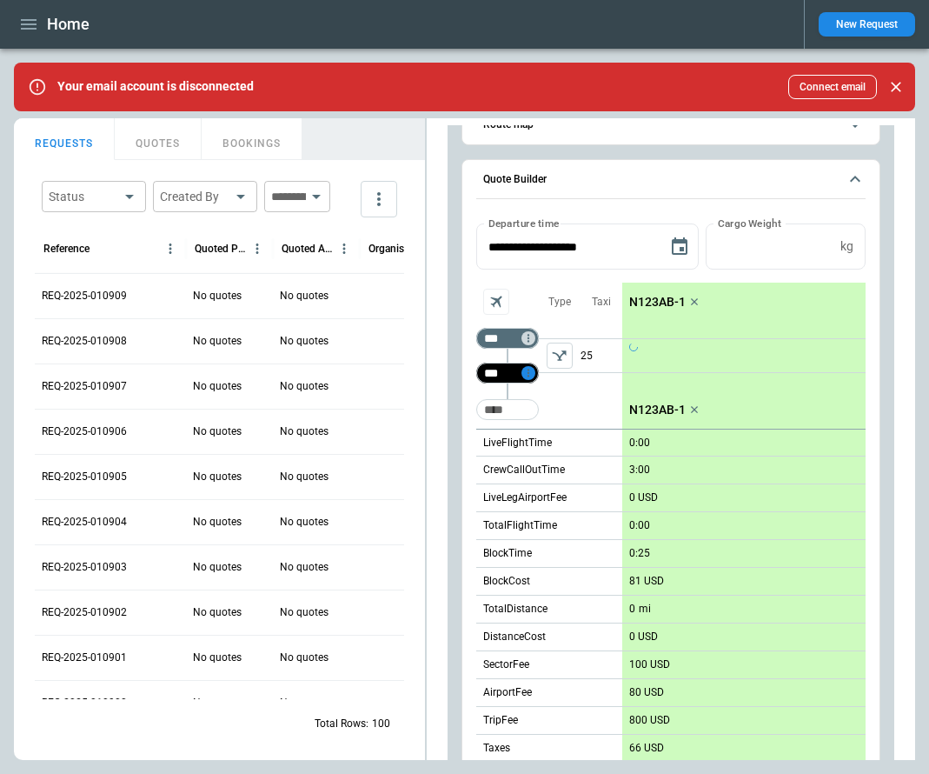
click at [529, 373] on icon "Too short" at bounding box center [529, 373] width 2 height 8
click at [545, 420] on p "Delete" at bounding box center [543, 418] width 29 height 15
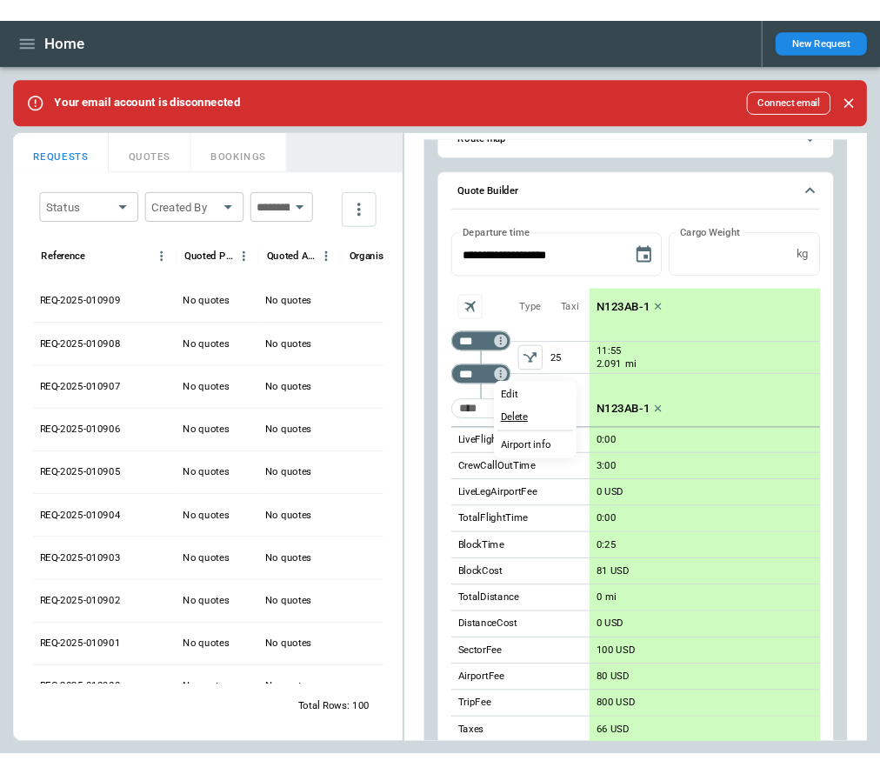
scroll to position [0, 0]
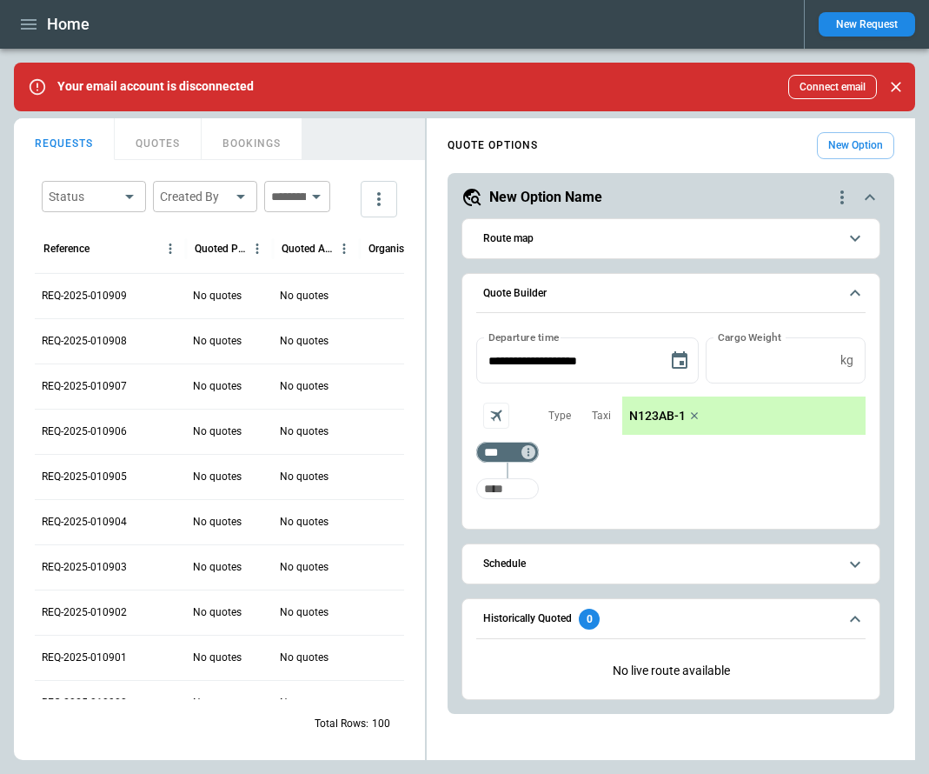
click at [517, 492] on input "Too short" at bounding box center [508, 488] width 56 height 31
type input "***"
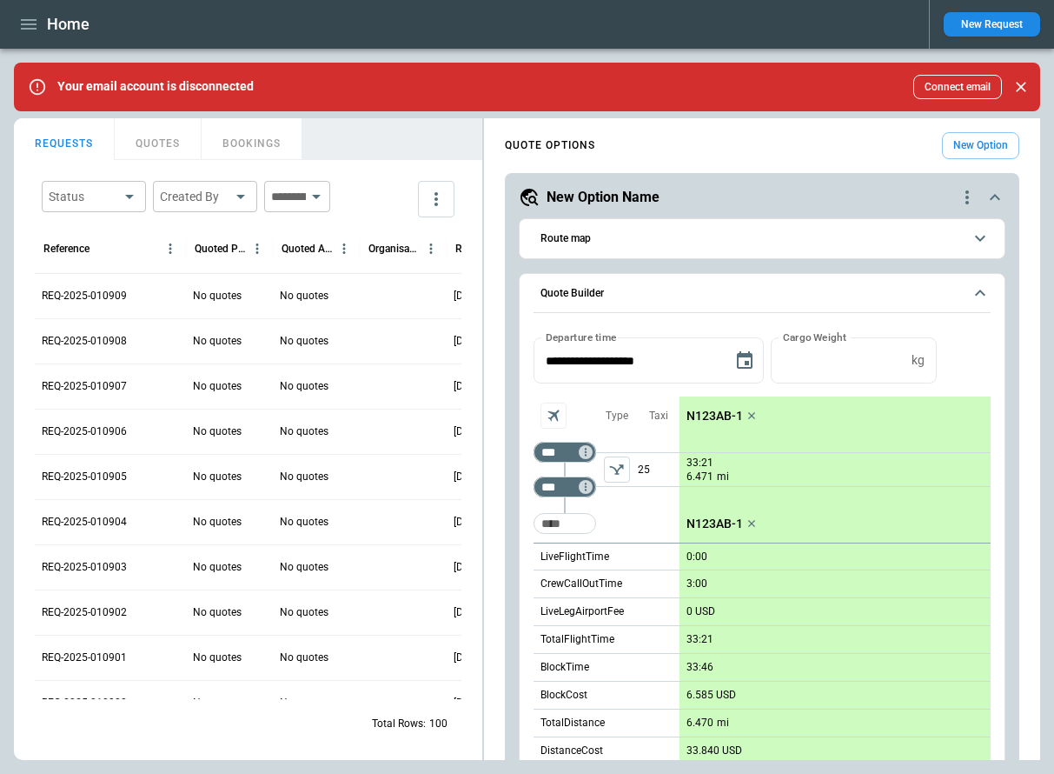
click at [968, 199] on icon "quote-option-actions" at bounding box center [967, 197] width 21 height 21
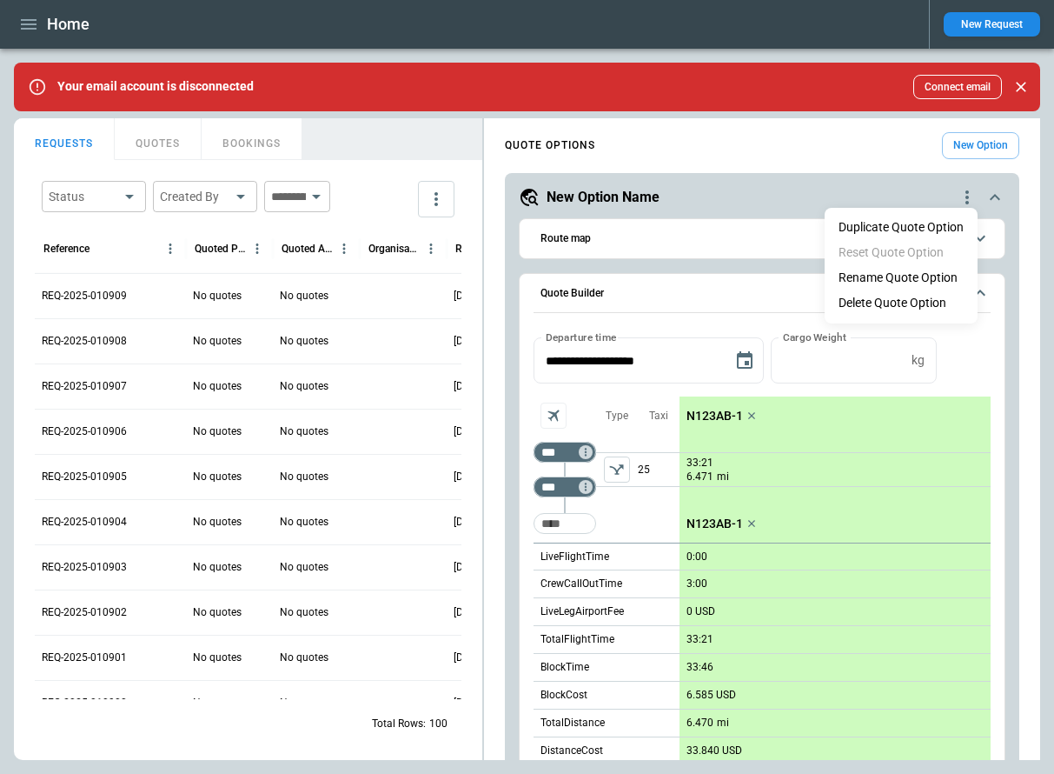
click at [909, 304] on li "Delete Quote Option" at bounding box center [901, 302] width 153 height 25
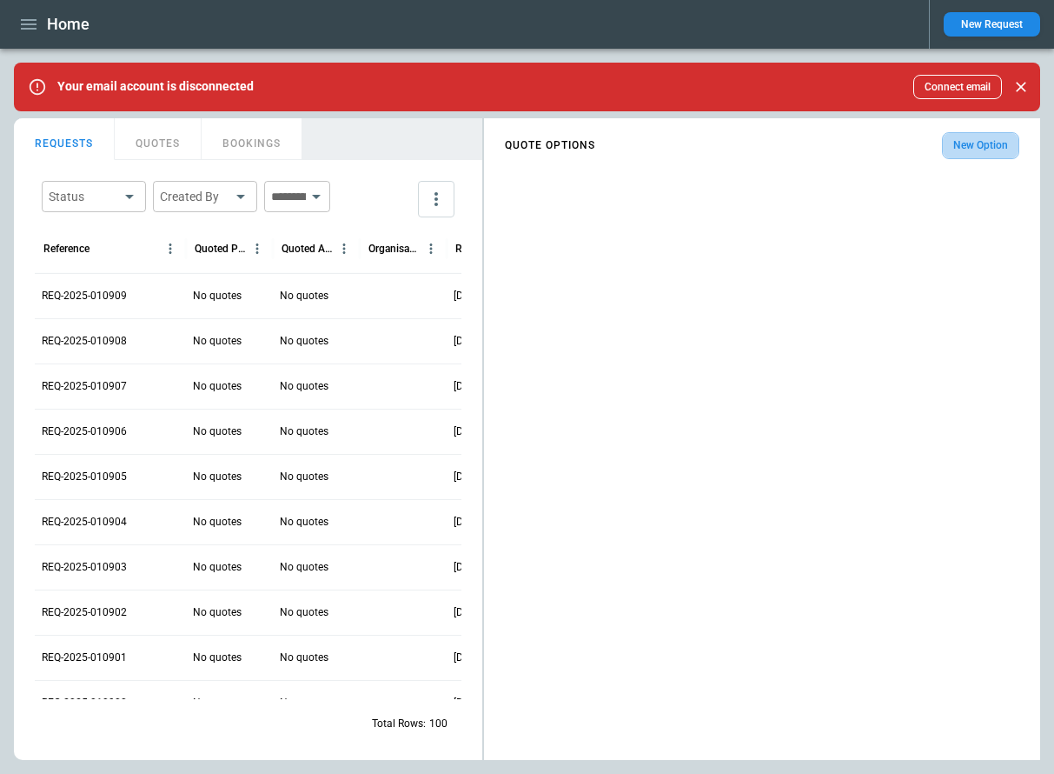
click at [967, 145] on button "New Option" at bounding box center [980, 145] width 77 height 27
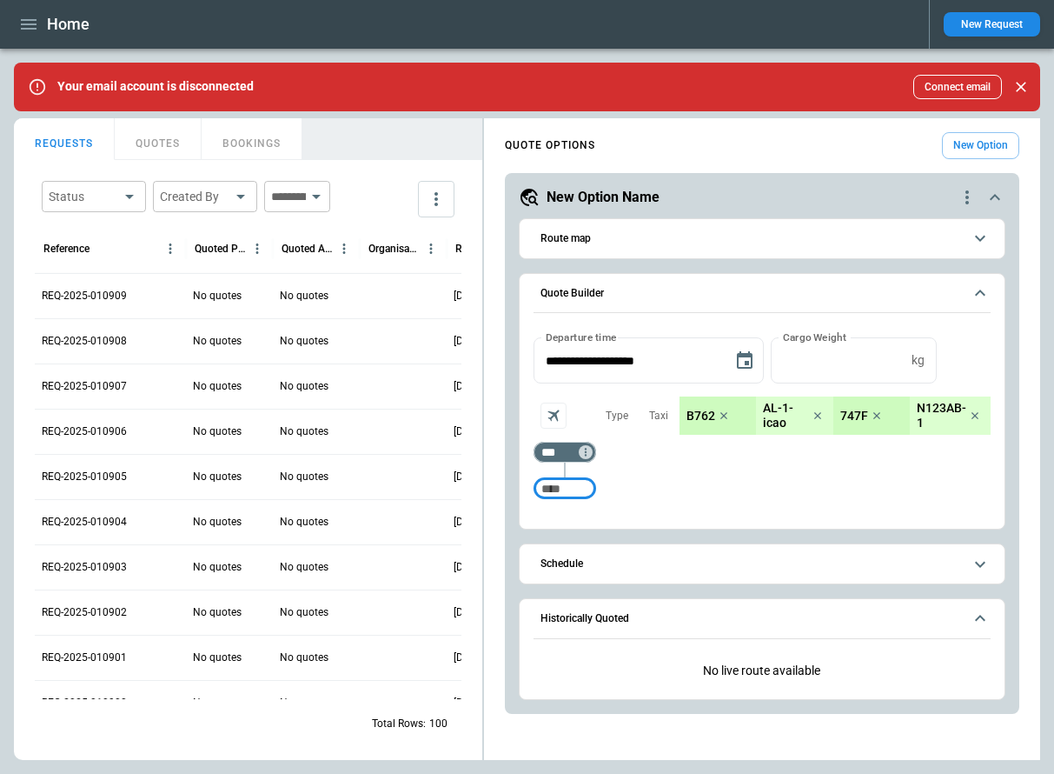
click at [725, 413] on icon "scrollable content" at bounding box center [724, 415] width 7 height 7
click at [755, 414] on icon "scrollable content" at bounding box center [751, 415] width 17 height 17
click at [721, 417] on icon "scrollable content" at bounding box center [723, 415] width 7 height 7
click at [725, 417] on p "N123AB-1" at bounding box center [715, 416] width 57 height 15
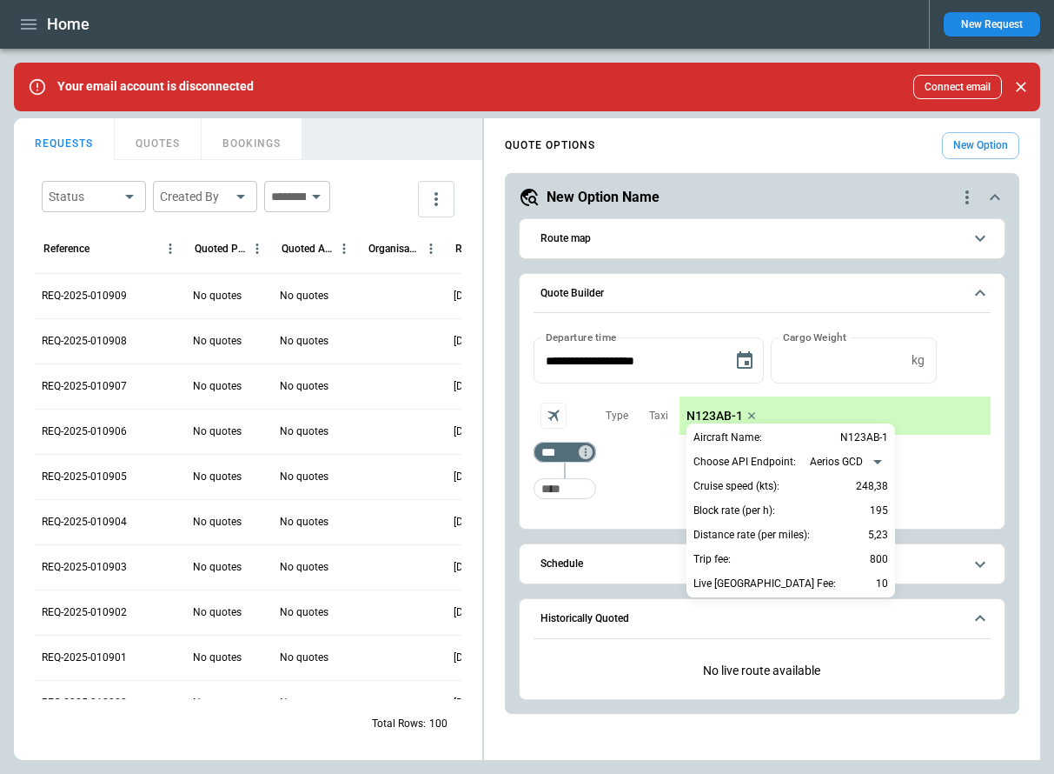
click at [954, 405] on div at bounding box center [527, 387] width 1054 height 774
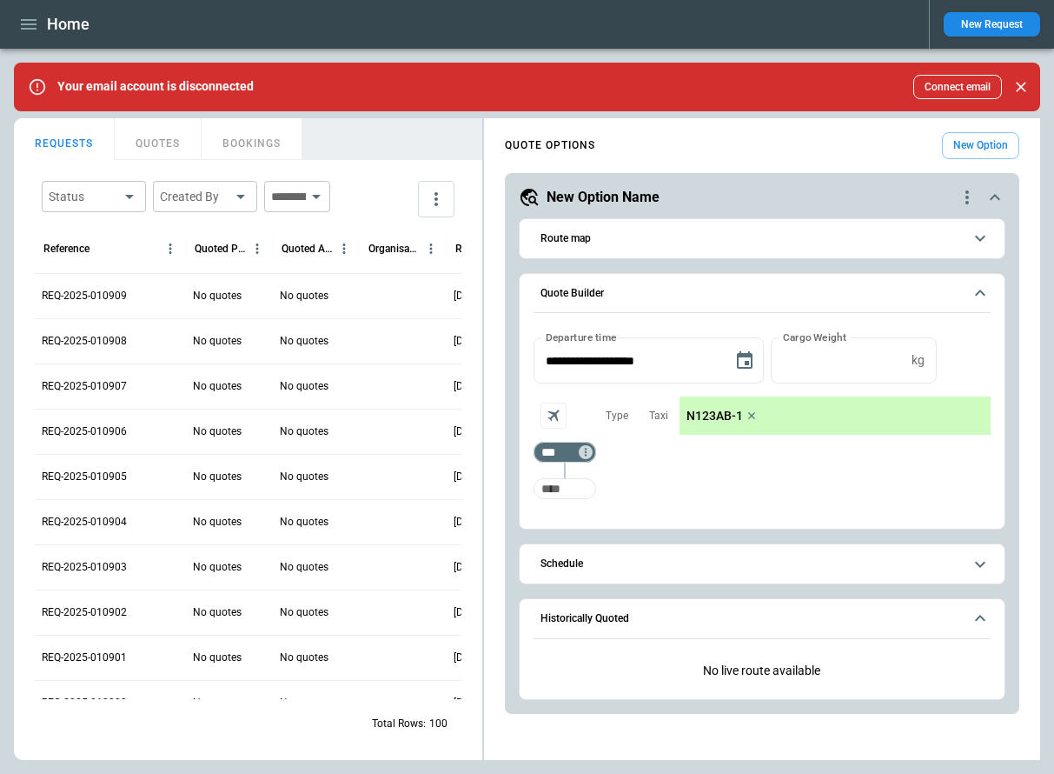
click at [572, 484] on input "Too short" at bounding box center [565, 488] width 56 height 31
type input "***"
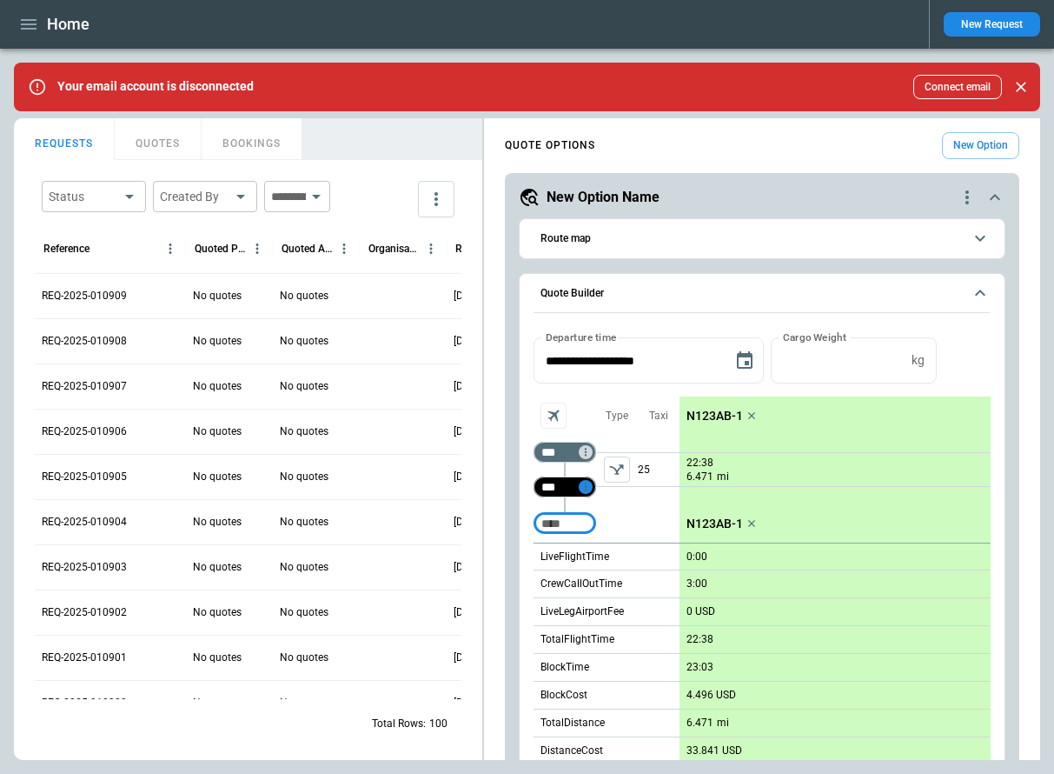
click at [587, 486] on icon "Too short" at bounding box center [586, 487] width 12 height 12
click at [616, 526] on div "Delete" at bounding box center [622, 532] width 80 height 21
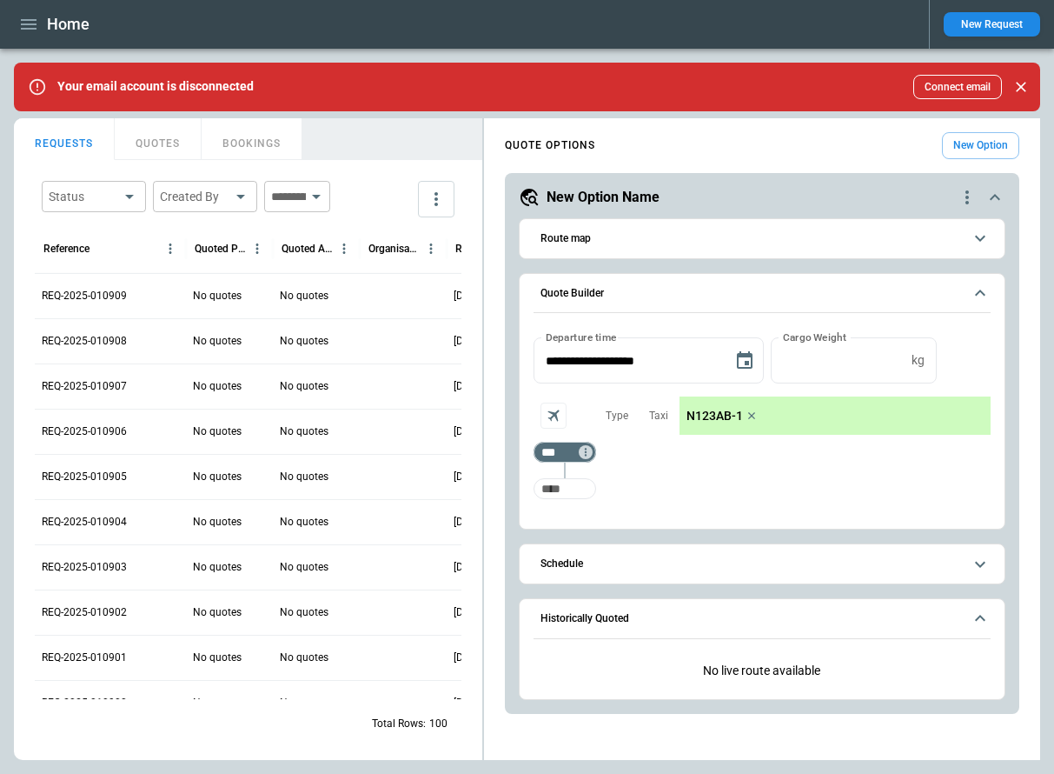
click at [561, 490] on input "Too short" at bounding box center [565, 488] width 56 height 31
type input "***"
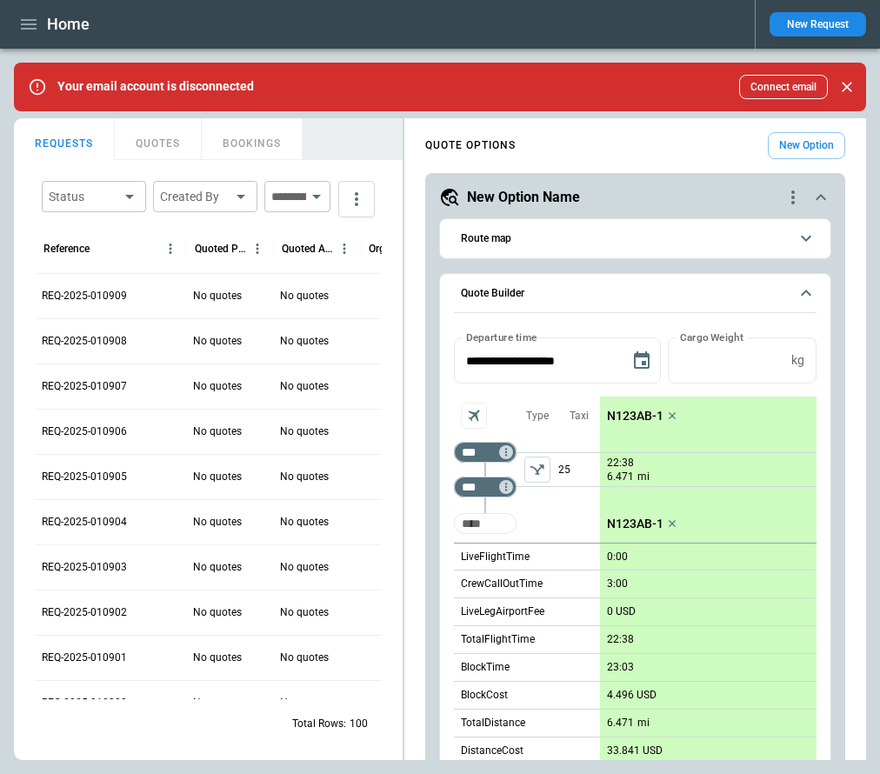
click at [488, 529] on input "Too short" at bounding box center [485, 523] width 56 height 31
type input "***"
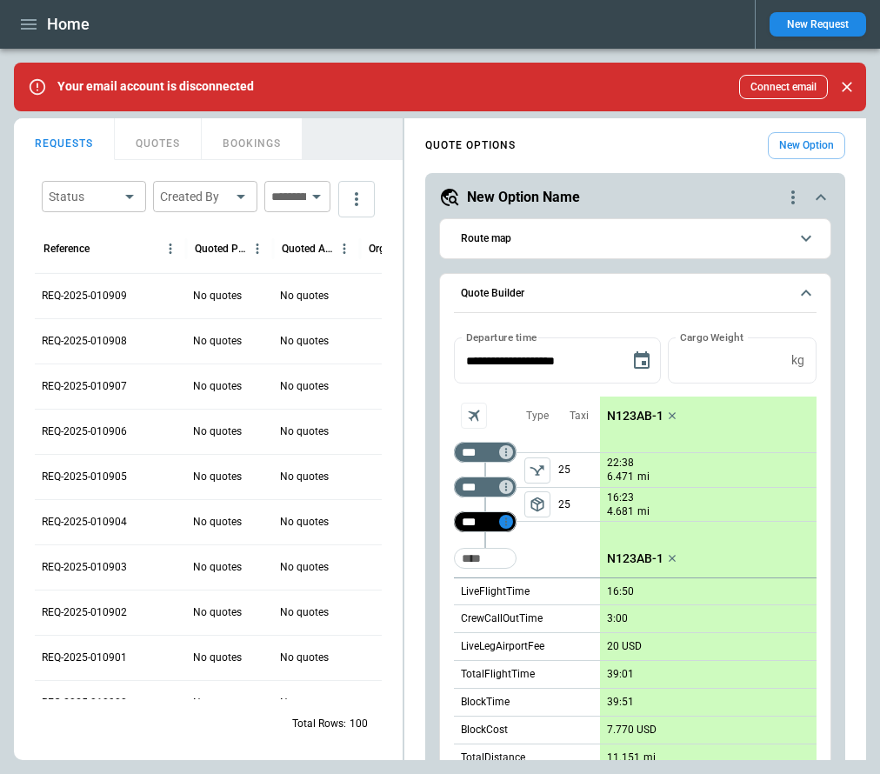
click at [507, 528] on icon "Too short" at bounding box center [506, 521] width 12 height 12
click at [521, 568] on p "Delete" at bounding box center [520, 567] width 29 height 15
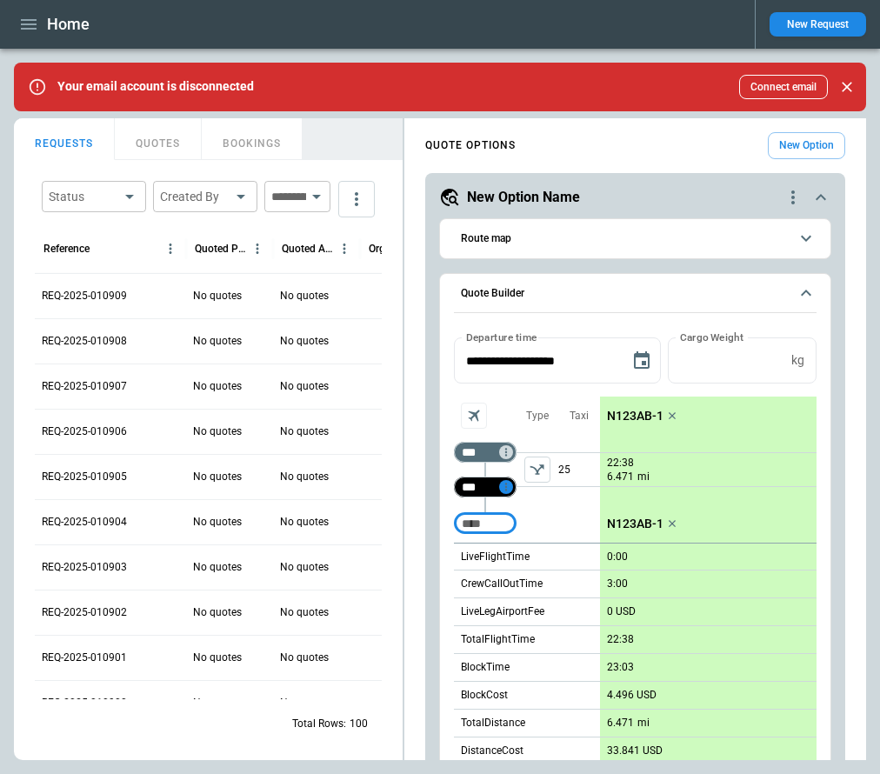
click at [509, 487] on icon "Too short" at bounding box center [506, 487] width 12 height 12
click at [528, 530] on p "Delete" at bounding box center [520, 532] width 29 height 15
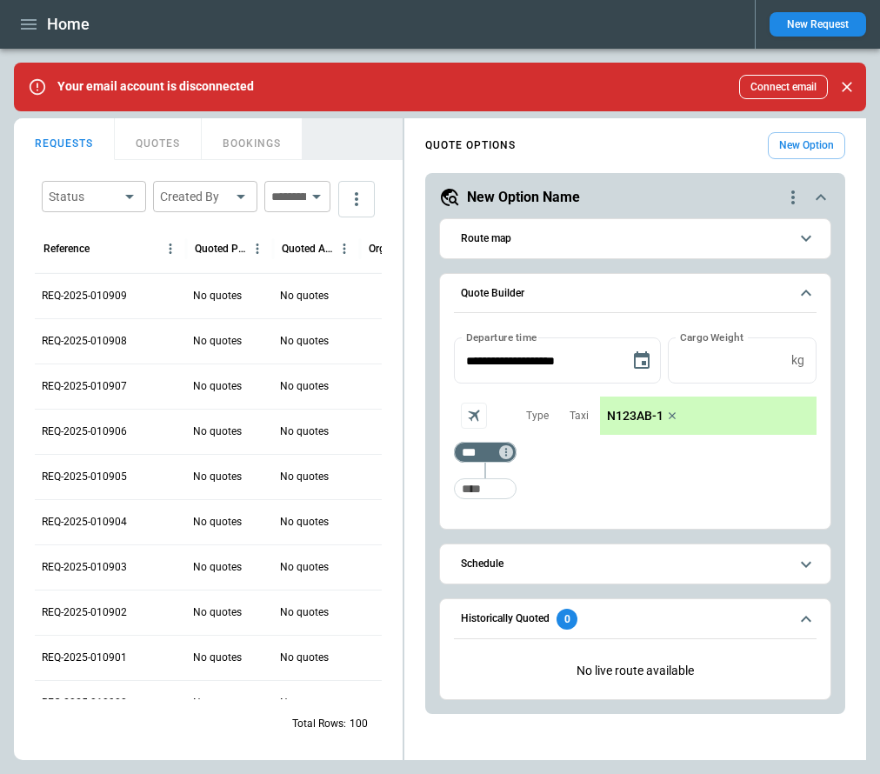
click at [638, 416] on p "N123AB-1" at bounding box center [635, 416] width 57 height 15
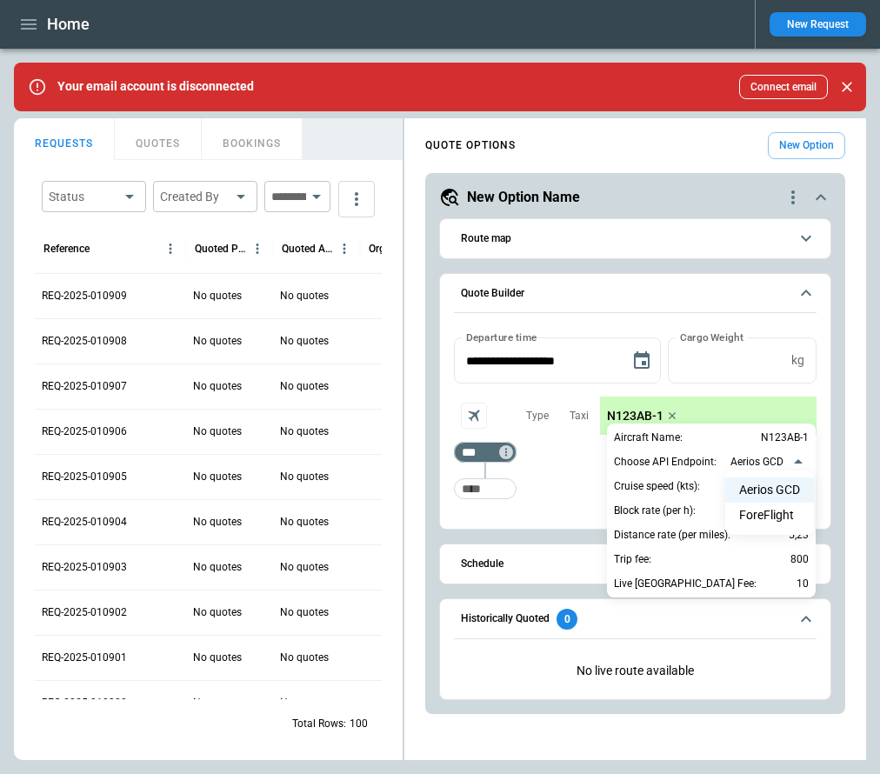
click at [756, 466] on body "Home New Request Your email account is disconnected Connect email FindBorderBar…" at bounding box center [440, 387] width 880 height 774
click at [766, 510] on li "ForeFlight" at bounding box center [769, 514] width 89 height 25
type input "**********"
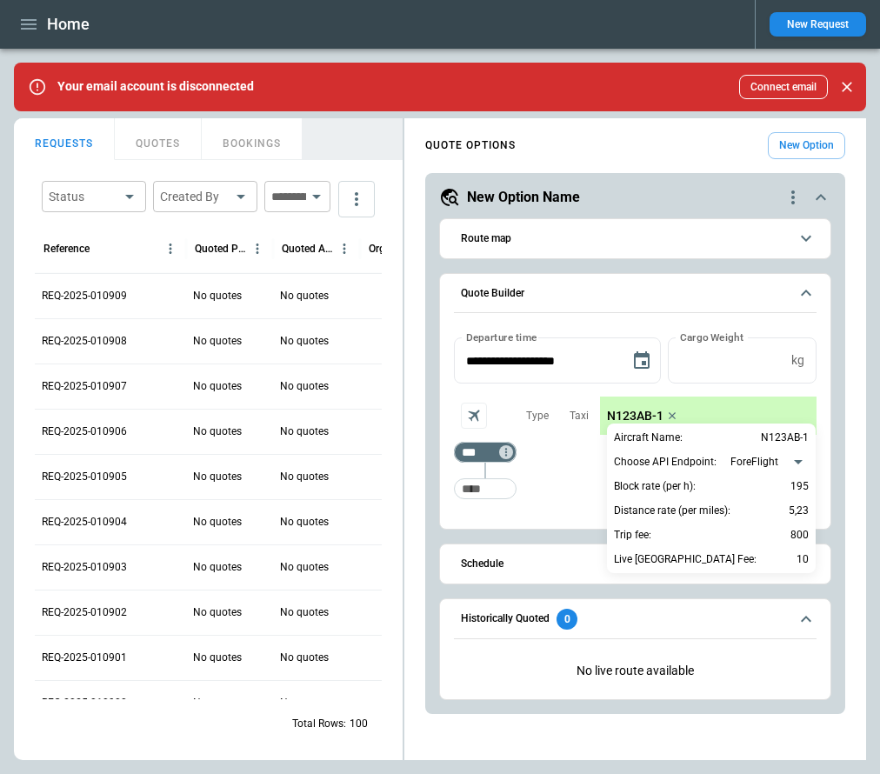
click at [576, 512] on div at bounding box center [440, 387] width 880 height 774
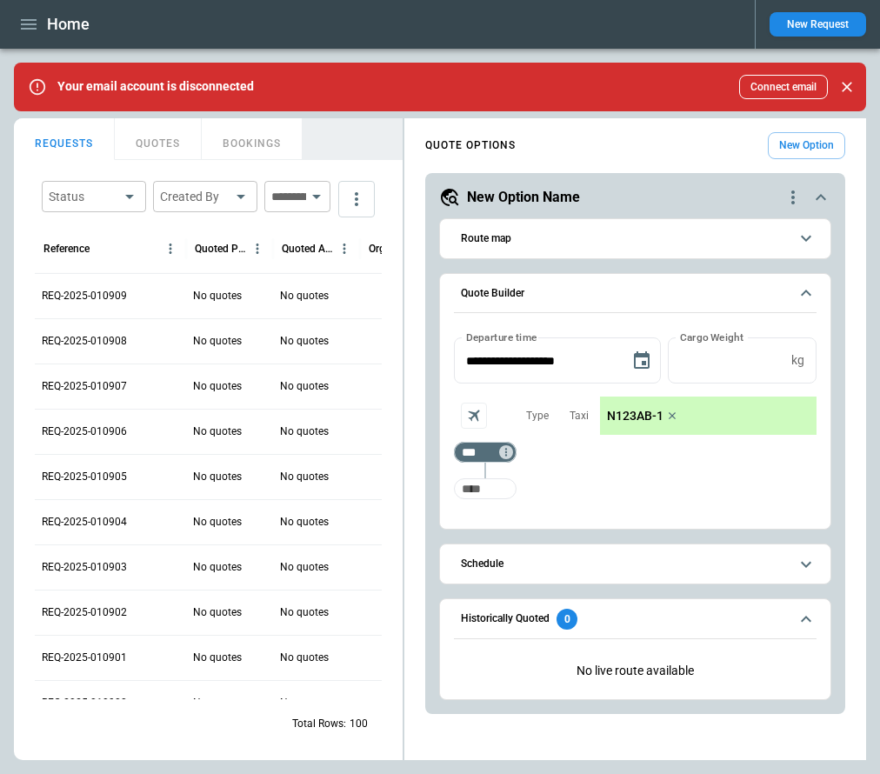
click at [476, 484] on input "Too short" at bounding box center [485, 488] width 56 height 31
type input "***"
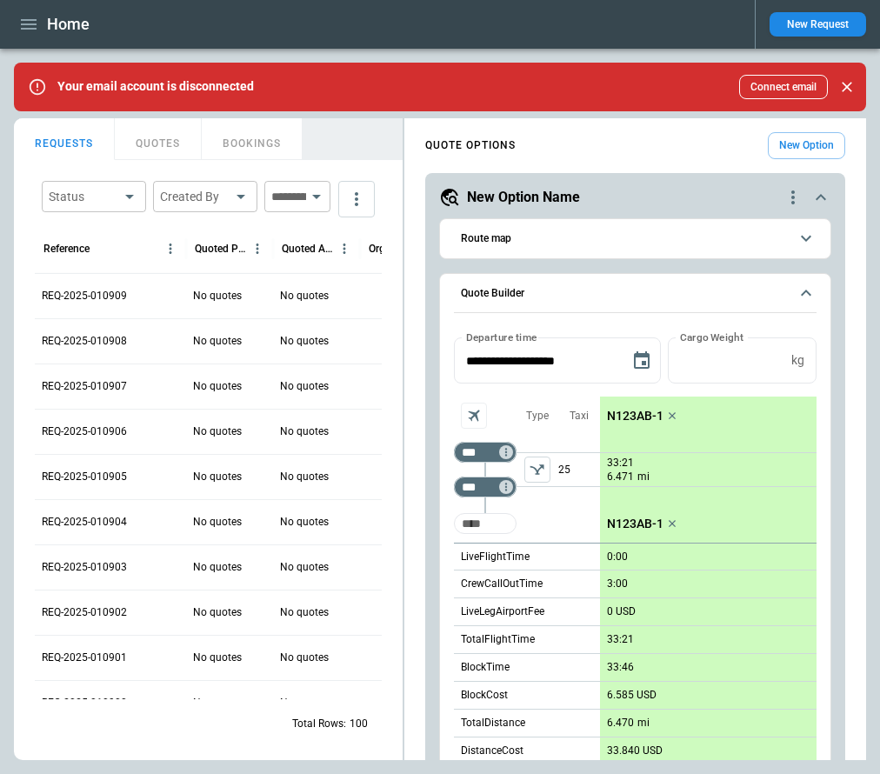
click at [502, 522] on input "Too short" at bounding box center [485, 523] width 56 height 31
click at [476, 542] on div "*** ​ *** ​ ​" at bounding box center [485, 469] width 63 height 146
click at [476, 517] on input "Too short" at bounding box center [485, 523] width 56 height 31
type input "***"
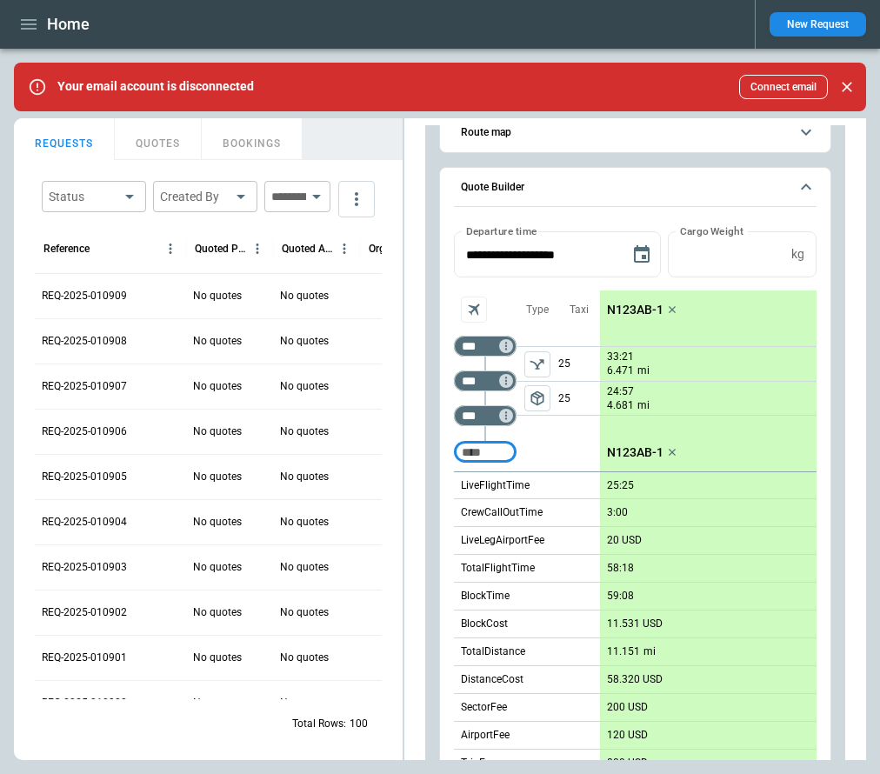
scroll to position [108, 0]
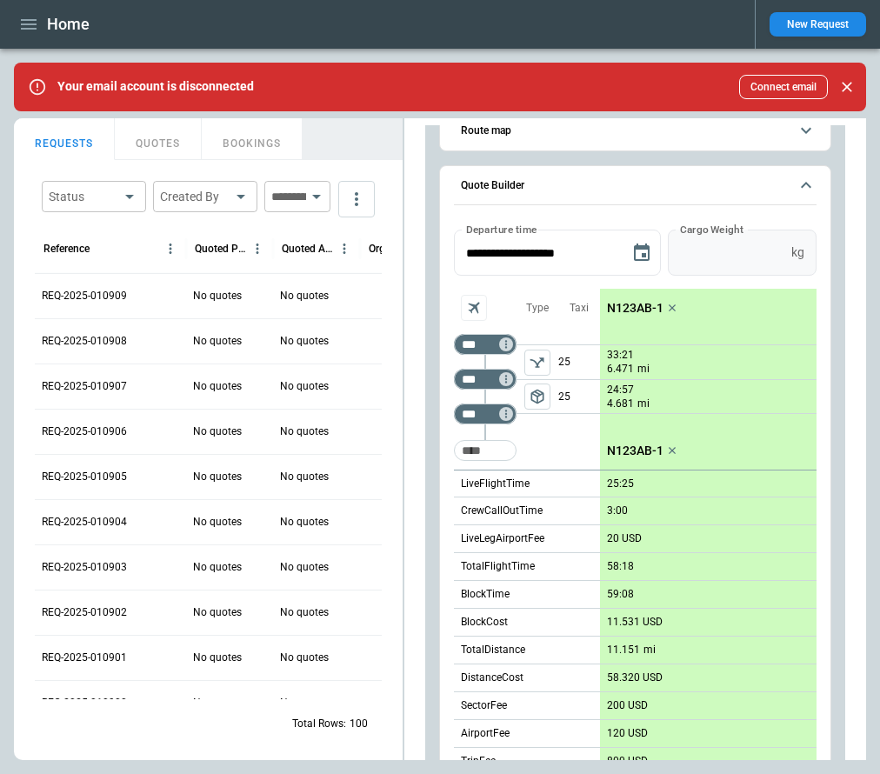
click at [780, 247] on input "*" at bounding box center [726, 252] width 116 height 46
type input "*"
click at [716, 247] on input "*" at bounding box center [676, 252] width 90 height 46
click at [783, 256] on button "Apply" at bounding box center [789, 252] width 56 height 46
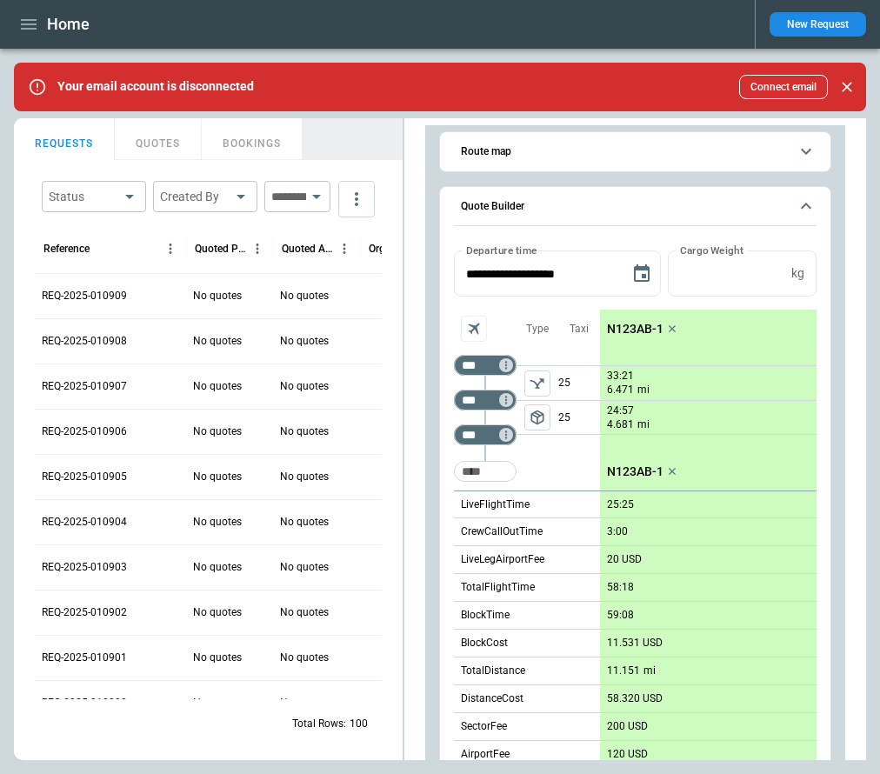
scroll to position [79, 0]
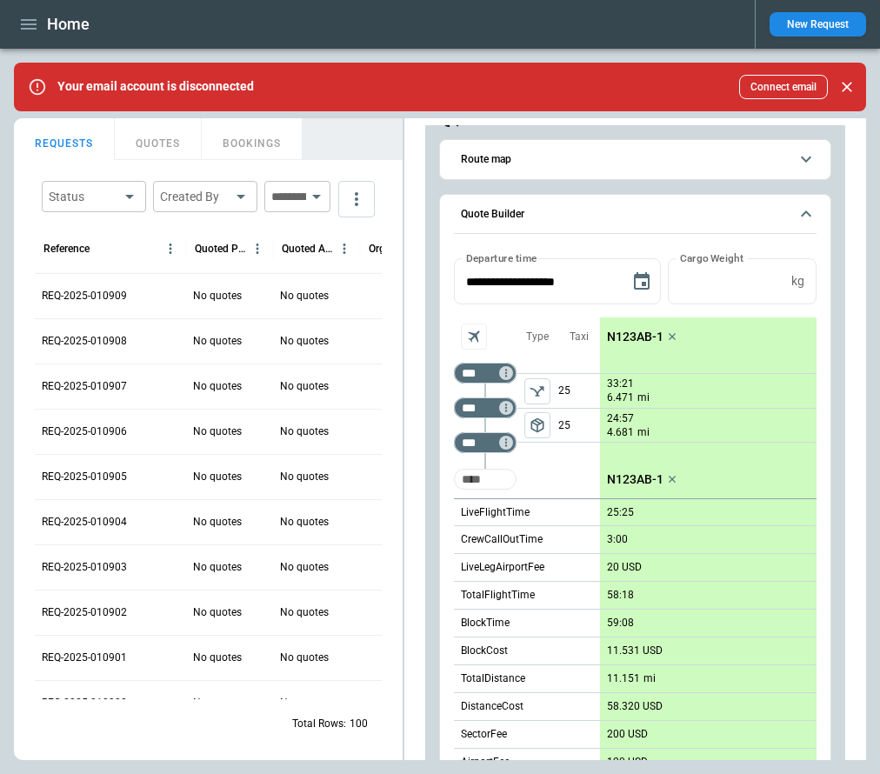
click at [489, 489] on input "Too short" at bounding box center [485, 478] width 56 height 31
type input "***"
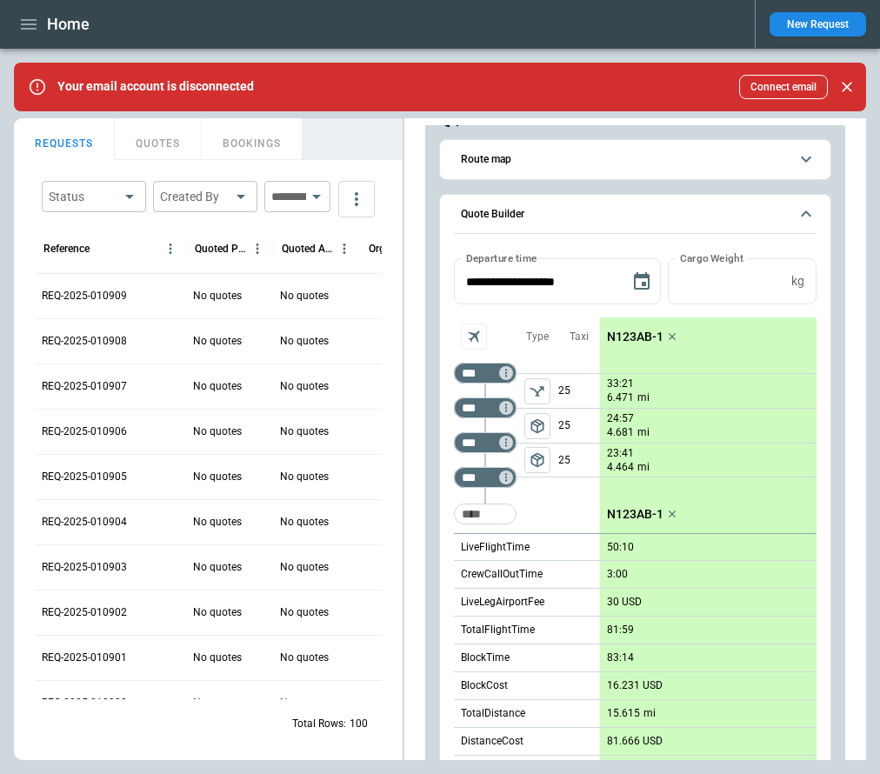
click at [630, 336] on p "N123AB-1" at bounding box center [635, 336] width 57 height 15
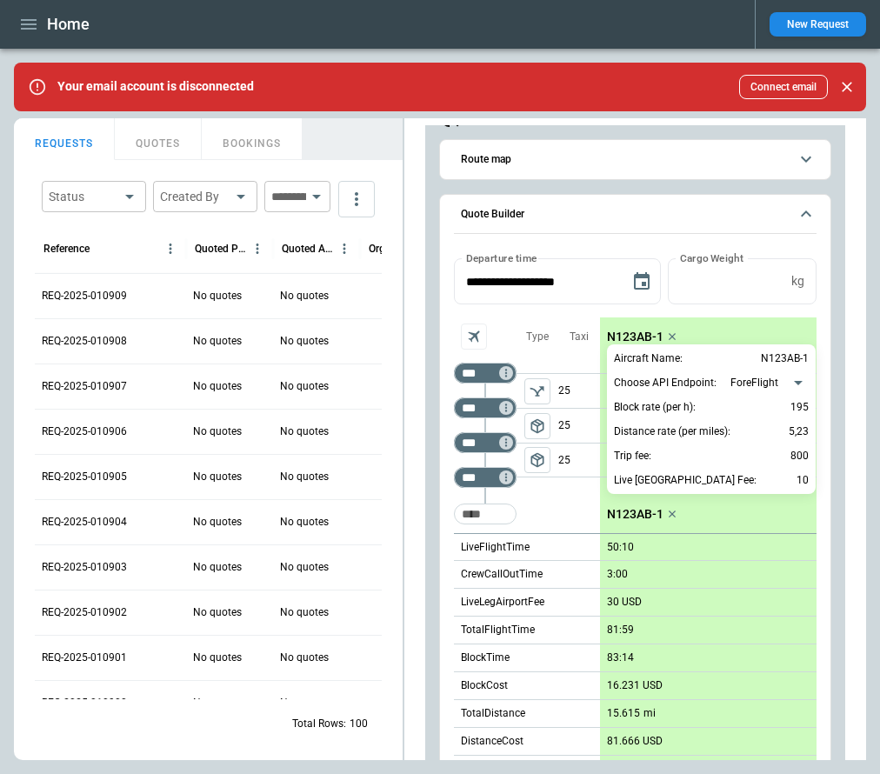
click at [564, 323] on div at bounding box center [440, 387] width 880 height 774
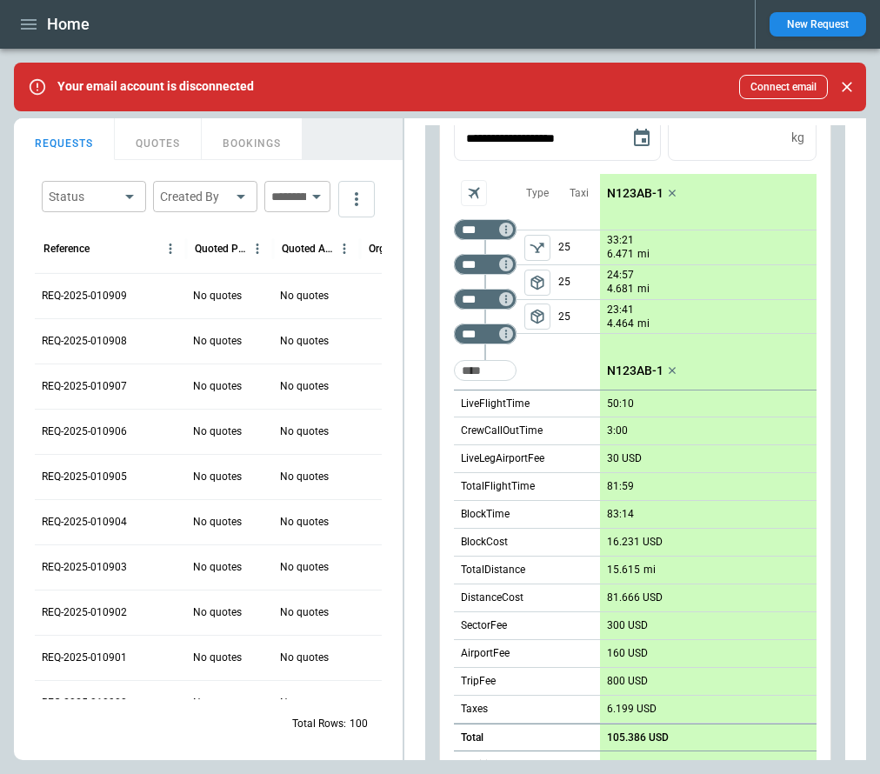
scroll to position [120, 0]
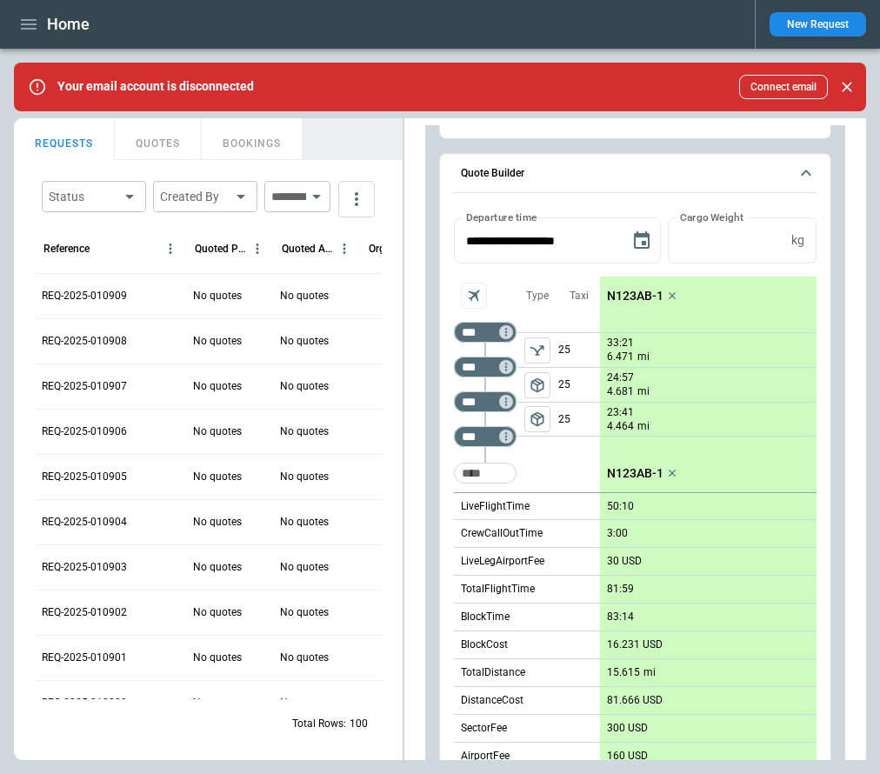
click at [562, 349] on p "25" at bounding box center [579, 350] width 42 height 34
type input "**"
click at [565, 385] on p "25" at bounding box center [579, 385] width 42 height 34
click at [580, 459] on div "Taxi 50 25 25" at bounding box center [579, 384] width 42 height 216
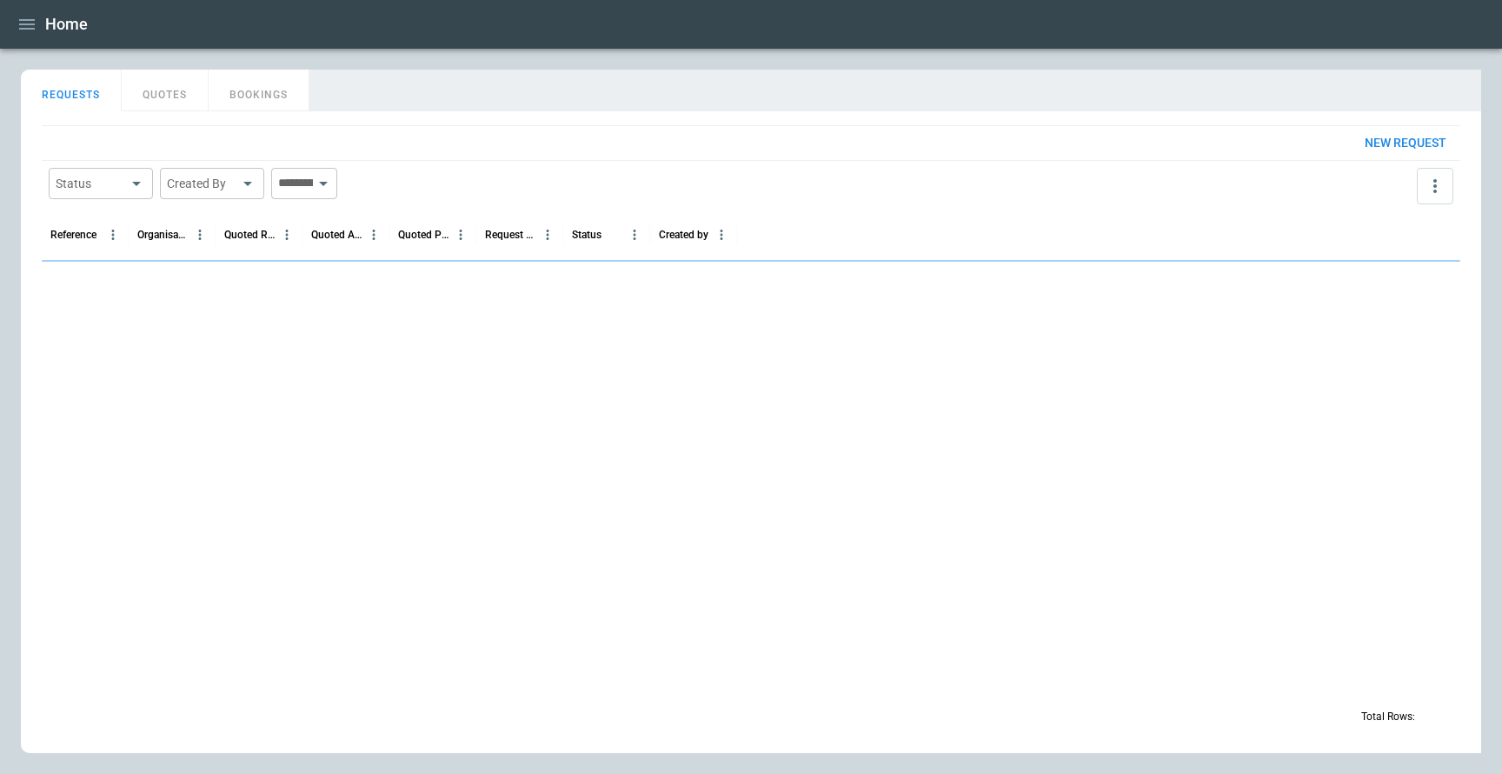
click at [32, 24] on icon "button" at bounding box center [27, 24] width 16 height 10
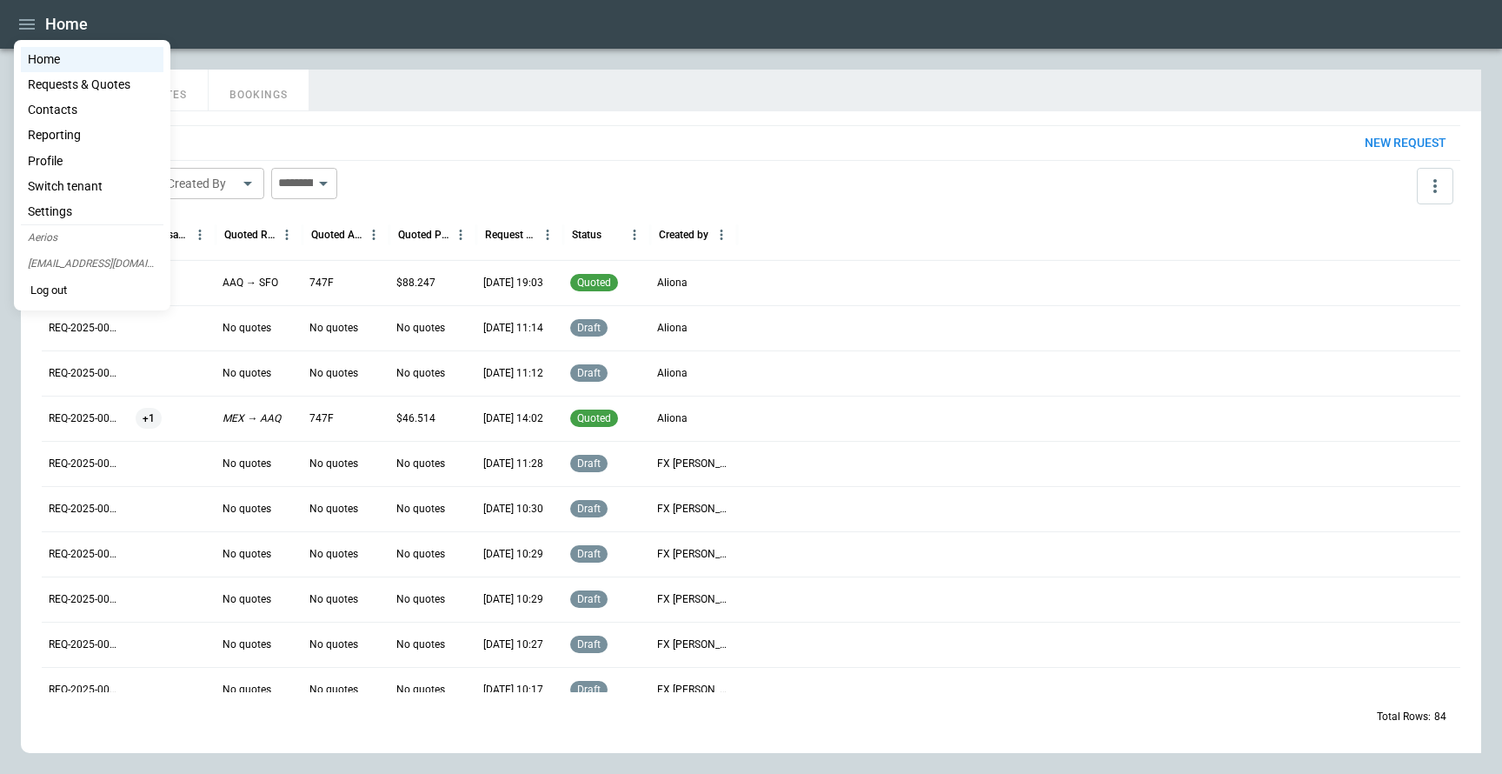
click at [578, 57] on div at bounding box center [751, 387] width 1502 height 774
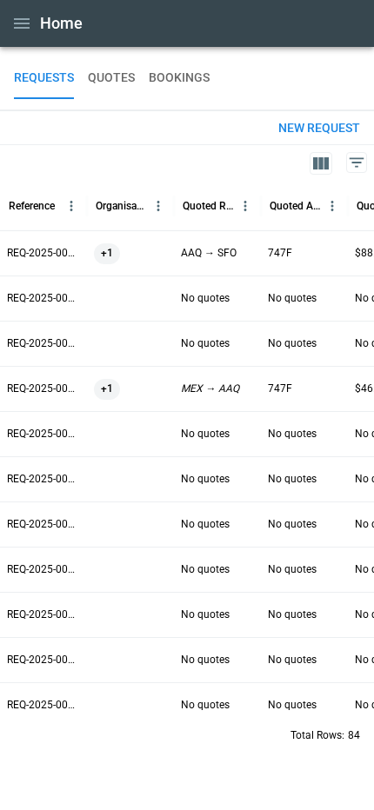
click at [45, 256] on p "REQ-2025-000084" at bounding box center [43, 253] width 73 height 15
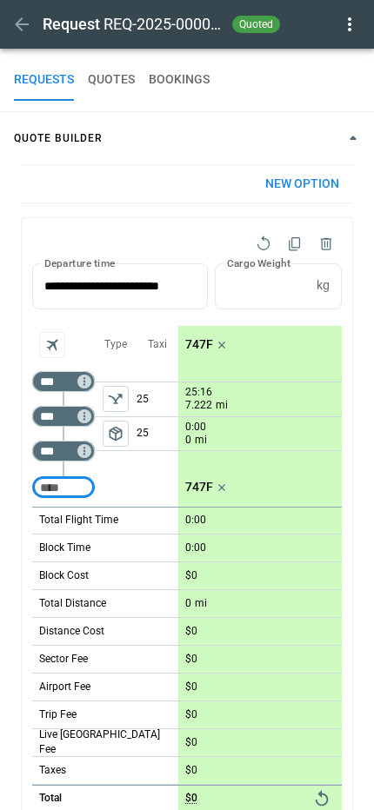
type input "**********"
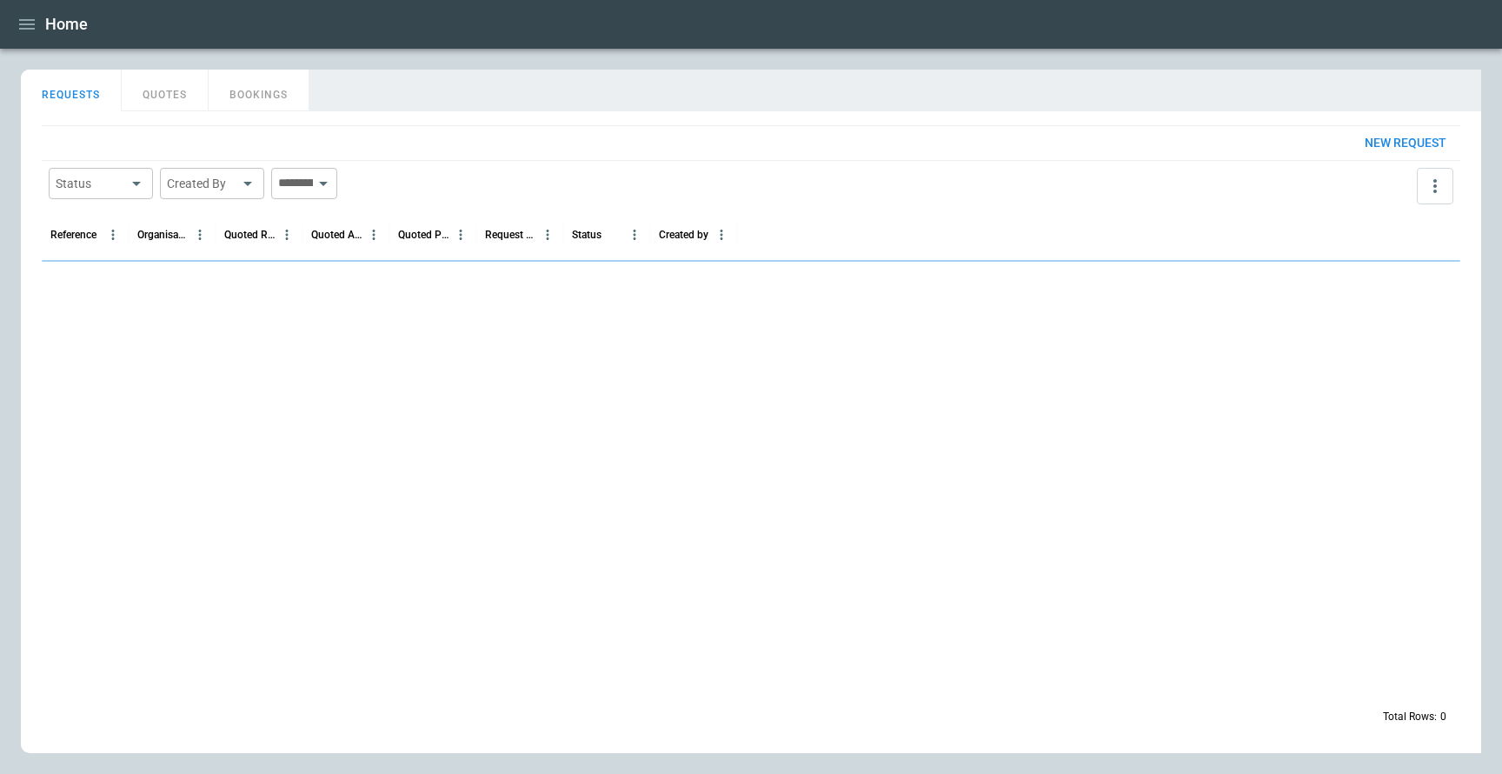
click at [26, 23] on icon "button" at bounding box center [27, 24] width 21 height 21
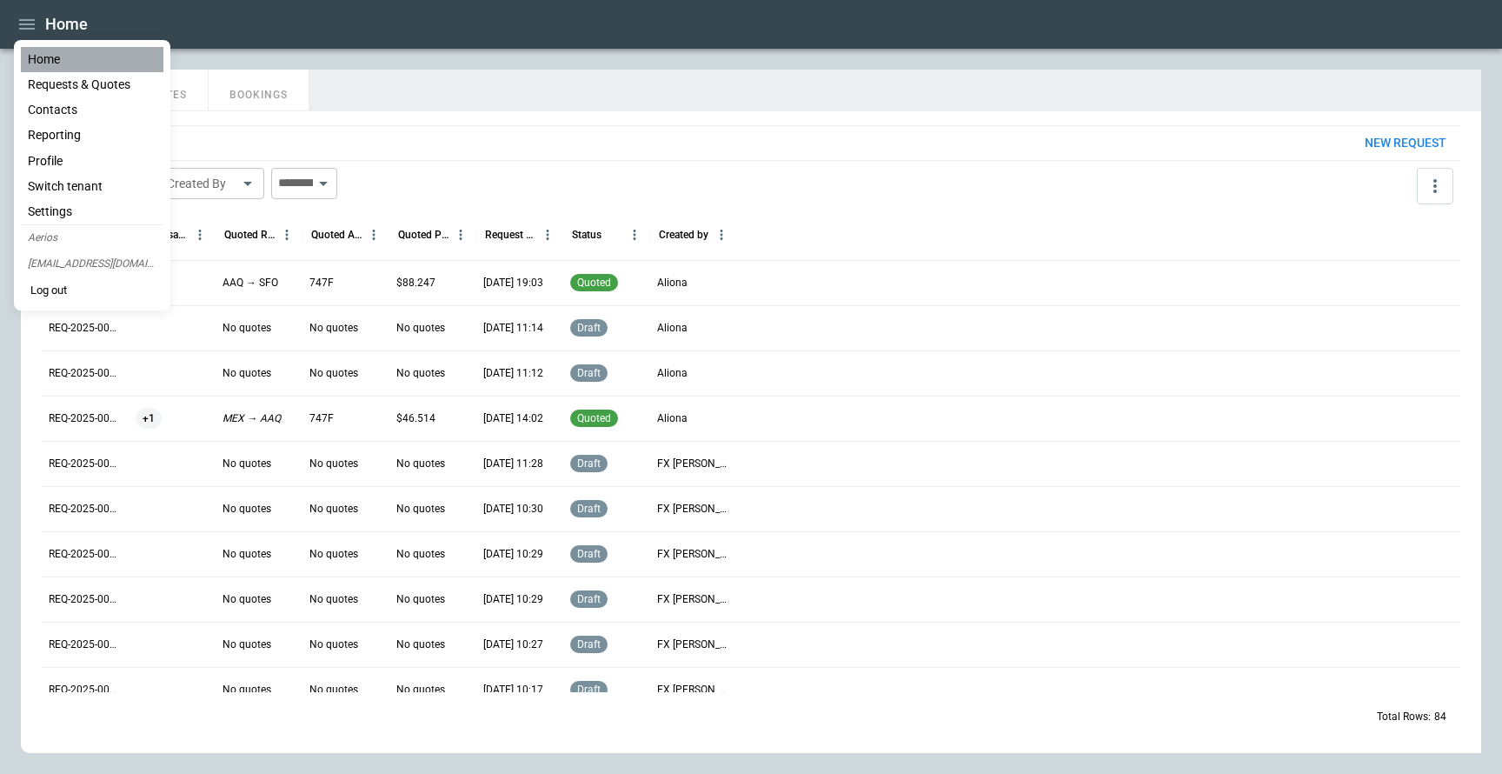
click at [51, 60] on li "Home" at bounding box center [92, 59] width 143 height 25
click at [382, 101] on div at bounding box center [751, 387] width 1502 height 774
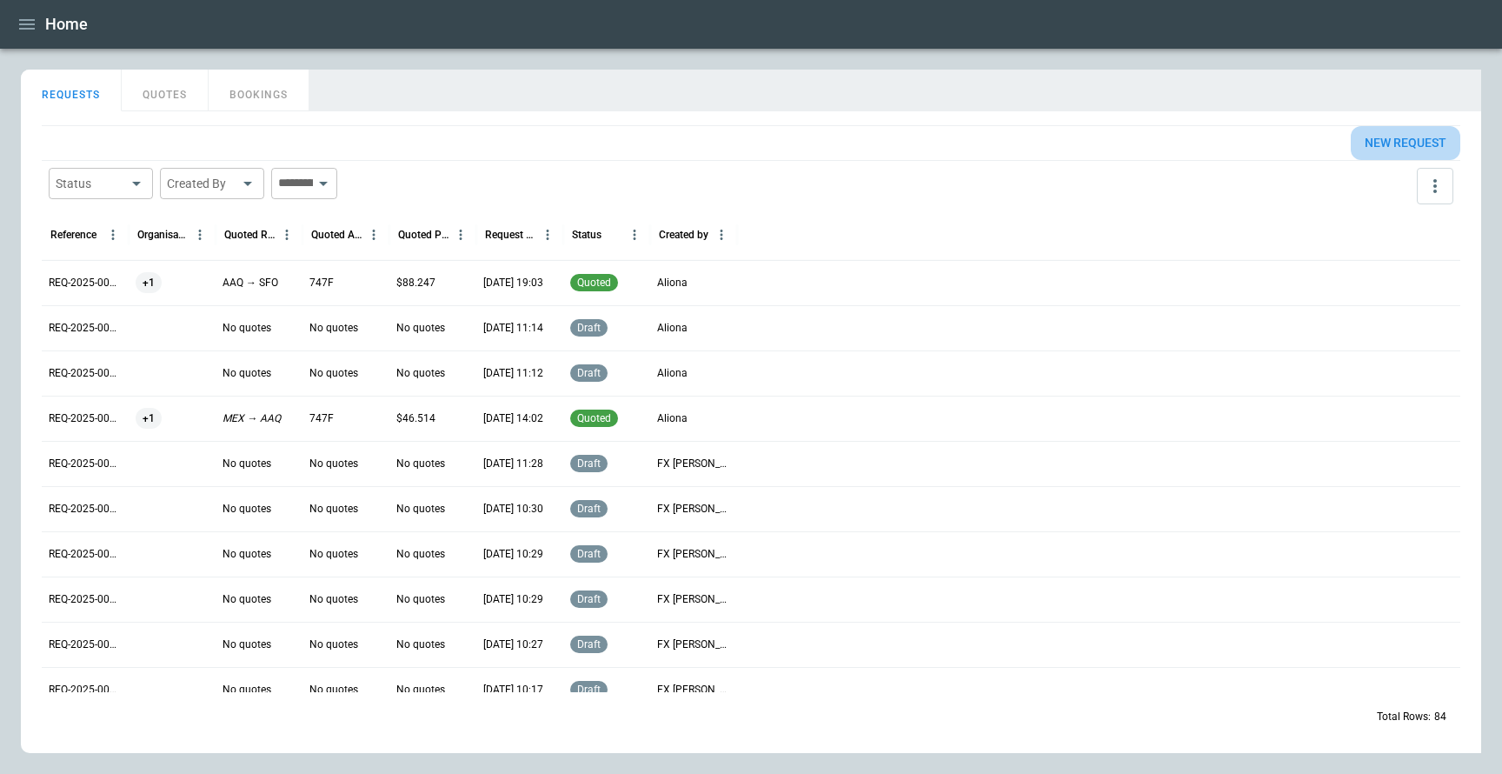
click at [1378, 140] on button "New request" at bounding box center [1406, 143] width 110 height 34
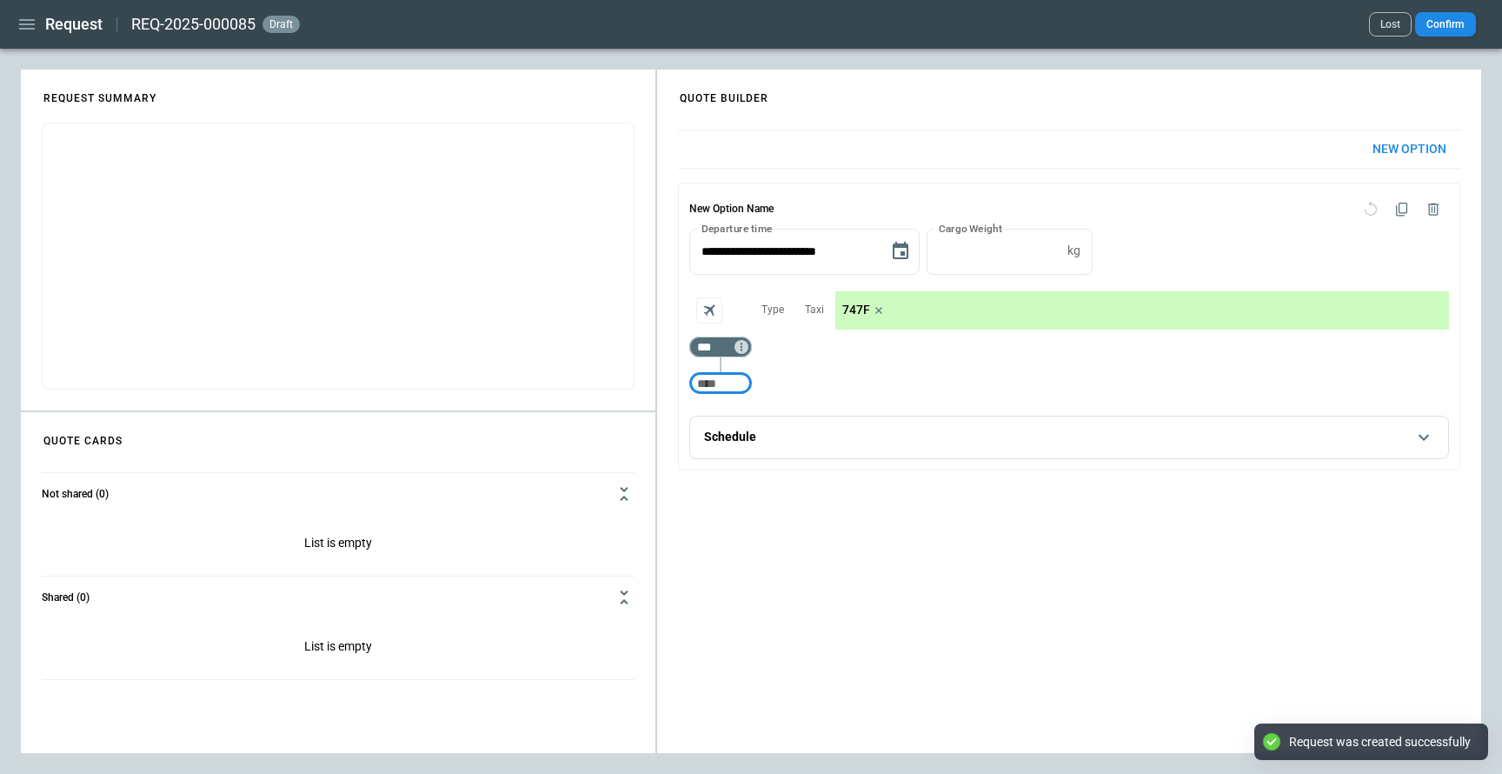
click at [849, 312] on p "747F" at bounding box center [856, 310] width 28 height 15
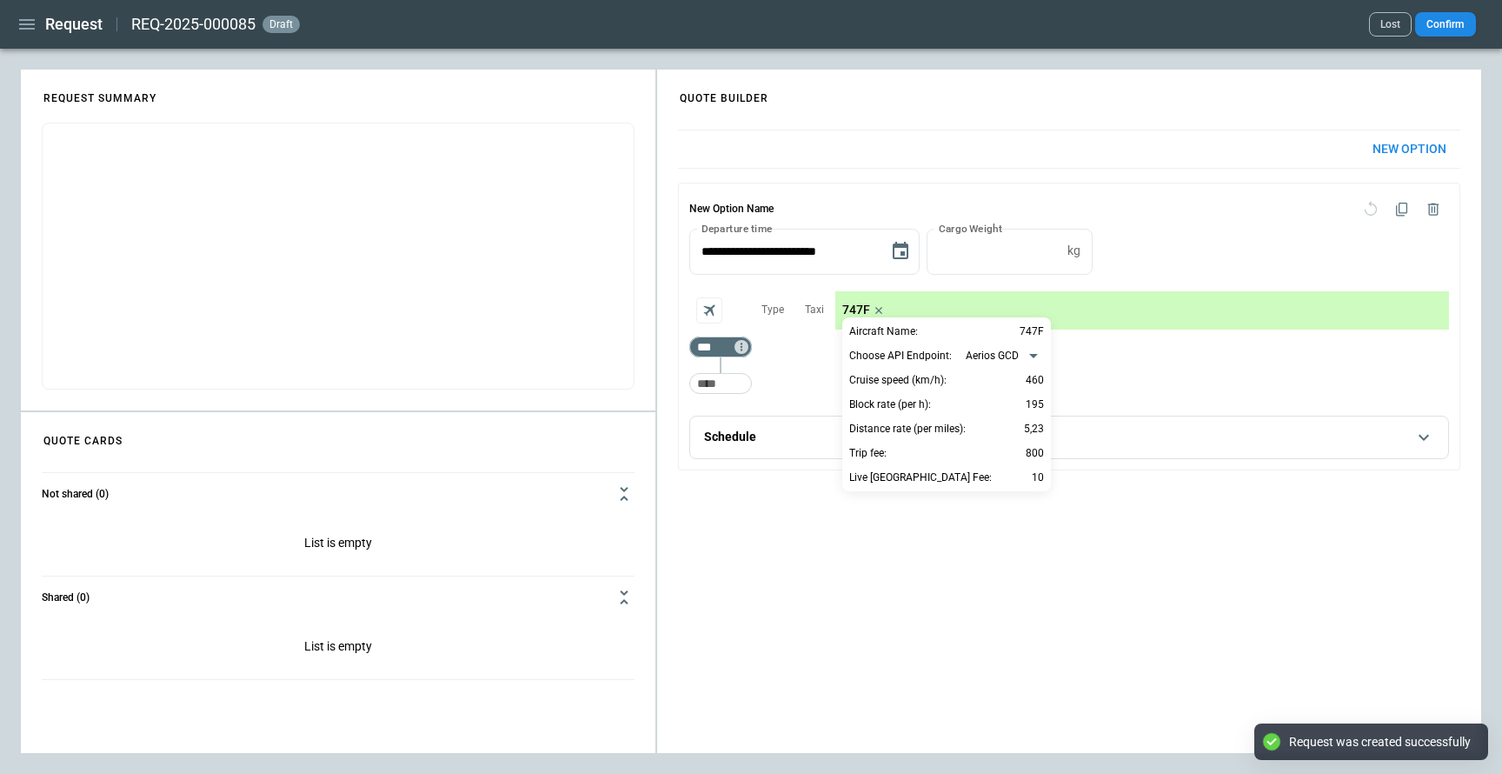
click at [1009, 364] on div "**********" at bounding box center [946, 355] width 195 height 21
click at [1006, 352] on body "**********" at bounding box center [751, 387] width 1502 height 774
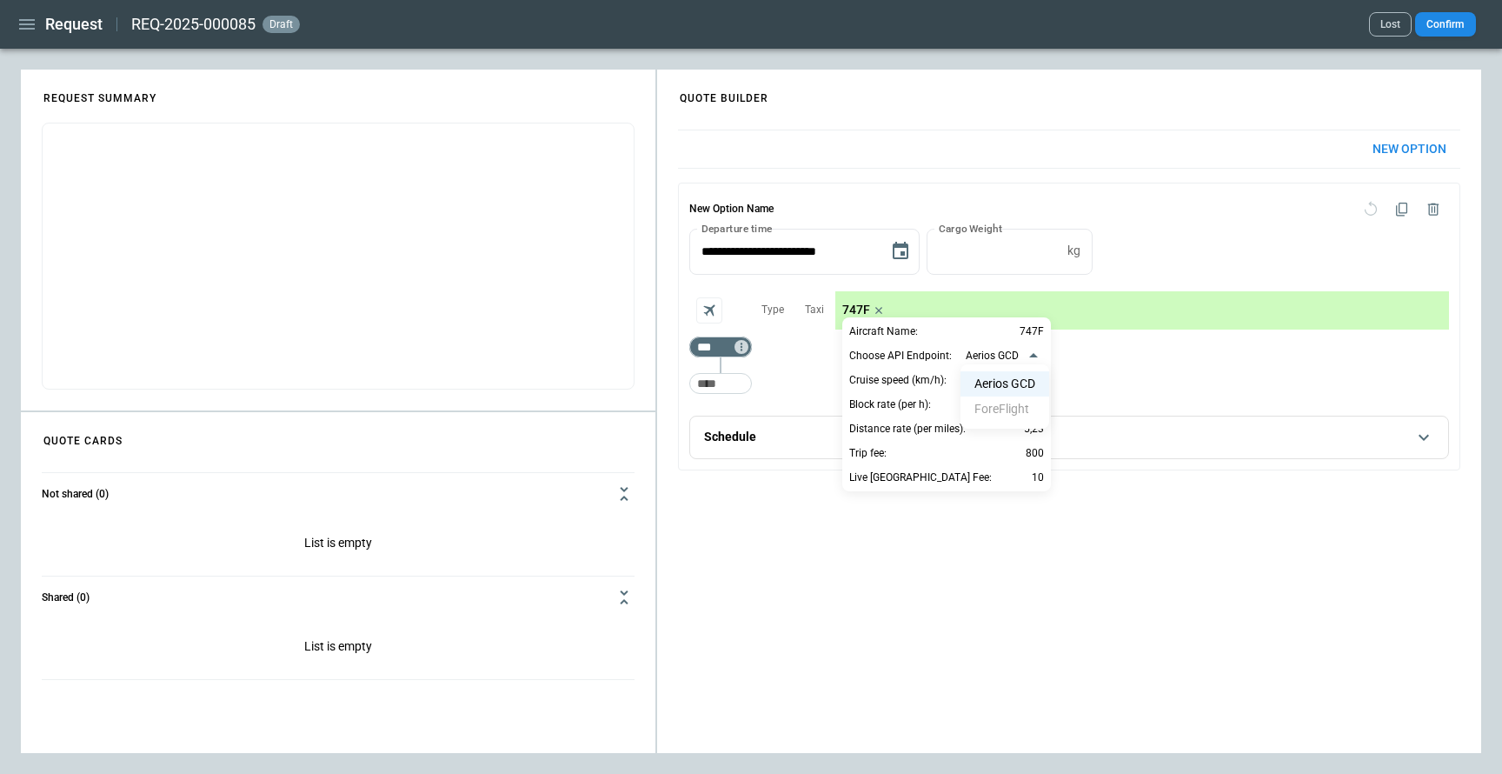
click at [1009, 411] on ul "Aerios GCD ForeFlight" at bounding box center [1005, 396] width 89 height 64
click at [1105, 293] on div at bounding box center [751, 387] width 1502 height 774
click at [1100, 305] on div at bounding box center [751, 387] width 1502 height 774
